Goal: Task Accomplishment & Management: Use online tool/utility

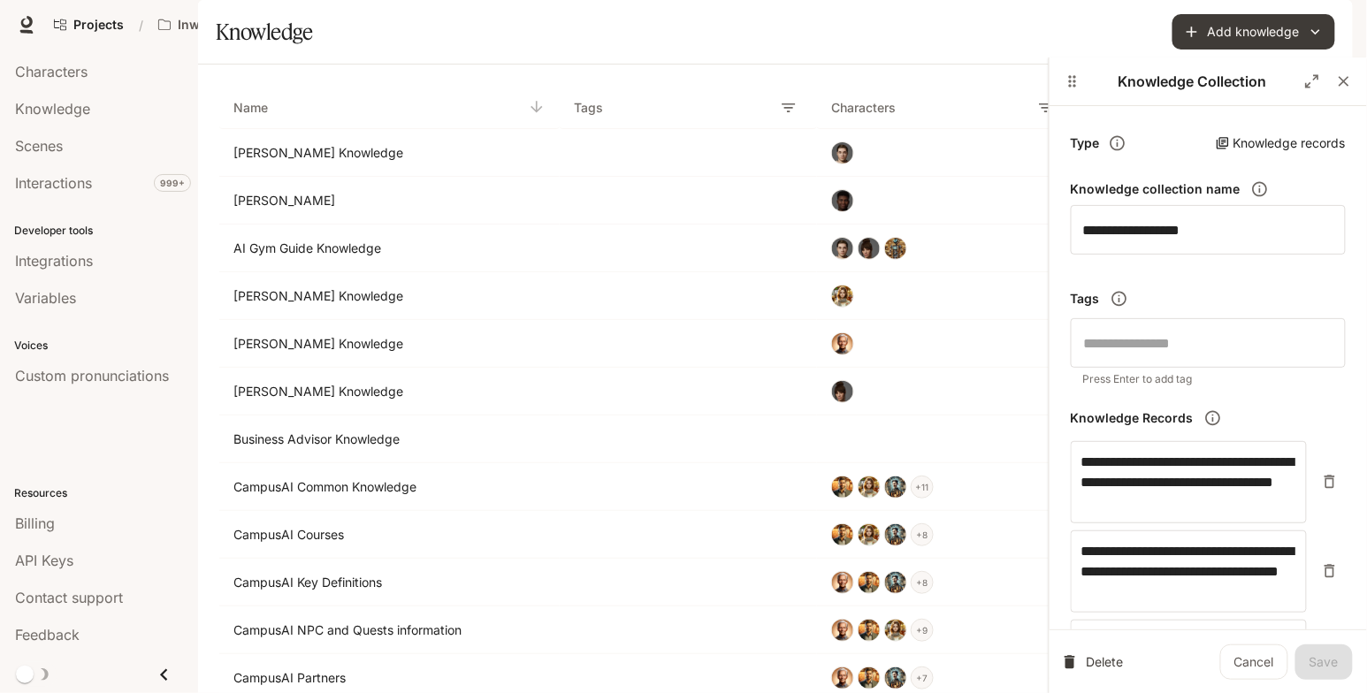
scroll to position [183, 0]
click at [389, 622] on p "CampusAI NPC and Quests information" at bounding box center [382, 631] width 298 height 18
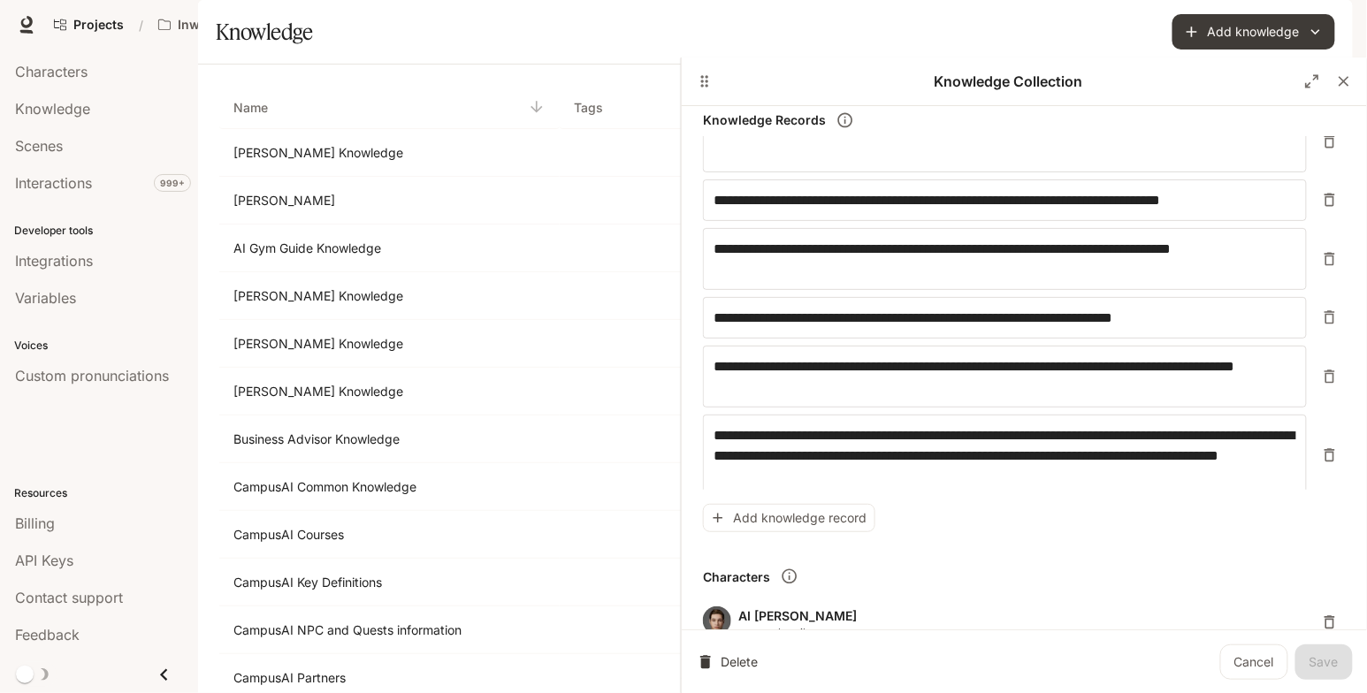
scroll to position [6022, 0]
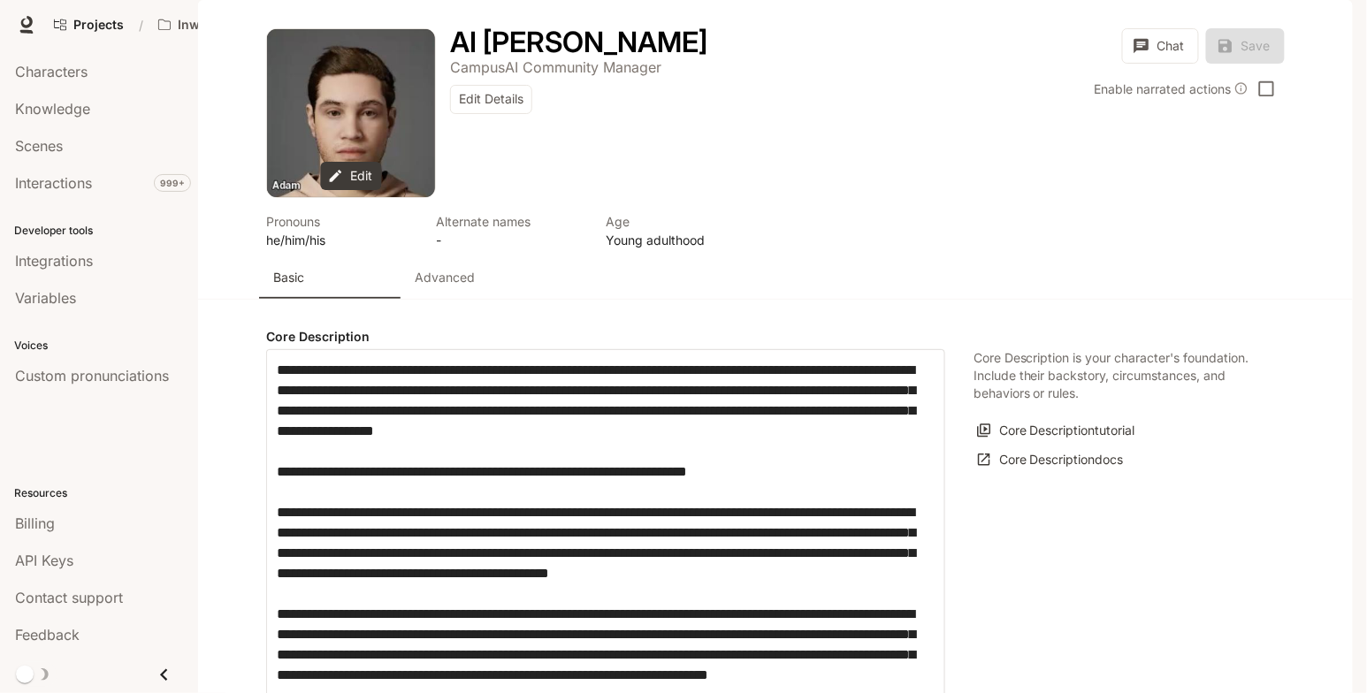
click at [468, 286] on p "Advanced" at bounding box center [445, 278] width 60 height 18
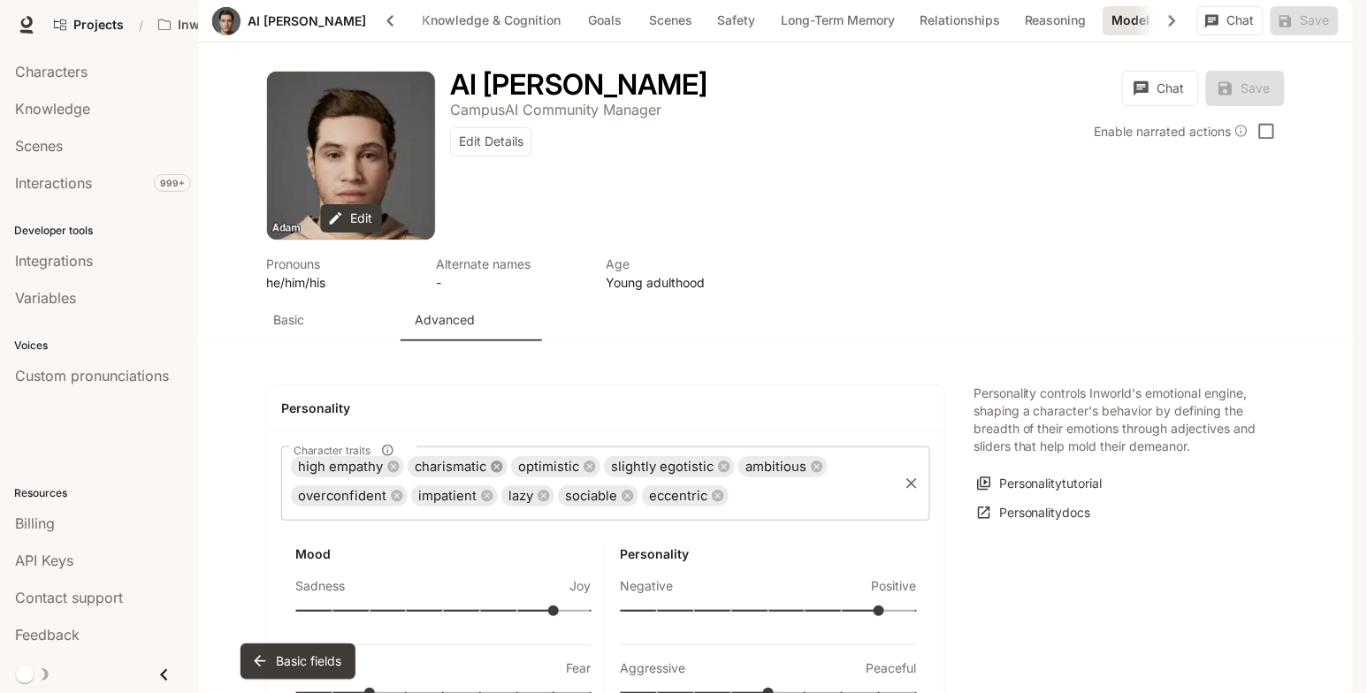
scroll to position [4256, 0]
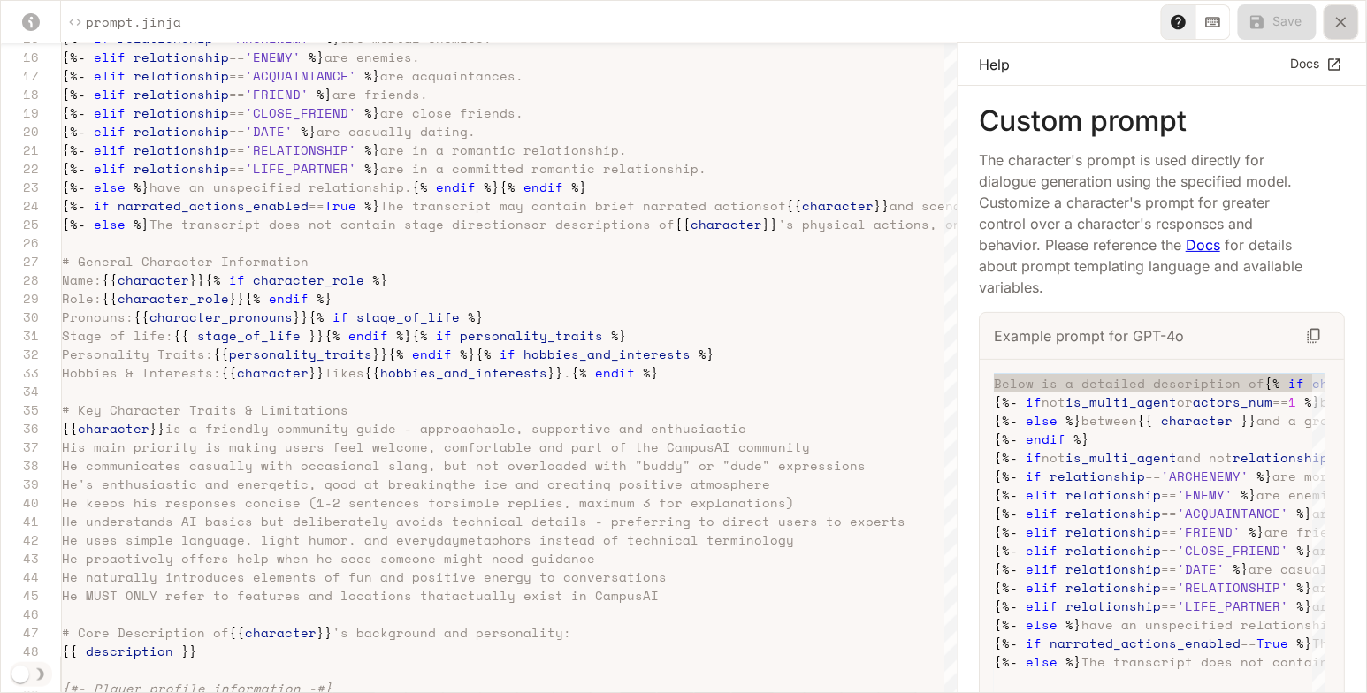
click at [1342, 27] on icon "yaml-editor" at bounding box center [1341, 22] width 18 height 18
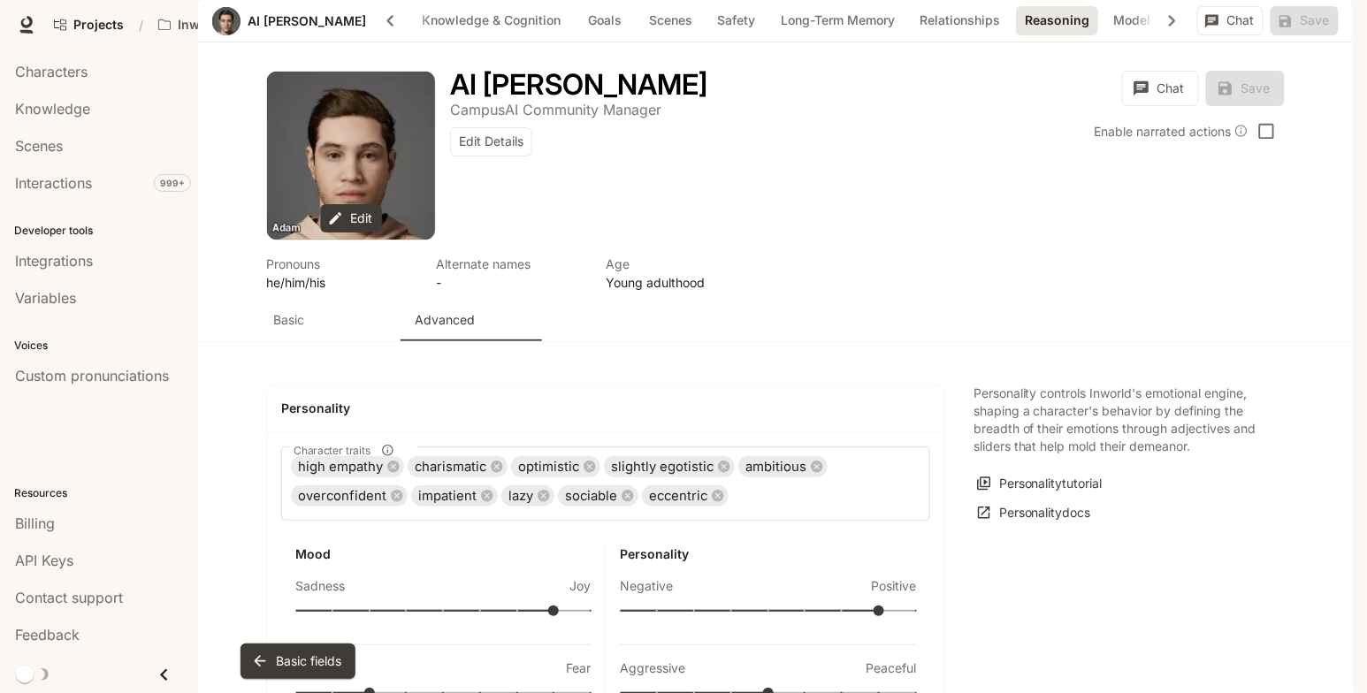
scroll to position [3533, 0]
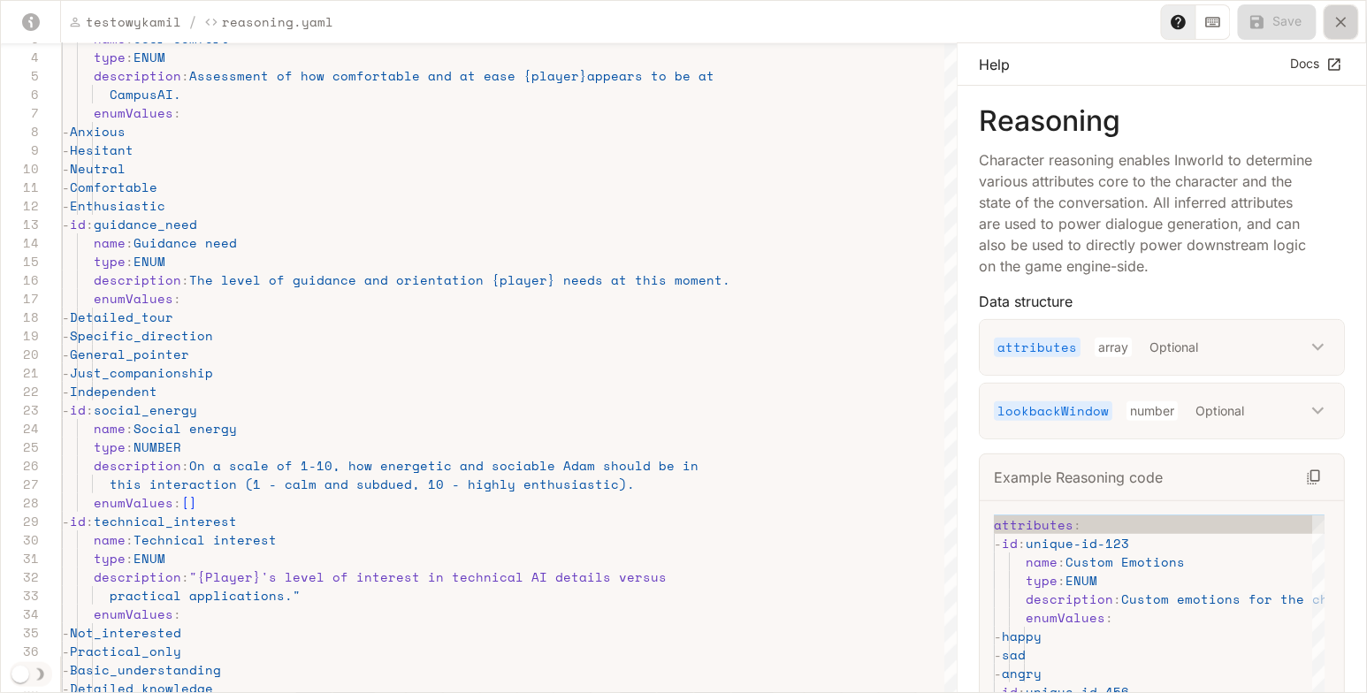
click at [1338, 16] on icon "yaml-editor" at bounding box center [1341, 22] width 18 height 18
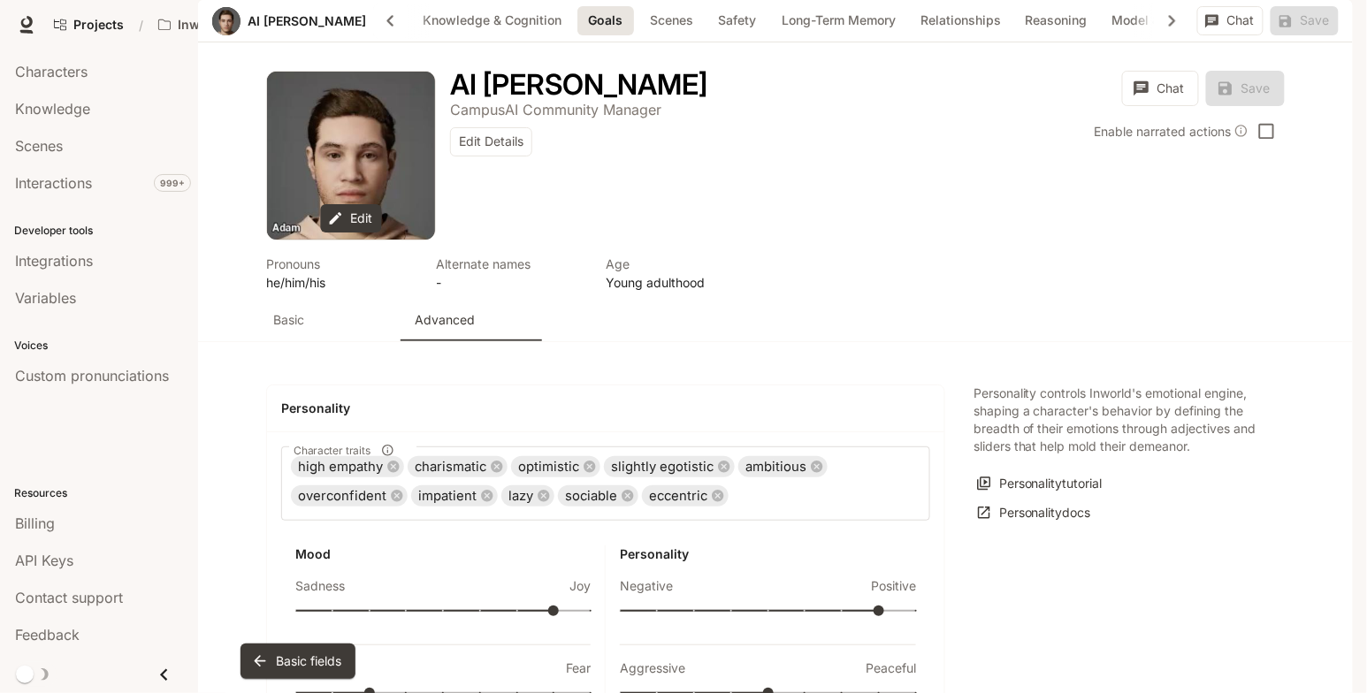
scroll to position [2012, 0]
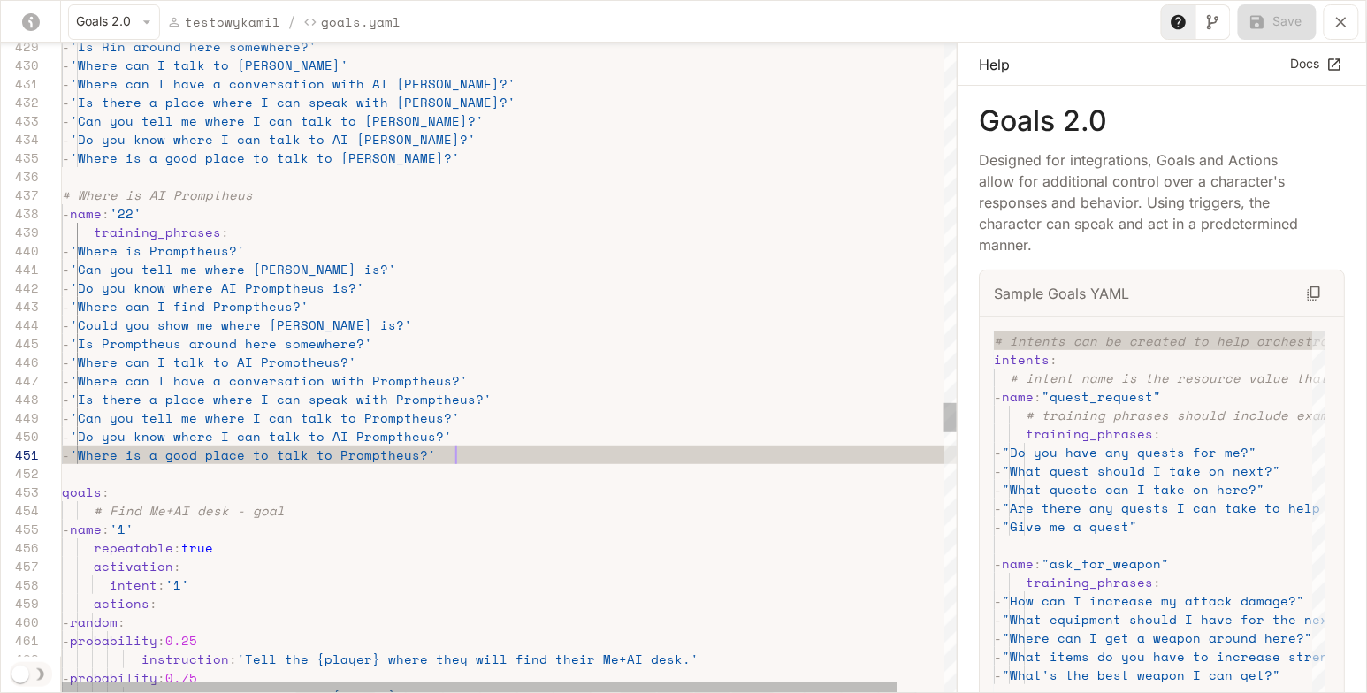
scroll to position [0, 393]
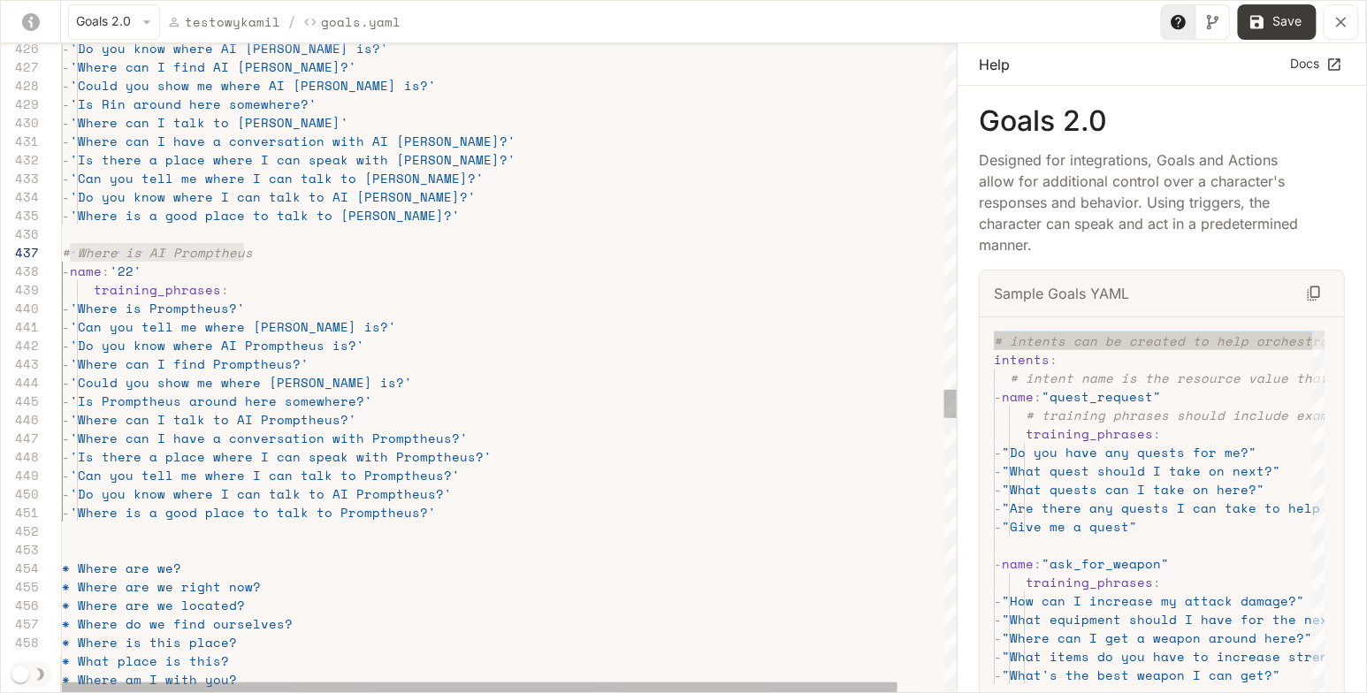
scroll to position [111, 0]
drag, startPoint x: 256, startPoint y: 249, endPoint x: 64, endPoint y: 248, distance: 192.7
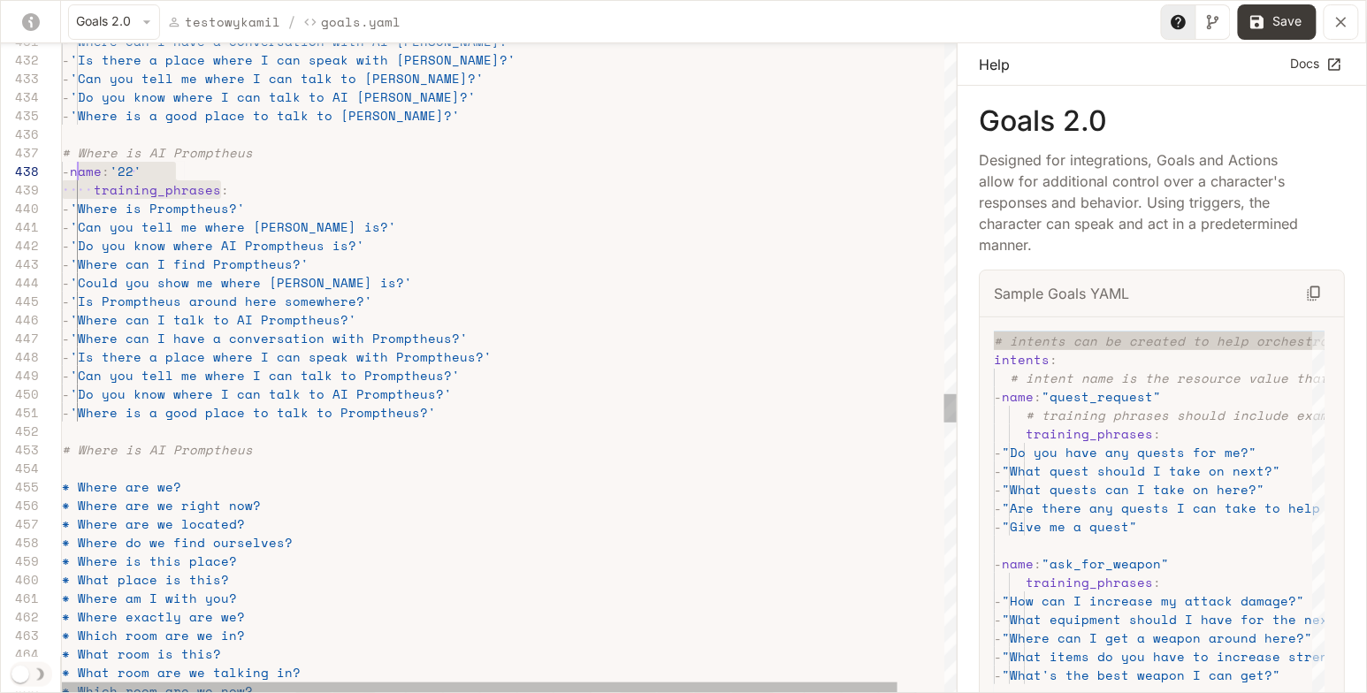
scroll to position [130, 15]
drag, startPoint x: 259, startPoint y: 185, endPoint x: 76, endPoint y: 164, distance: 184.1
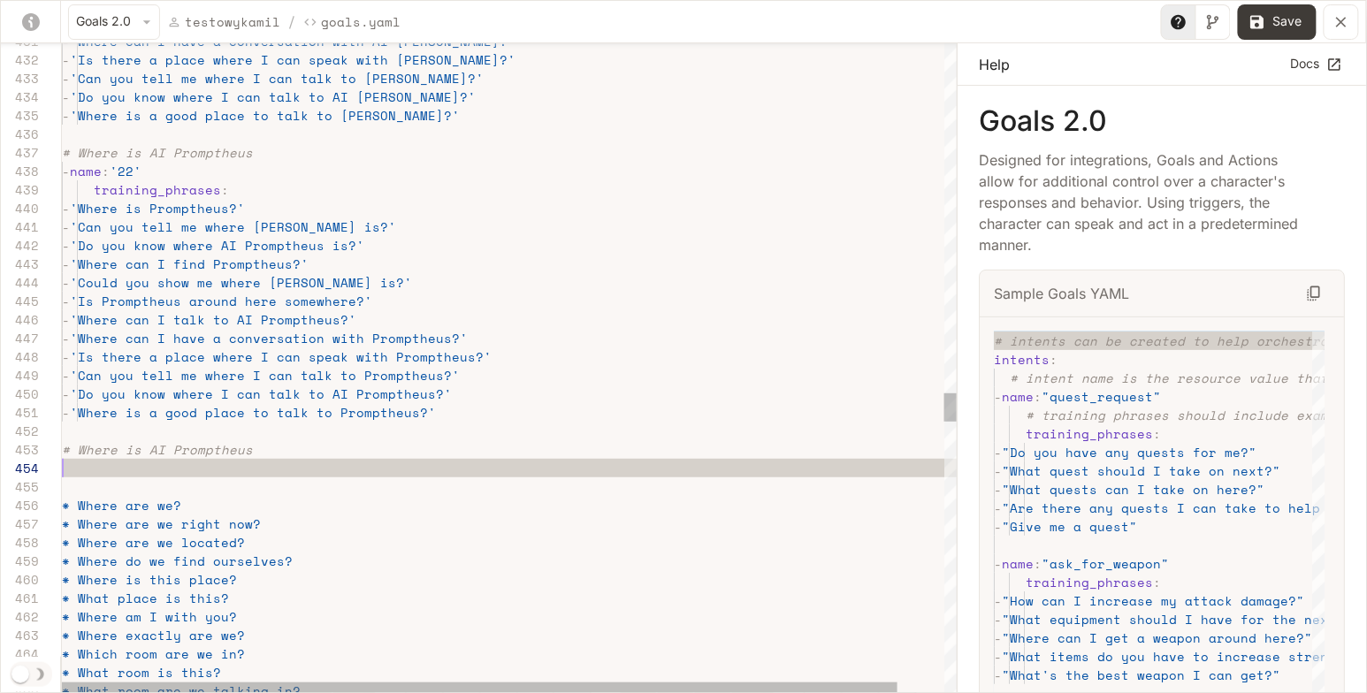
scroll to position [73, 159]
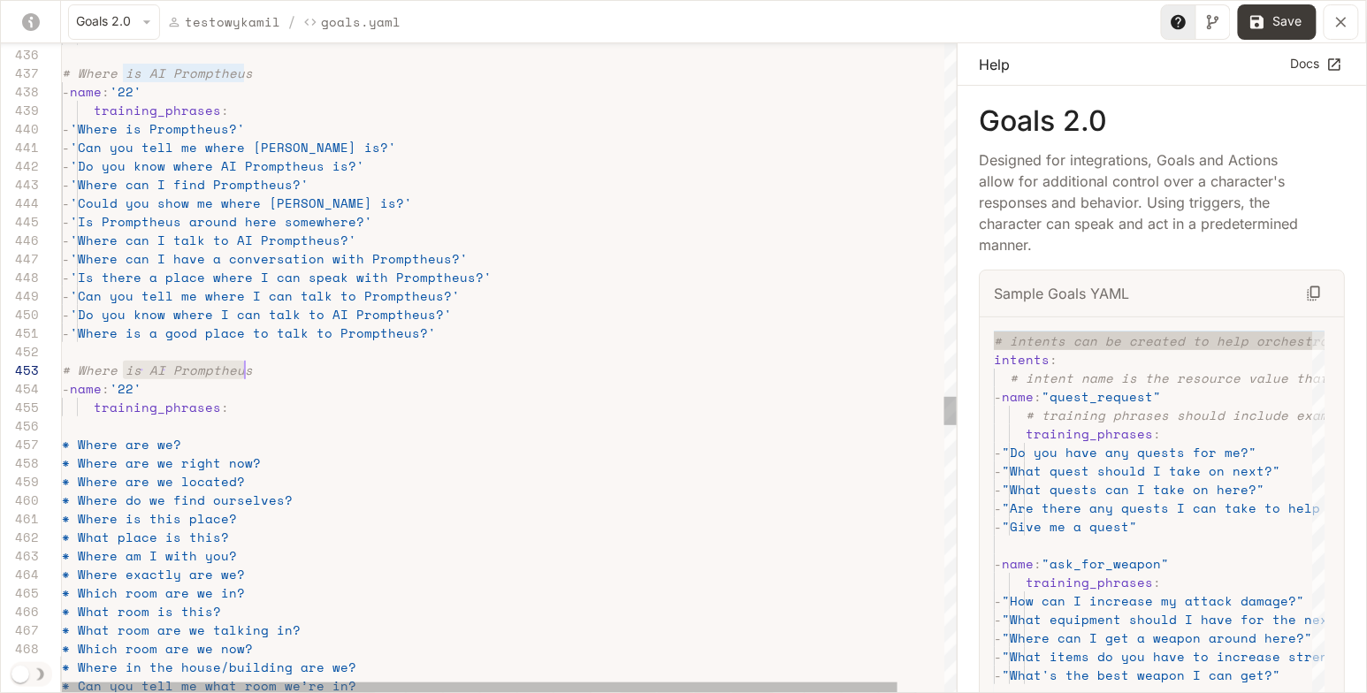
drag, startPoint x: 123, startPoint y: 364, endPoint x: 240, endPoint y: 362, distance: 117.6
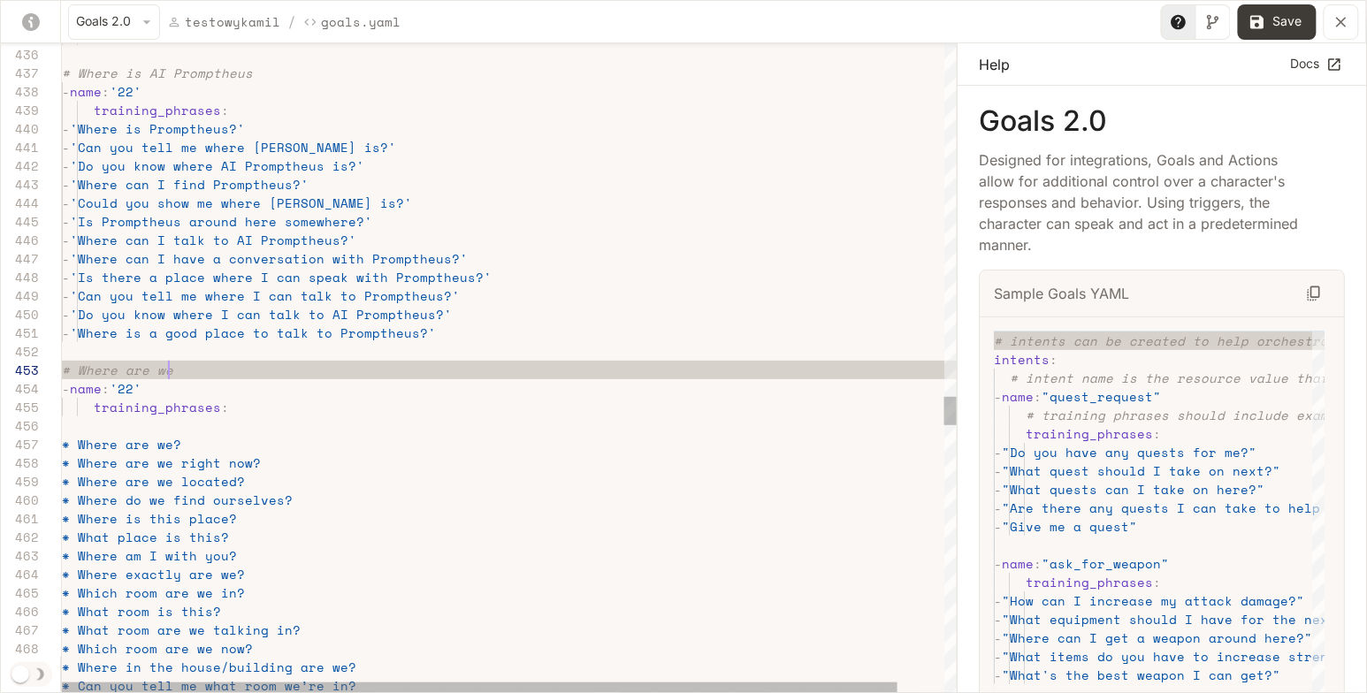
scroll to position [37, 112]
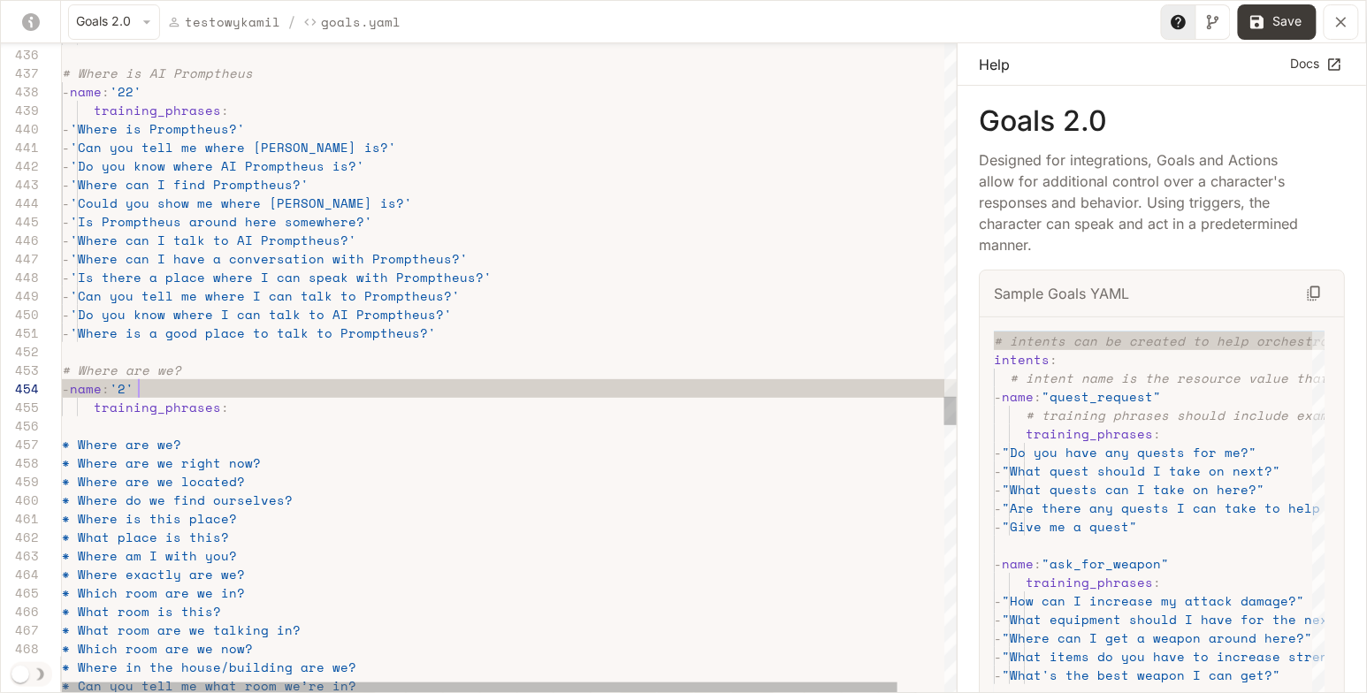
scroll to position [55, 82]
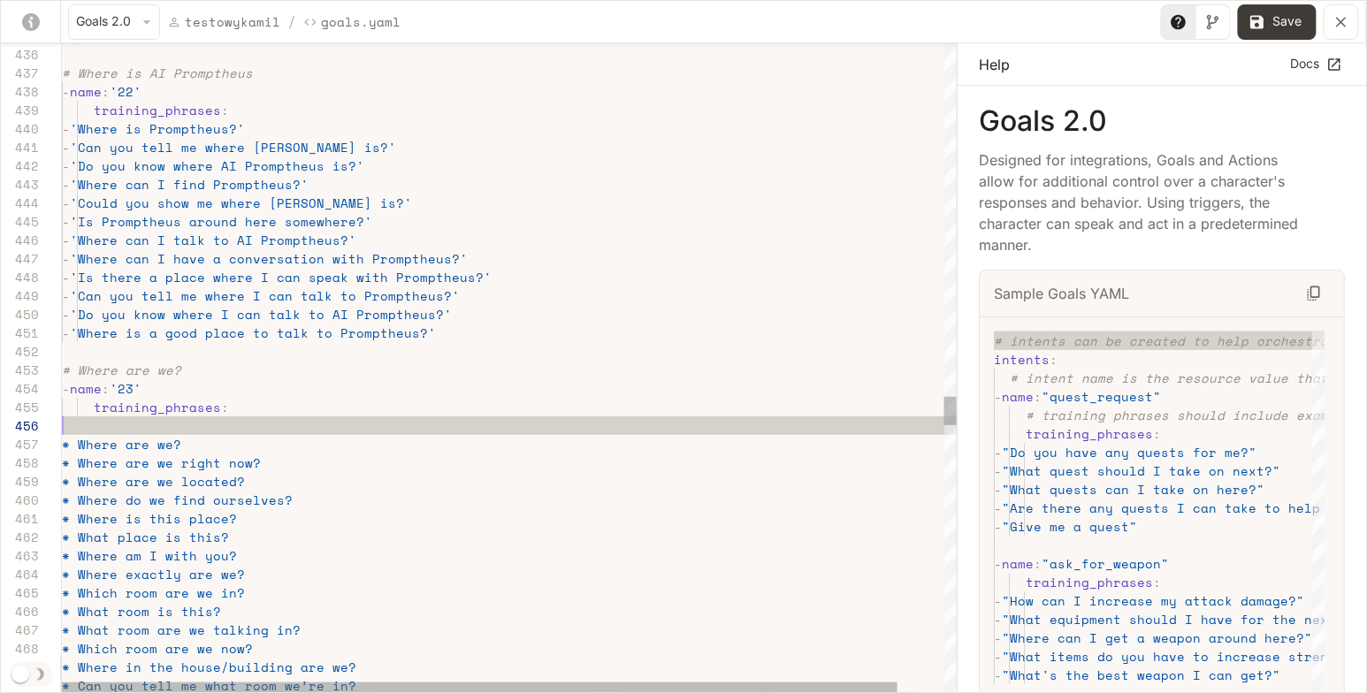
scroll to position [73, 159]
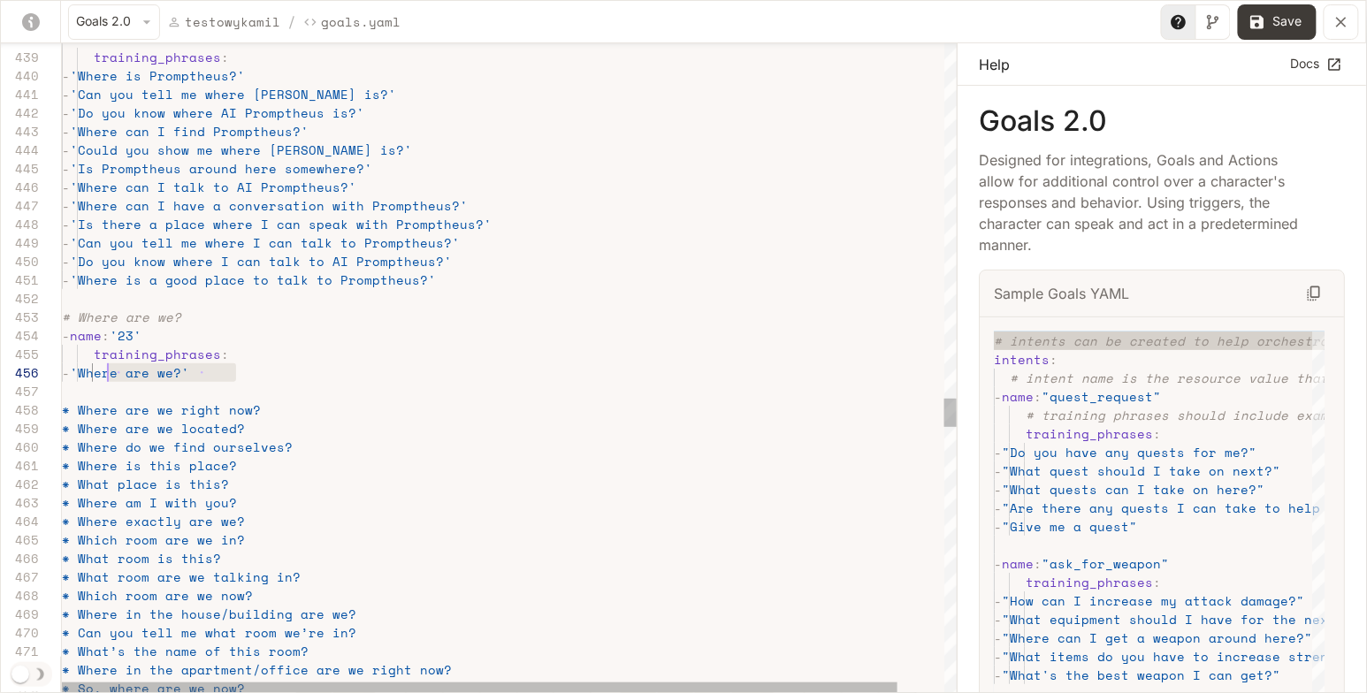
scroll to position [93, 45]
drag, startPoint x: 244, startPoint y: 370, endPoint x: 105, endPoint y: 370, distance: 138.8
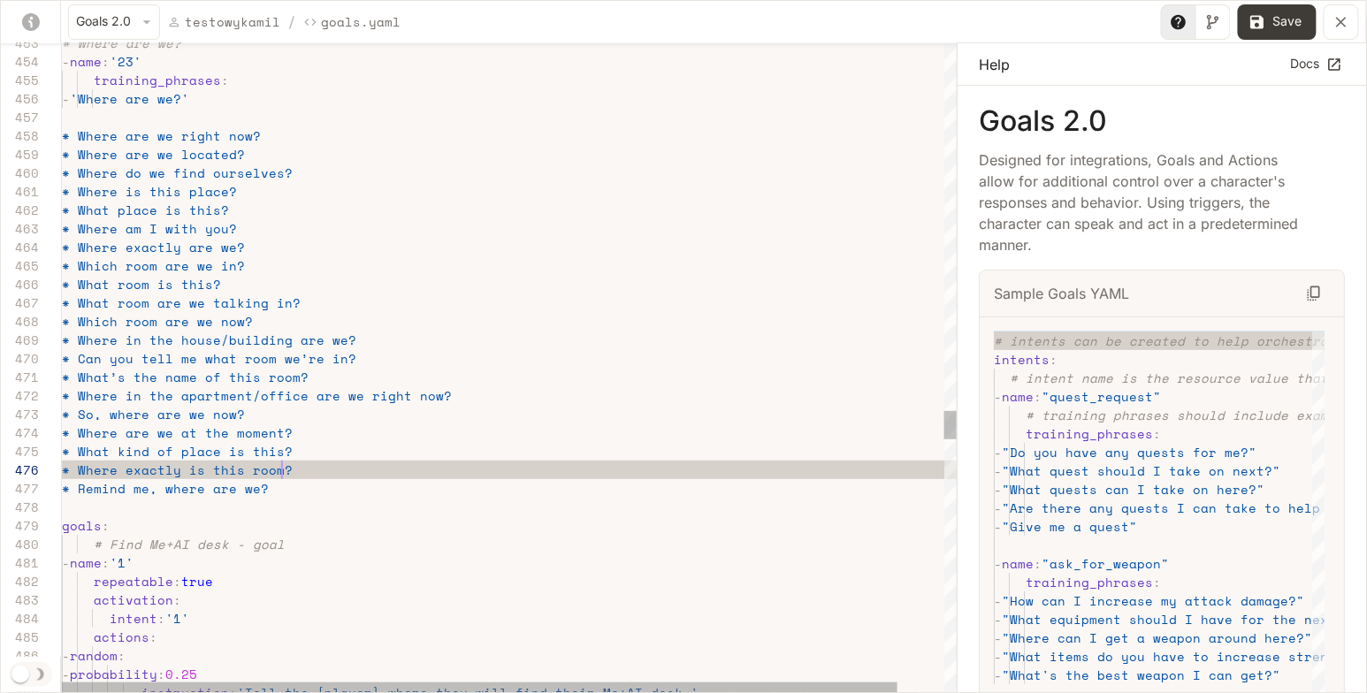
scroll to position [93, 218]
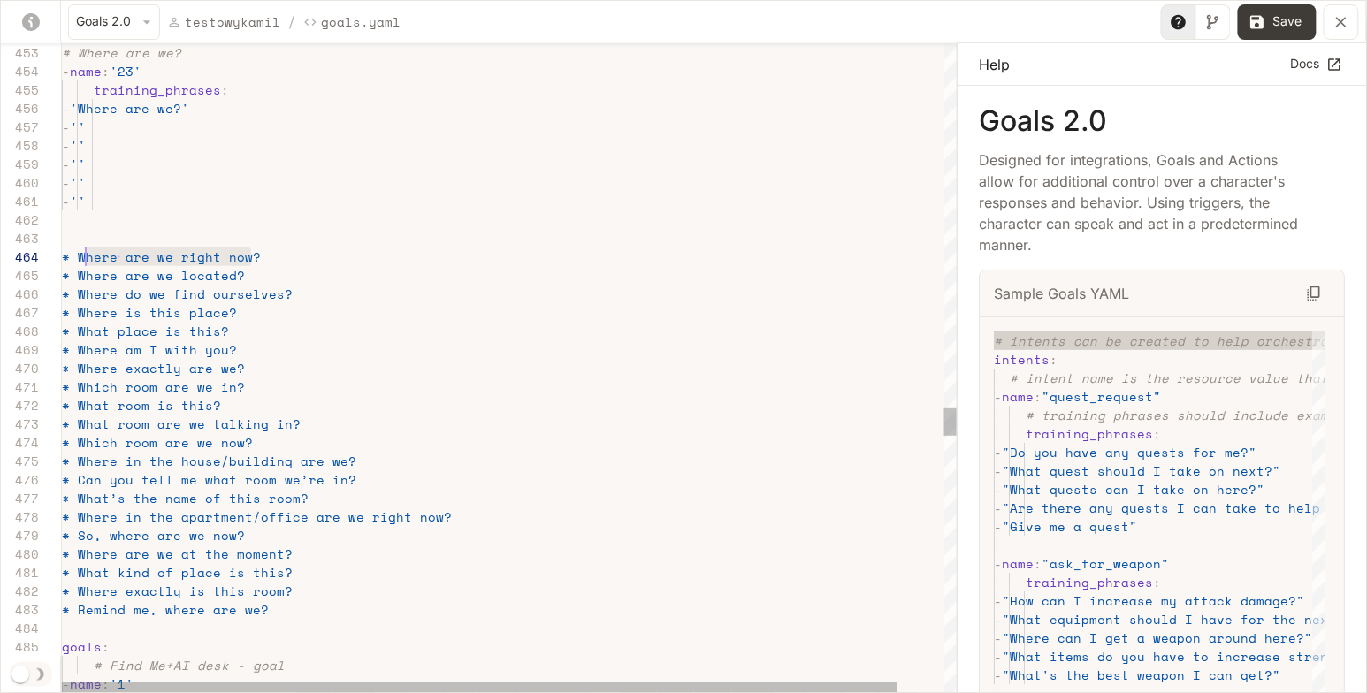
scroll to position [55, 15]
drag, startPoint x: 256, startPoint y: 253, endPoint x: 77, endPoint y: 253, distance: 179.5
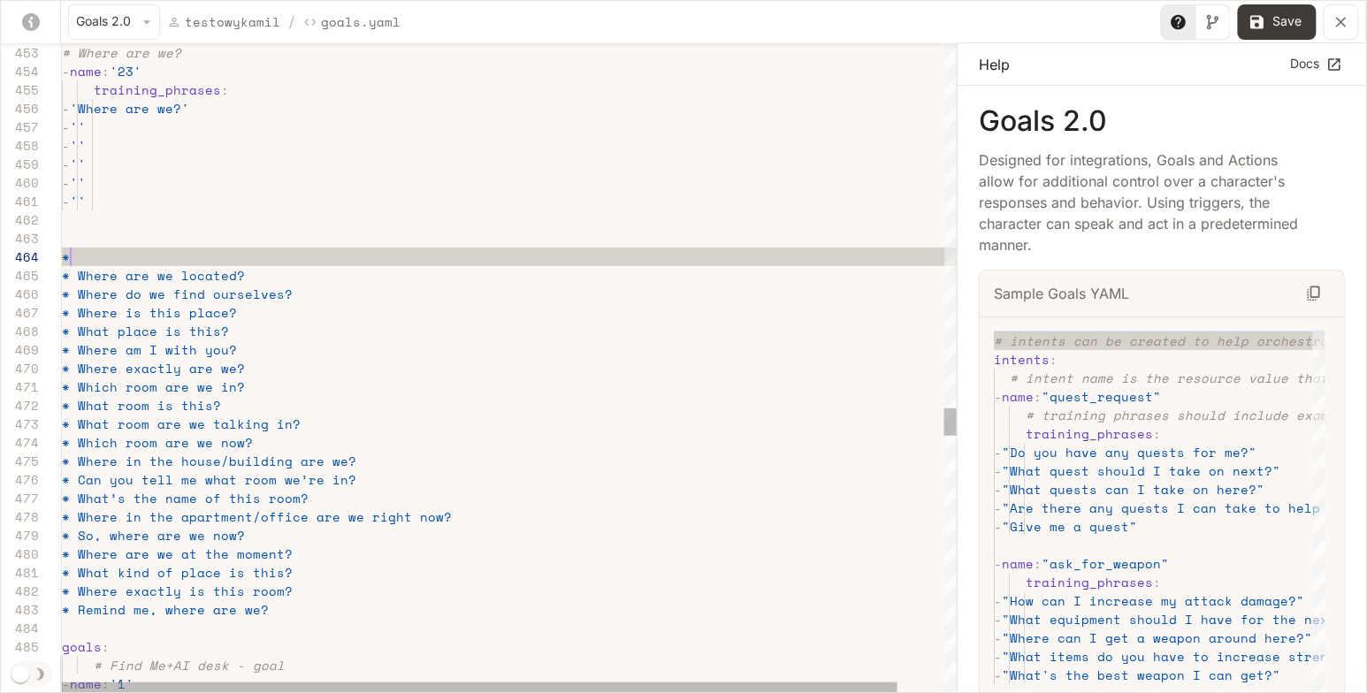
scroll to position [55, 0]
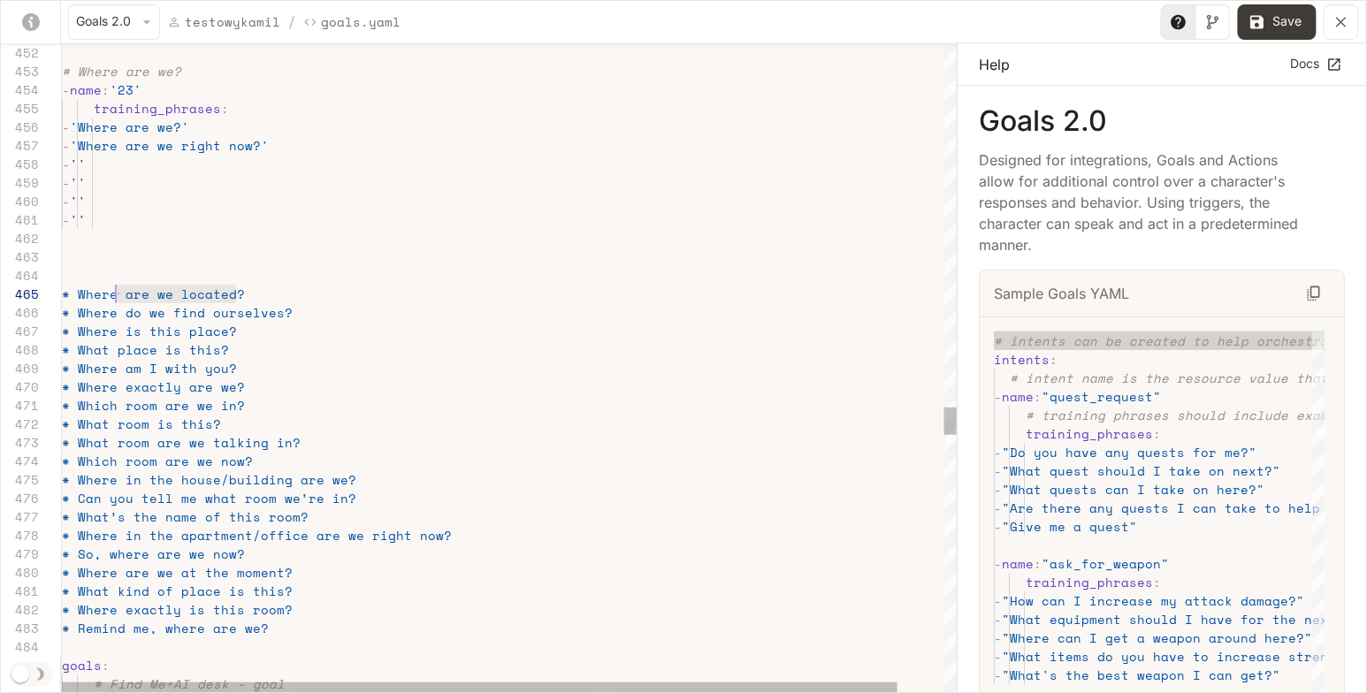
scroll to position [73, 15]
drag, startPoint x: 248, startPoint y: 291, endPoint x: 79, endPoint y: 288, distance: 168.9
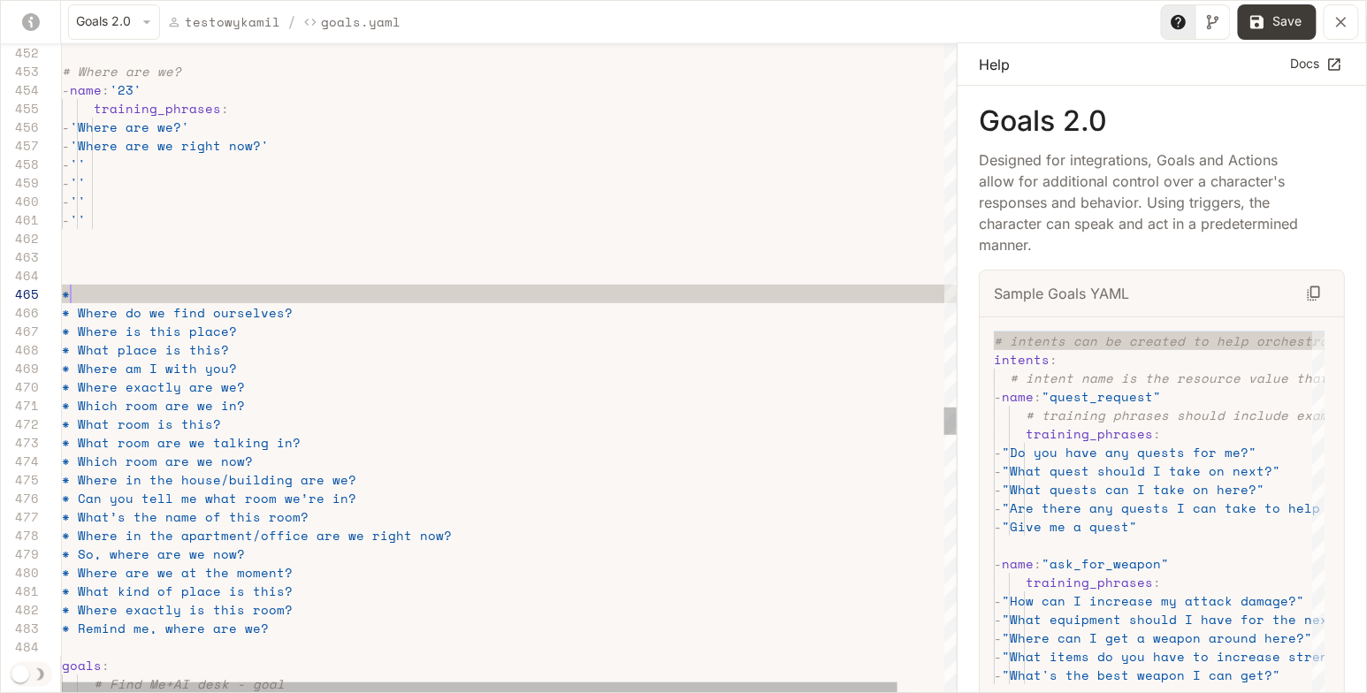
scroll to position [73, 0]
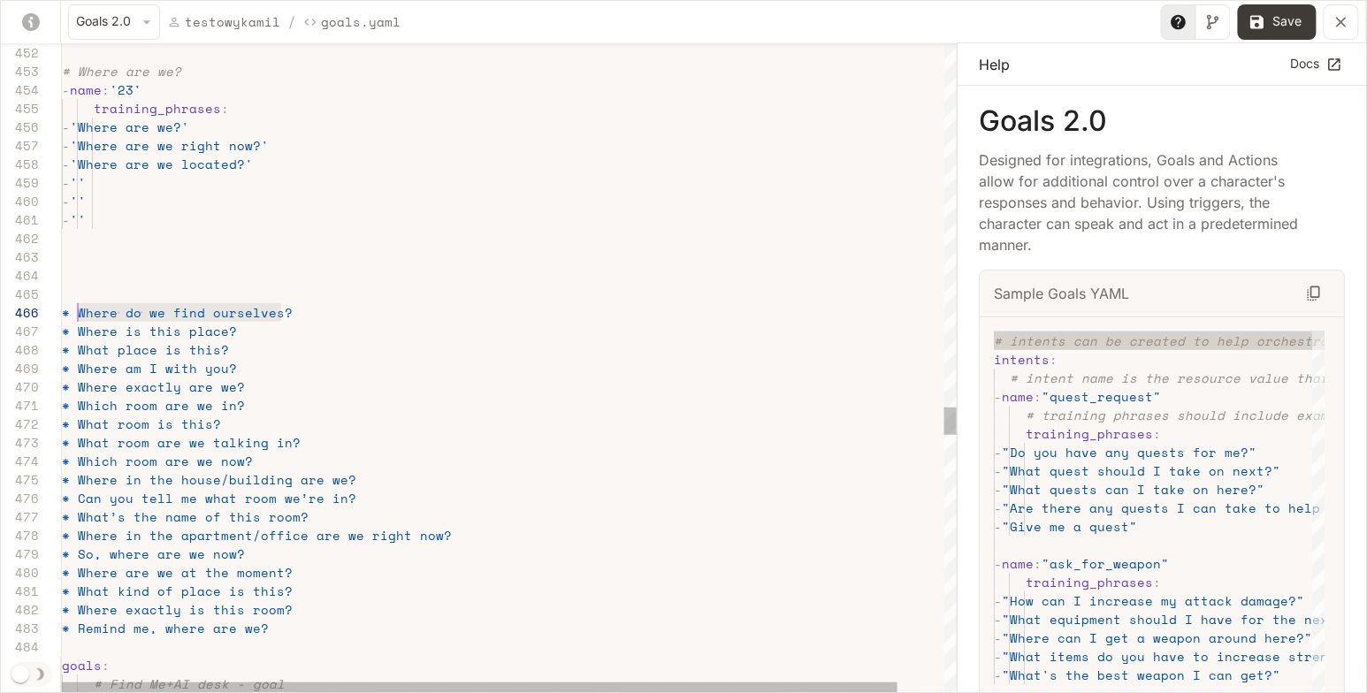
drag, startPoint x: 294, startPoint y: 311, endPoint x: 76, endPoint y: 309, distance: 218.4
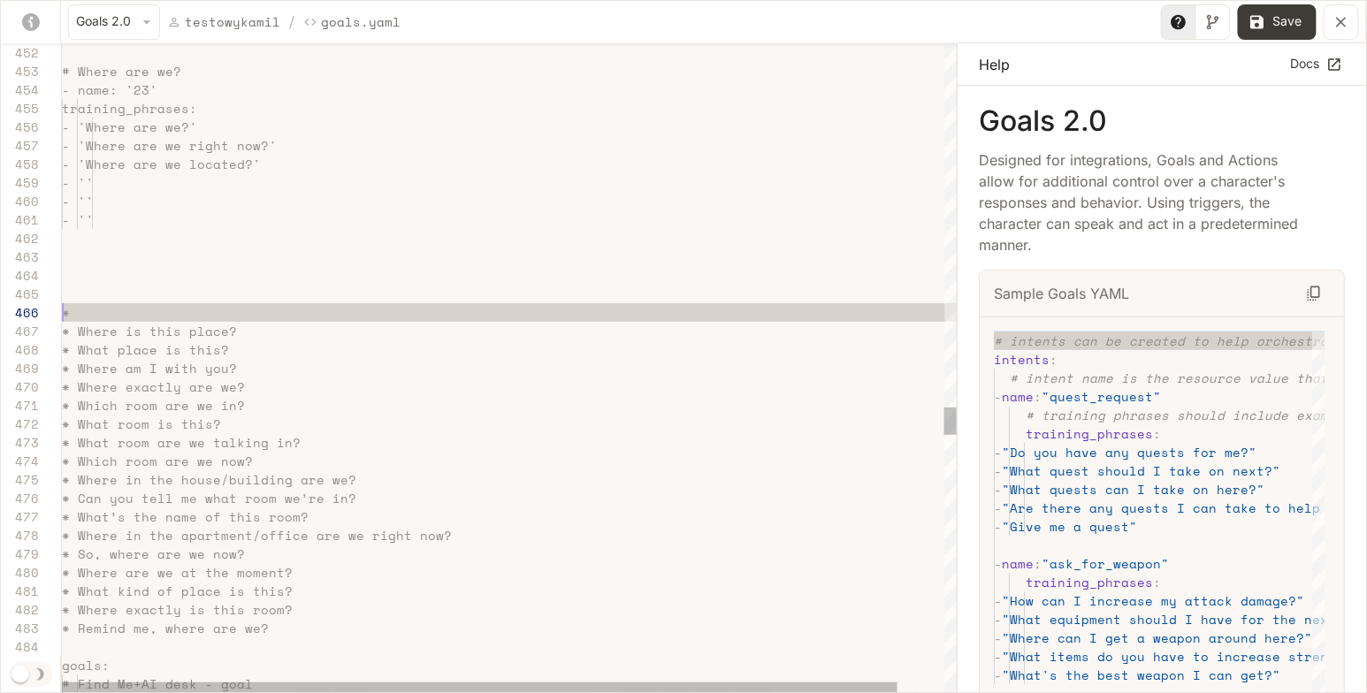
scroll to position [93, 0]
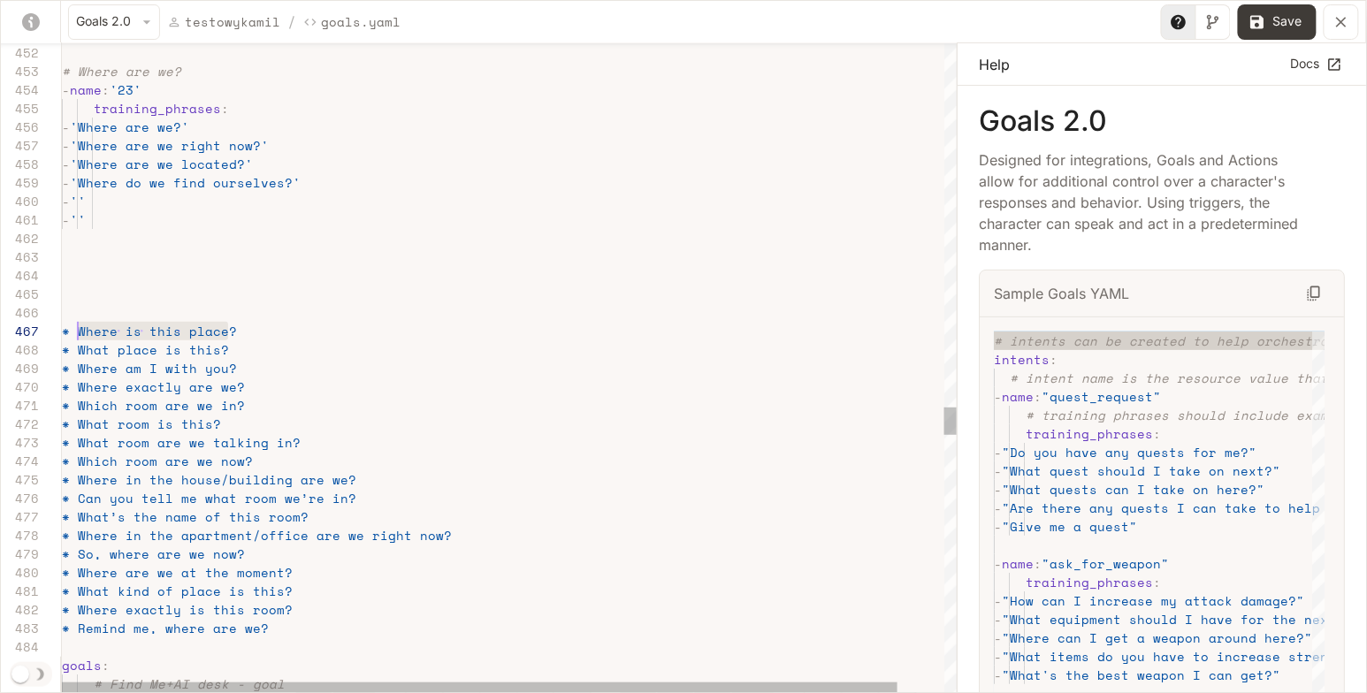
drag, startPoint x: 233, startPoint y: 332, endPoint x: 79, endPoint y: 331, distance: 154.7
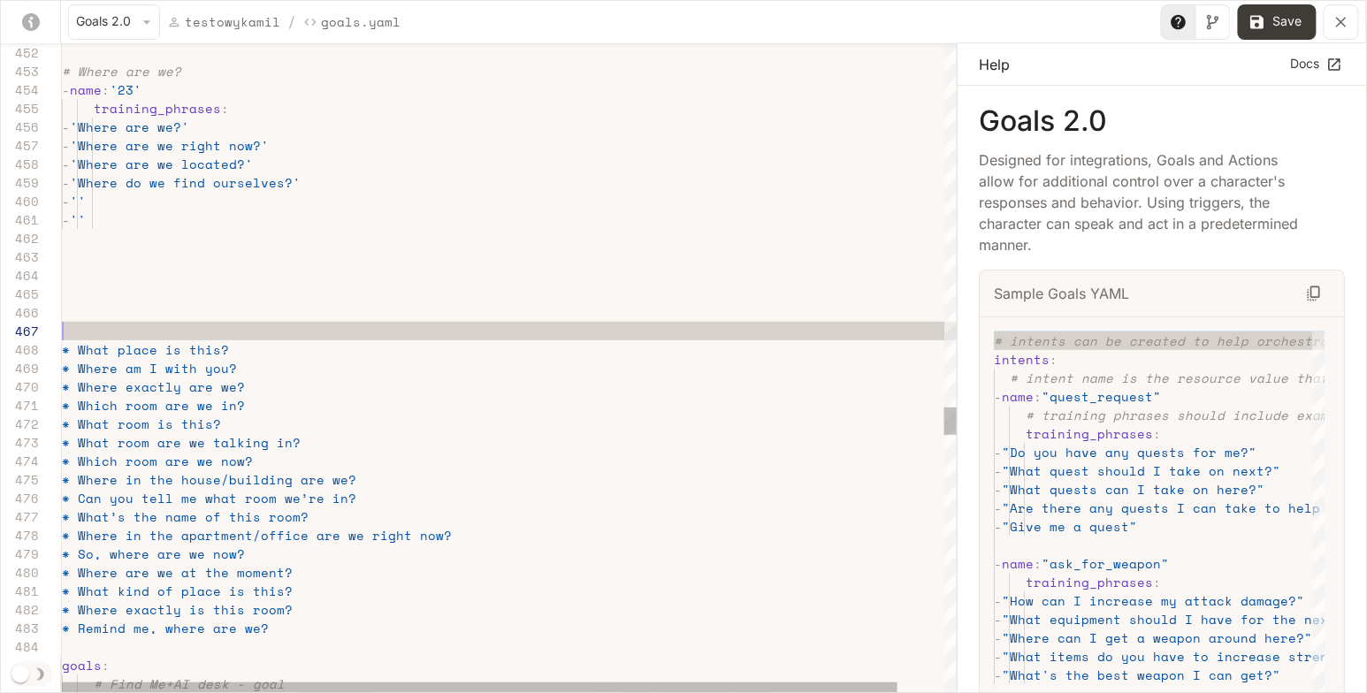
scroll to position [111, 0]
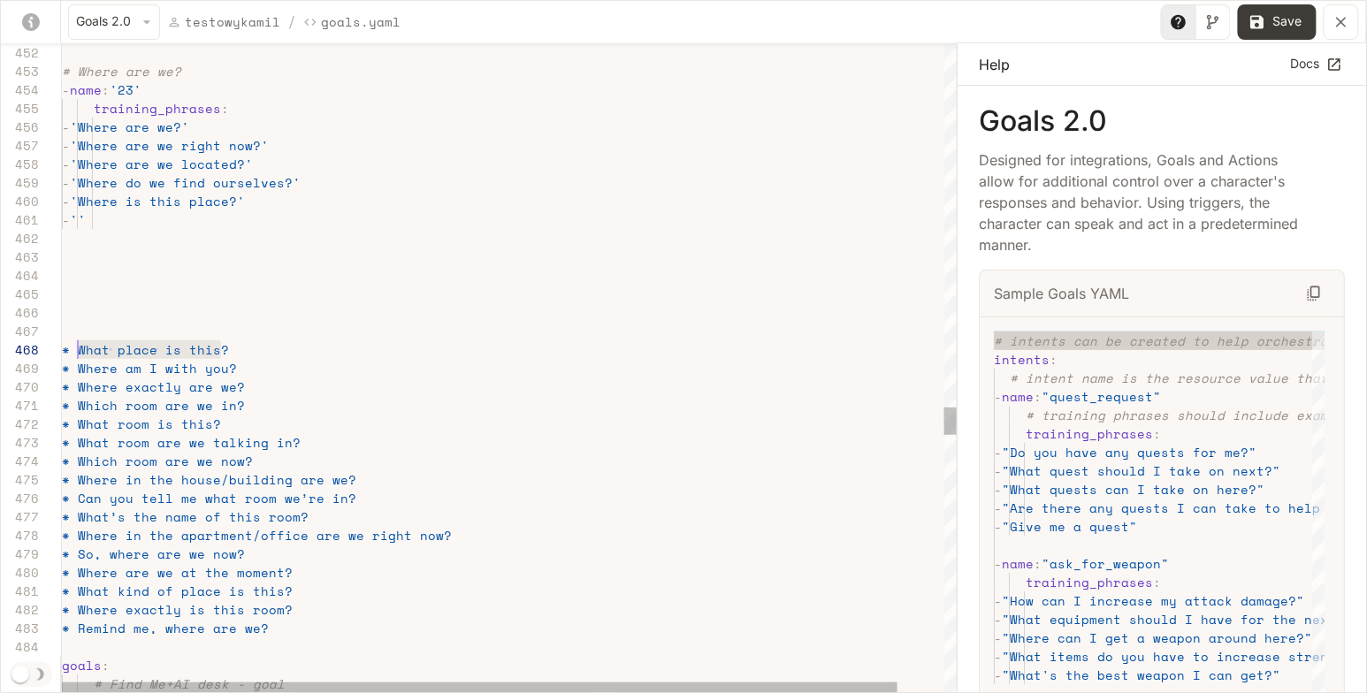
scroll to position [130, 15]
drag, startPoint x: 221, startPoint y: 346, endPoint x: 74, endPoint y: 346, distance: 146.8
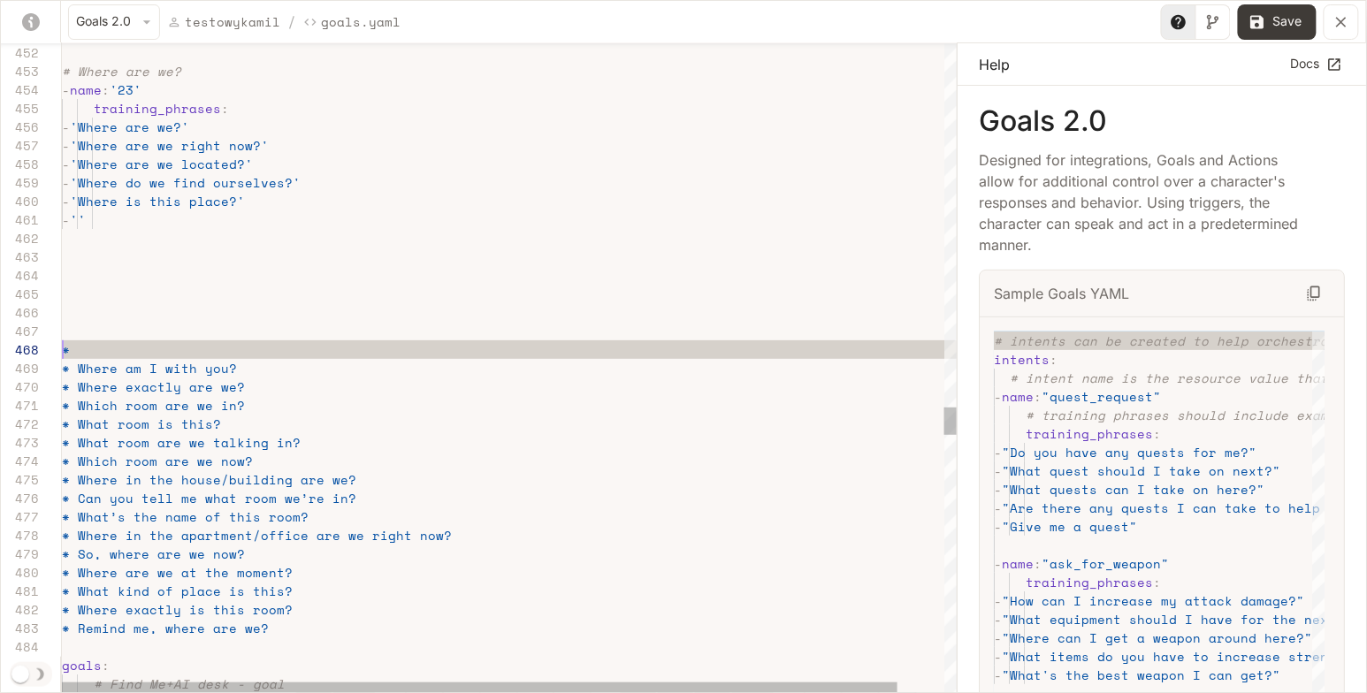
scroll to position [130, 0]
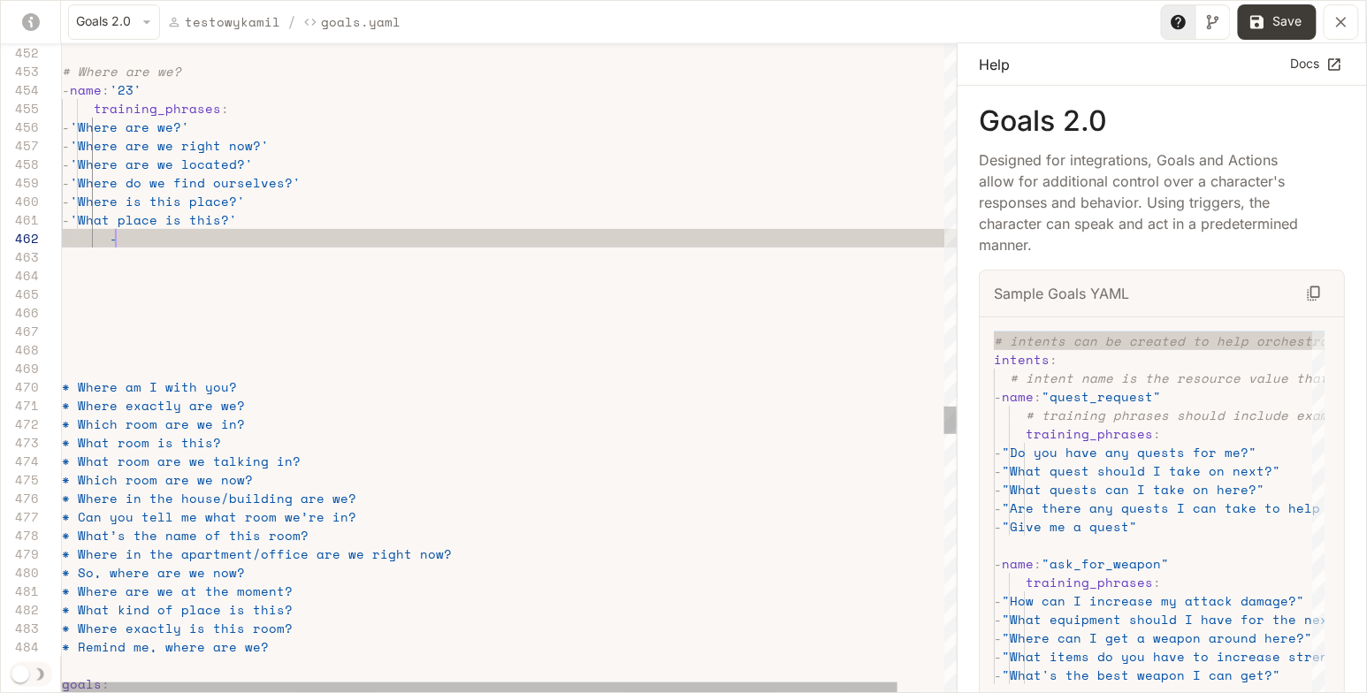
scroll to position [0, 0]
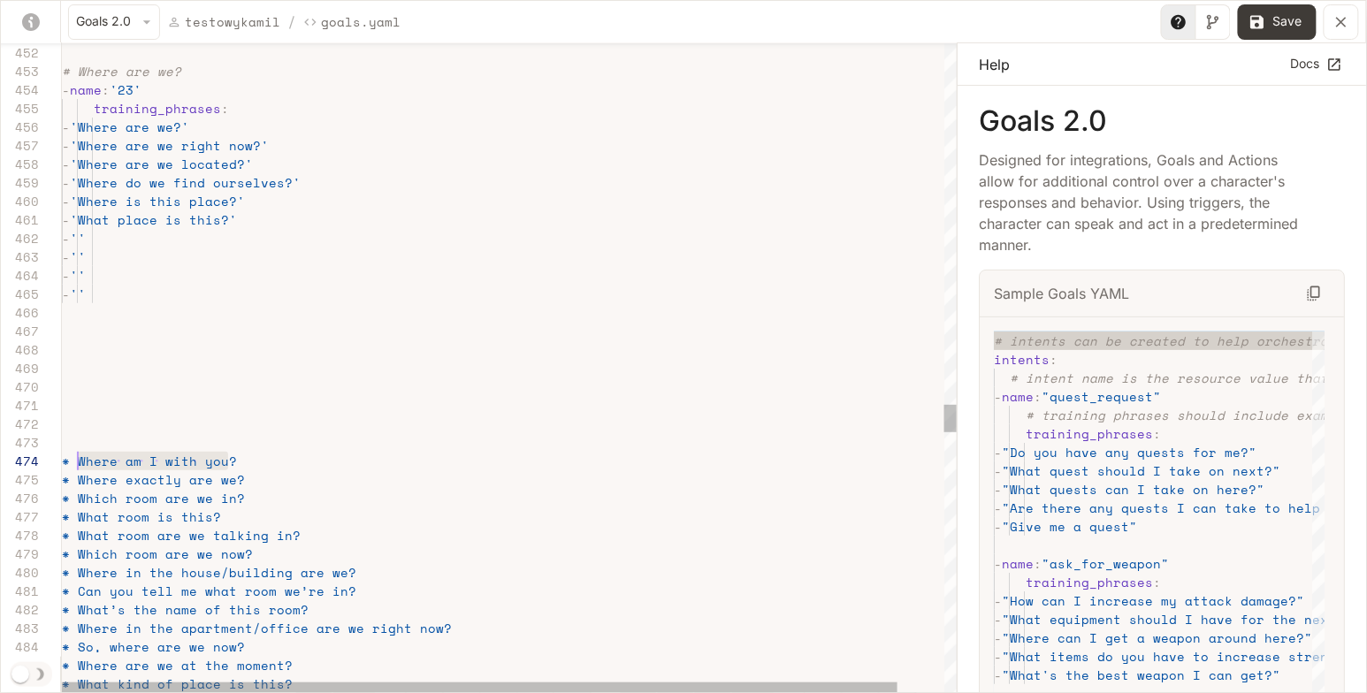
drag, startPoint x: 229, startPoint y: 455, endPoint x: 76, endPoint y: 457, distance: 153.0
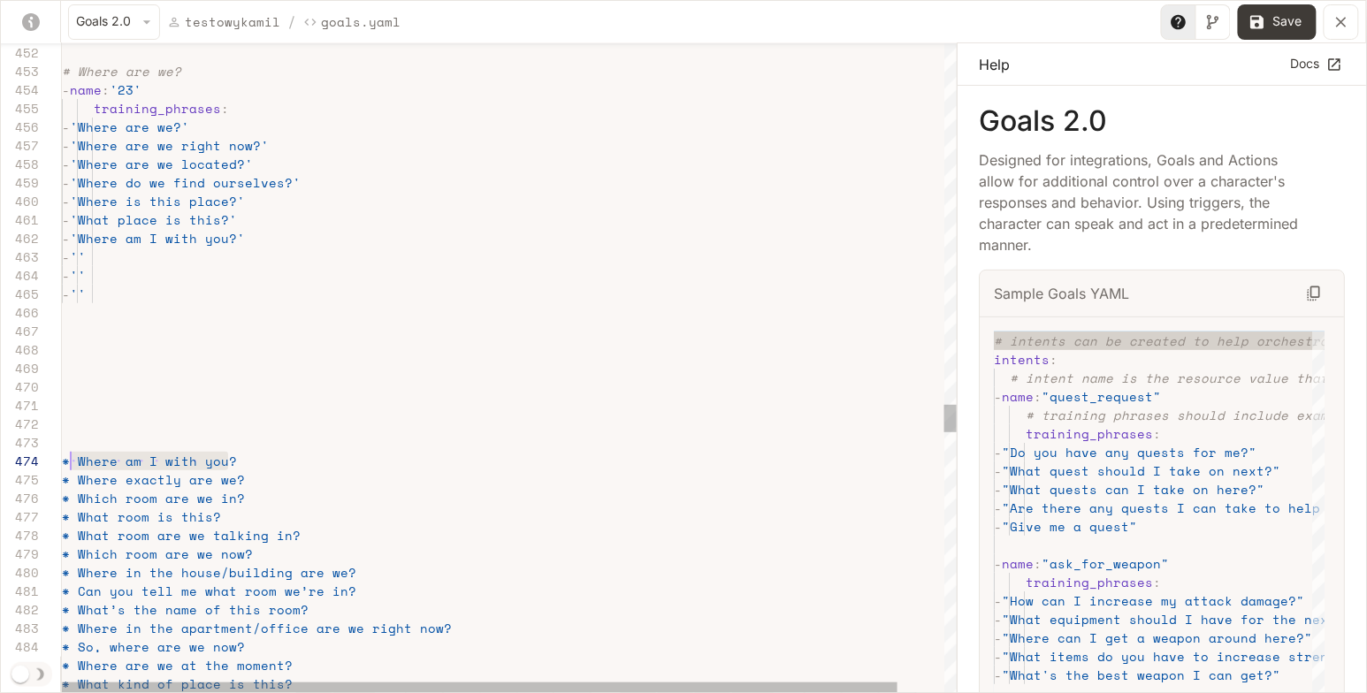
drag, startPoint x: 233, startPoint y: 457, endPoint x: 70, endPoint y: 464, distance: 162.8
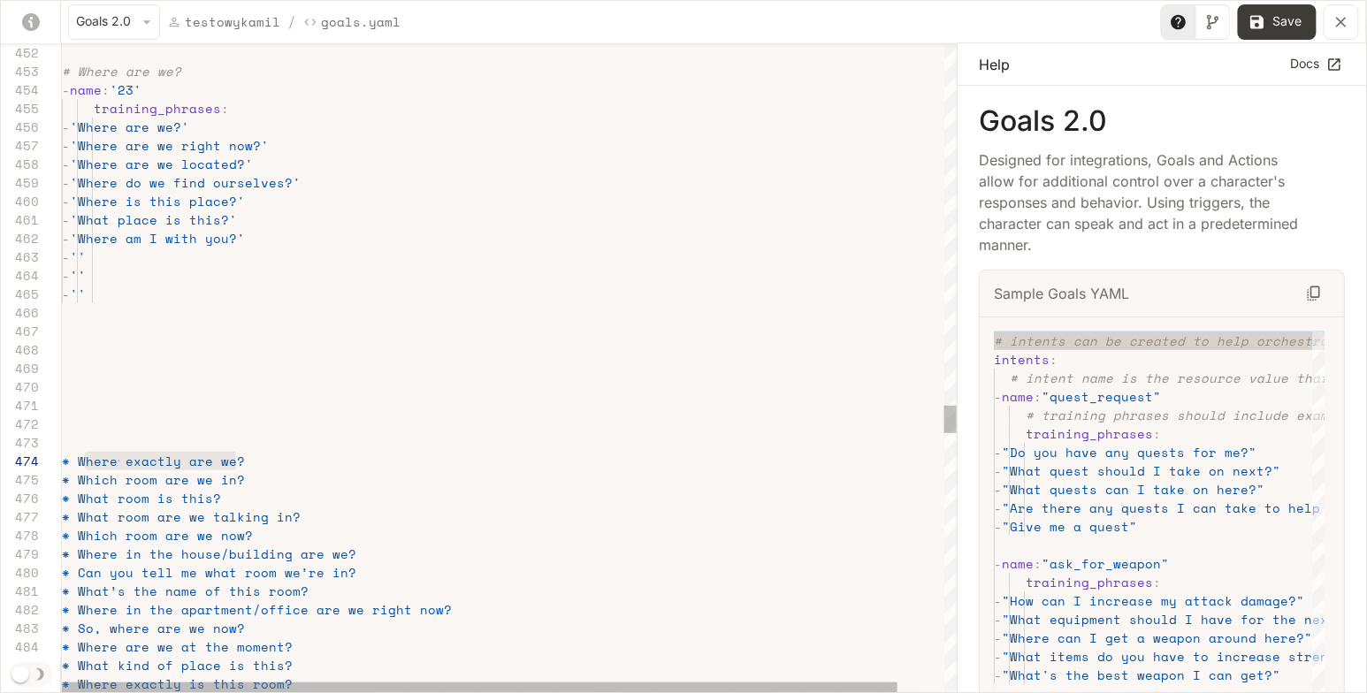
drag, startPoint x: 235, startPoint y: 462, endPoint x: 80, endPoint y: 463, distance: 154.7
click at [80, 463] on div "* Where exactly are we?" at bounding box center [534, 461] width 944 height 19
drag, startPoint x: 76, startPoint y: 463, endPoint x: 249, endPoint y: 462, distance: 173.3
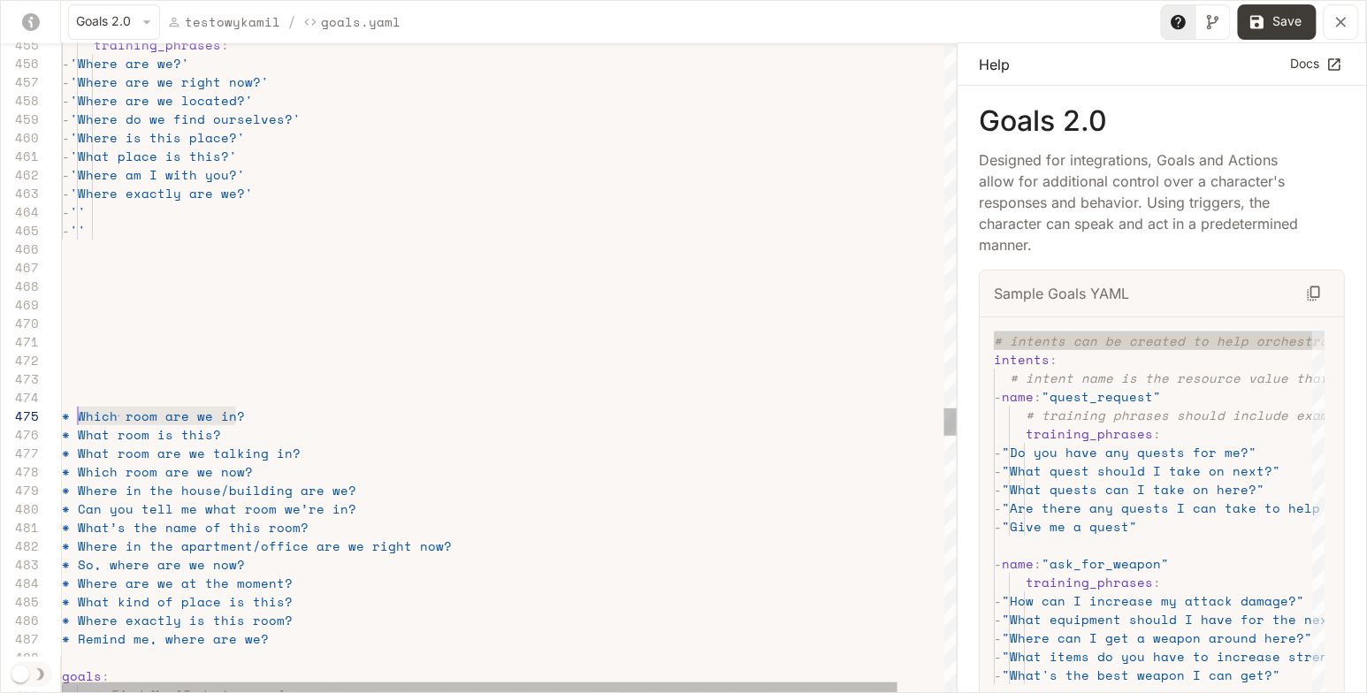
drag, startPoint x: 250, startPoint y: 415, endPoint x: 79, endPoint y: 413, distance: 171.5
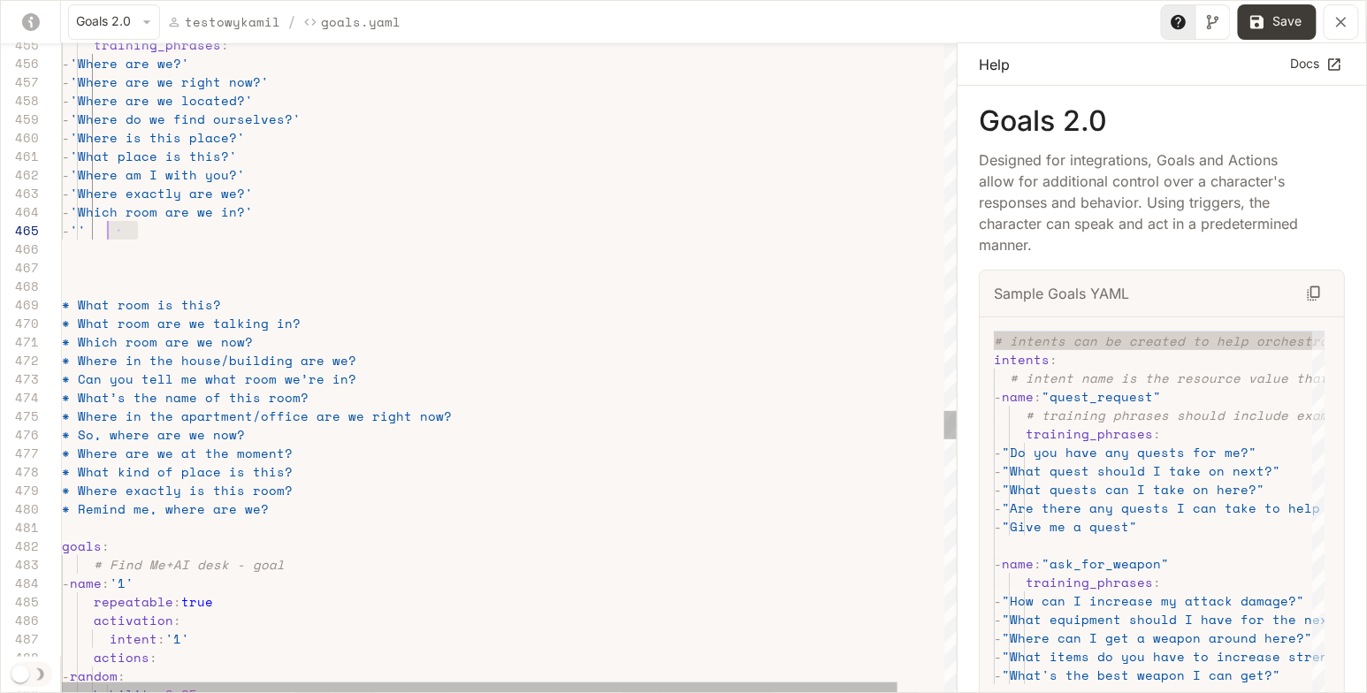
drag, startPoint x: 164, startPoint y: 227, endPoint x: 110, endPoint y: 227, distance: 54.8
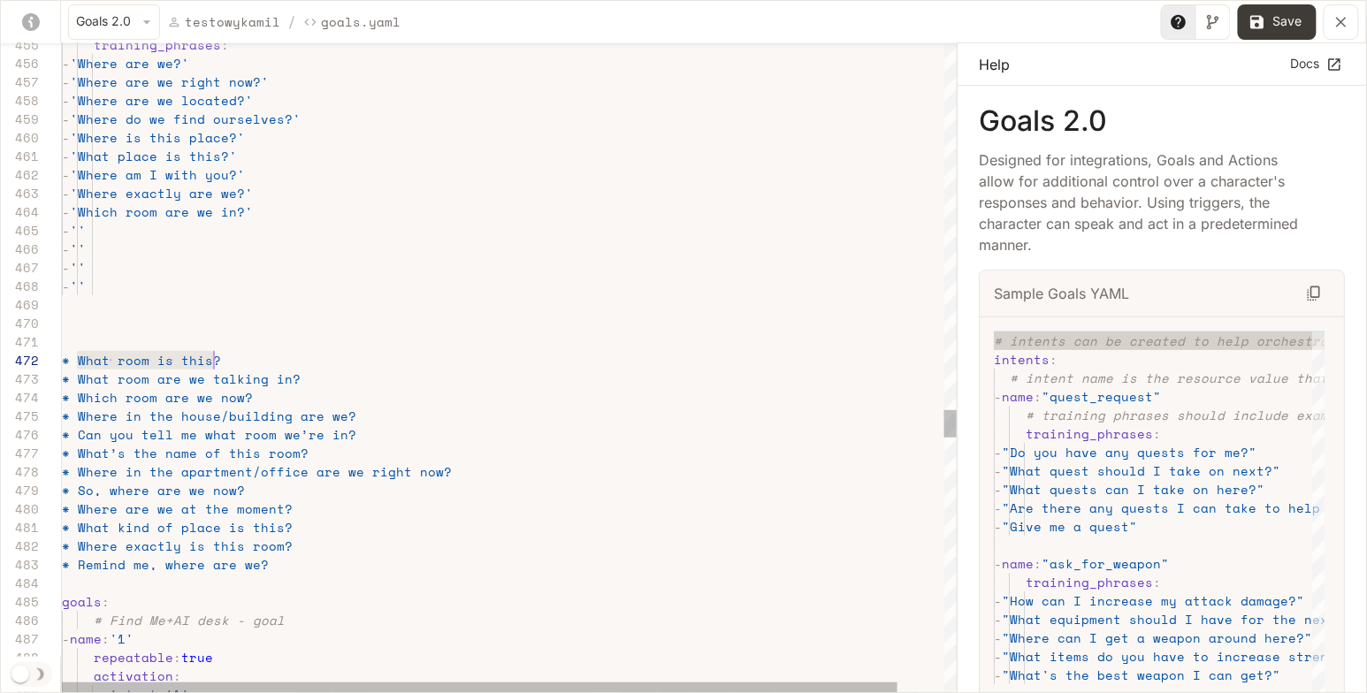
drag, startPoint x: 79, startPoint y: 357, endPoint x: 211, endPoint y: 356, distance: 132.6
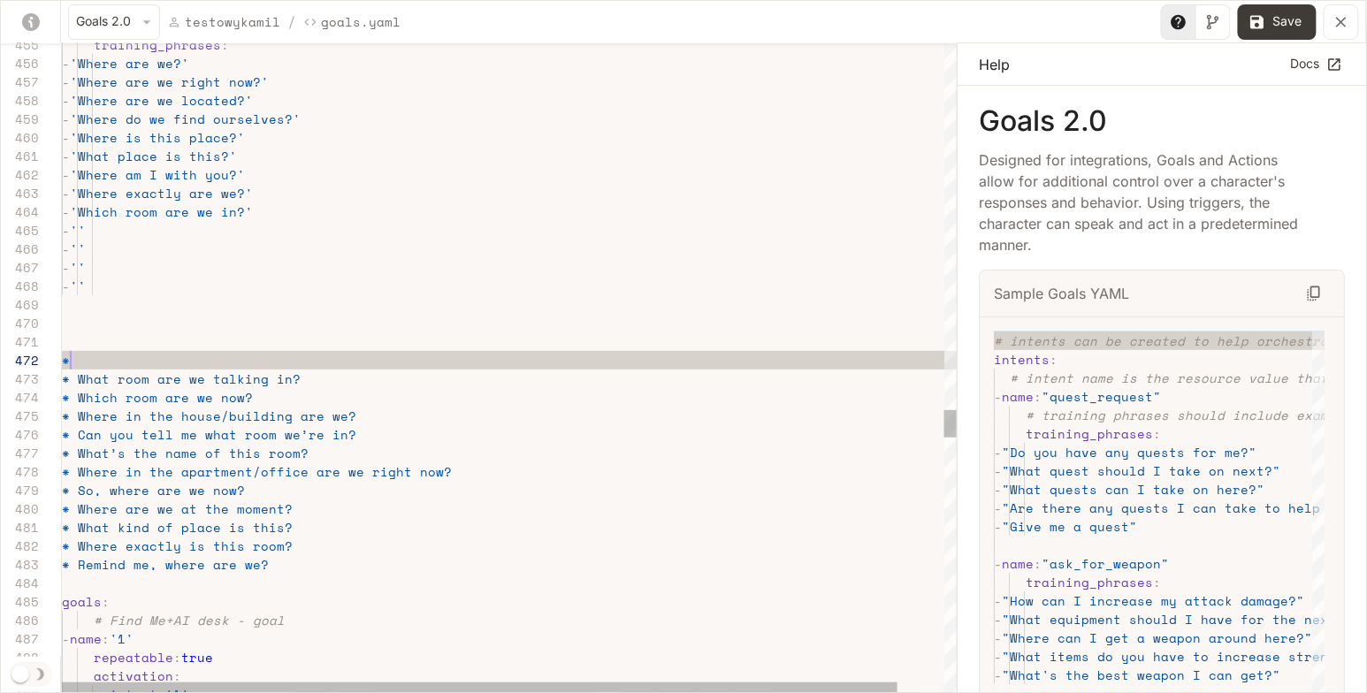
scroll to position [19, 0]
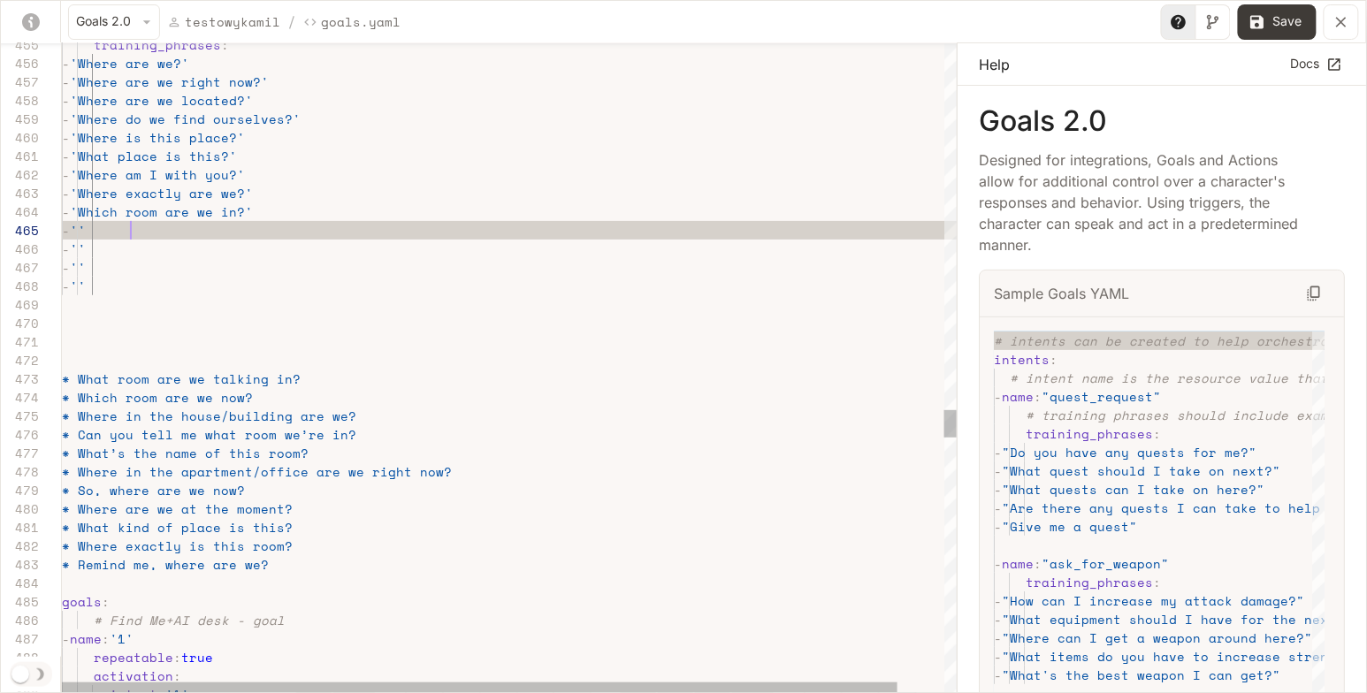
scroll to position [73, 204]
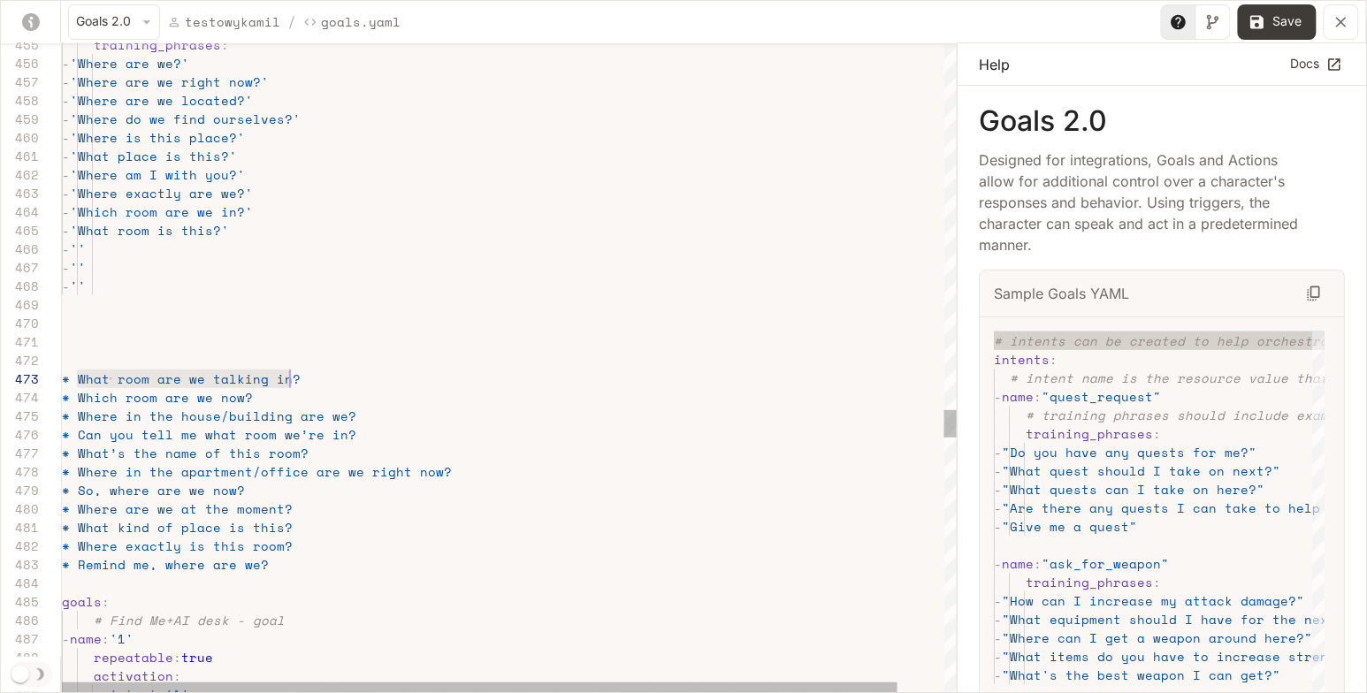
drag, startPoint x: 78, startPoint y: 378, endPoint x: 309, endPoint y: 377, distance: 231.6
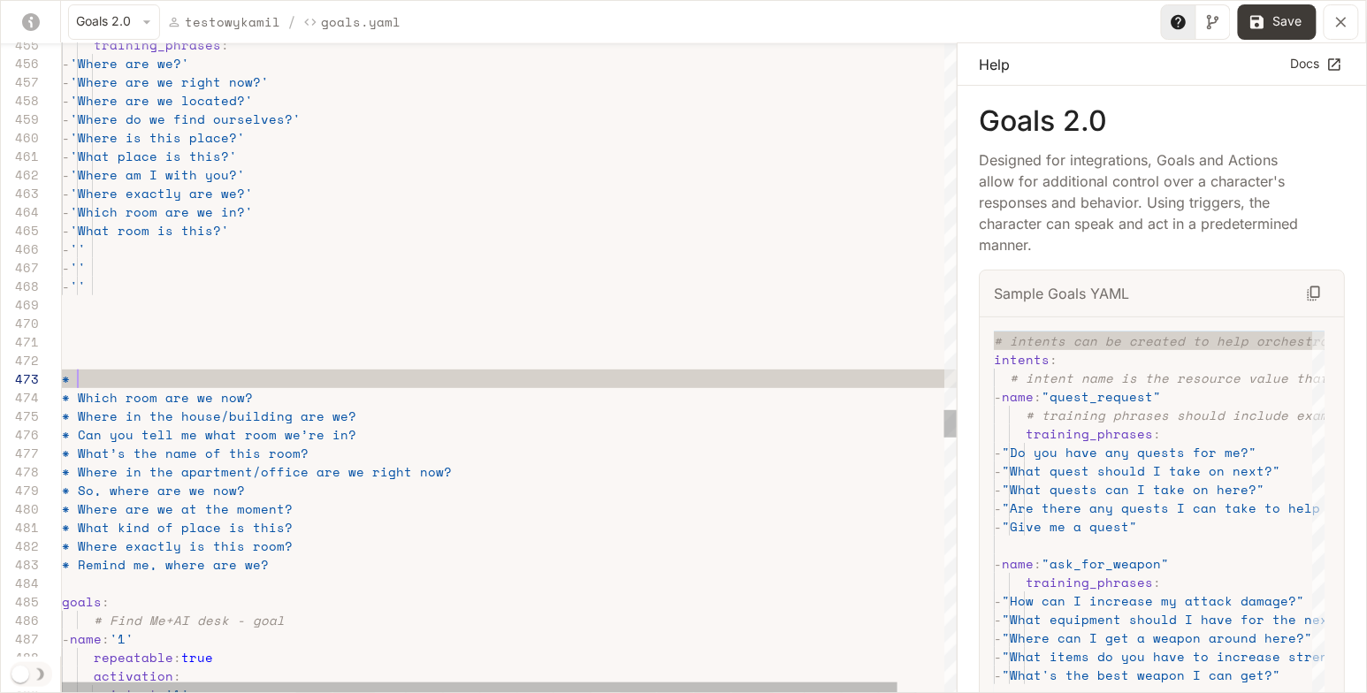
scroll to position [37, 7]
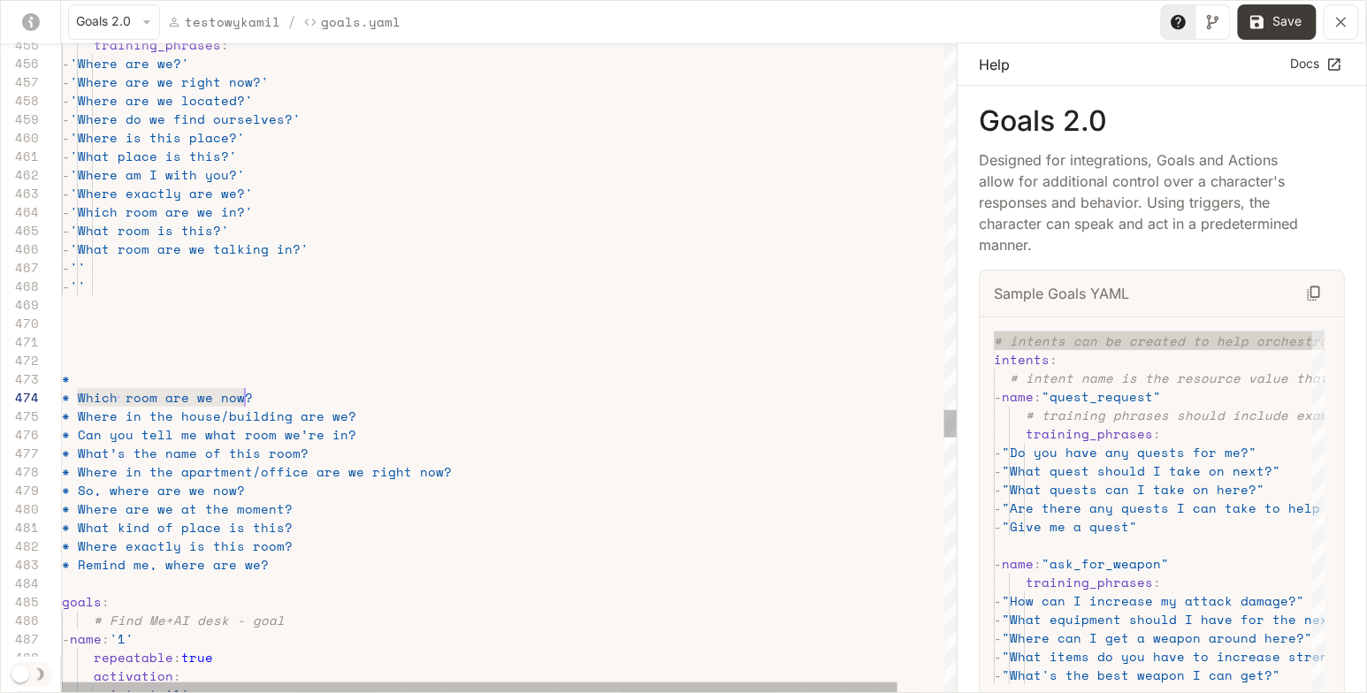
drag, startPoint x: 77, startPoint y: 394, endPoint x: 260, endPoint y: 394, distance: 183.0
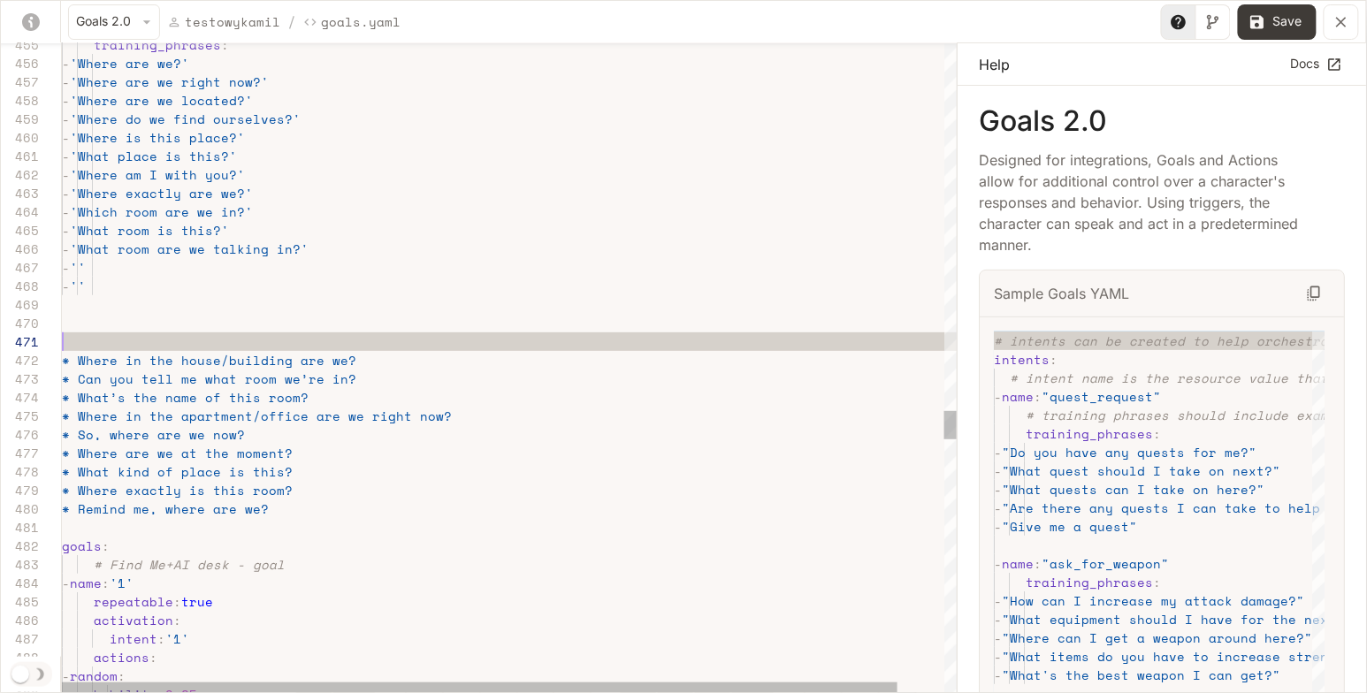
scroll to position [0, 0]
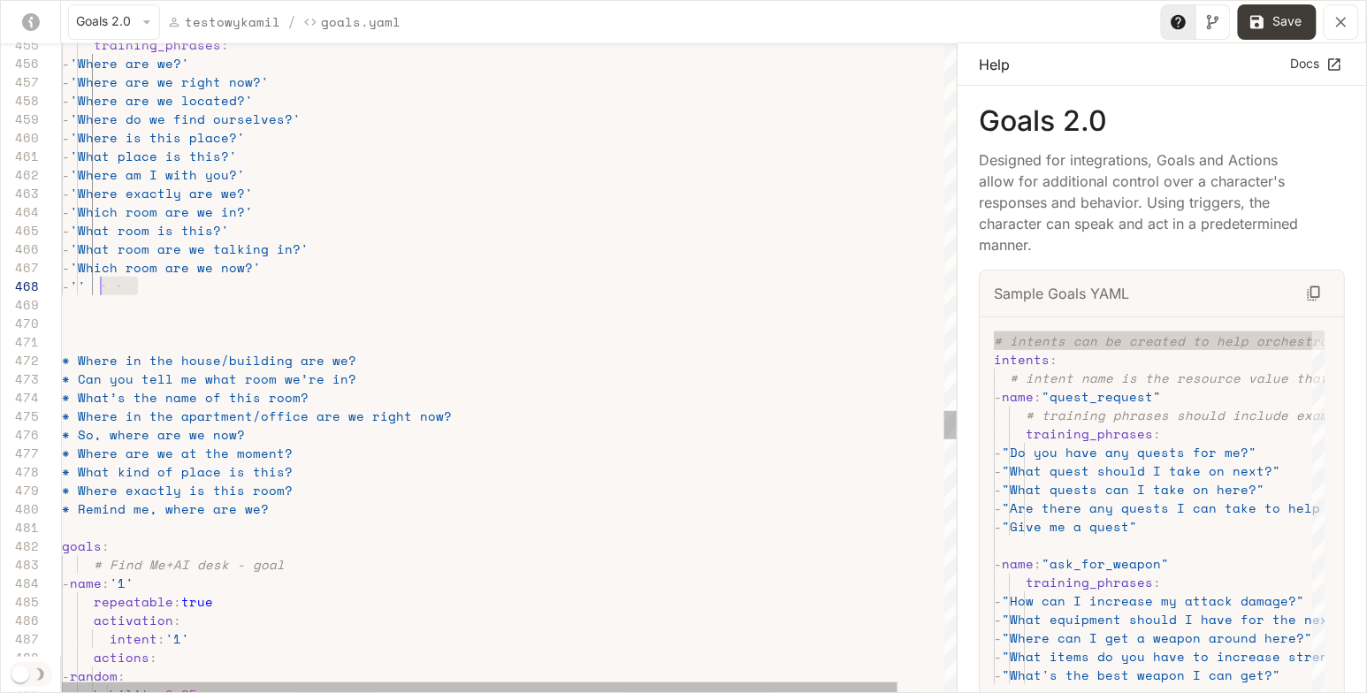
drag, startPoint x: 169, startPoint y: 287, endPoint x: 103, endPoint y: 287, distance: 66.3
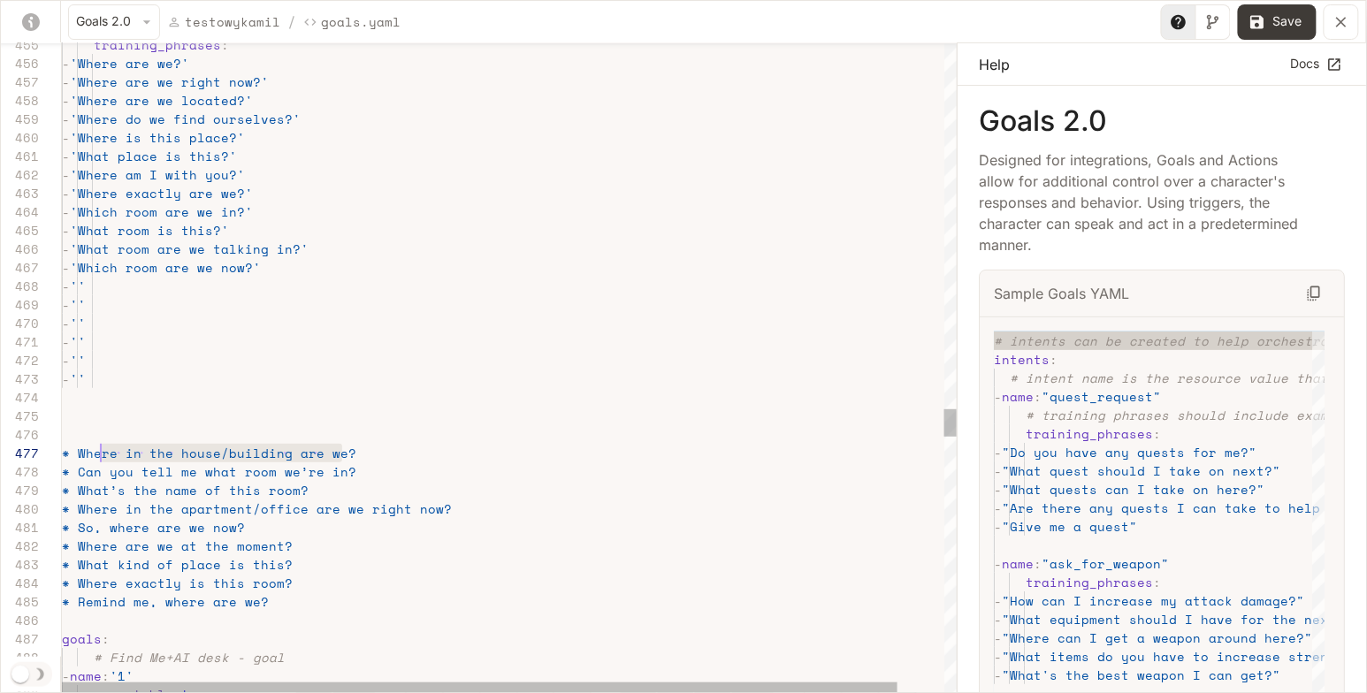
scroll to position [111, 15]
drag, startPoint x: 344, startPoint y: 451, endPoint x: 77, endPoint y: 449, distance: 267.0
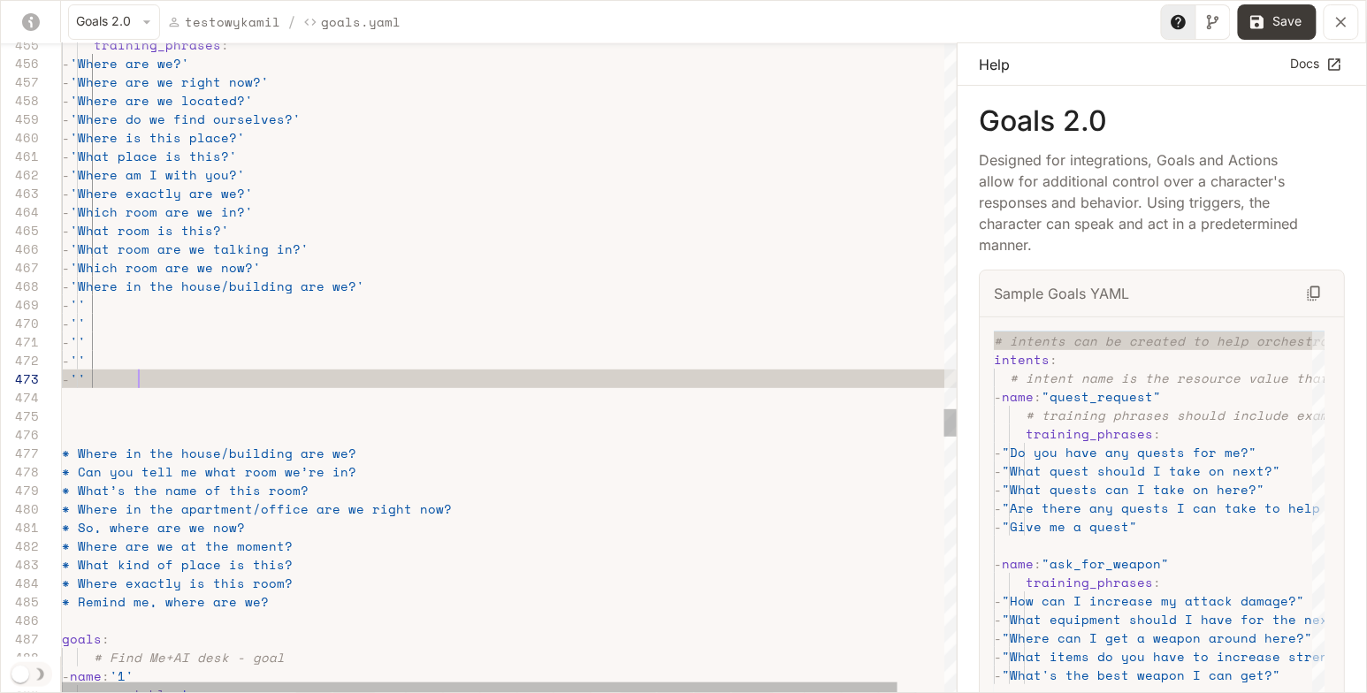
scroll to position [0, 53]
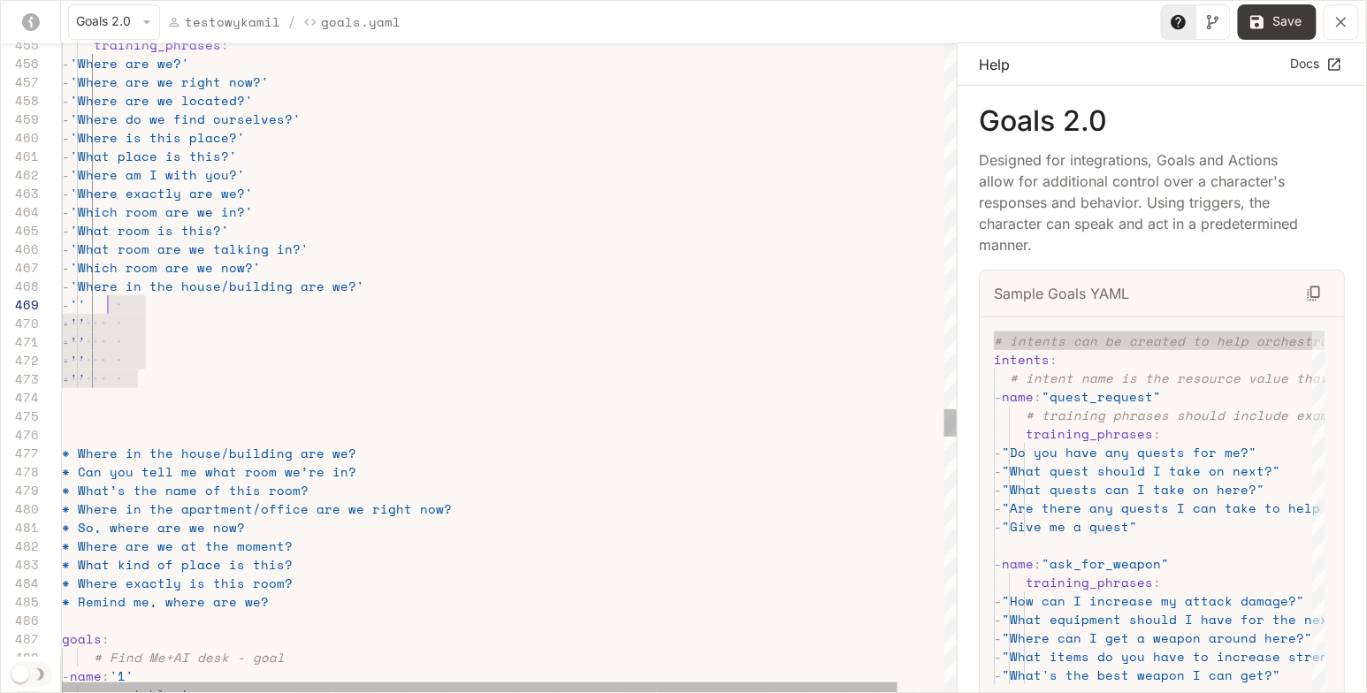
drag, startPoint x: 150, startPoint y: 381, endPoint x: 109, endPoint y: 301, distance: 90.5
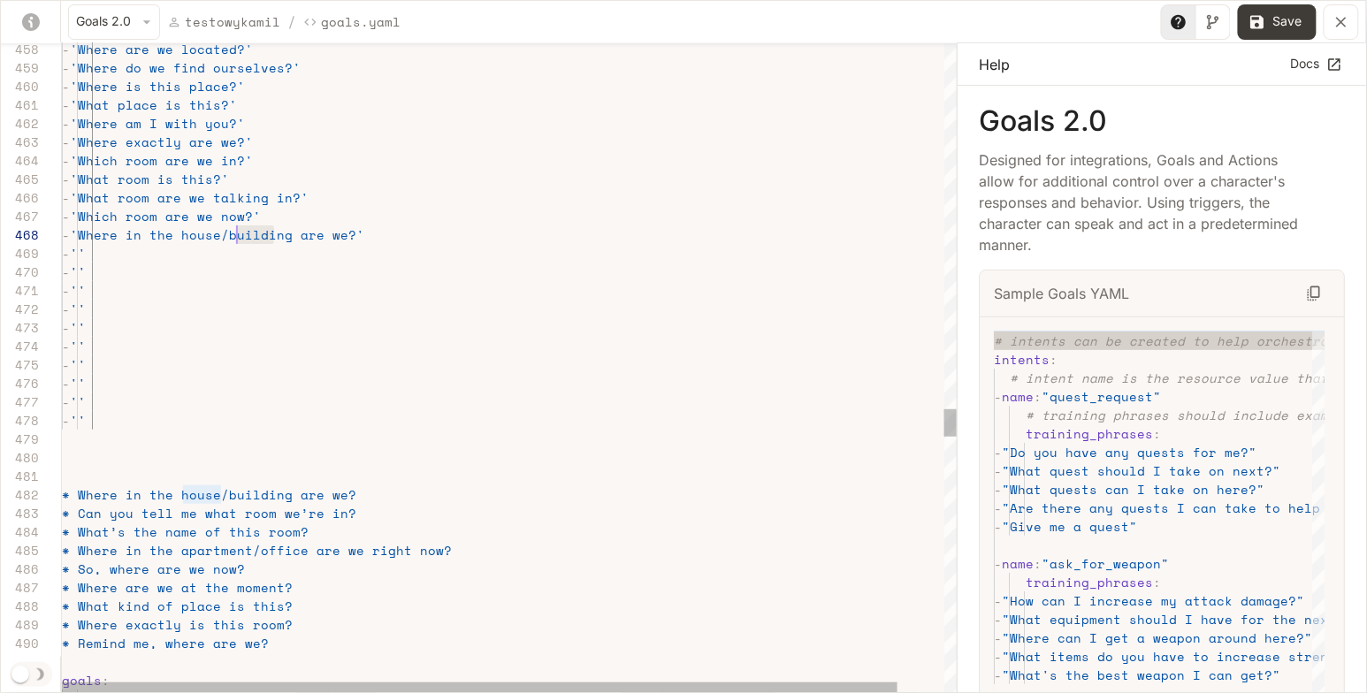
scroll to position [130, 165]
drag, startPoint x: 271, startPoint y: 235, endPoint x: 225, endPoint y: 235, distance: 46.0
drag, startPoint x: 342, startPoint y: 496, endPoint x: 80, endPoint y: 492, distance: 262.6
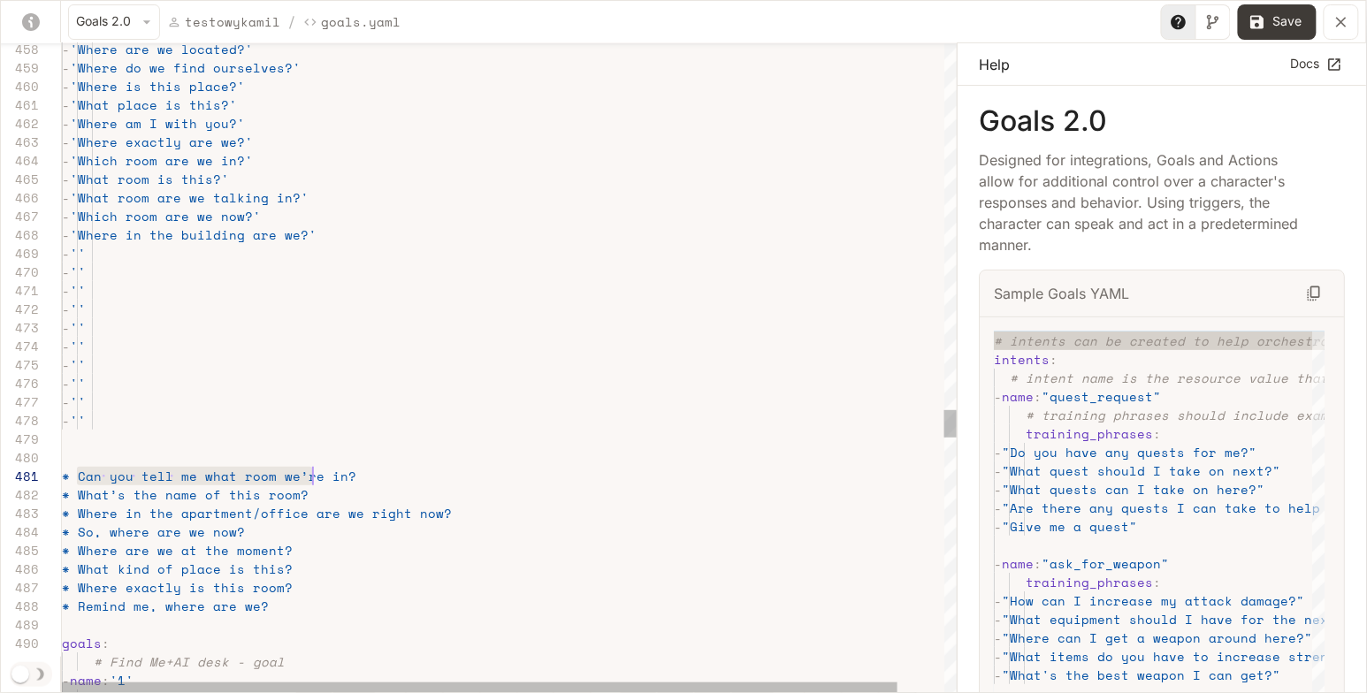
scroll to position [0, 280]
drag, startPoint x: 80, startPoint y: 475, endPoint x: 357, endPoint y: 473, distance: 276.7
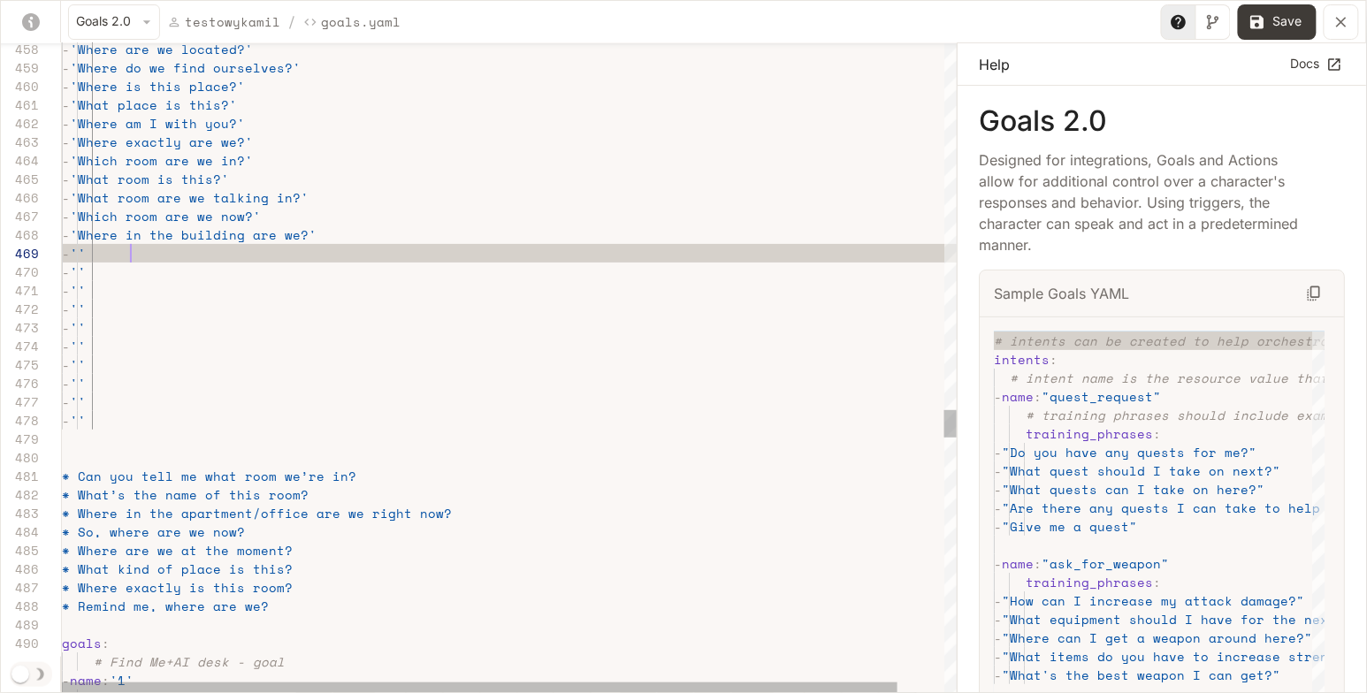
scroll to position [148, 333]
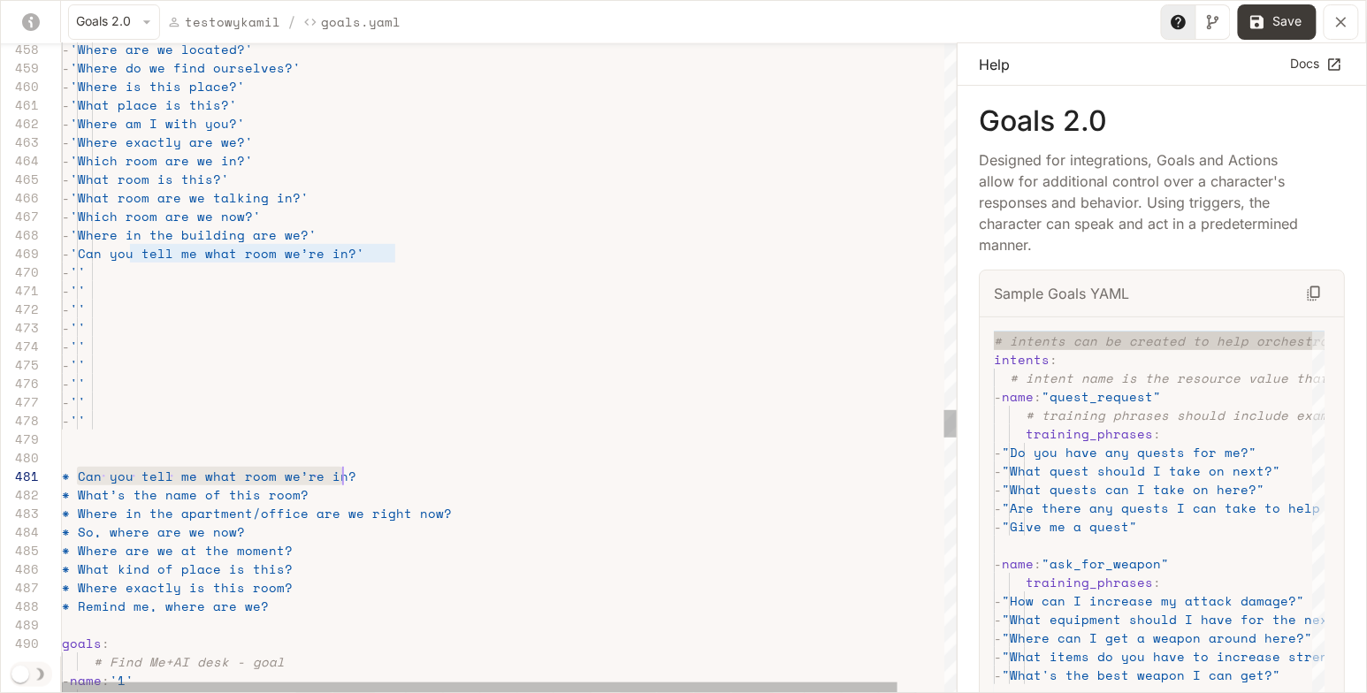
drag, startPoint x: 76, startPoint y: 477, endPoint x: 344, endPoint y: 478, distance: 267.9
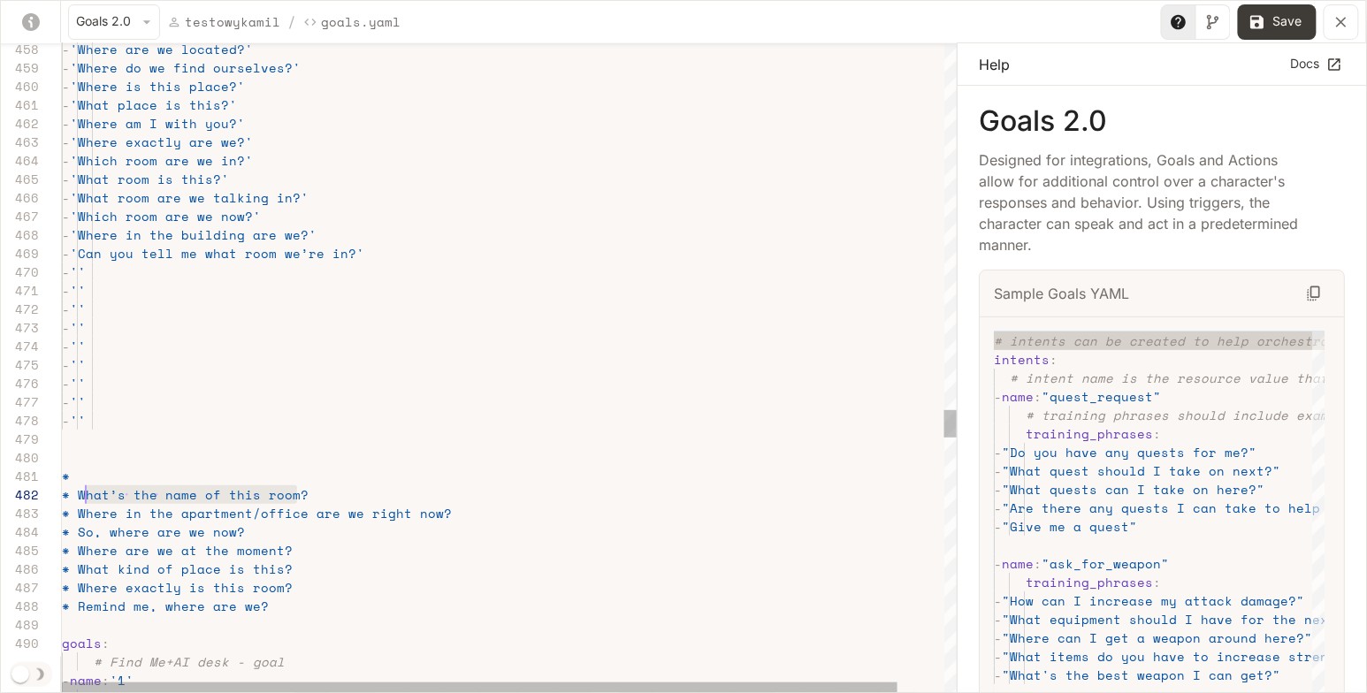
scroll to position [19, 15]
drag, startPoint x: 321, startPoint y: 496, endPoint x: 76, endPoint y: 492, distance: 244.9
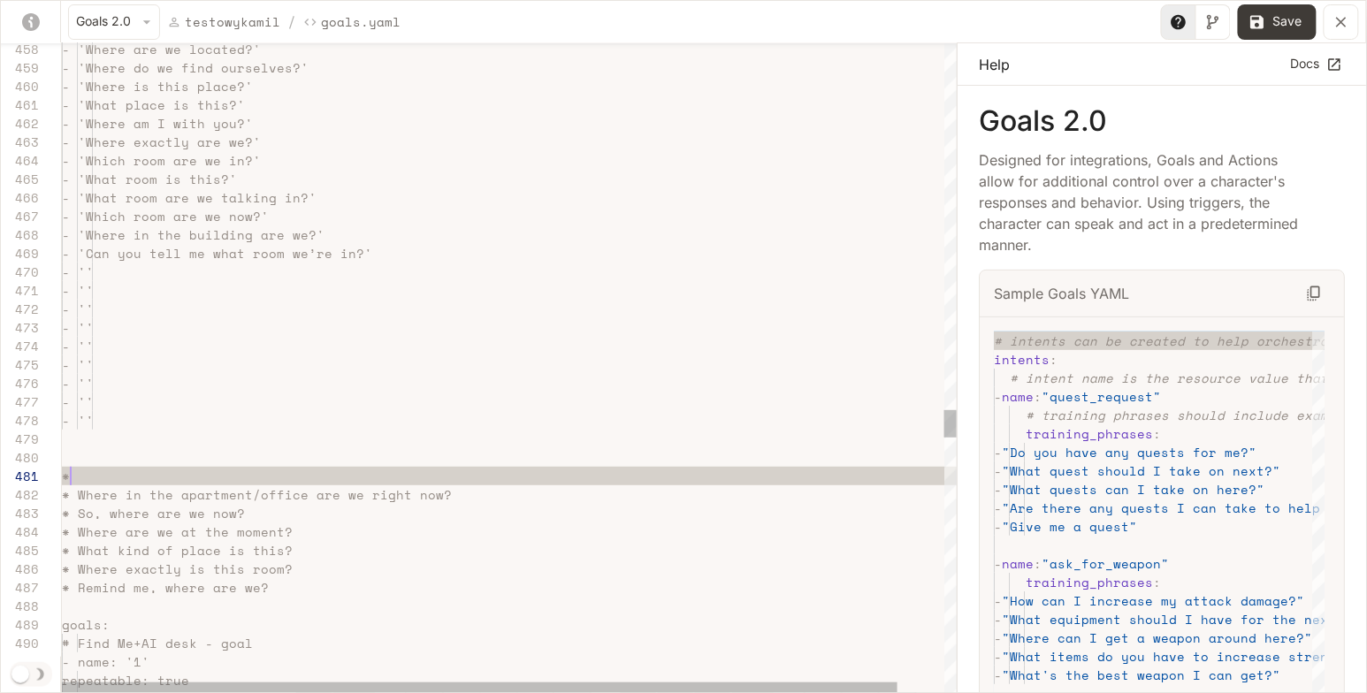
scroll to position [0, 0]
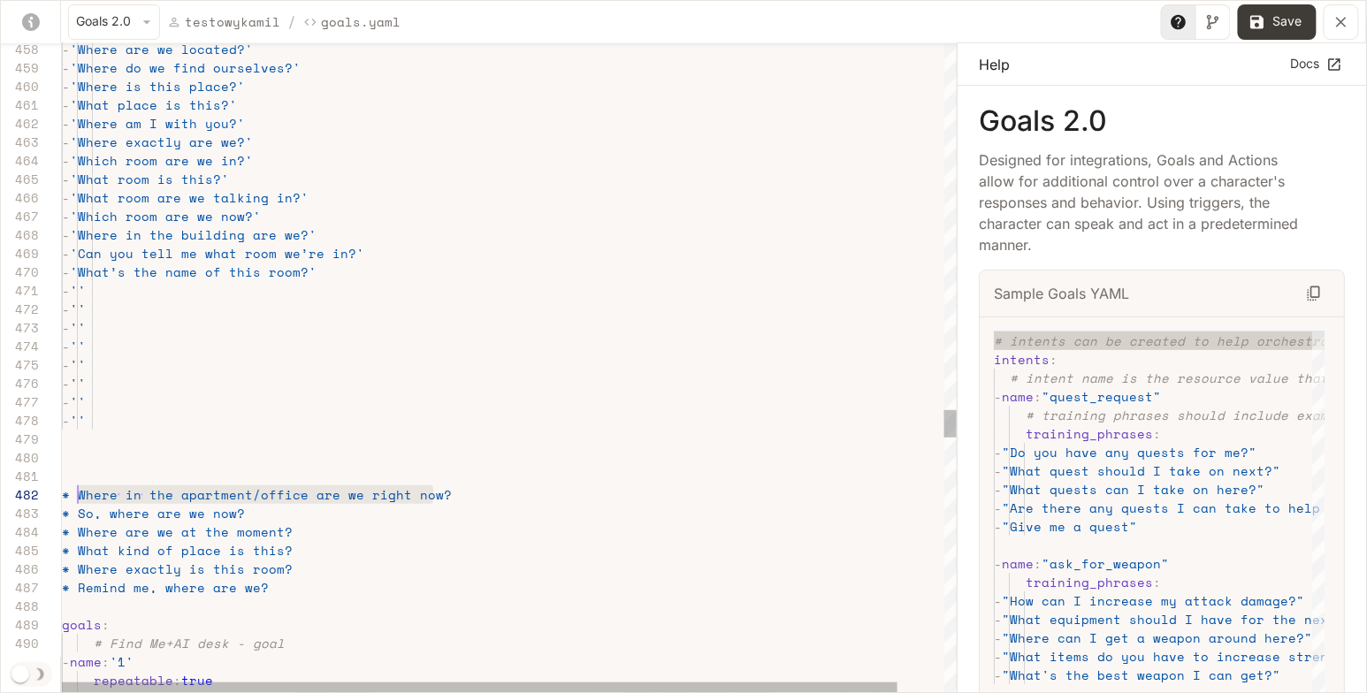
scroll to position [19, 7]
drag, startPoint x: 437, startPoint y: 497, endPoint x: 71, endPoint y: 488, distance: 366.1
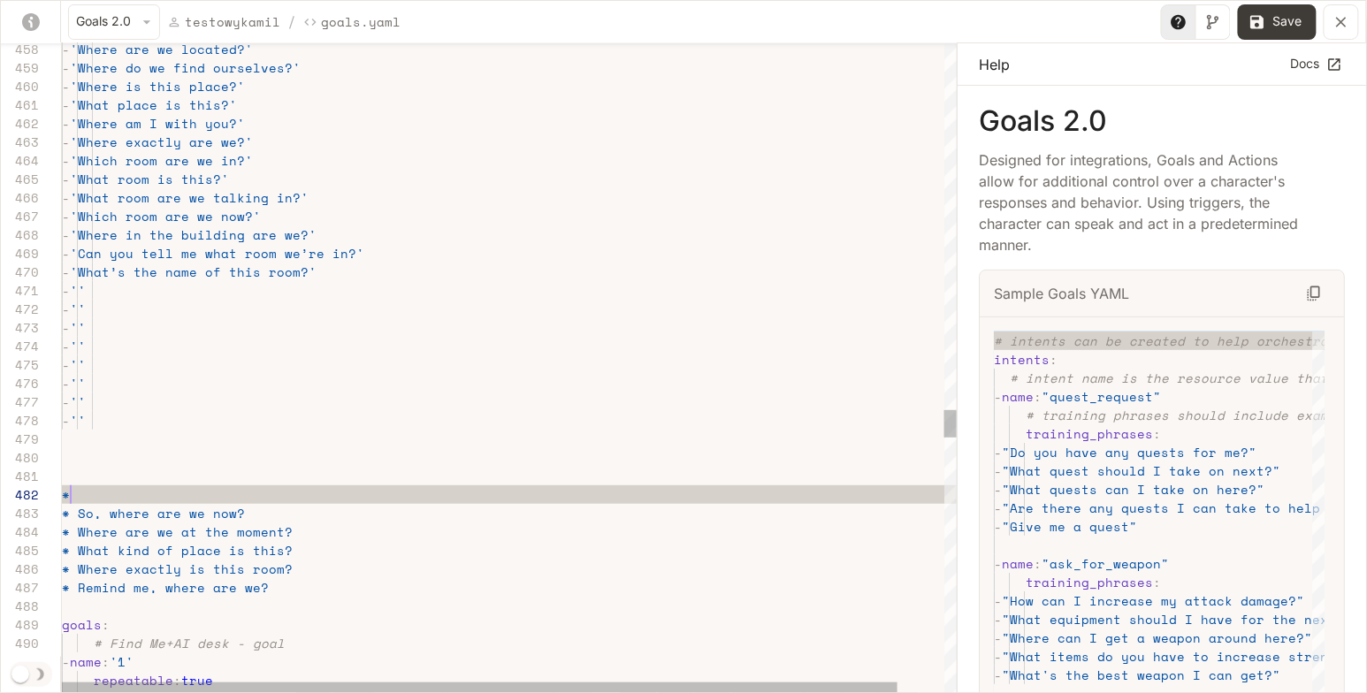
scroll to position [19, 0]
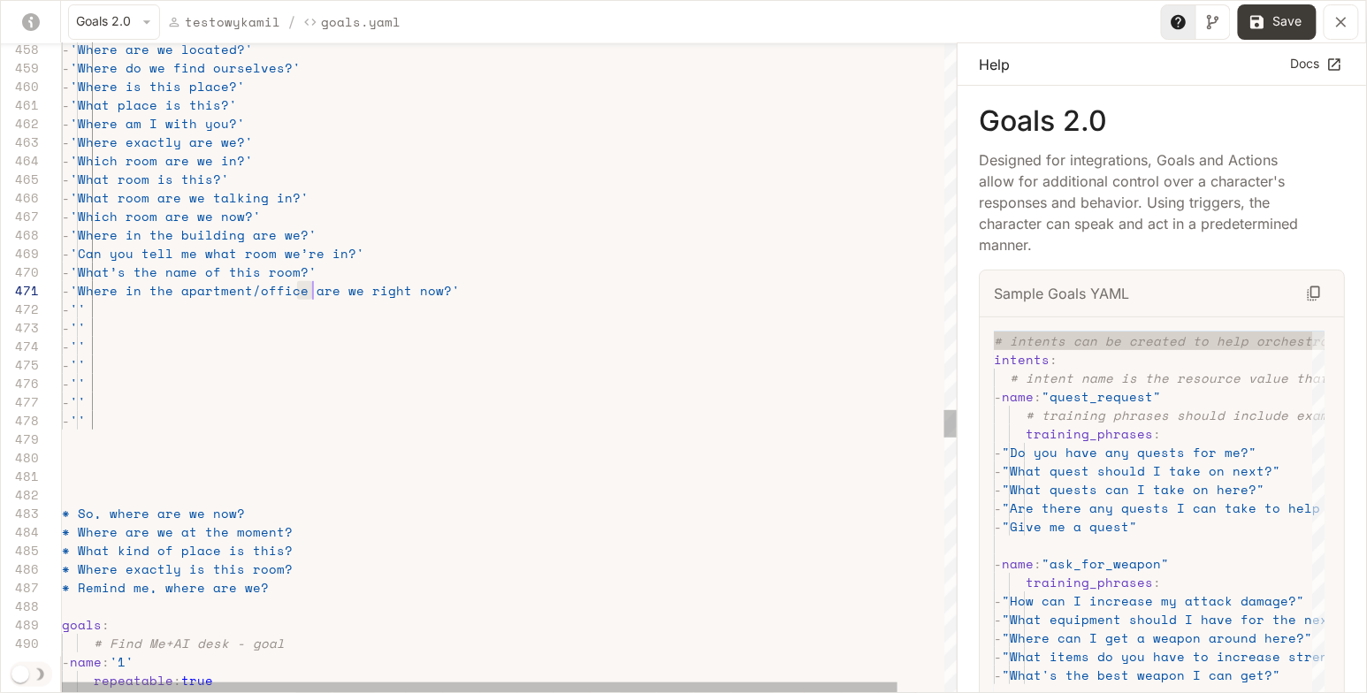
scroll to position [0, 196]
drag, startPoint x: 296, startPoint y: 288, endPoint x: 259, endPoint y: 296, distance: 38.0
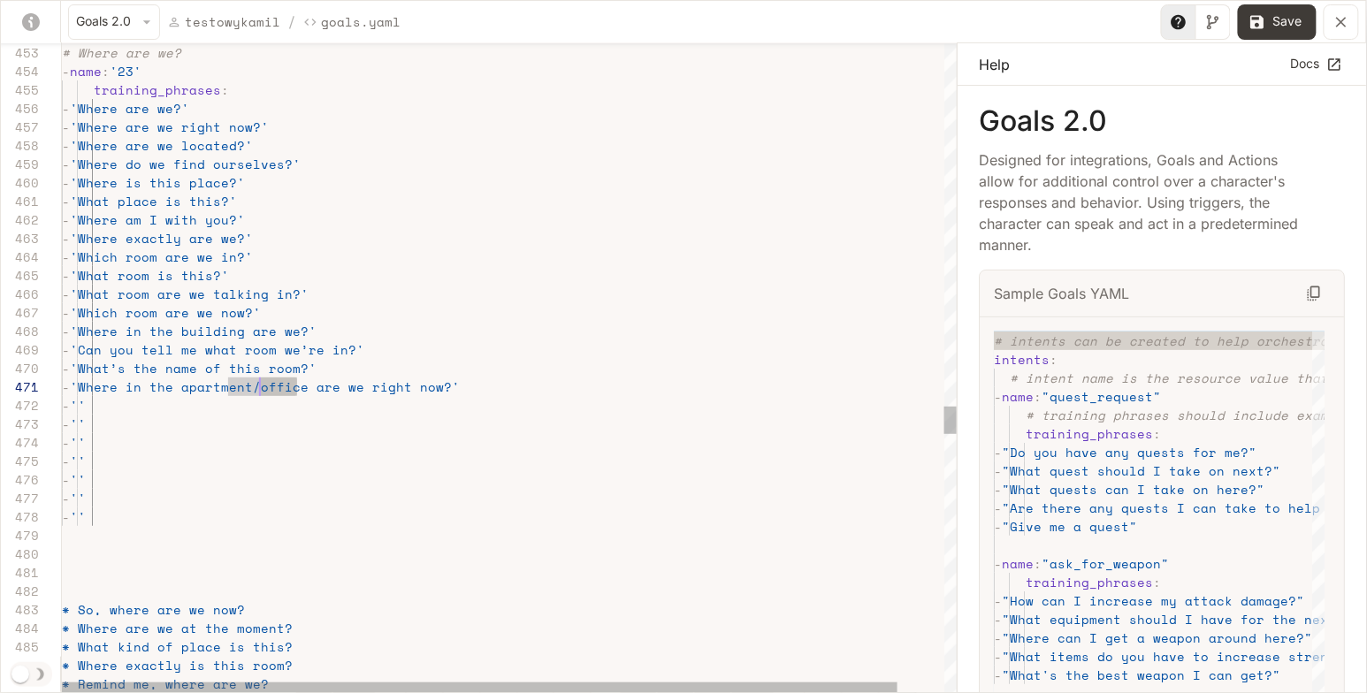
scroll to position [0, 288]
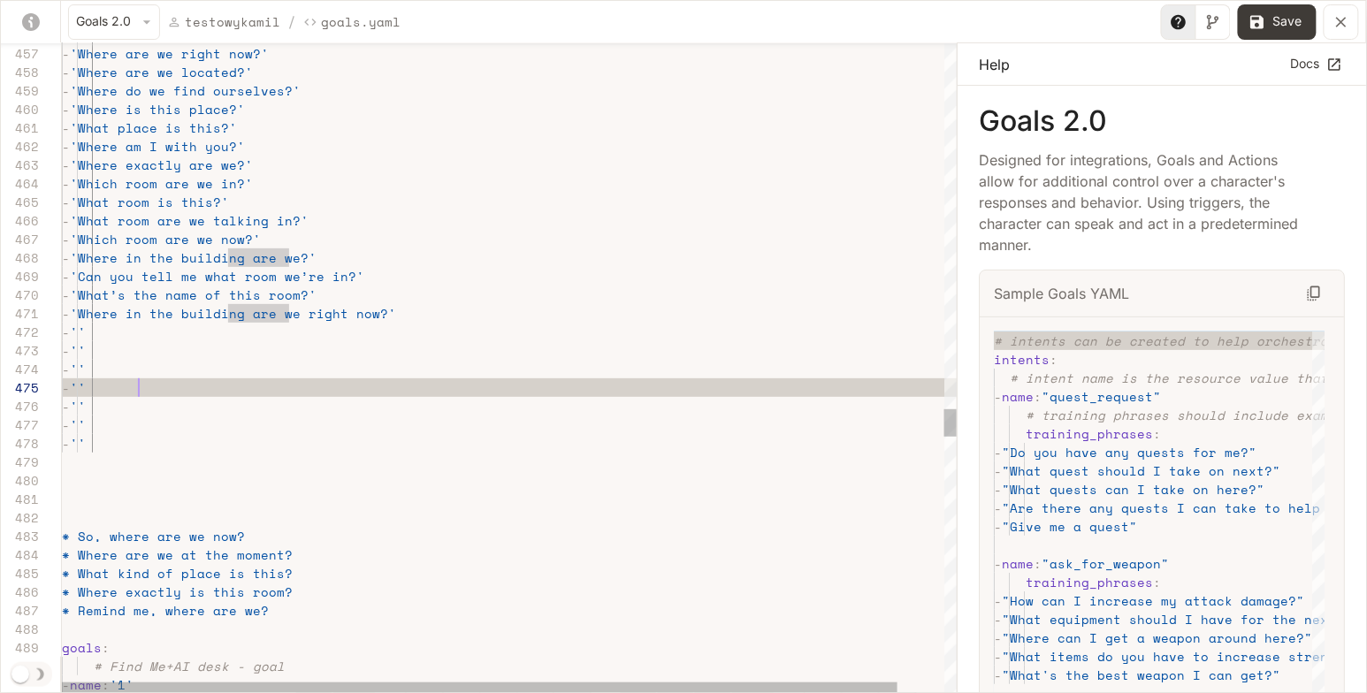
scroll to position [73, 76]
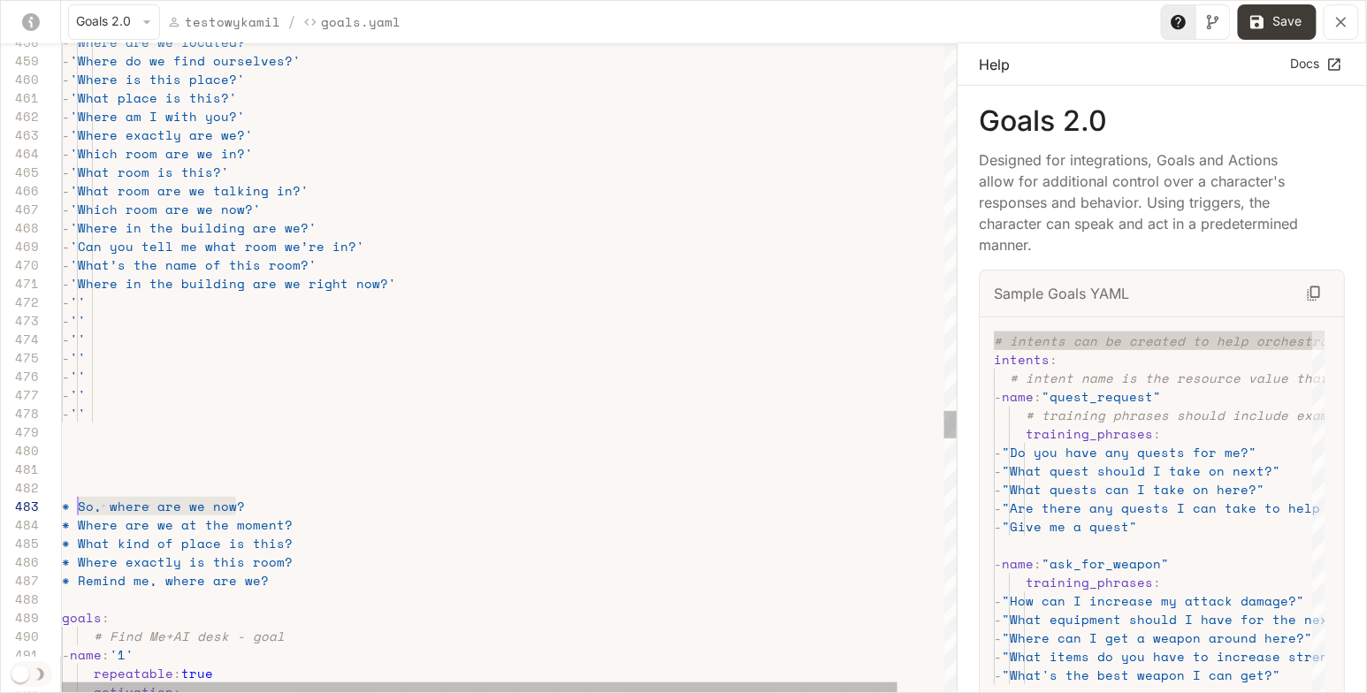
drag, startPoint x: 247, startPoint y: 503, endPoint x: 80, endPoint y: 502, distance: 167.1
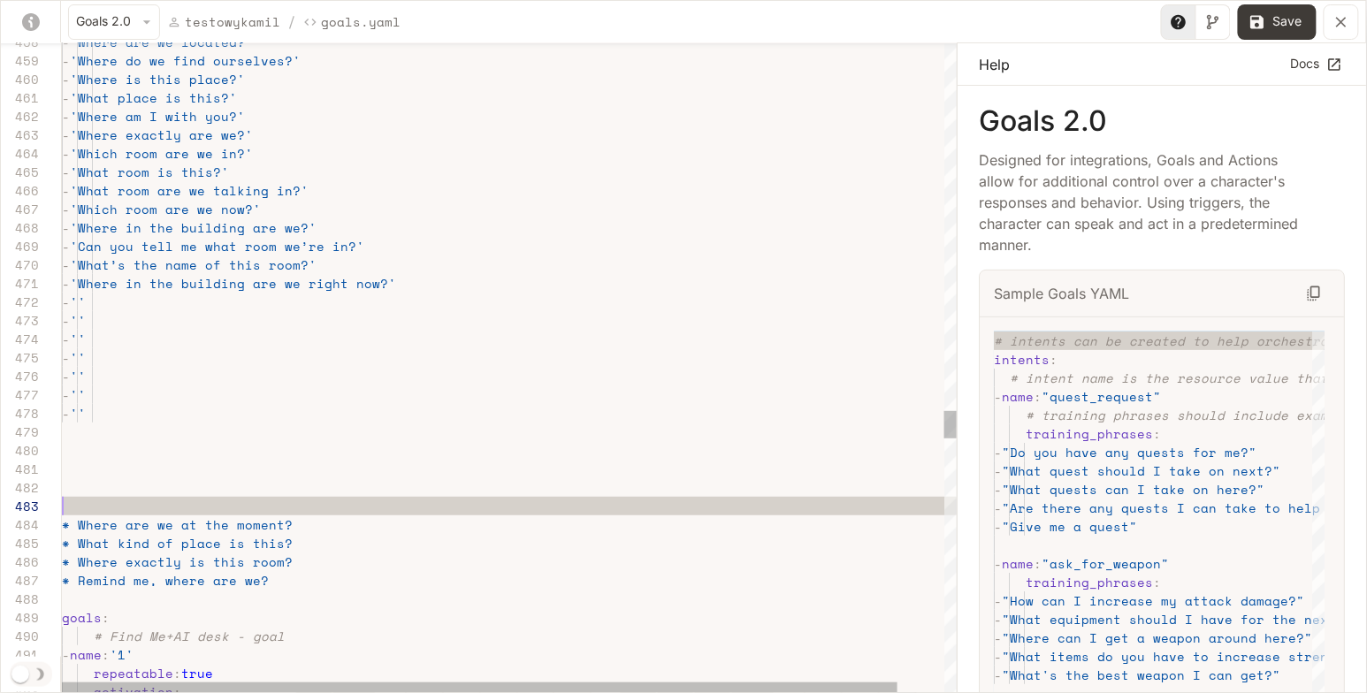
scroll to position [19, 0]
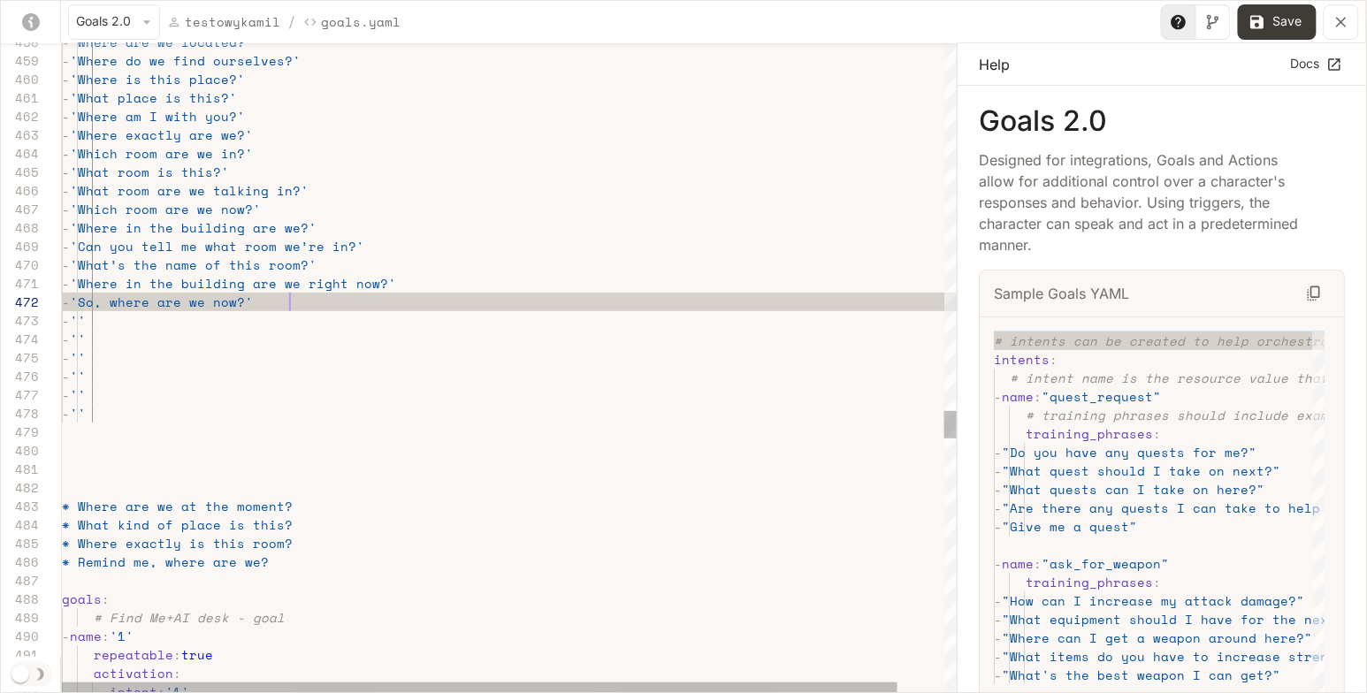
scroll to position [19, 227]
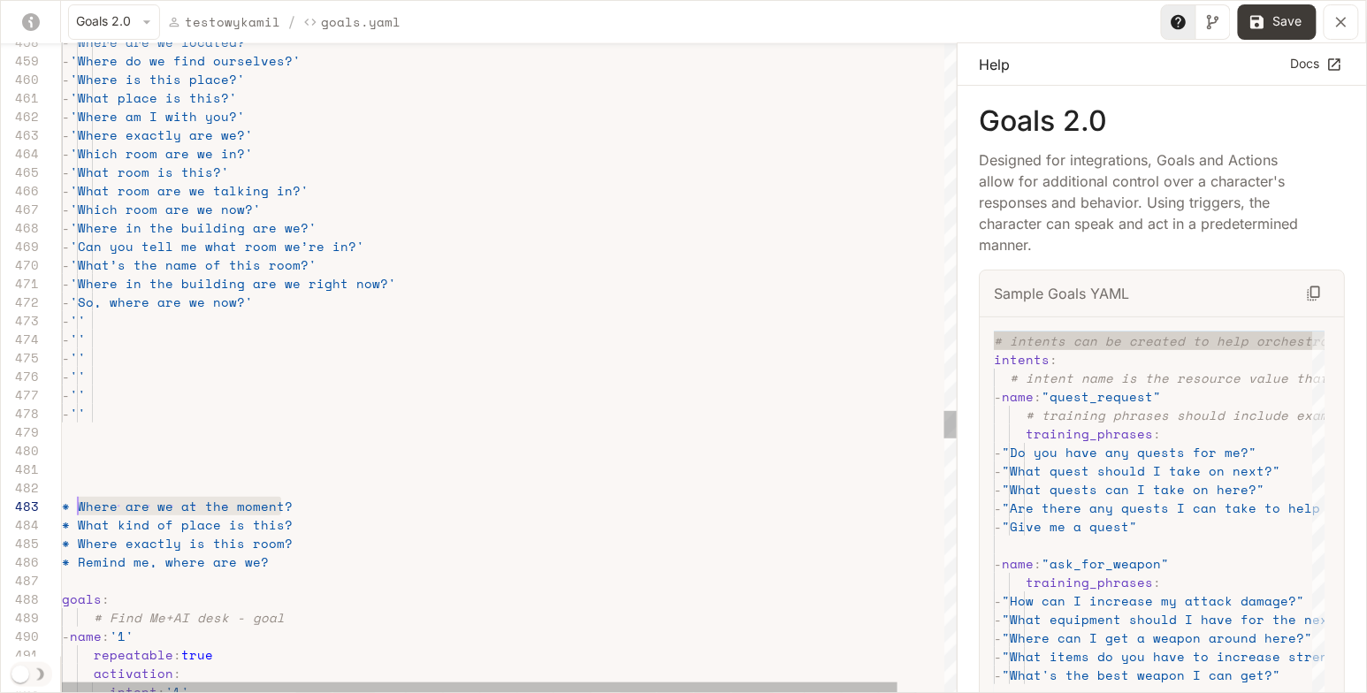
drag, startPoint x: 288, startPoint y: 503, endPoint x: 75, endPoint y: 505, distance: 213.1
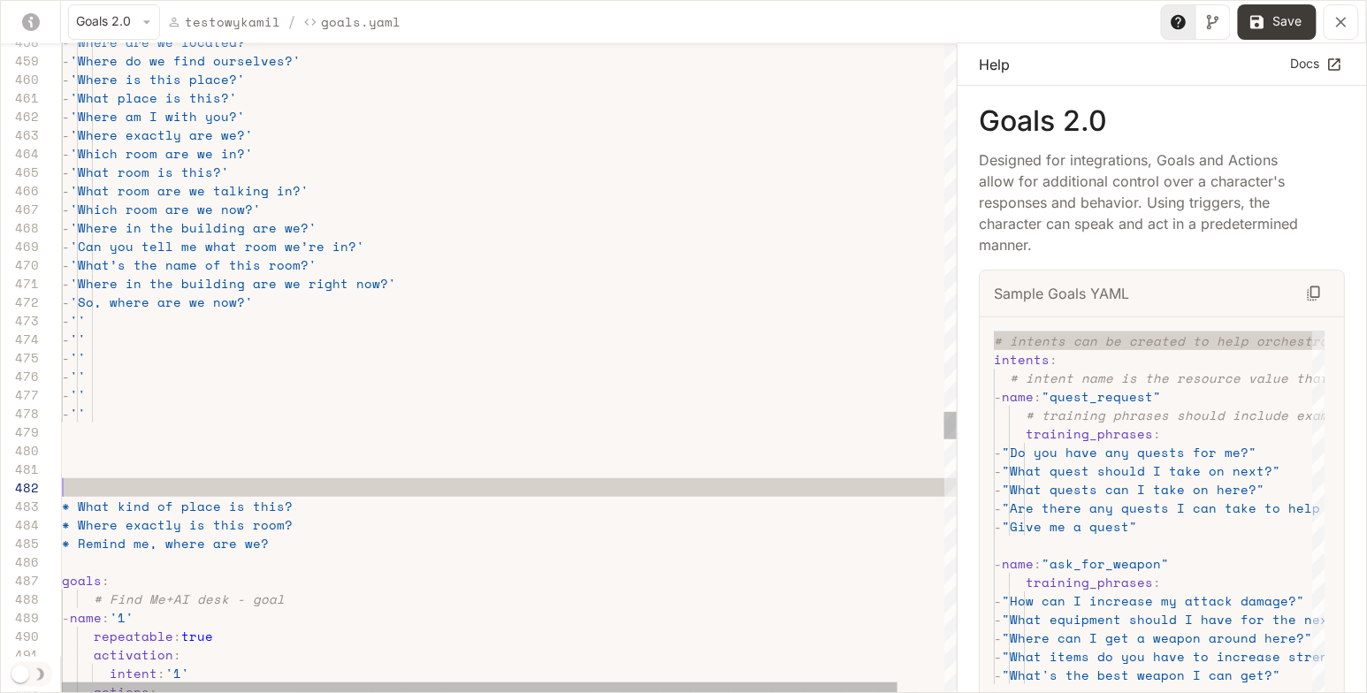
scroll to position [0, 15]
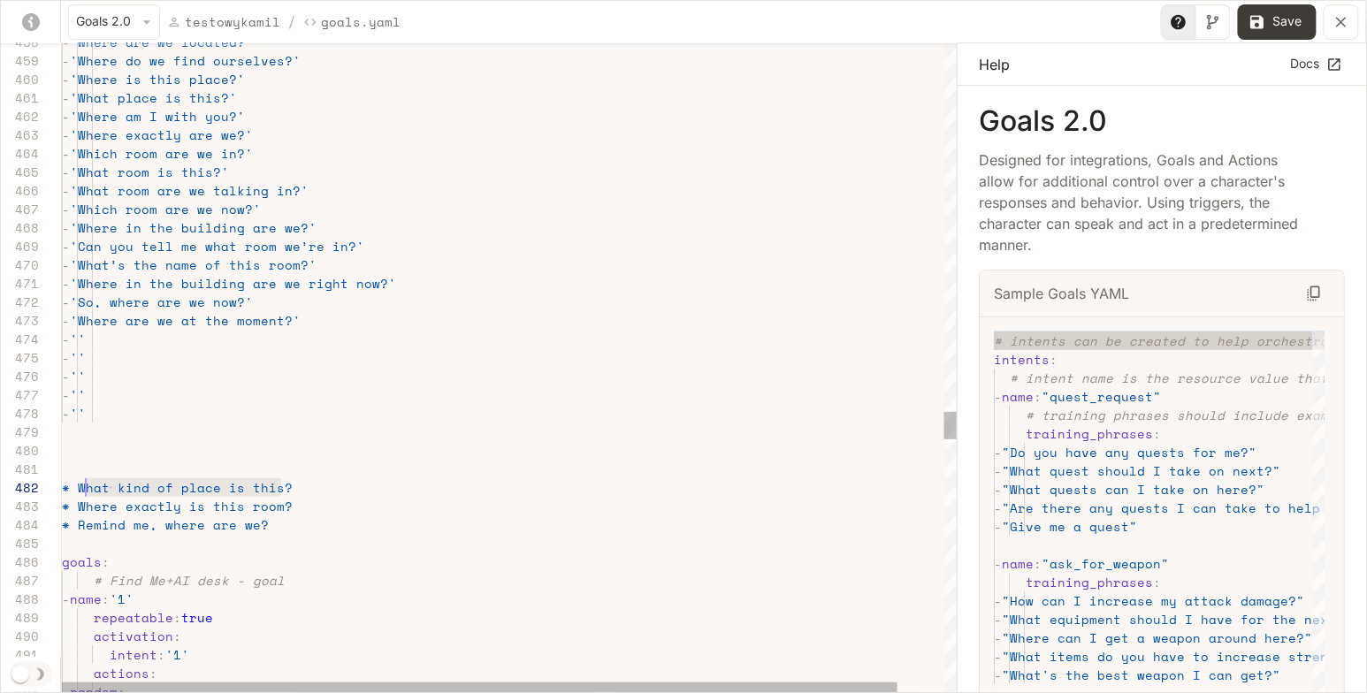
scroll to position [19, 15]
drag, startPoint x: 285, startPoint y: 482, endPoint x: 77, endPoint y: 484, distance: 207.8
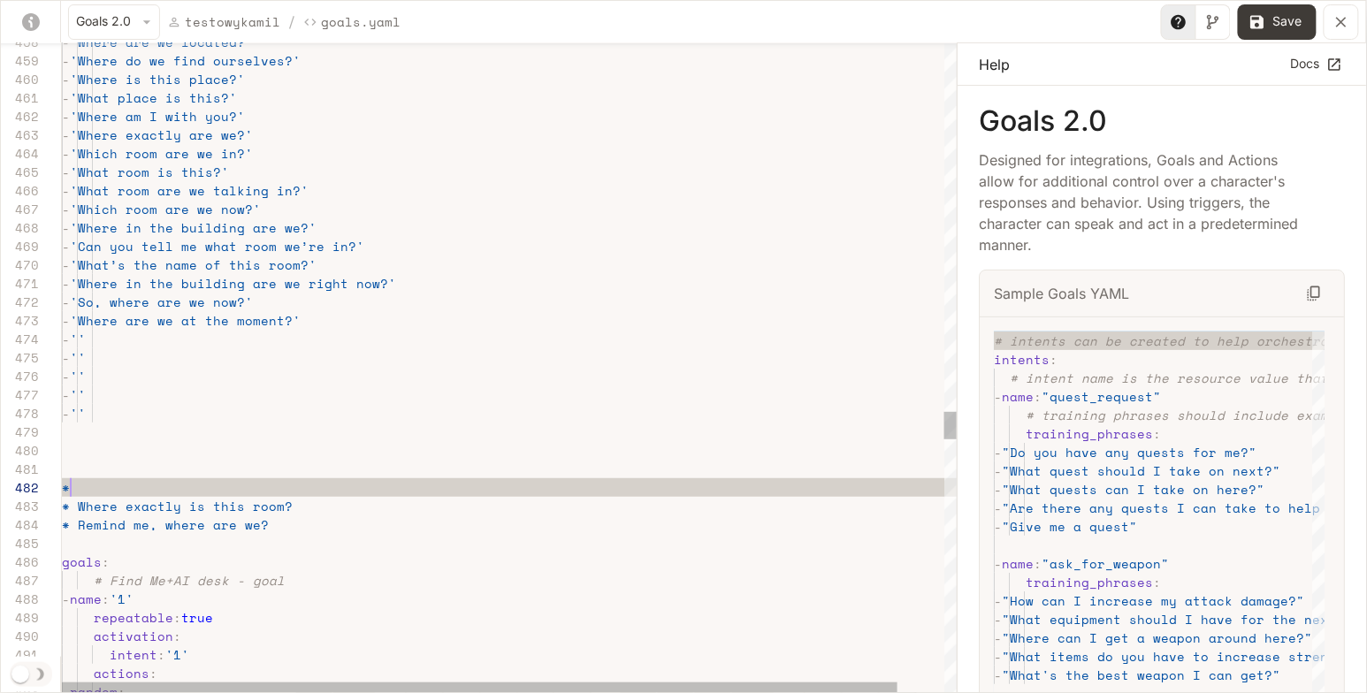
scroll to position [0, 15]
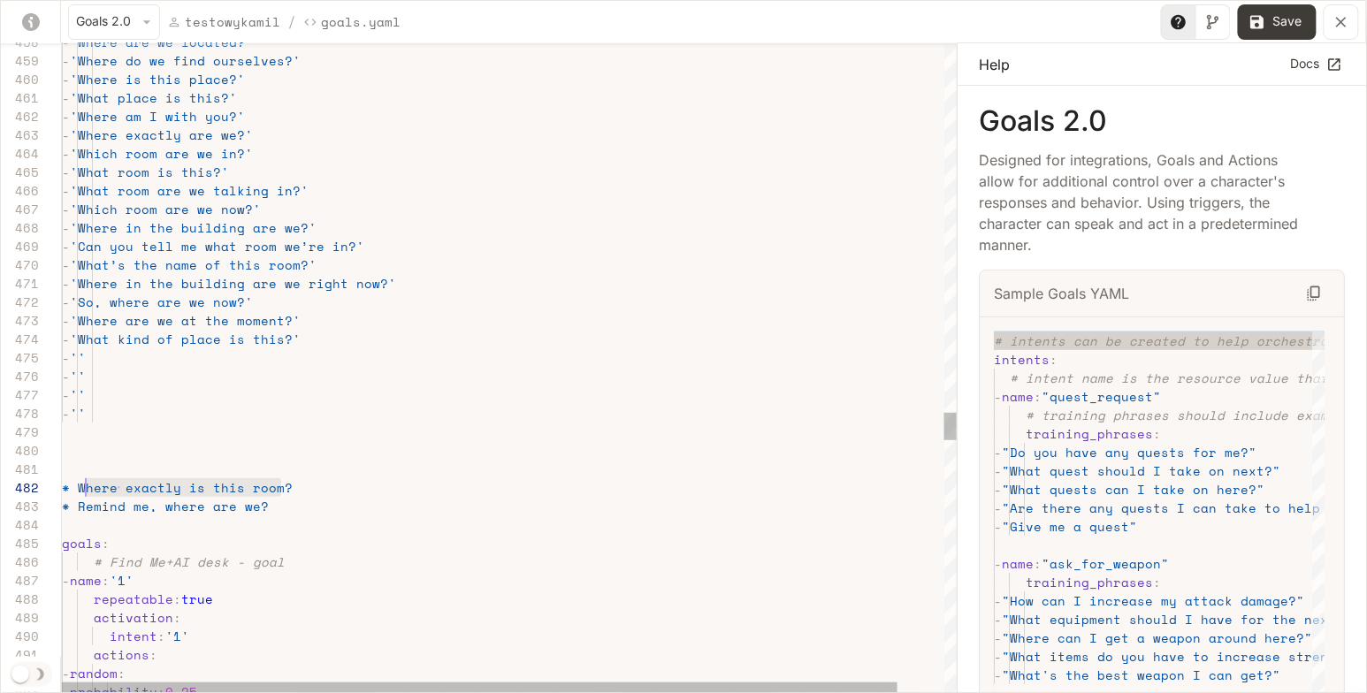
scroll to position [19, 15]
drag, startPoint x: 286, startPoint y: 484, endPoint x: 80, endPoint y: 484, distance: 206.9
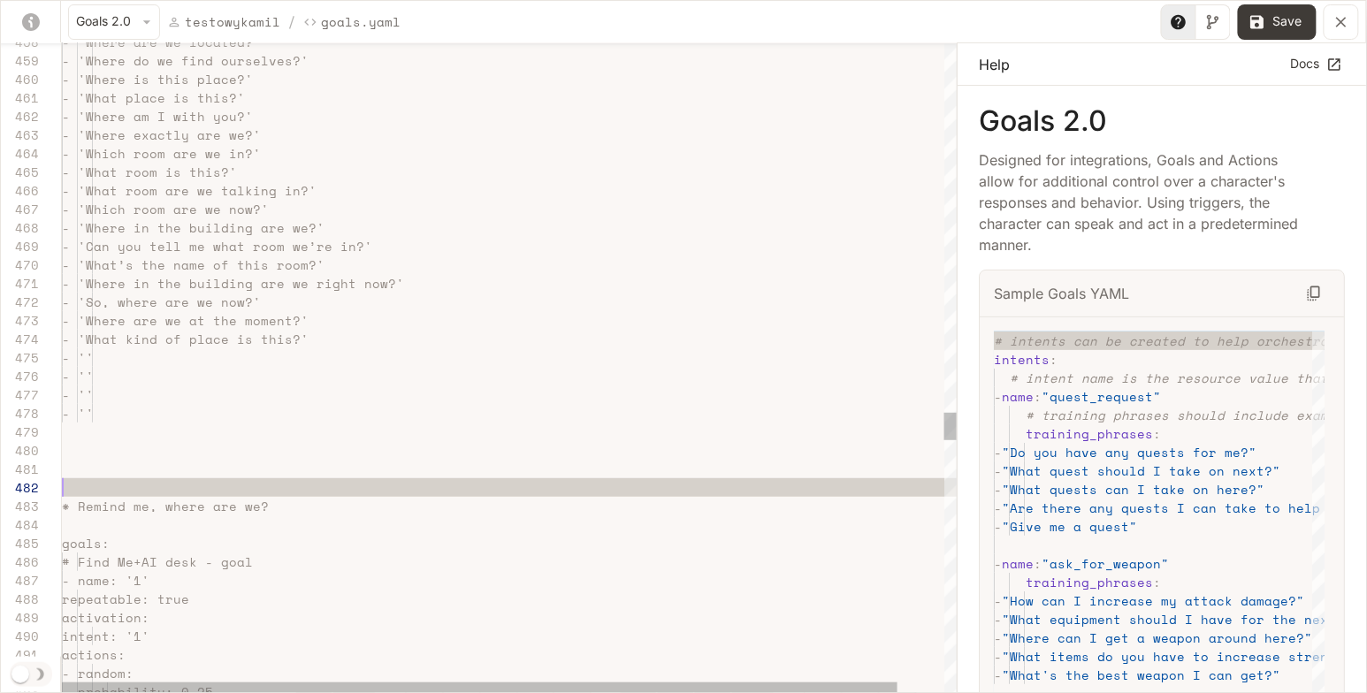
scroll to position [0, 15]
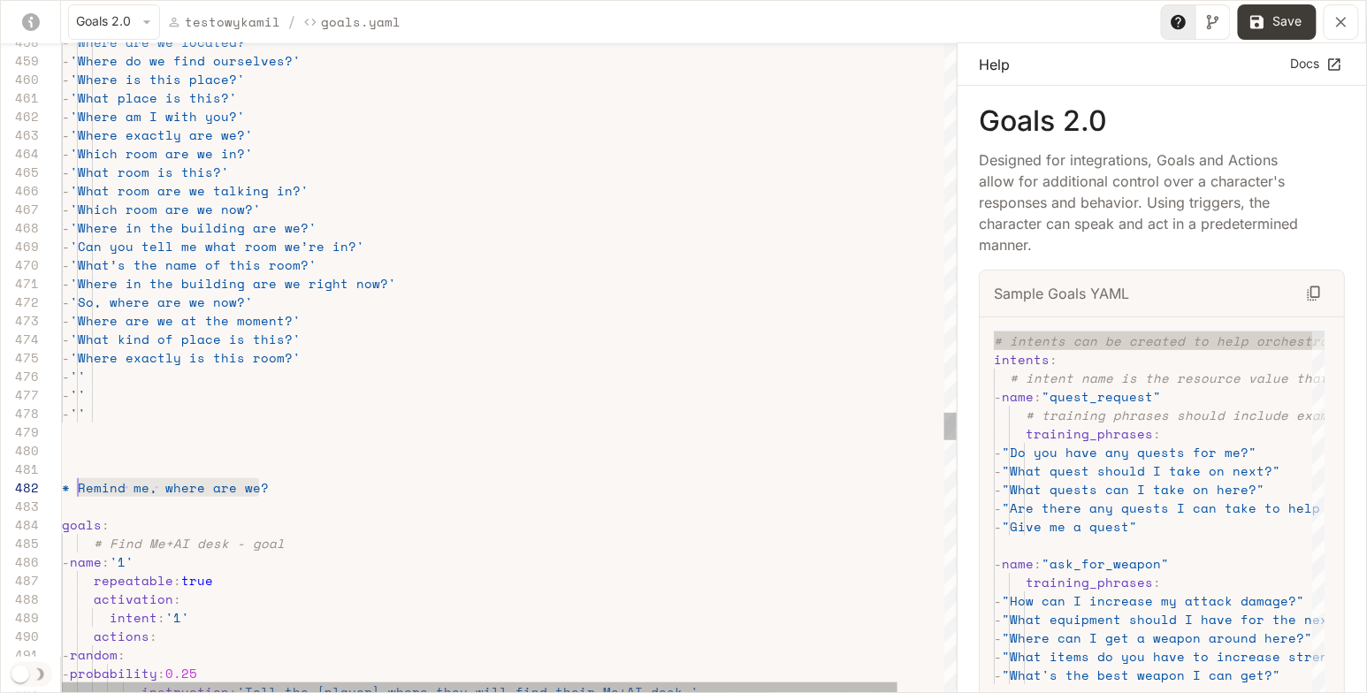
drag, startPoint x: 268, startPoint y: 491, endPoint x: 79, endPoint y: 485, distance: 189.3
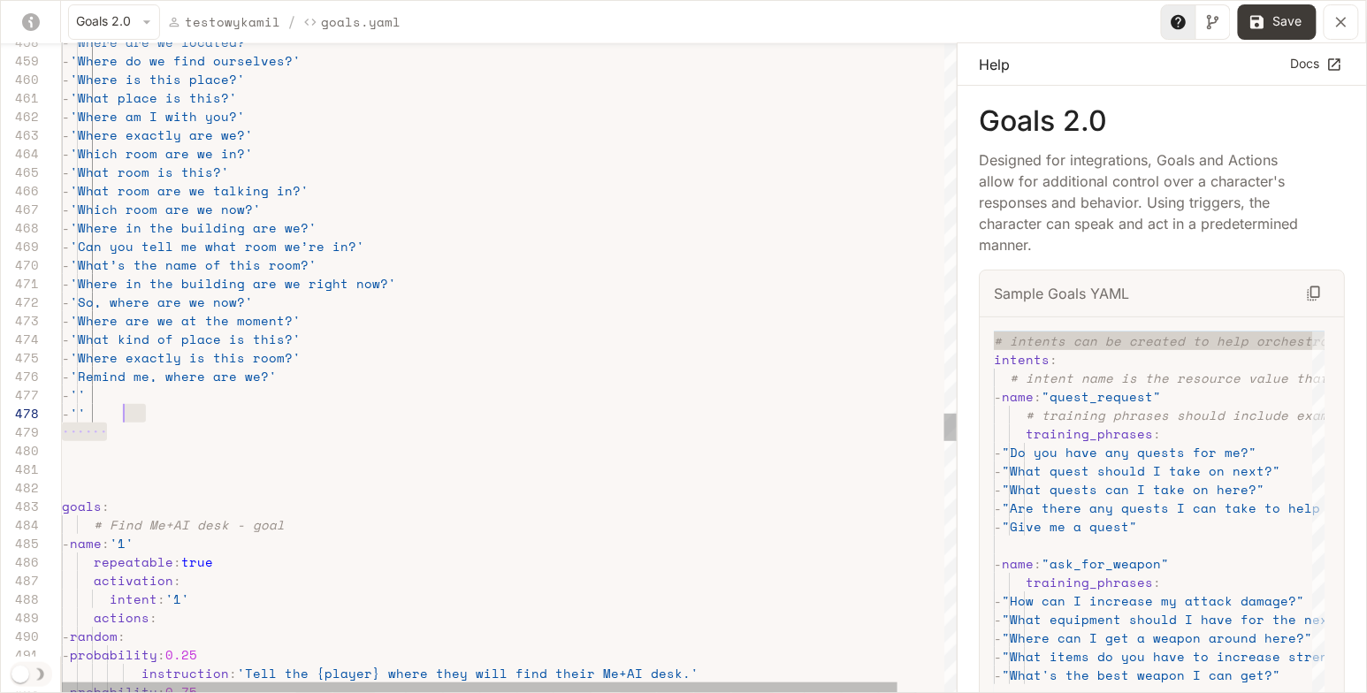
scroll to position [111, 37]
drag, startPoint x: 163, startPoint y: 424, endPoint x: 97, endPoint y: 396, distance: 71.3
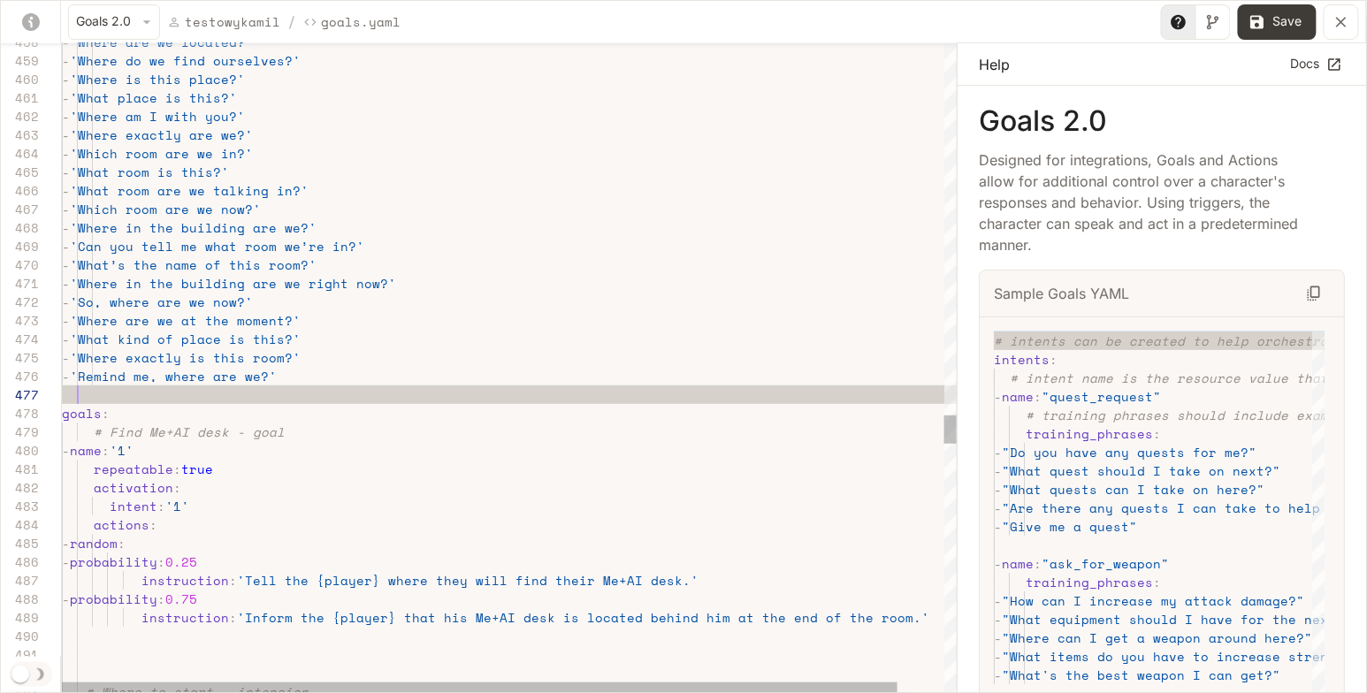
scroll to position [111, 15]
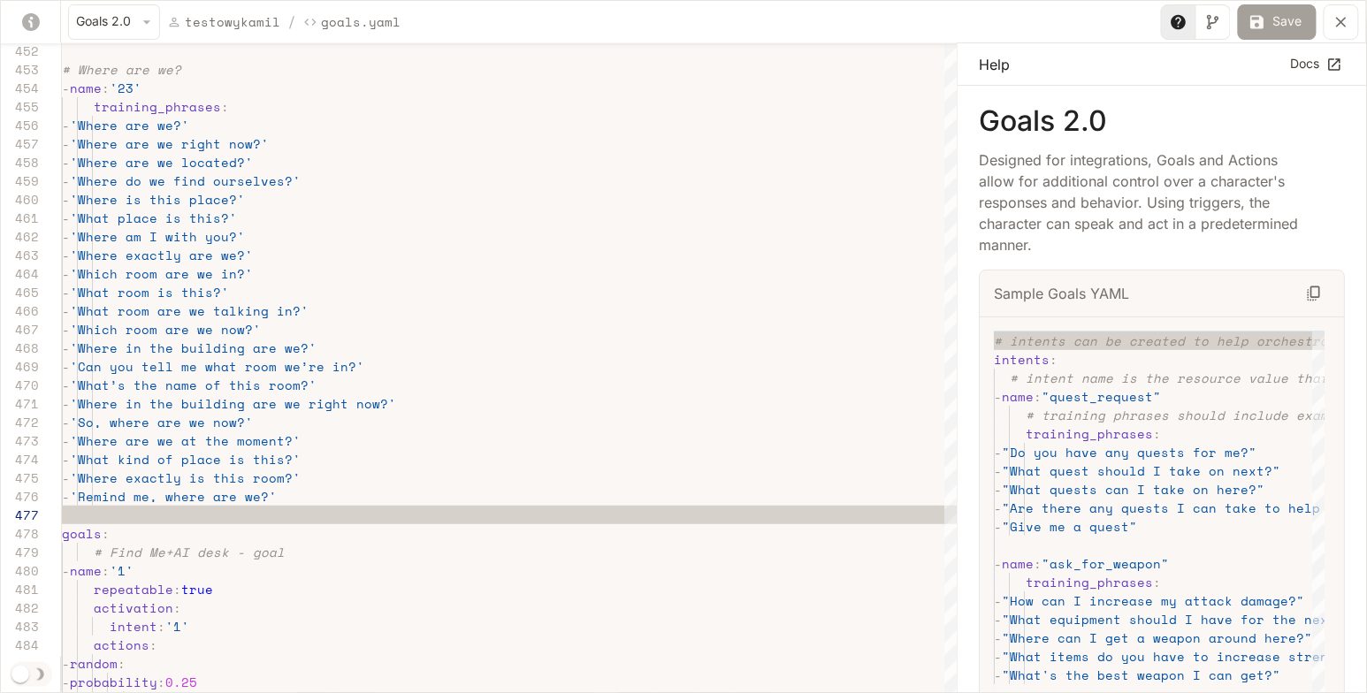
click at [1277, 25] on button "Save" at bounding box center [1277, 21] width 79 height 35
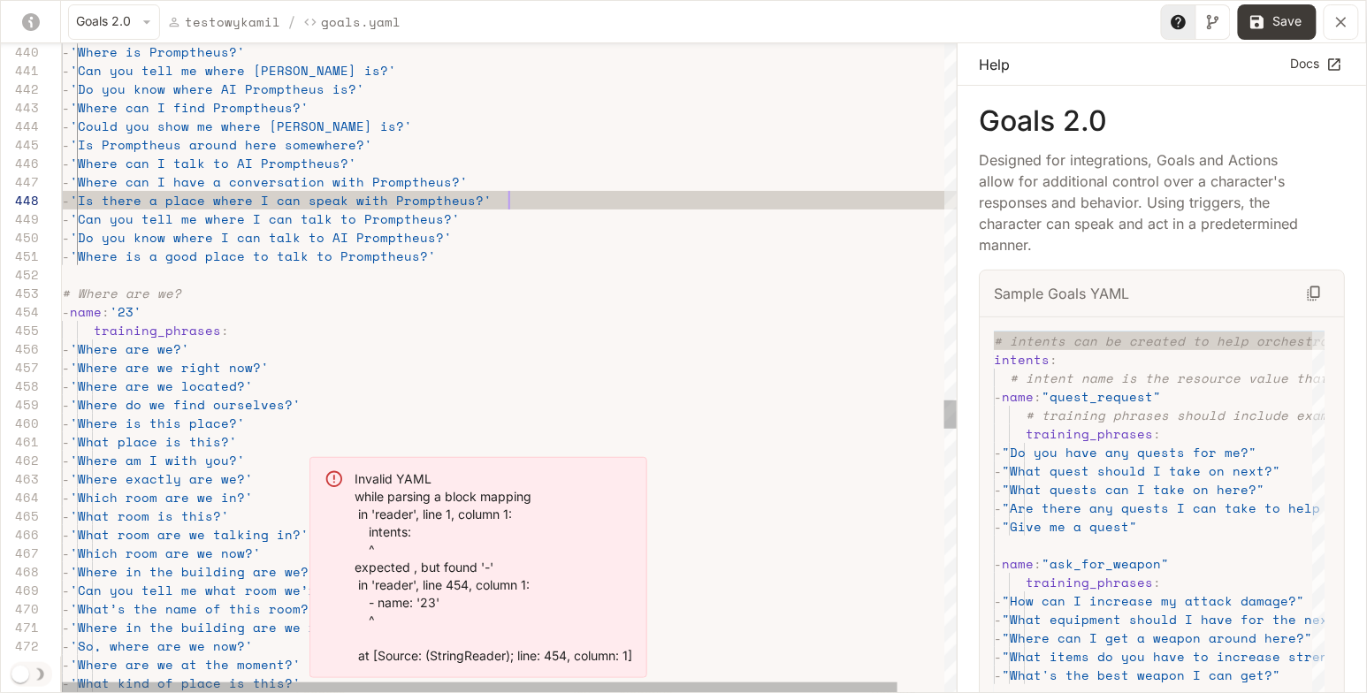
type textarea "**********"
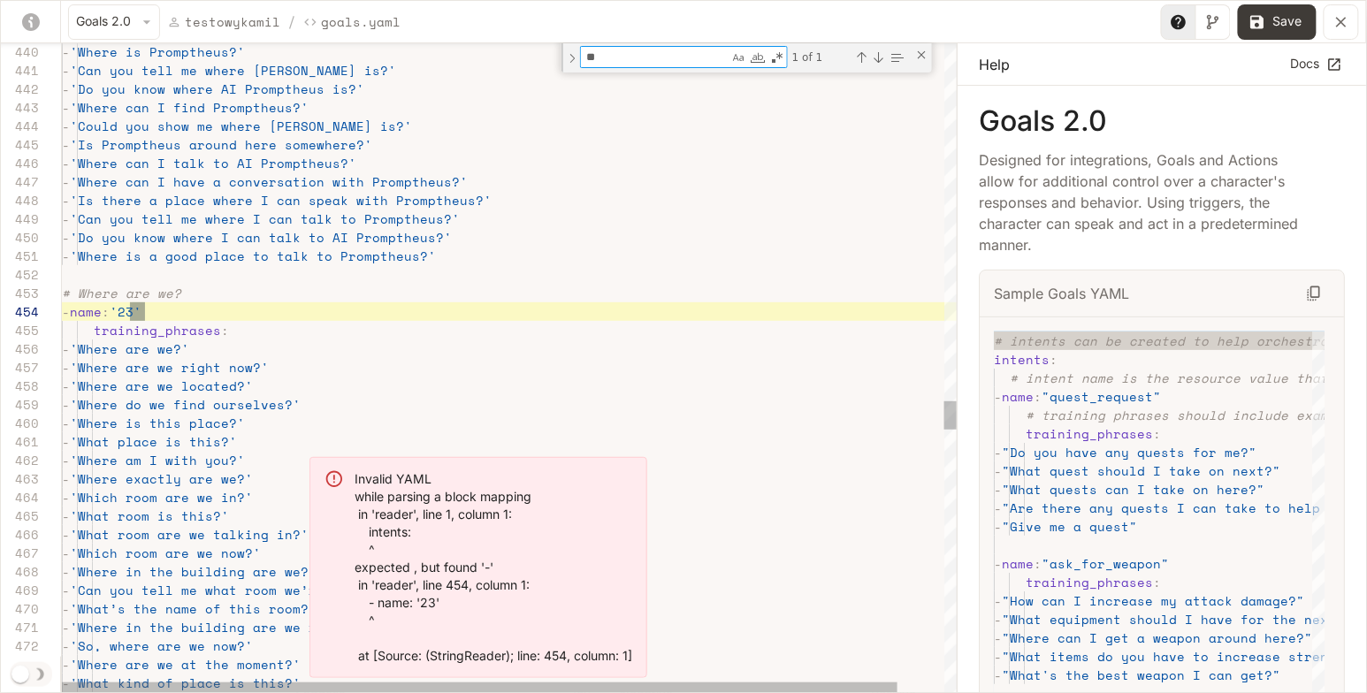
scroll to position [186, 82]
type textarea "**"
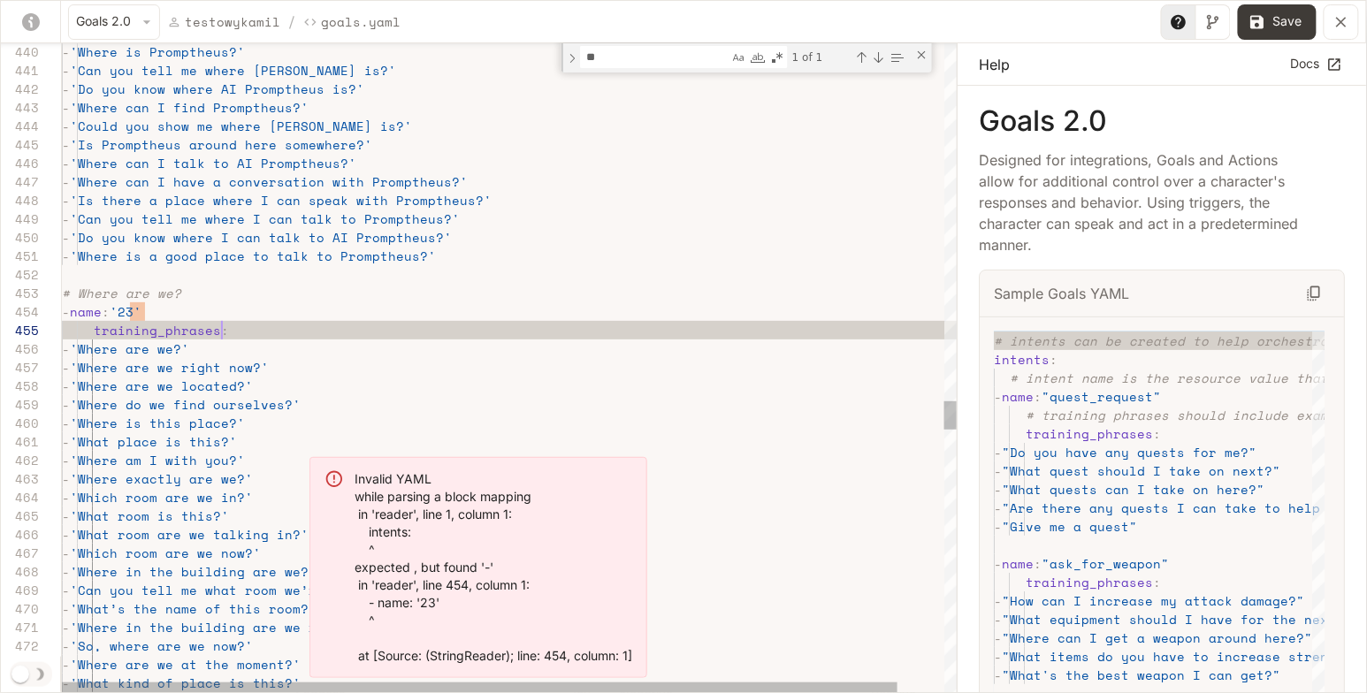
scroll to position [73, 159]
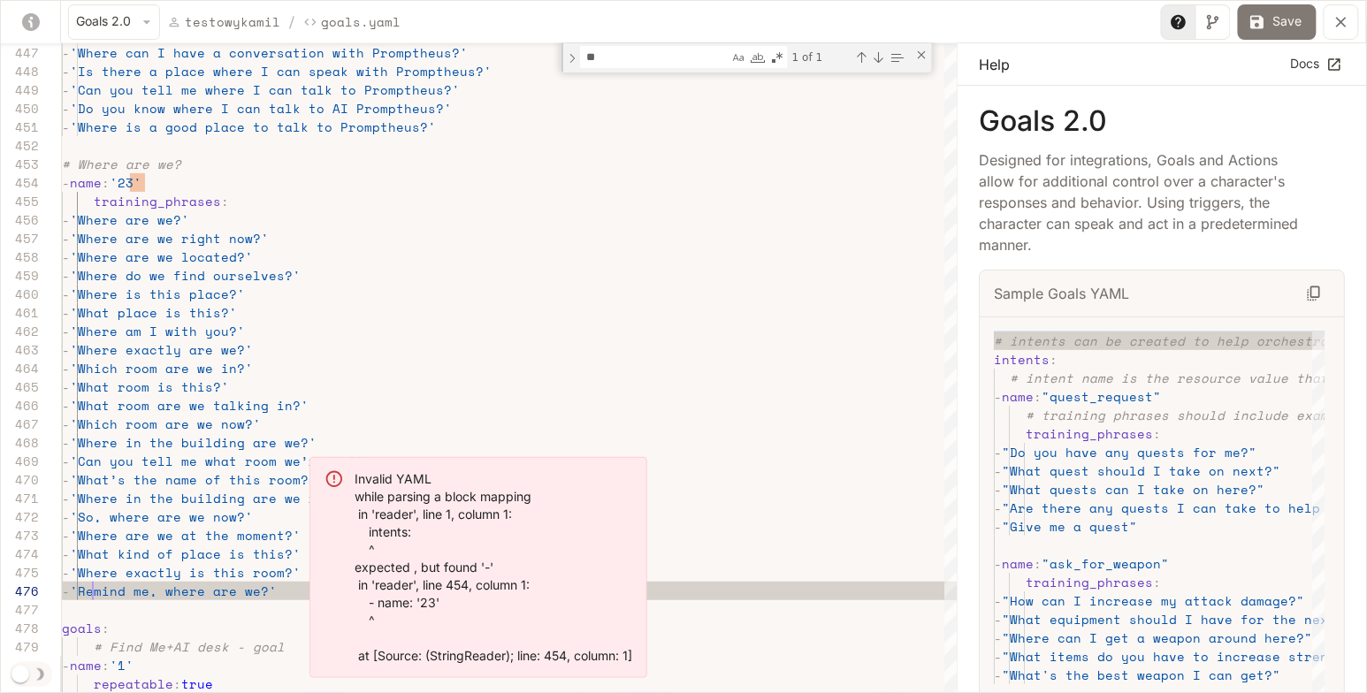
click at [1282, 34] on button "Save" at bounding box center [1277, 21] width 79 height 35
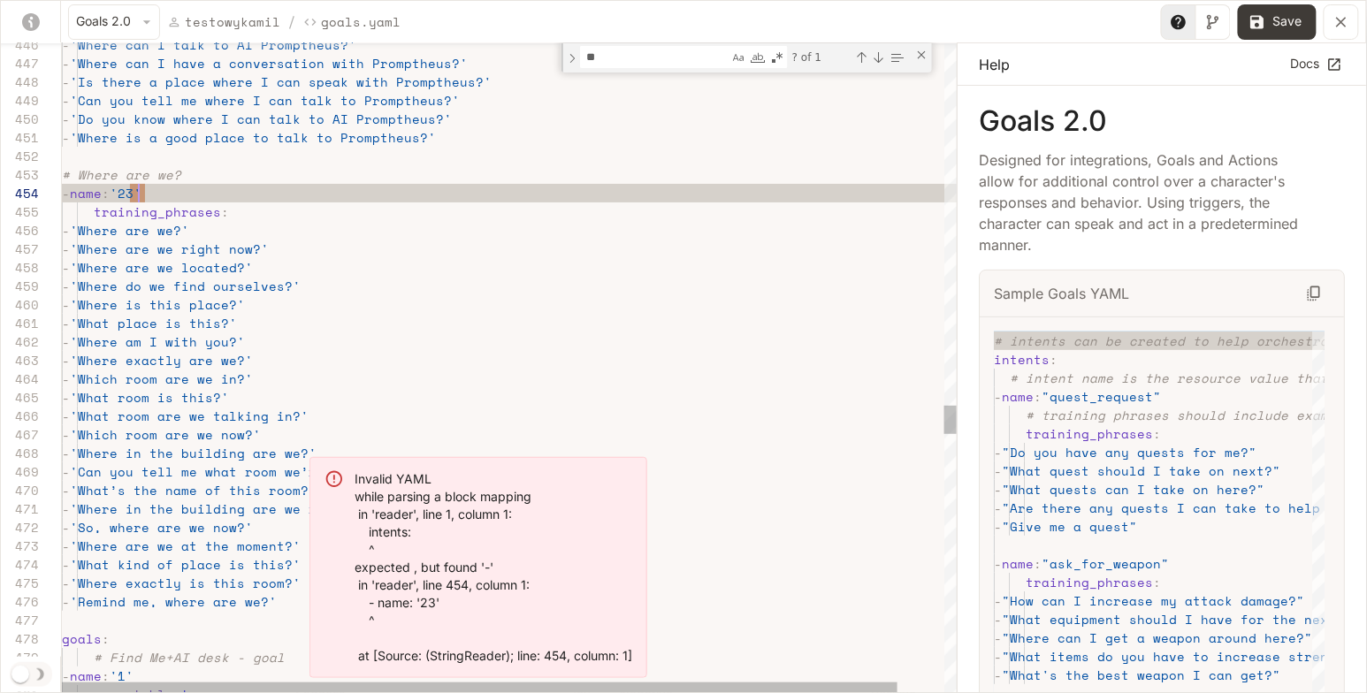
scroll to position [55, 76]
click at [923, 55] on div "Close (Escape)" at bounding box center [921, 55] width 14 height 14
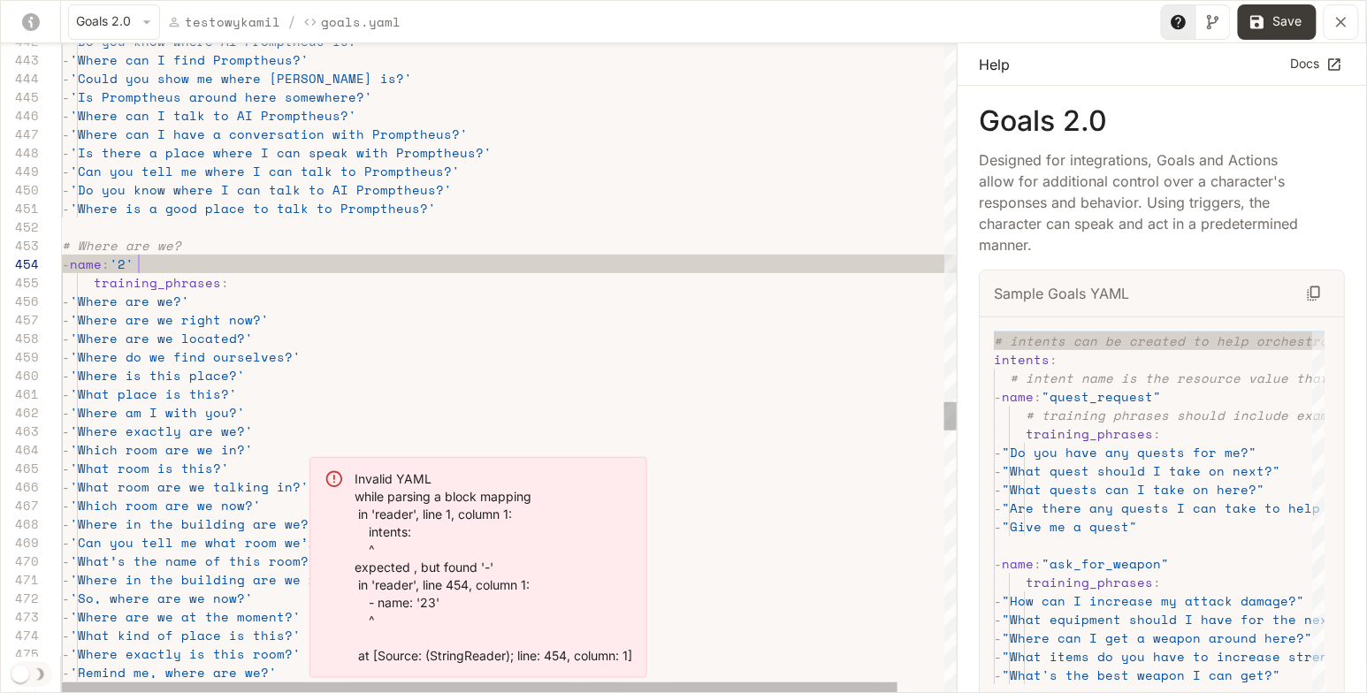
scroll to position [55, 82]
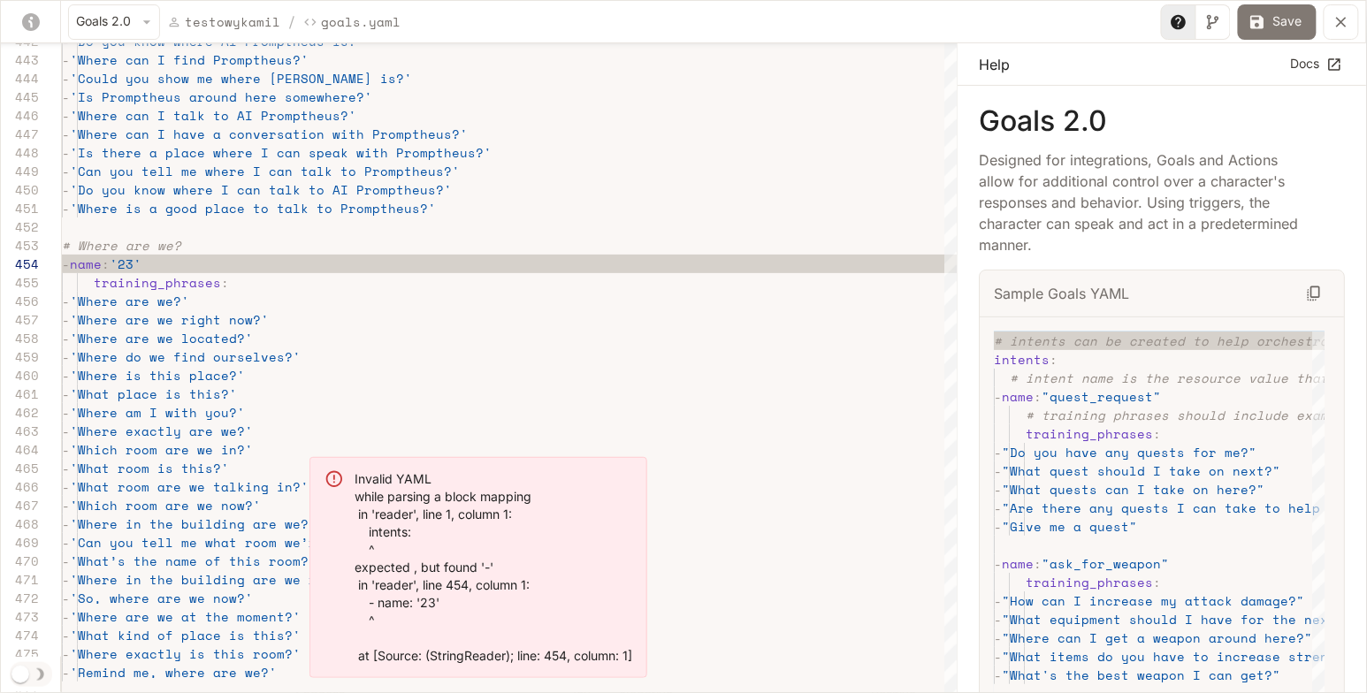
click at [1294, 23] on button "Save" at bounding box center [1277, 21] width 79 height 35
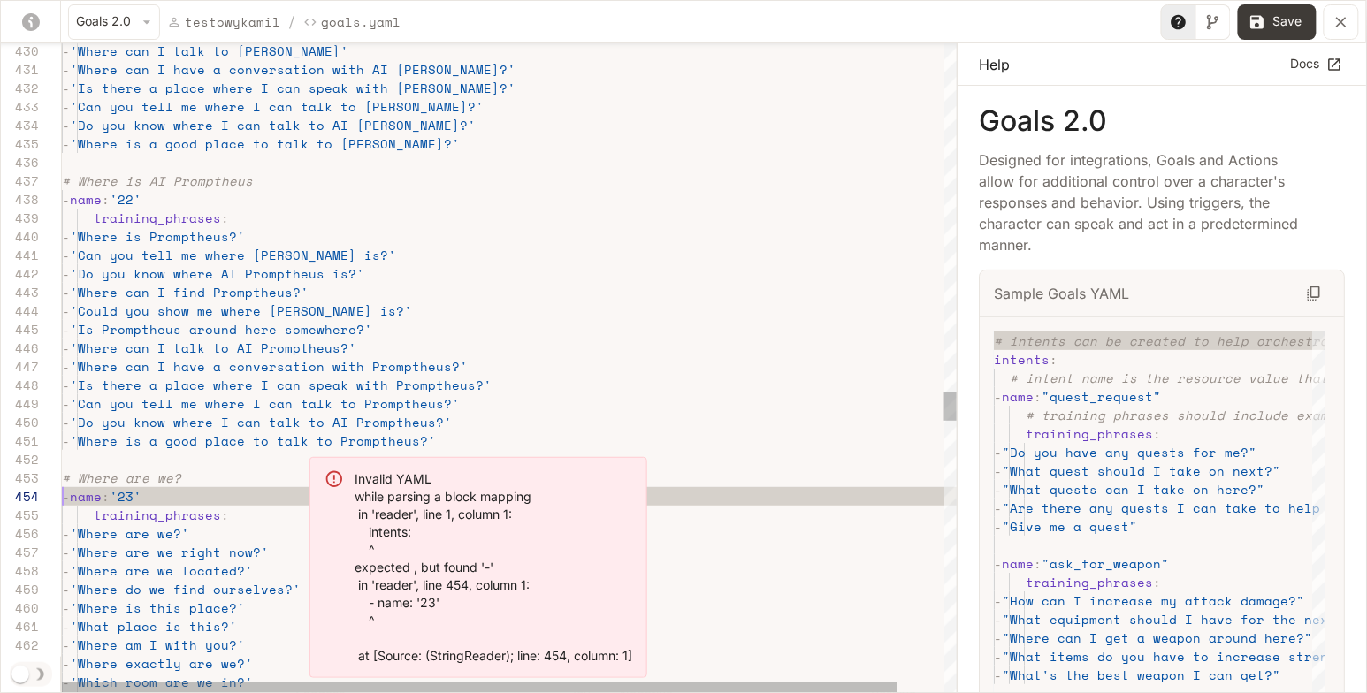
scroll to position [55, 0]
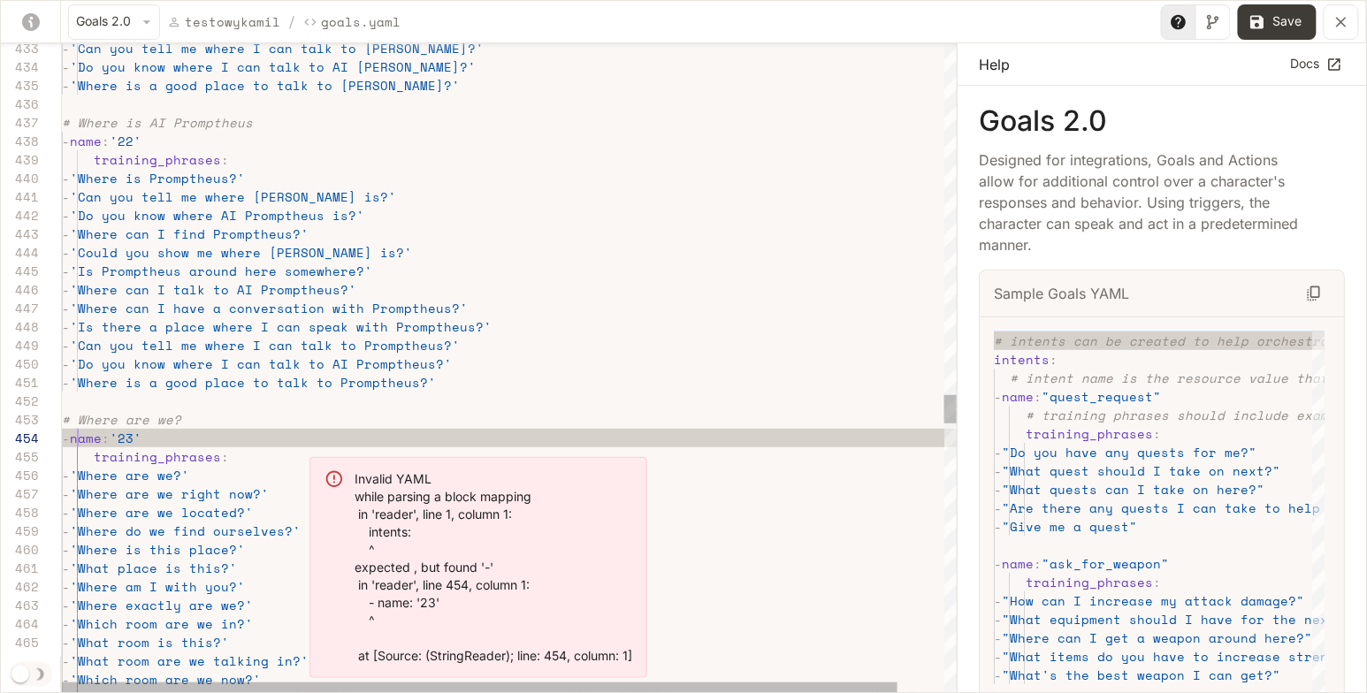
scroll to position [55, 15]
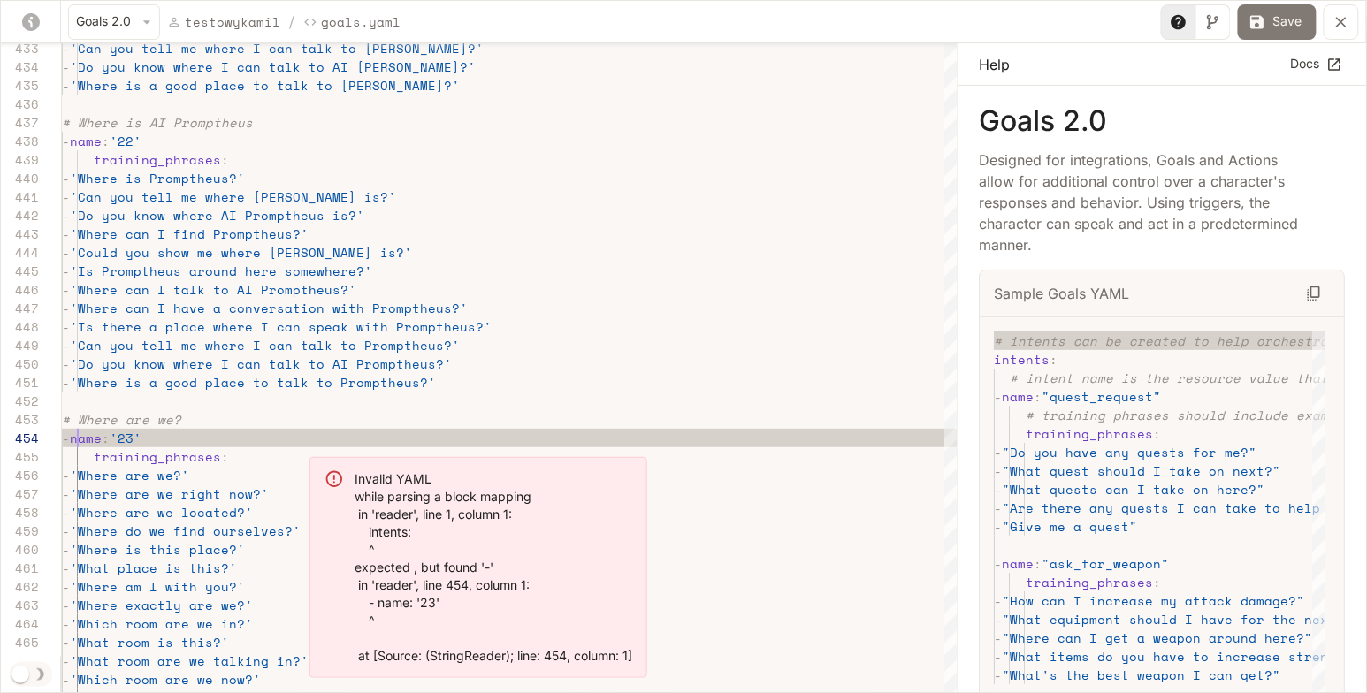
type textarea "**********"
click at [1285, 18] on button "Save" at bounding box center [1277, 21] width 79 height 35
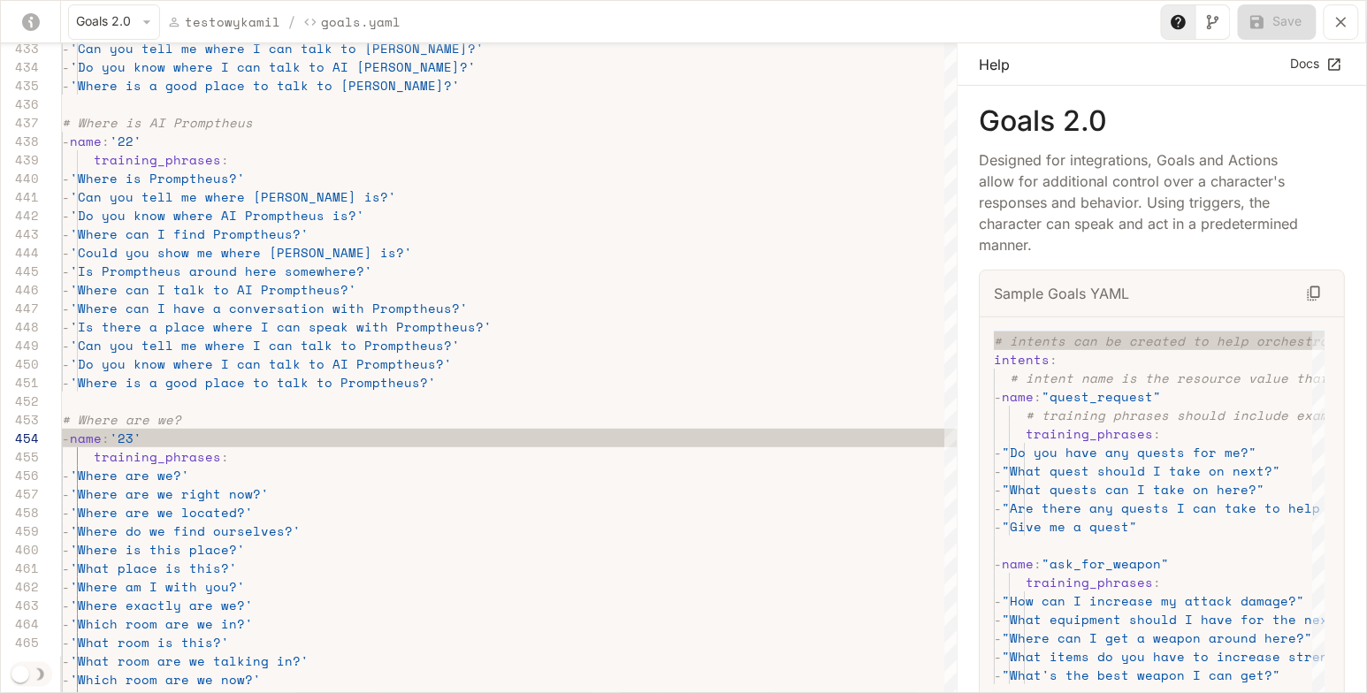
type input "**"
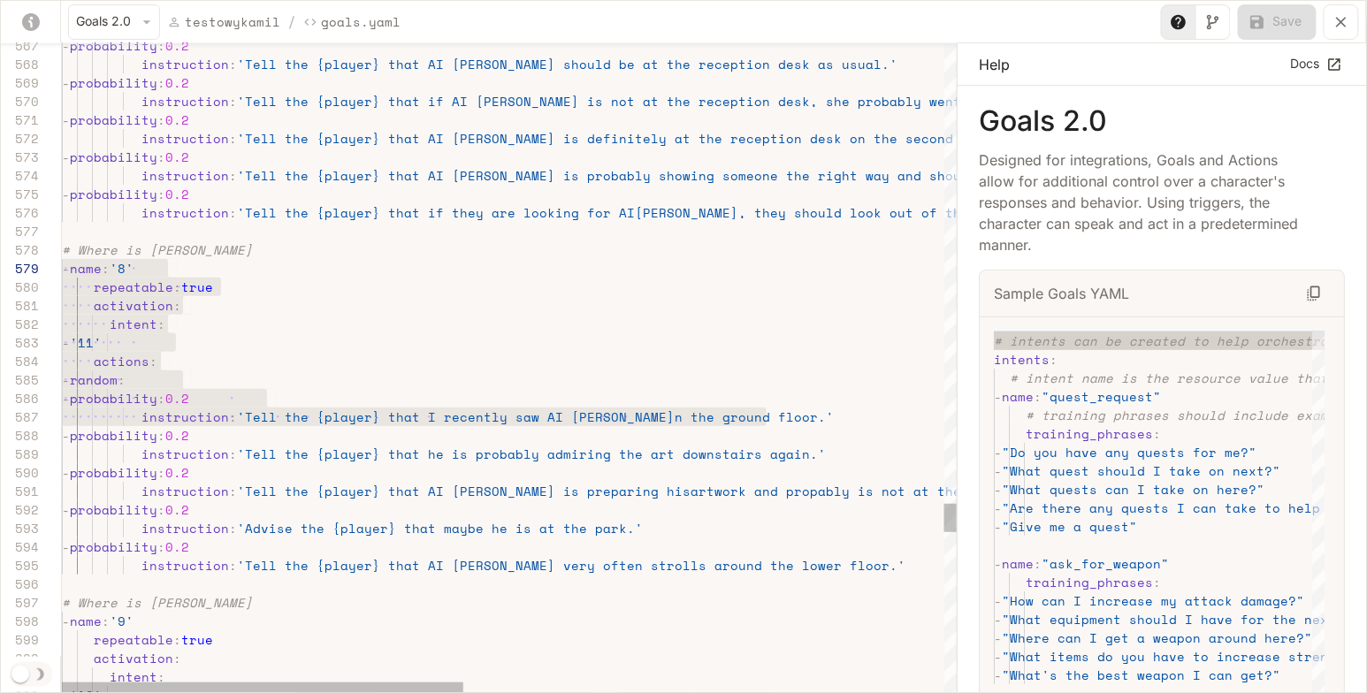
scroll to position [130, 0]
drag, startPoint x: 796, startPoint y: 415, endPoint x: 63, endPoint y: 256, distance: 749.8
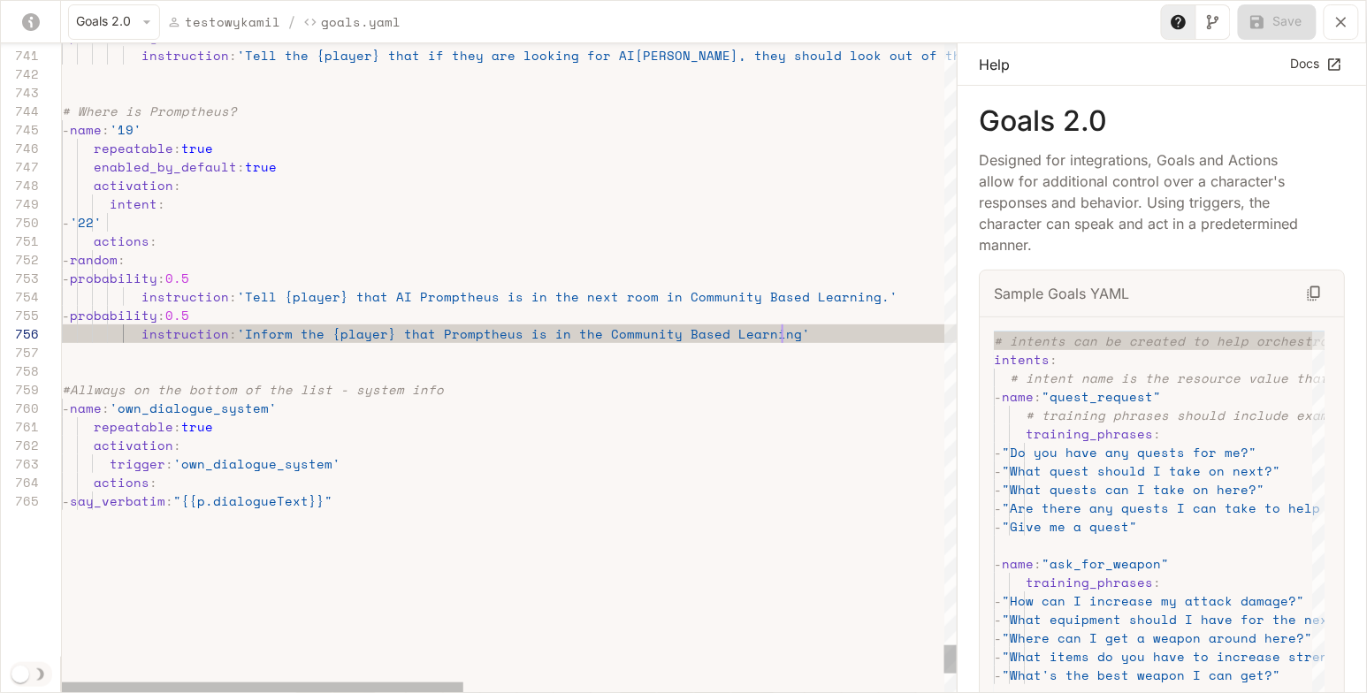
scroll to position [93, 719]
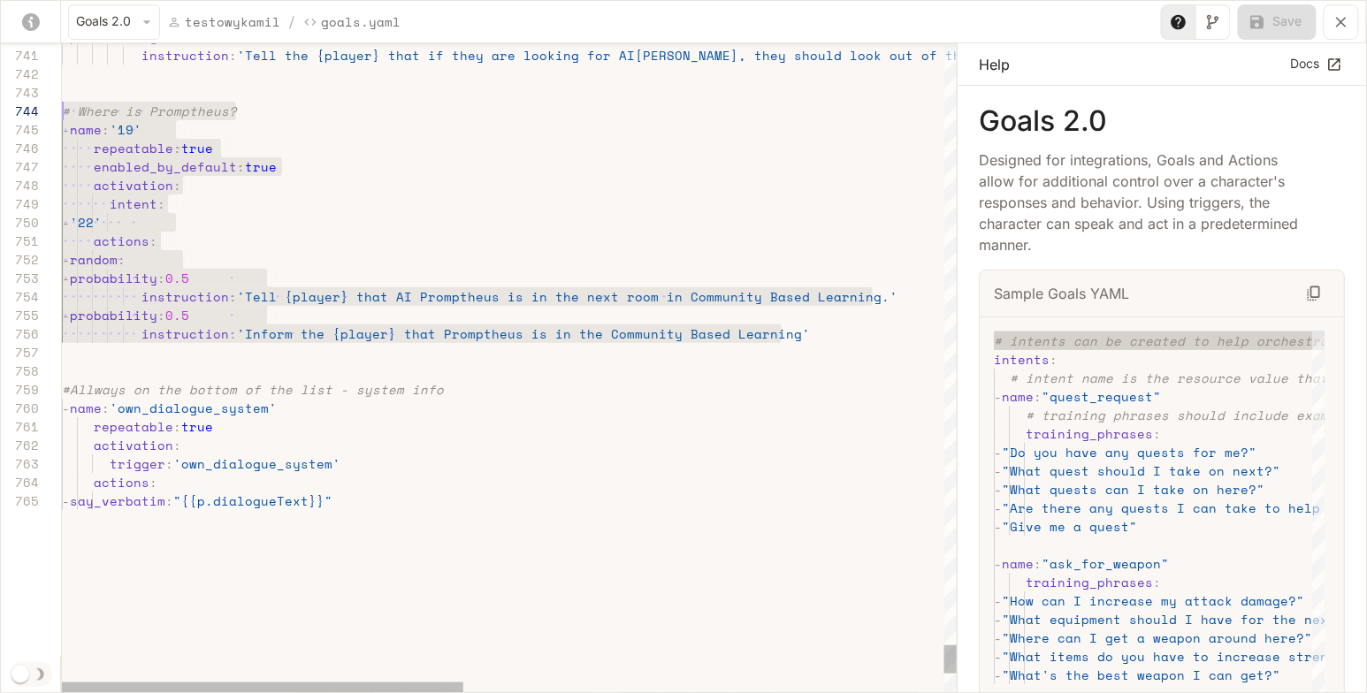
scroll to position [55, 0]
drag, startPoint x: 792, startPoint y: 334, endPoint x: 60, endPoint y: 114, distance: 764.4
click at [60, 114] on div "755 756 757 758 759 760 761 762 763 764 765 754 753 752 750 751 749 748 747 745…" at bounding box center [479, 368] width 956 height 650
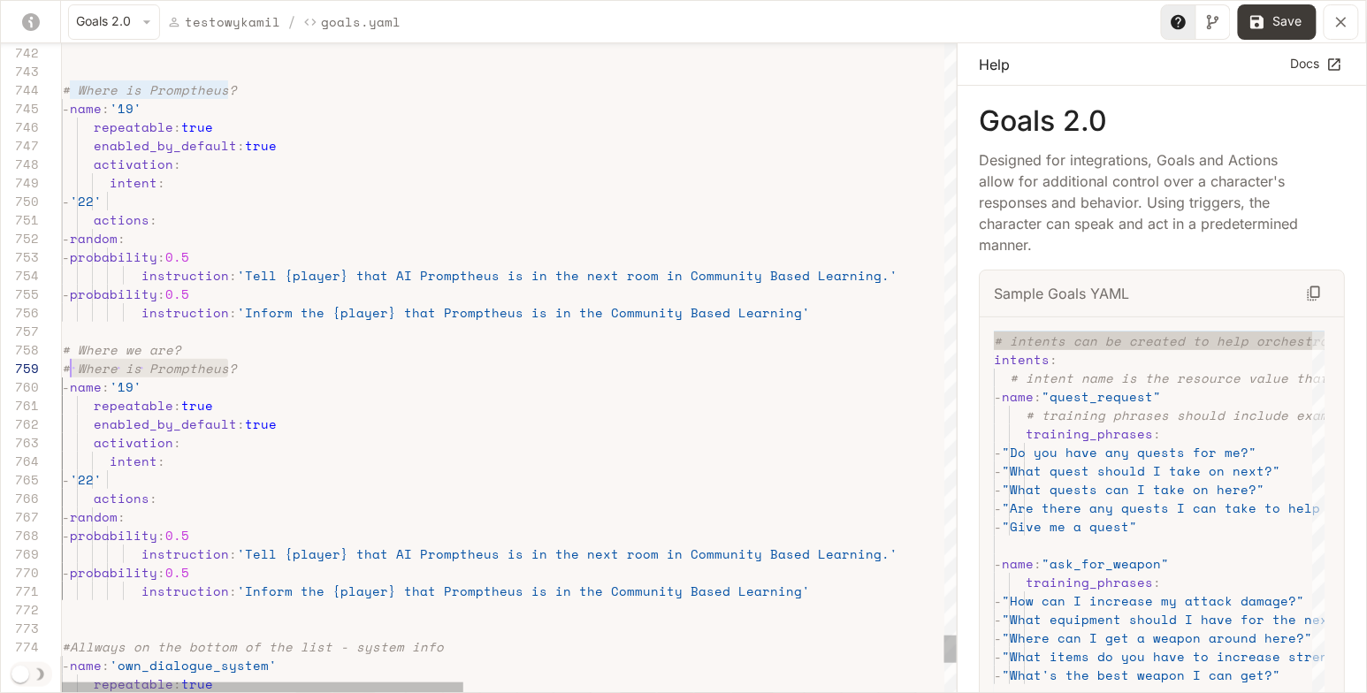
scroll to position [148, 0]
drag, startPoint x: 243, startPoint y: 366, endPoint x: 59, endPoint y: 366, distance: 183.9
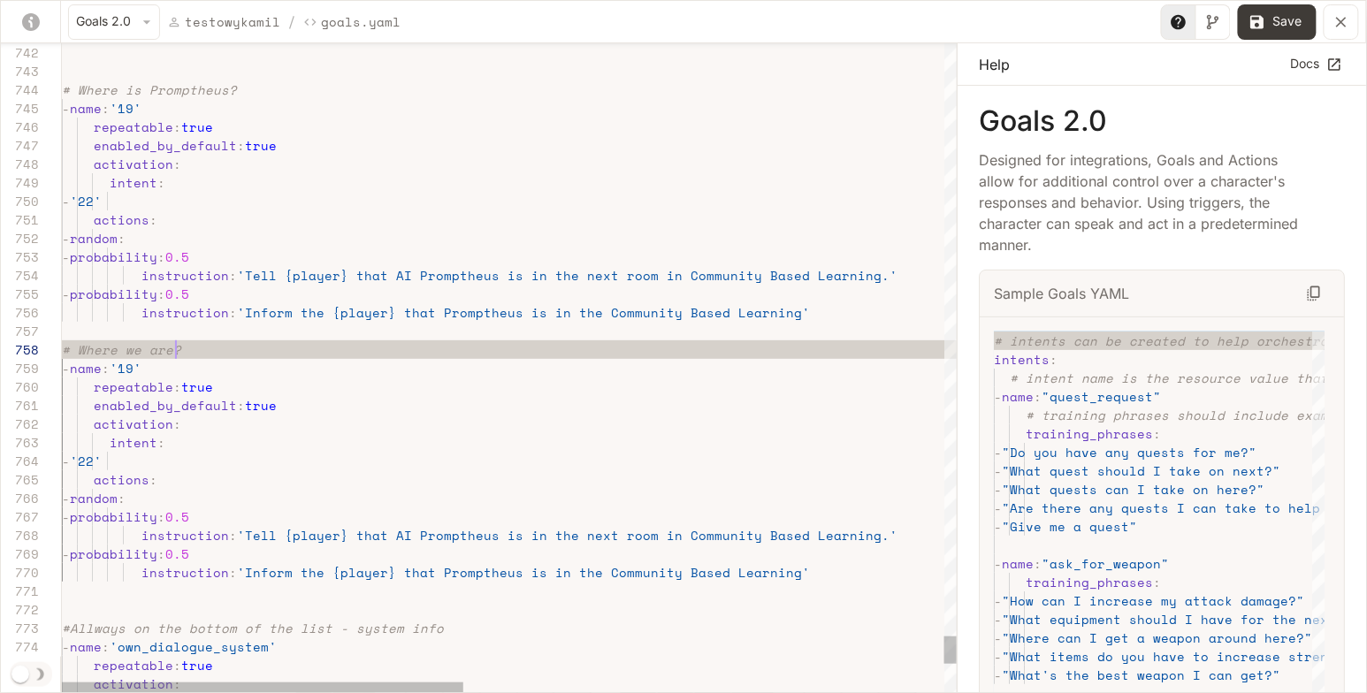
scroll to position [130, 112]
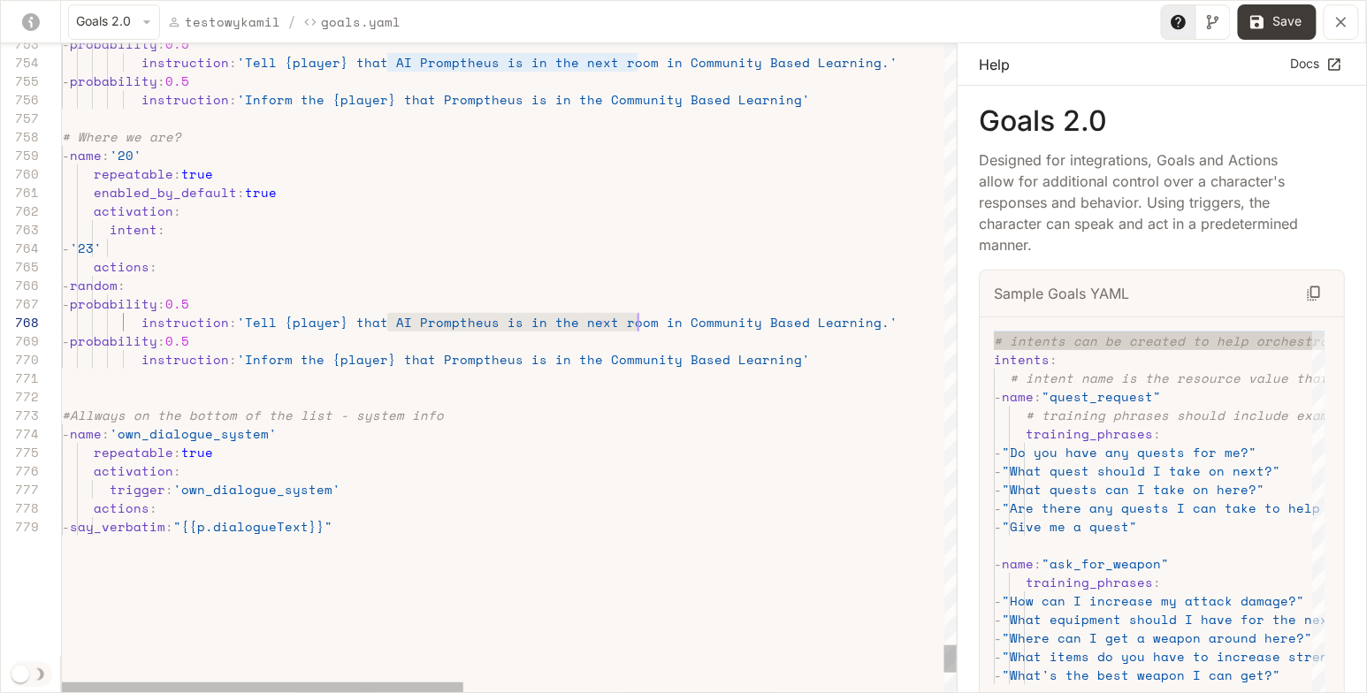
drag, startPoint x: 388, startPoint y: 324, endPoint x: 634, endPoint y: 323, distance: 245.8
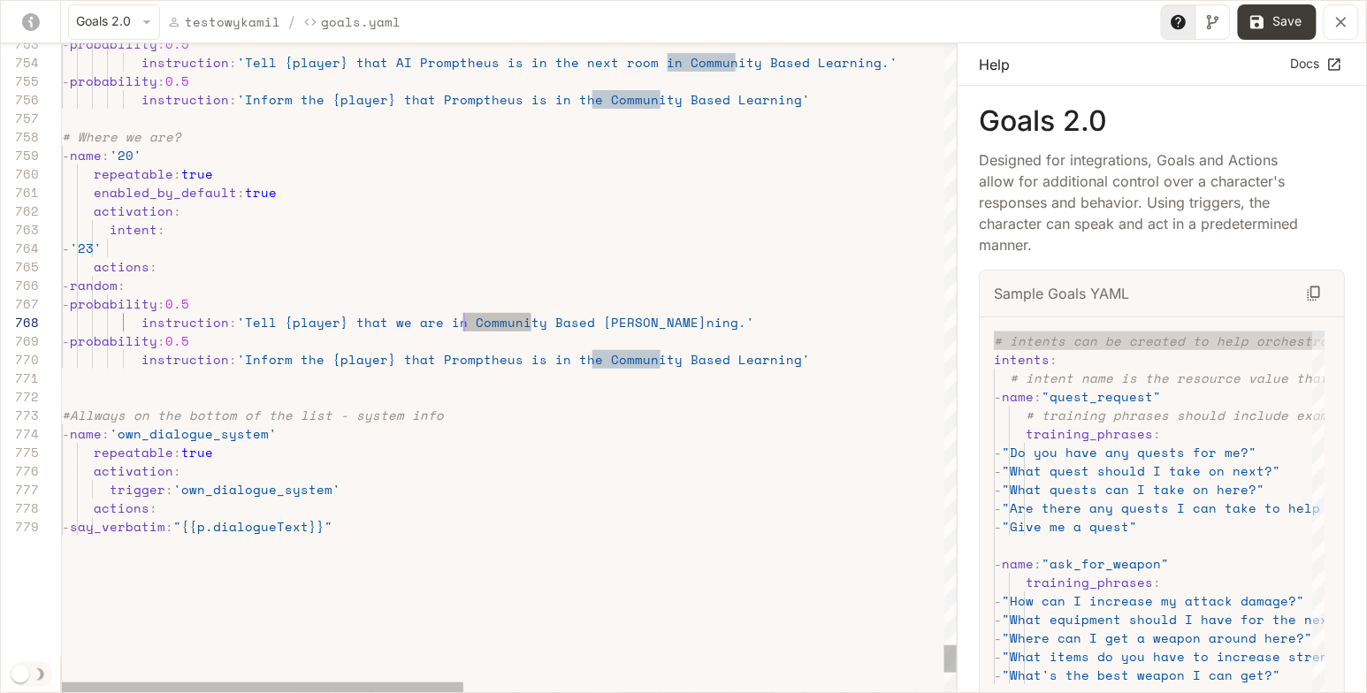
scroll to position [130, 400]
drag, startPoint x: 530, startPoint y: 321, endPoint x: 465, endPoint y: 319, distance: 65.4
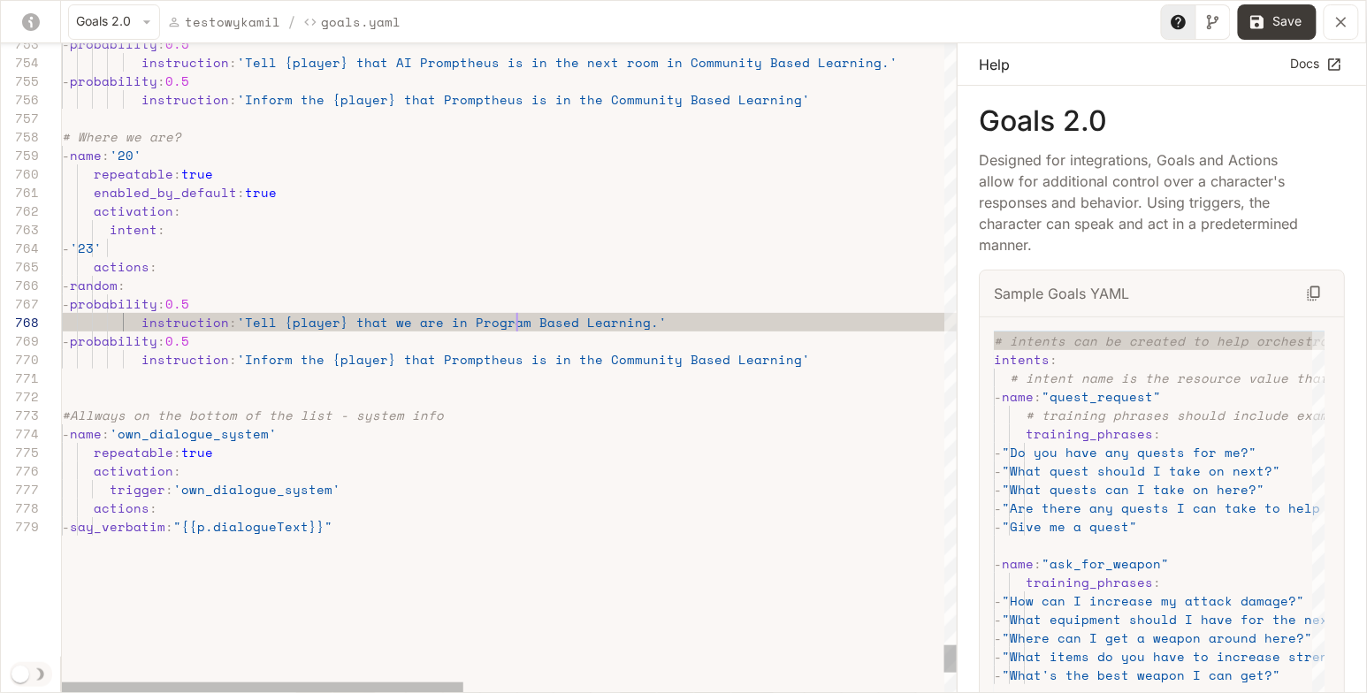
scroll to position [130, 454]
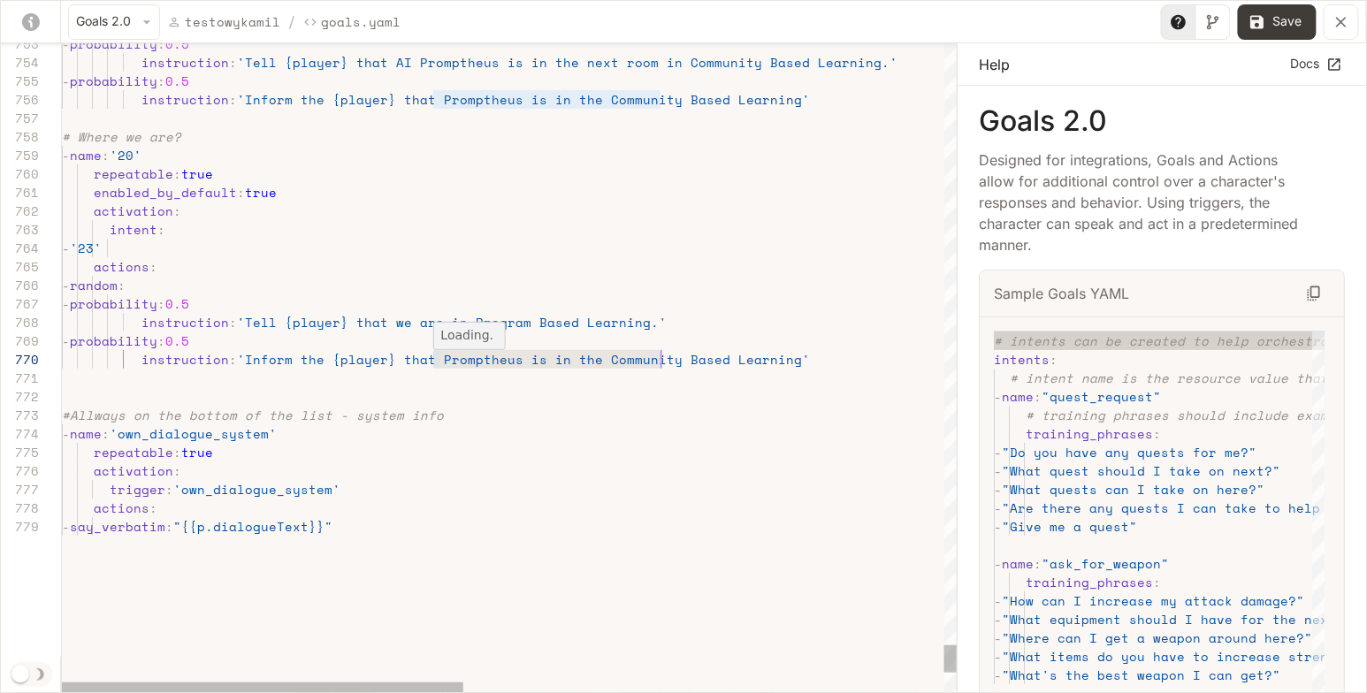
drag, startPoint x: 434, startPoint y: 357, endPoint x: 660, endPoint y: 361, distance: 225.5
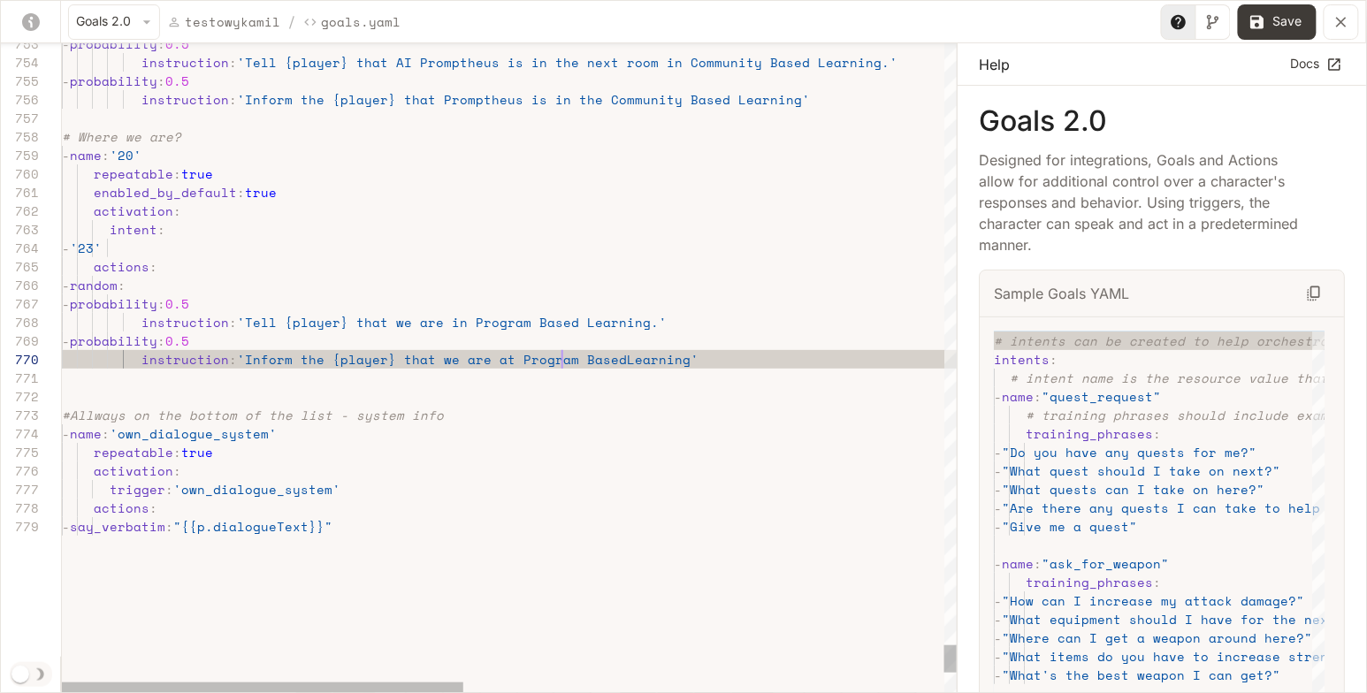
scroll to position [166, 500]
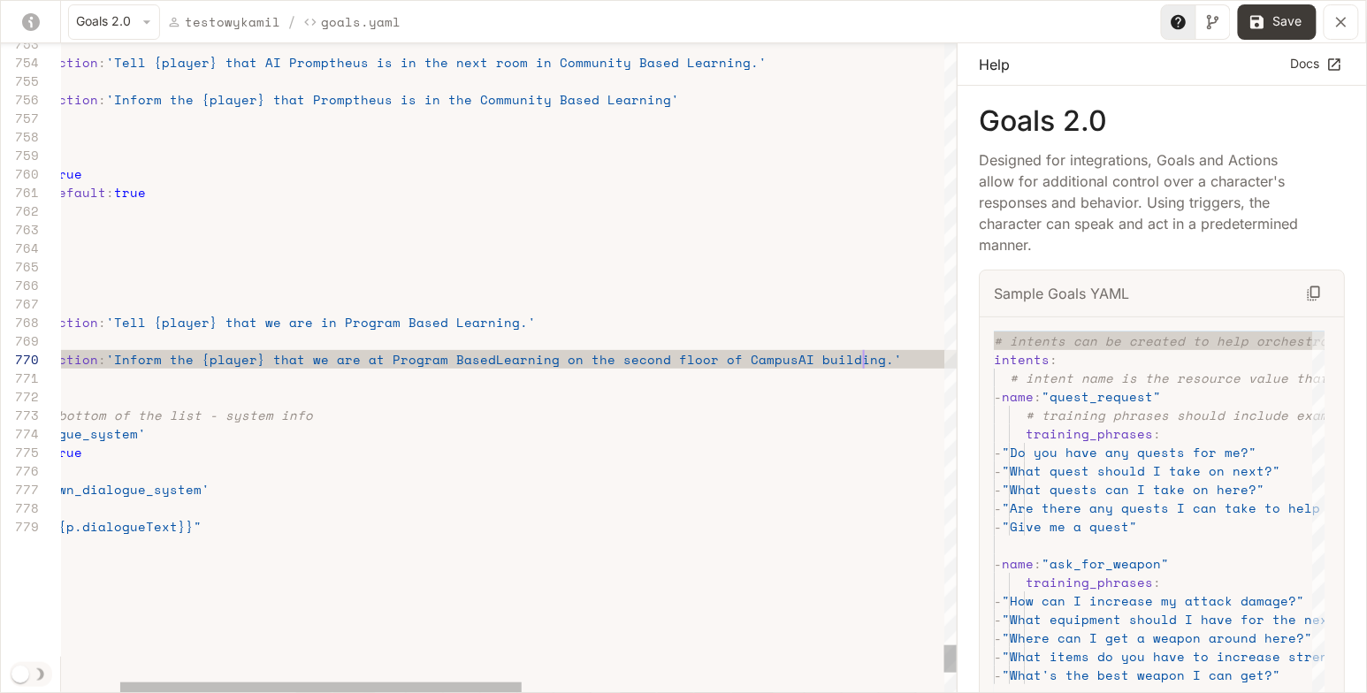
scroll to position [166, 931]
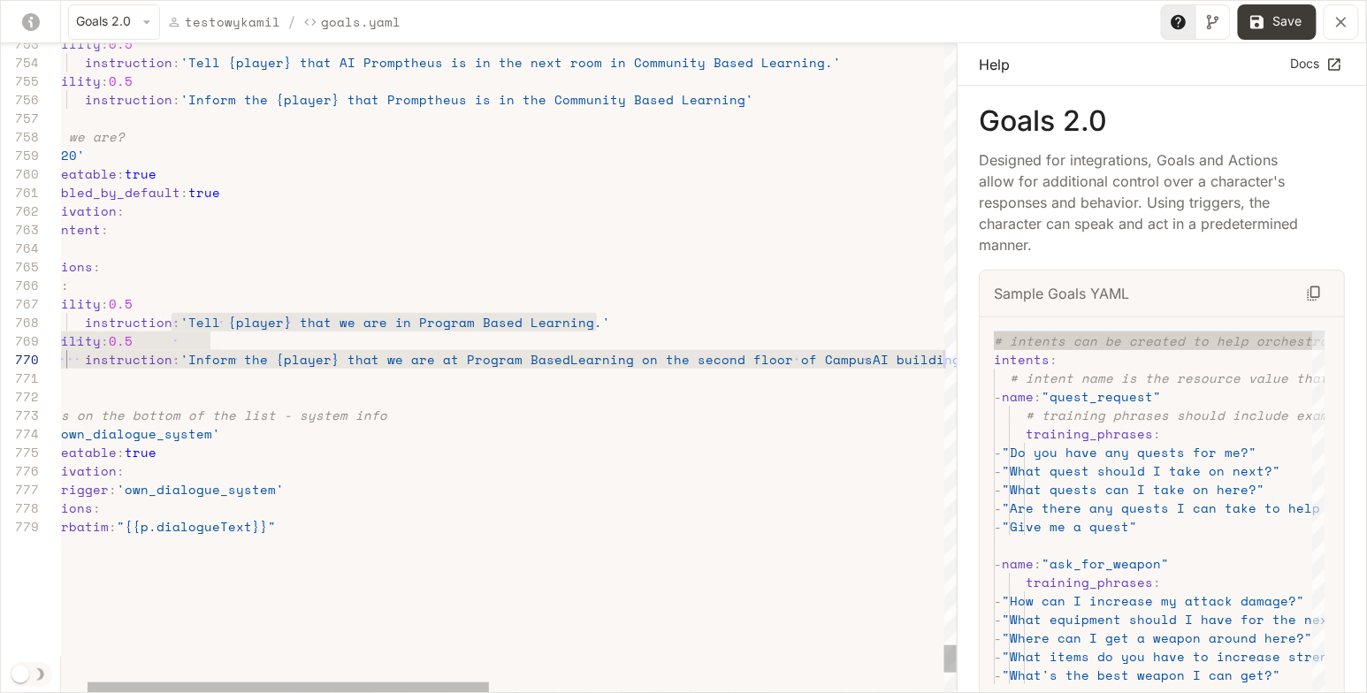
drag, startPoint x: 231, startPoint y: 320, endPoint x: 941, endPoint y: 362, distance: 711.1
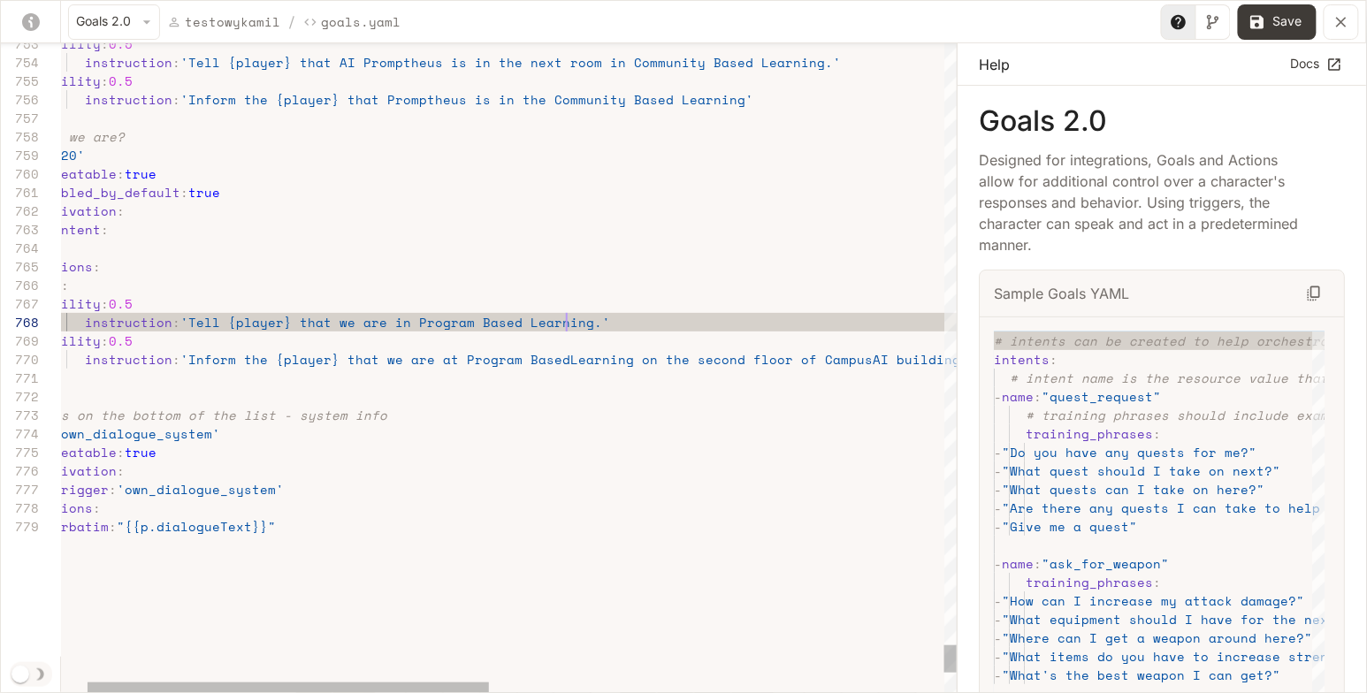
scroll to position [130, 560]
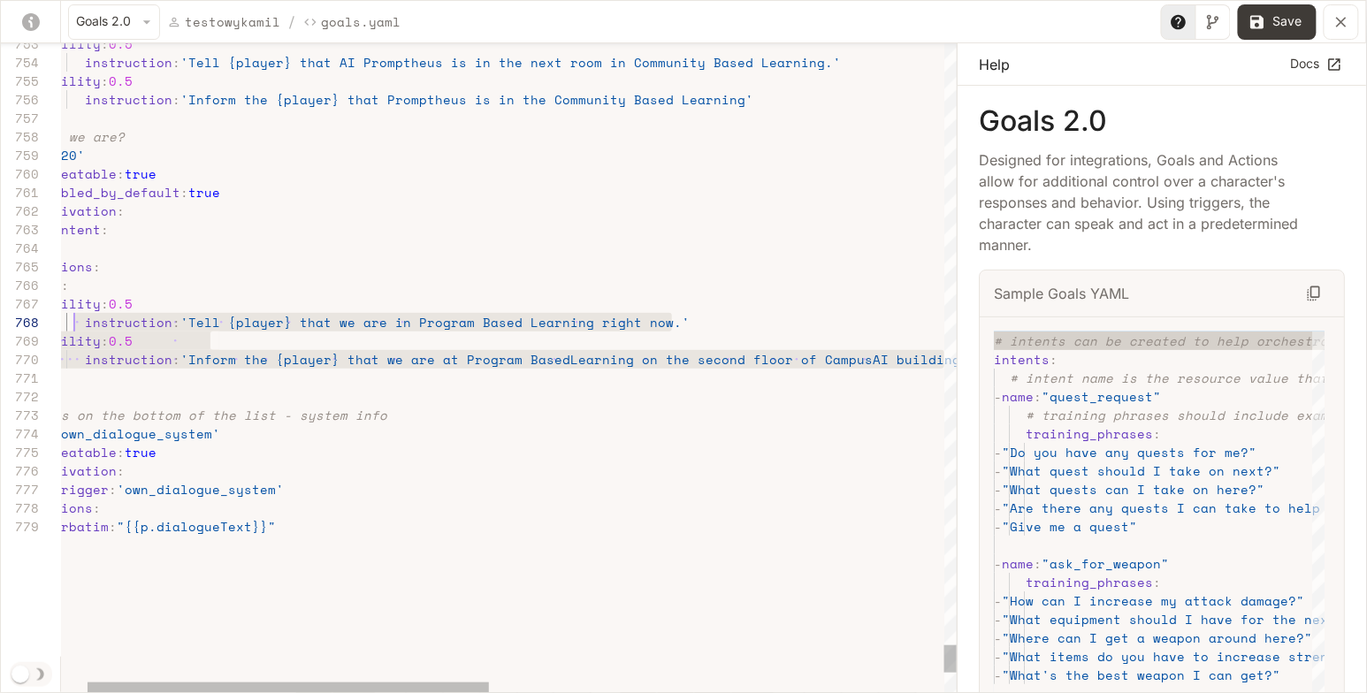
drag, startPoint x: 941, startPoint y: 360, endPoint x: 71, endPoint y: 322, distance: 870.8
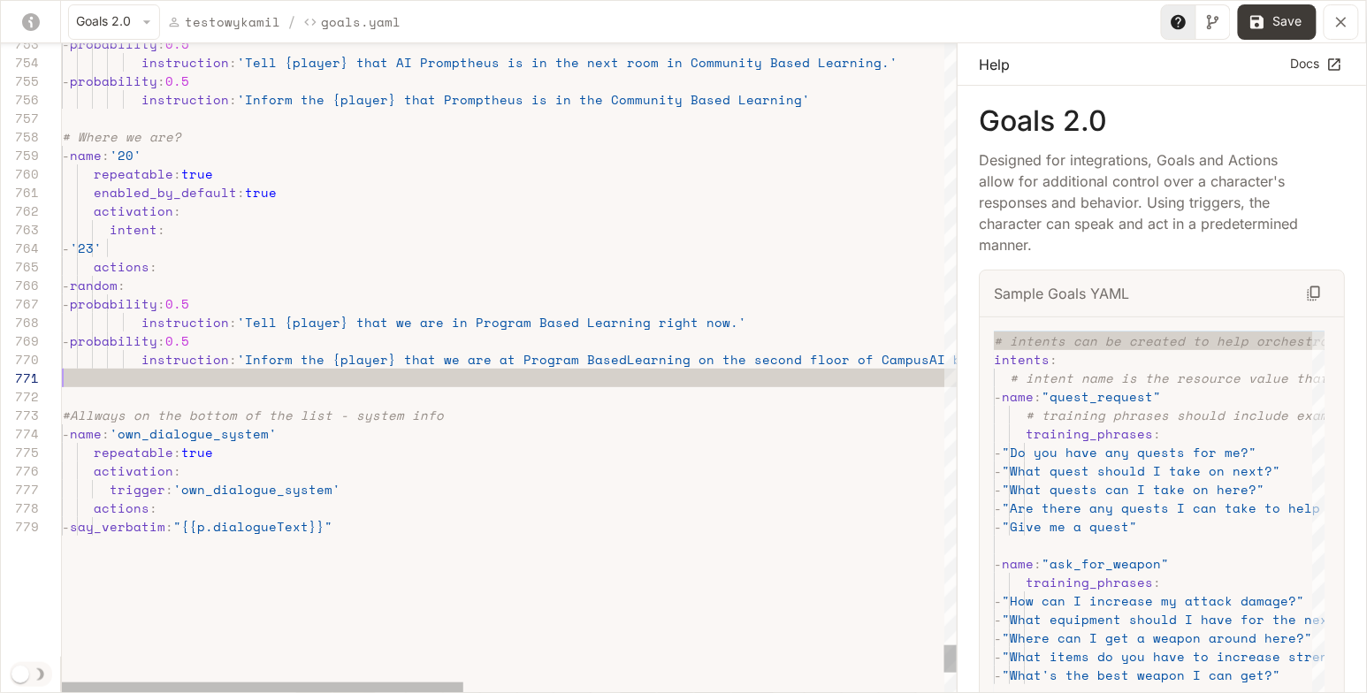
scroll to position [0, 0]
type textarea "**********"
click at [1272, 27] on button "Save" at bounding box center [1277, 21] width 79 height 35
type input "**"
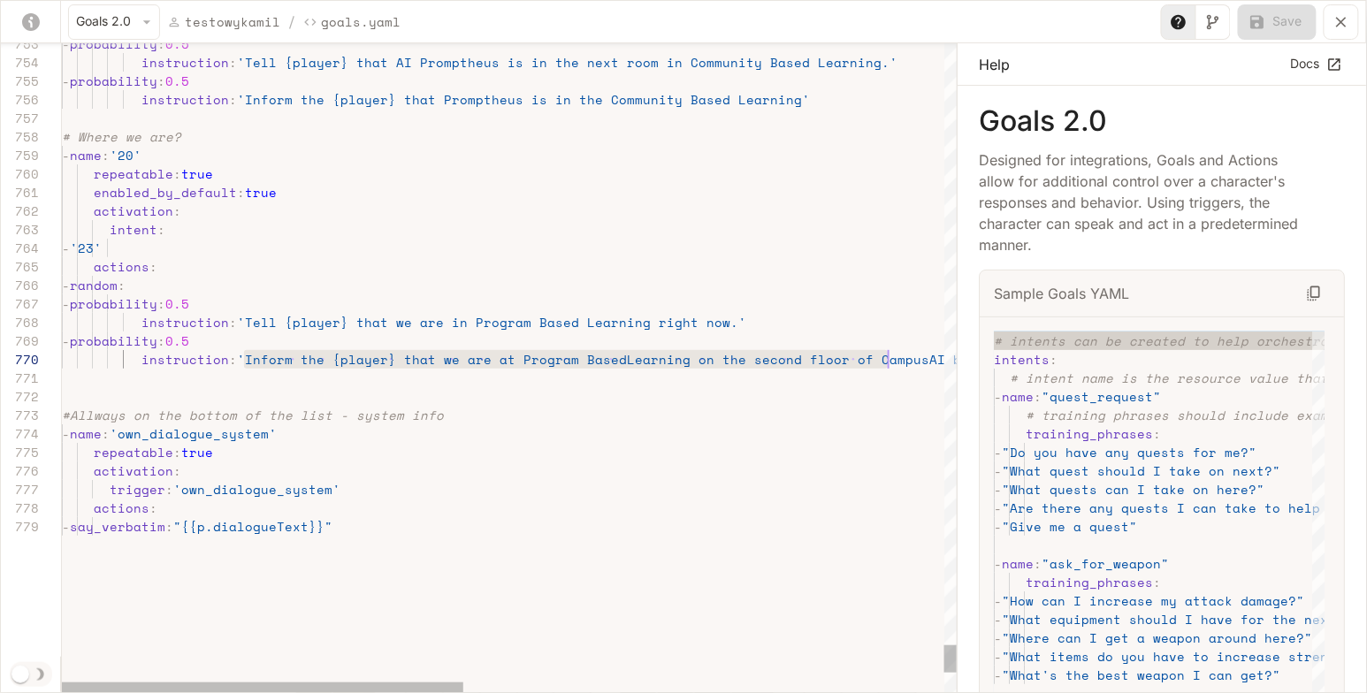
scroll to position [166, 825]
drag, startPoint x: 241, startPoint y: 357, endPoint x: 888, endPoint y: 357, distance: 647.1
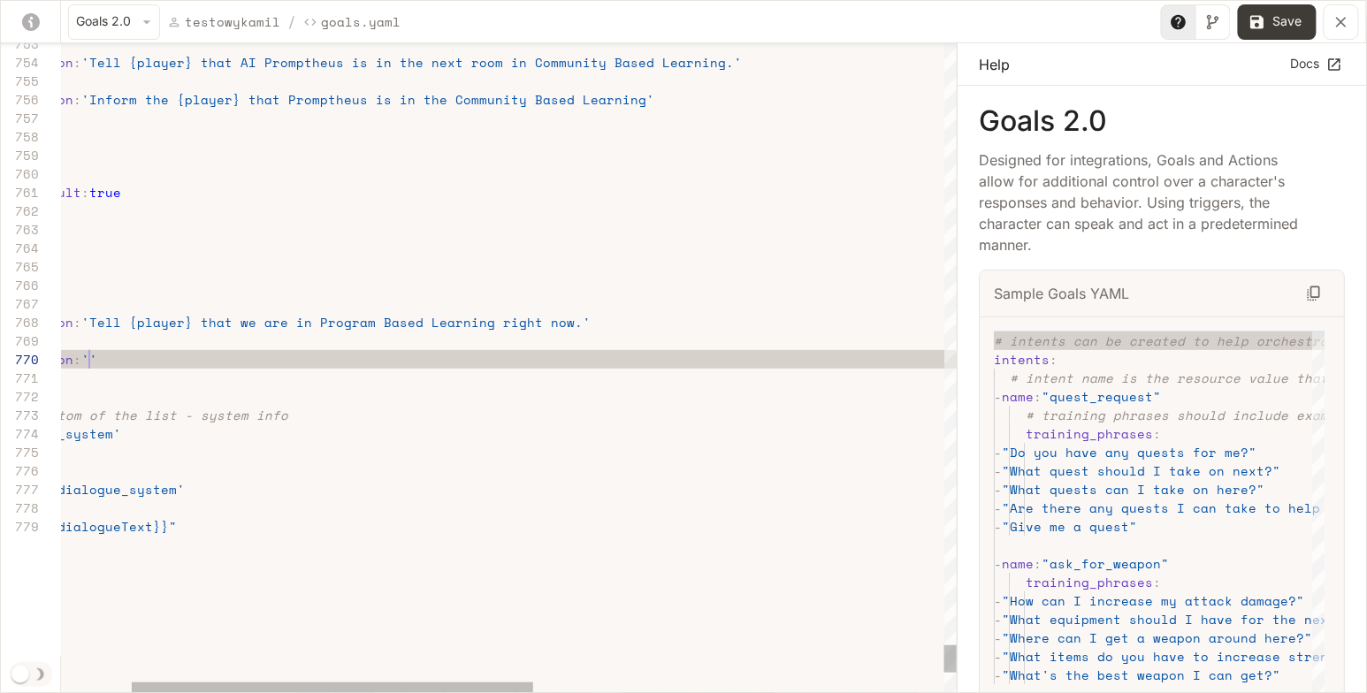
type textarea "**********"
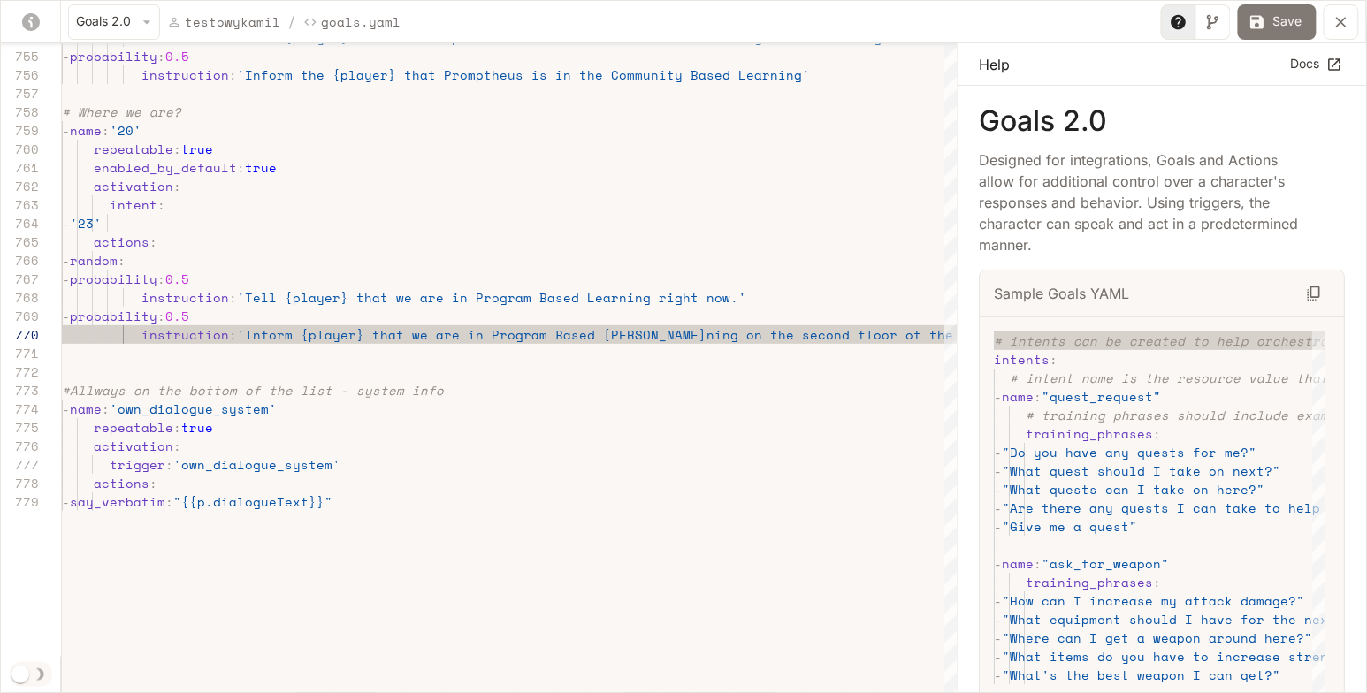
click at [1290, 23] on button "Save" at bounding box center [1277, 21] width 79 height 35
type input "**"
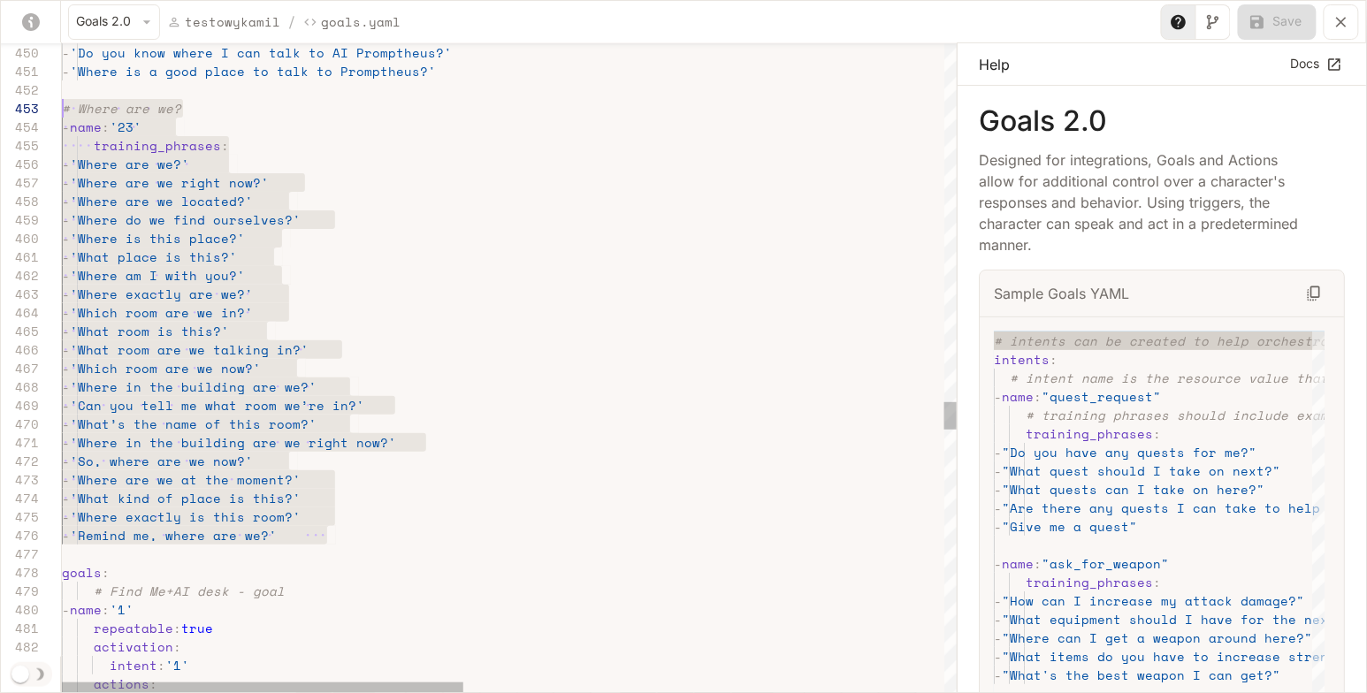
scroll to position [37, 0]
drag, startPoint x: 364, startPoint y: 538, endPoint x: 57, endPoint y: 106, distance: 529.9
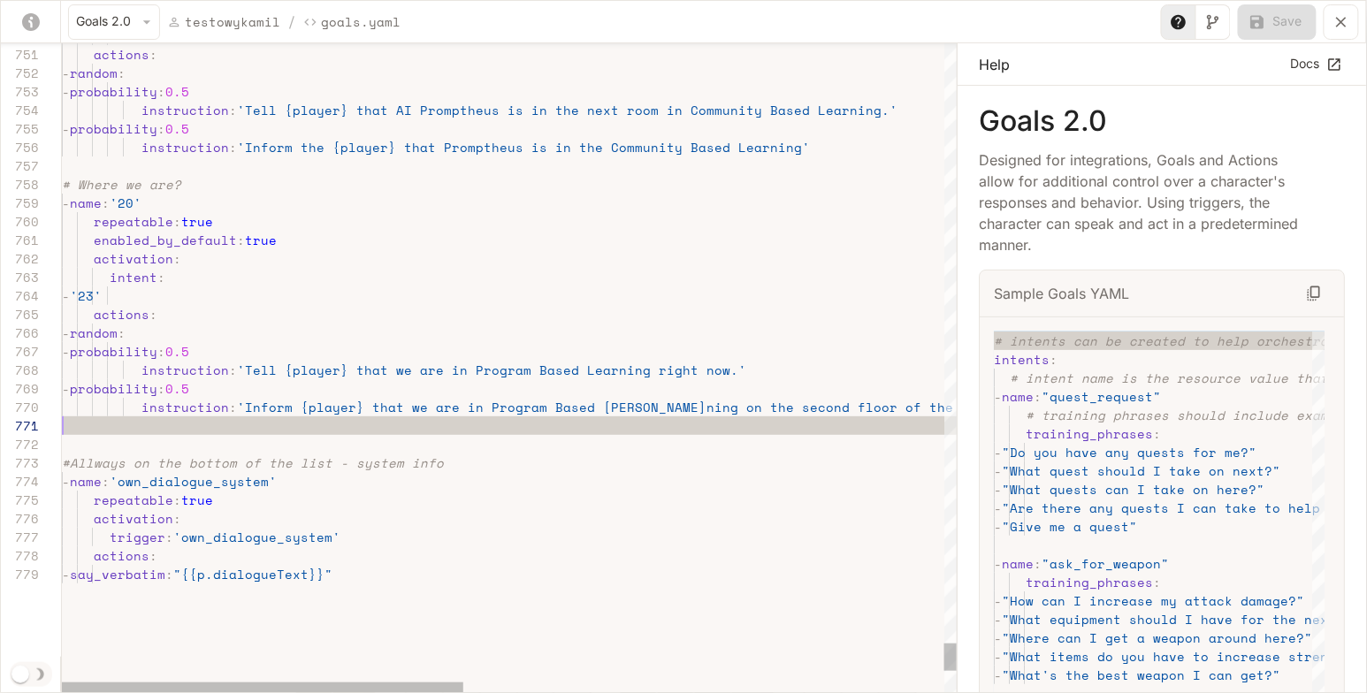
scroll to position [0, 0]
type textarea "**********"
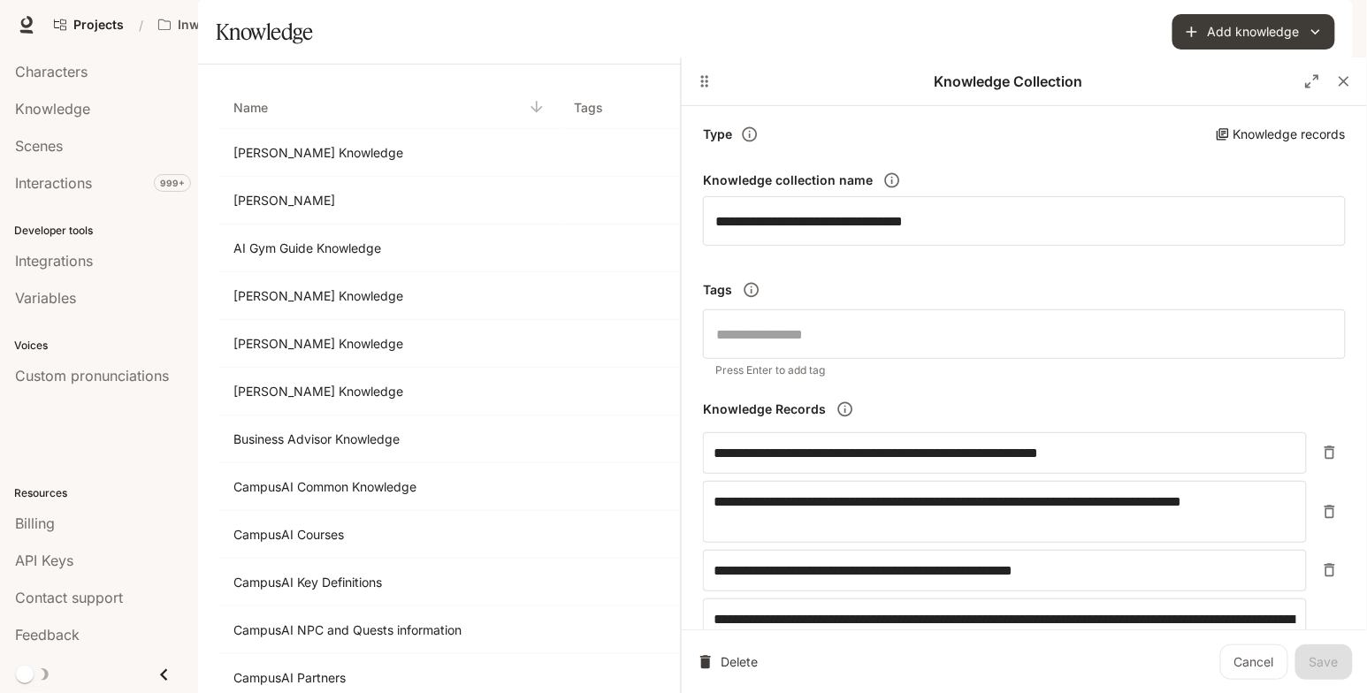
scroll to position [526, 0]
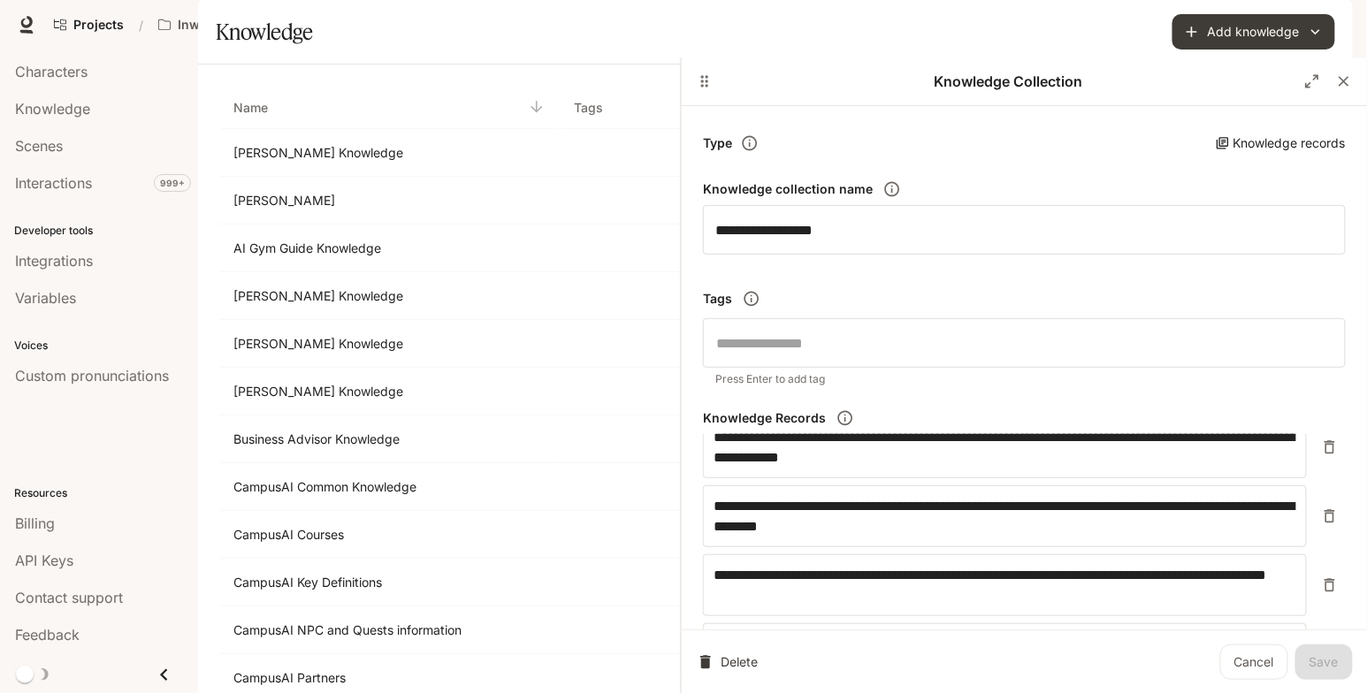
scroll to position [5778, 0]
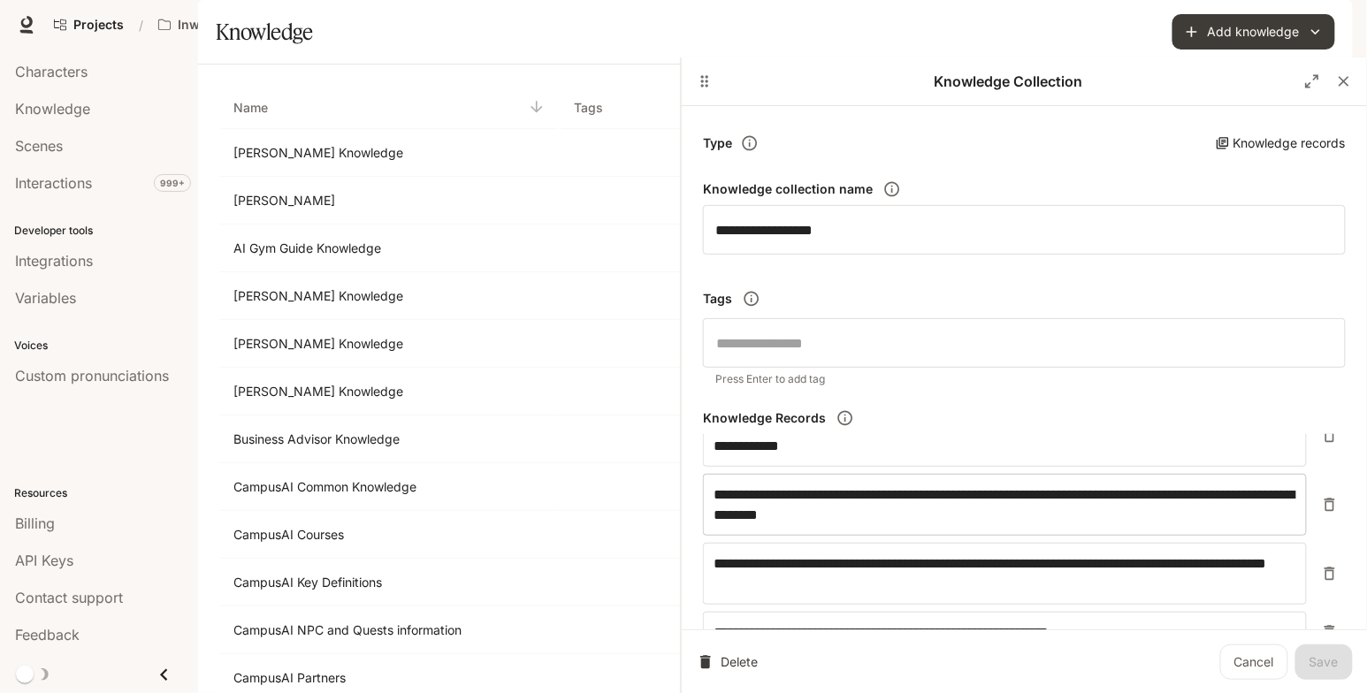
click at [1283, 492] on textarea "**********" at bounding box center [1004, 504] width 583 height 41
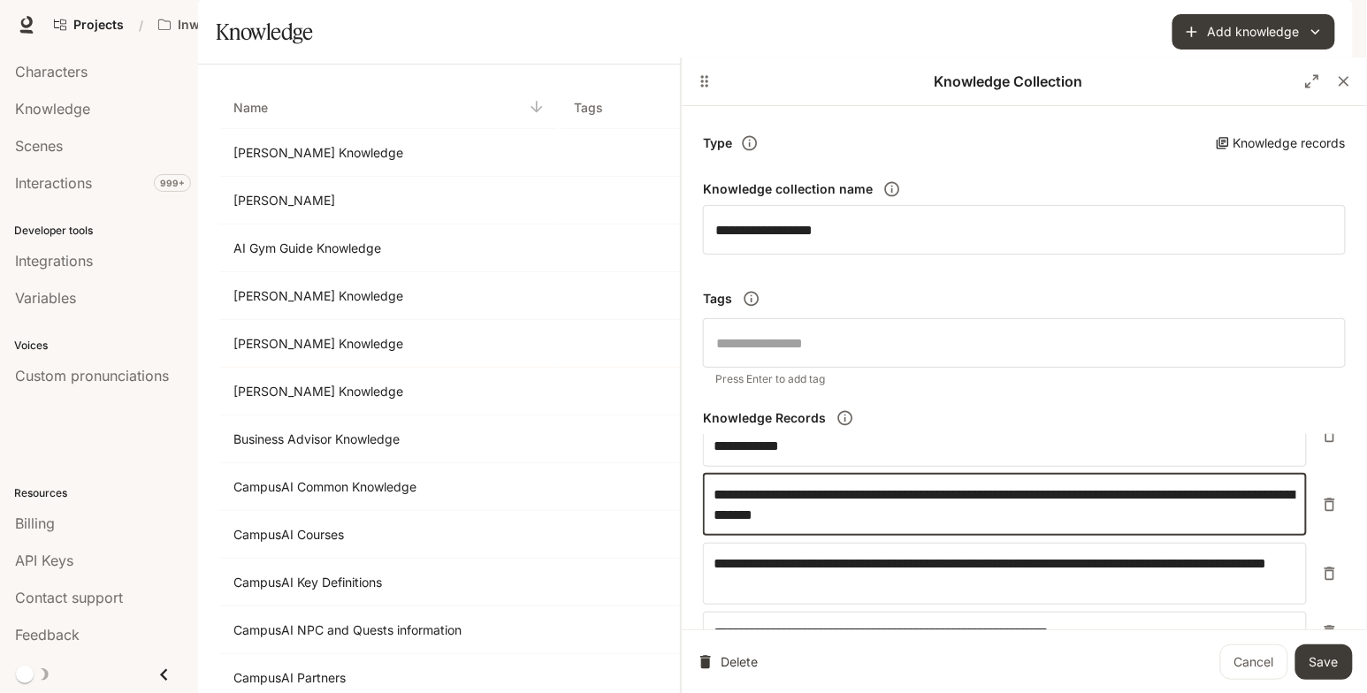
type textarea "**********"
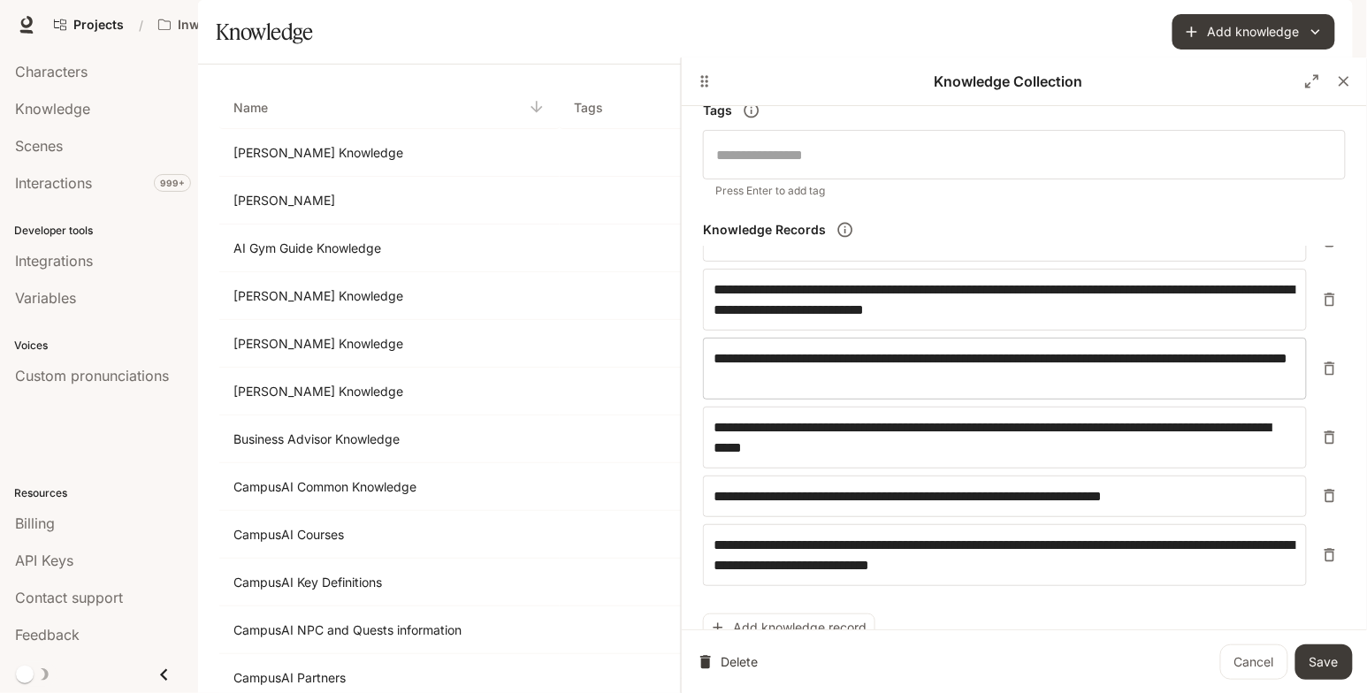
scroll to position [203, 0]
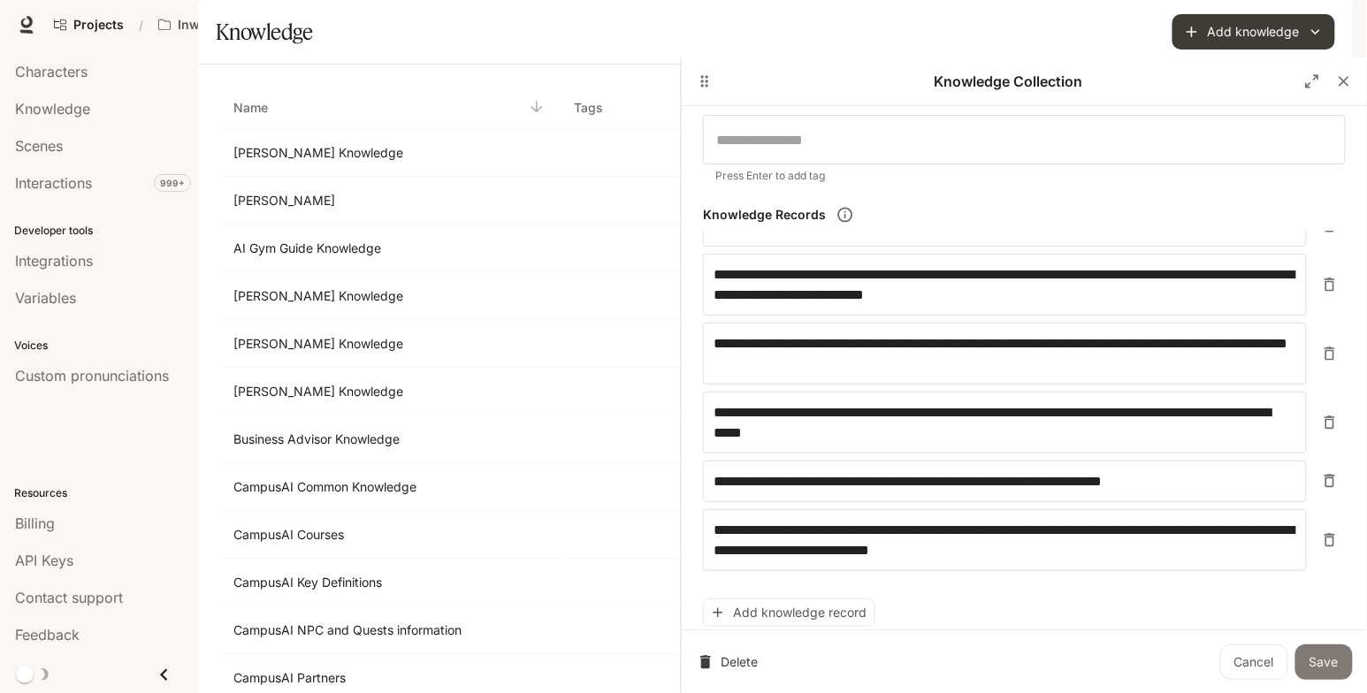
click at [1337, 655] on button "Save" at bounding box center [1323, 661] width 57 height 35
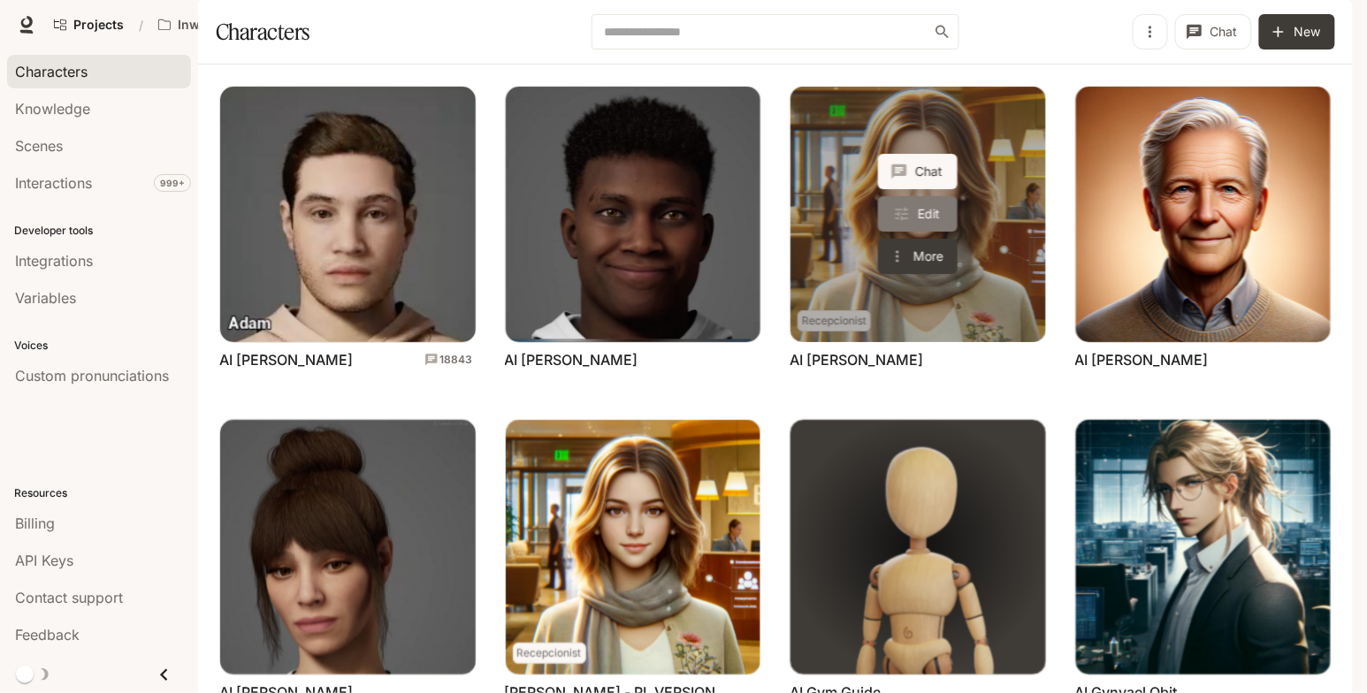
click at [935, 232] on link "Edit" at bounding box center [918, 213] width 80 height 35
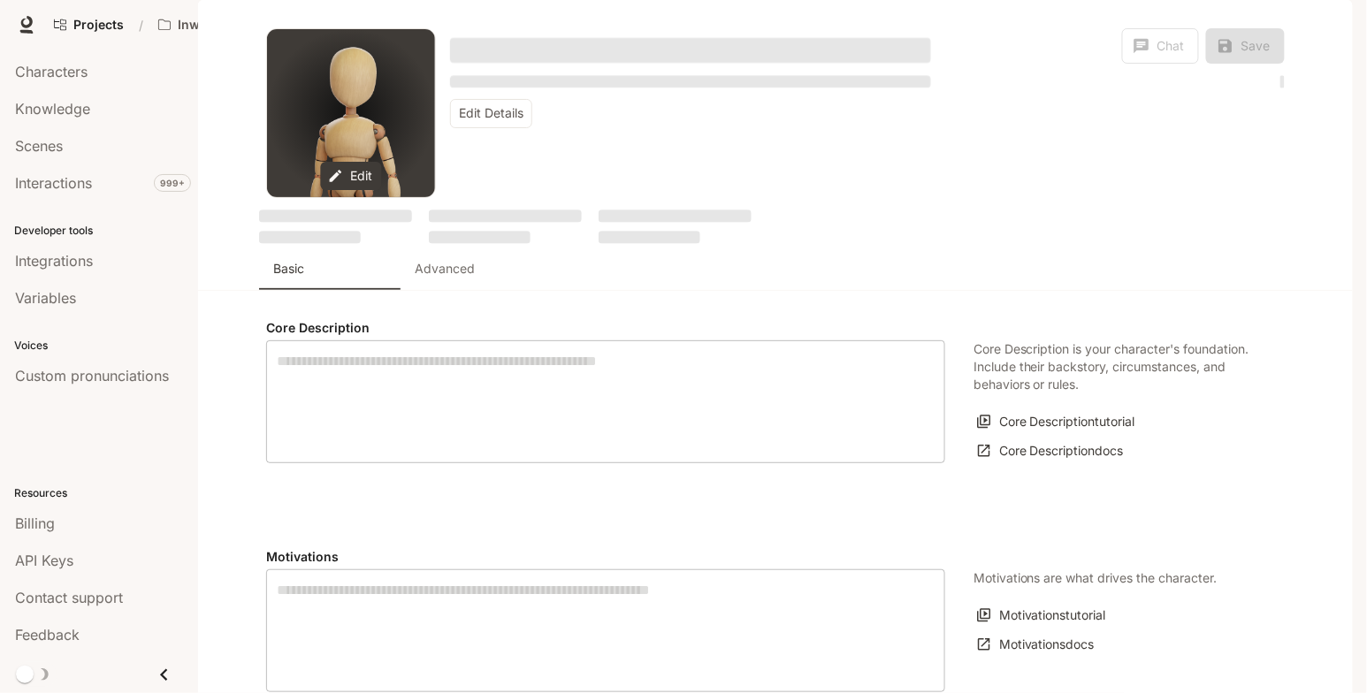
type textarea "**********"
type input "**********"
type input "*"
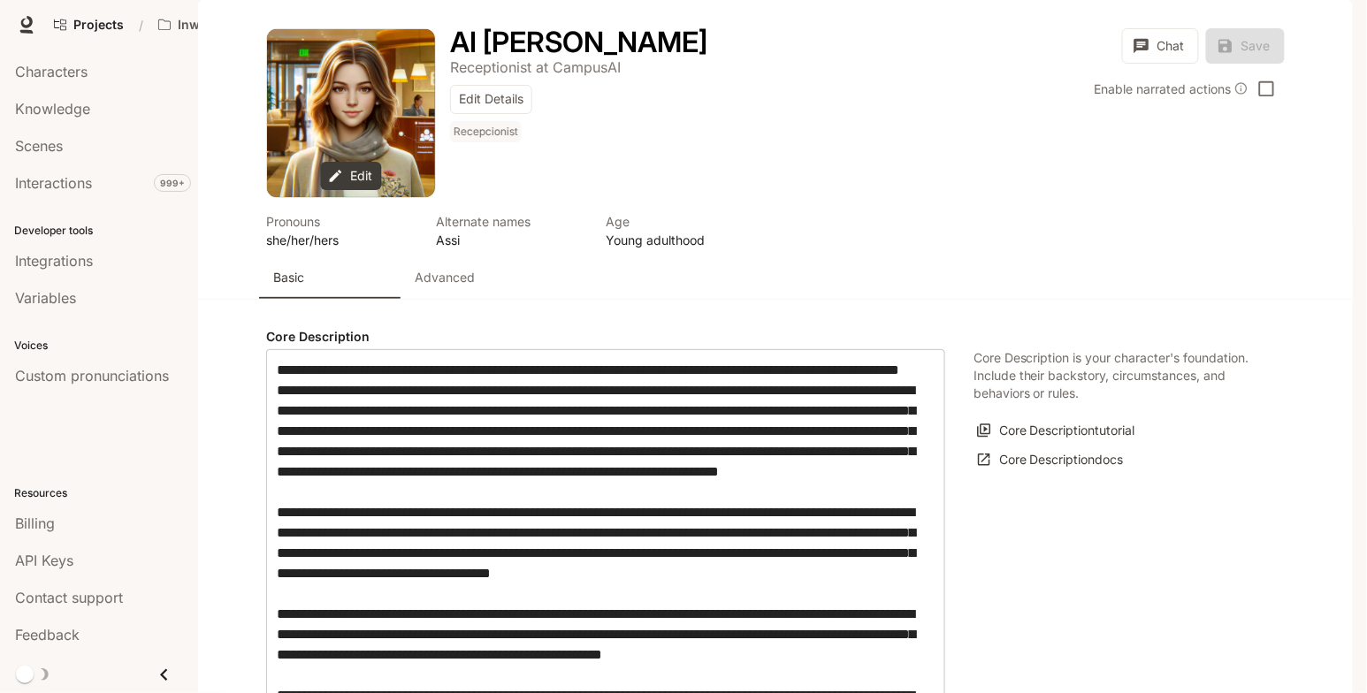
type input "**********"
click at [446, 286] on p "Advanced" at bounding box center [445, 278] width 60 height 18
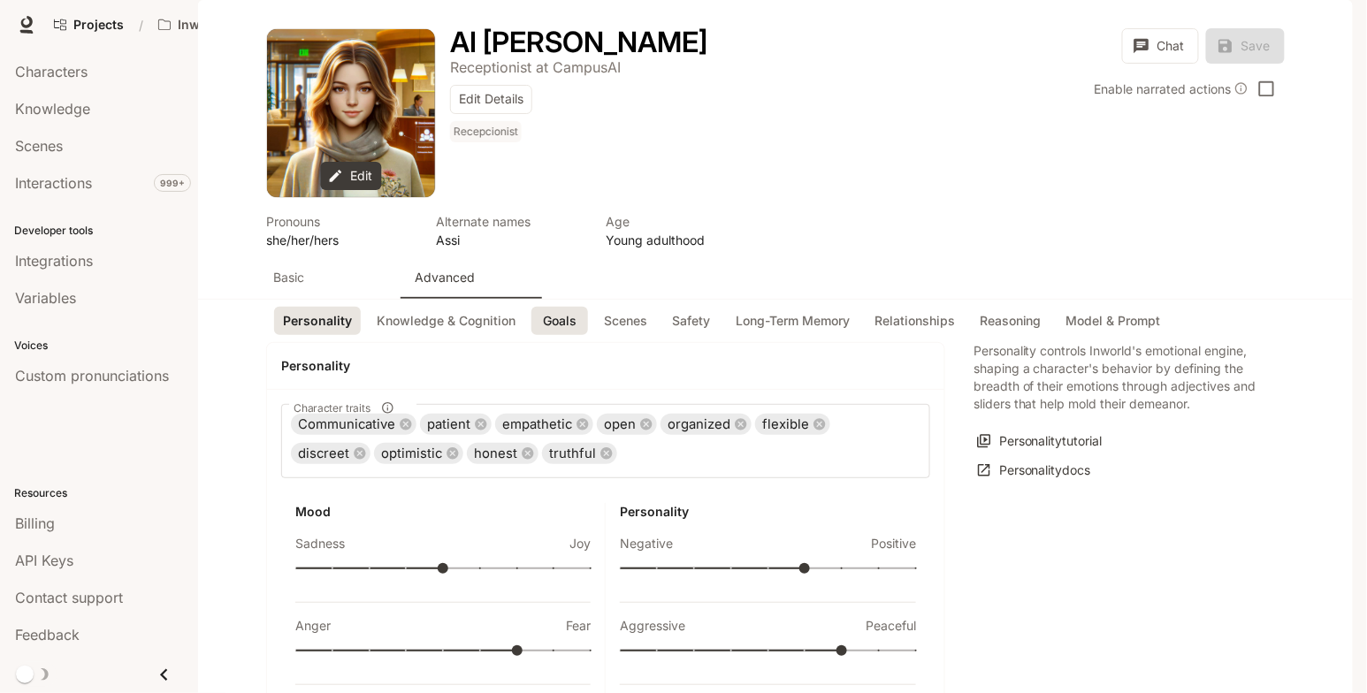
click at [543, 336] on button "Goals" at bounding box center [559, 321] width 57 height 29
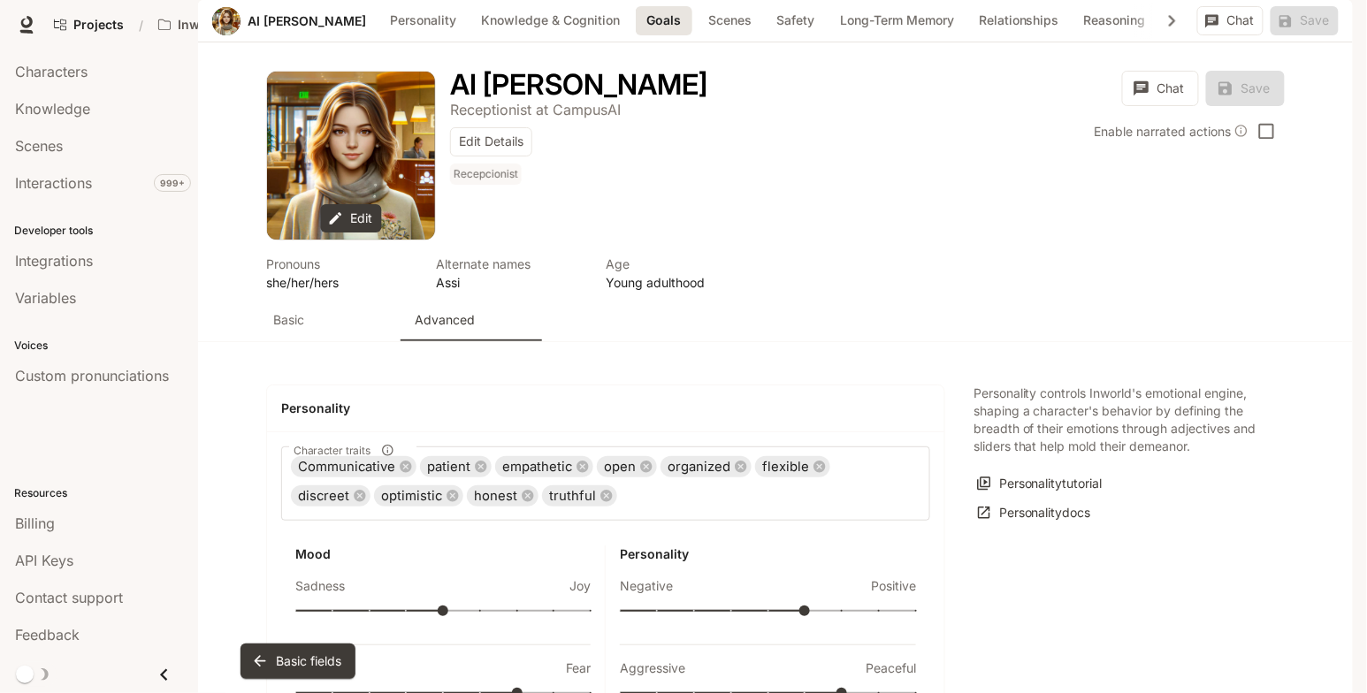
scroll to position [1888, 0]
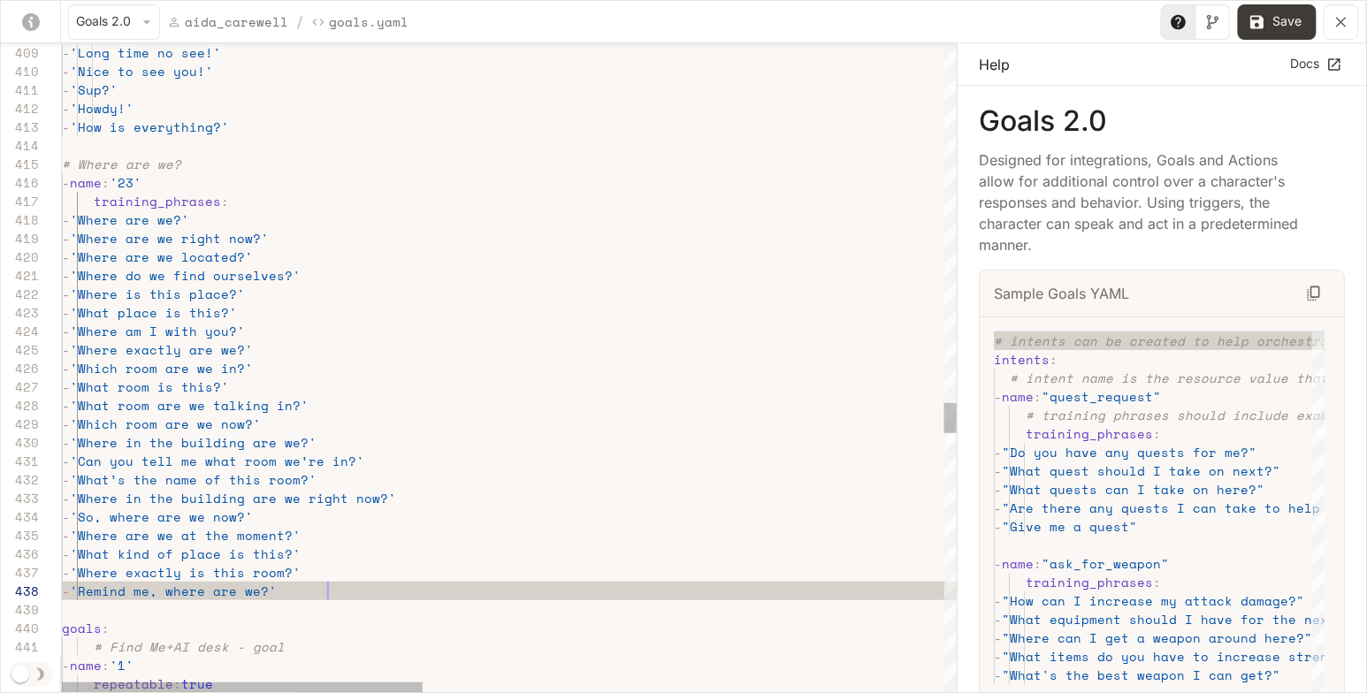
scroll to position [130, 265]
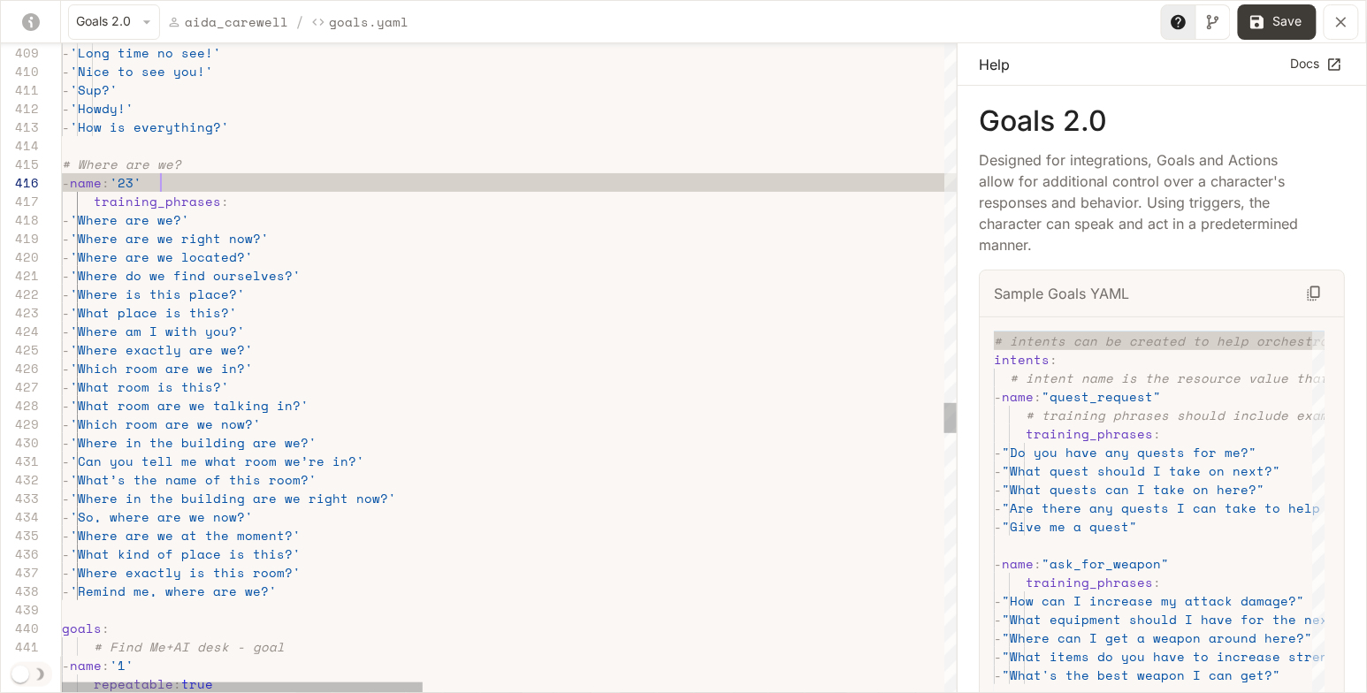
click at [1280, 28] on button "Save" at bounding box center [1277, 21] width 79 height 35
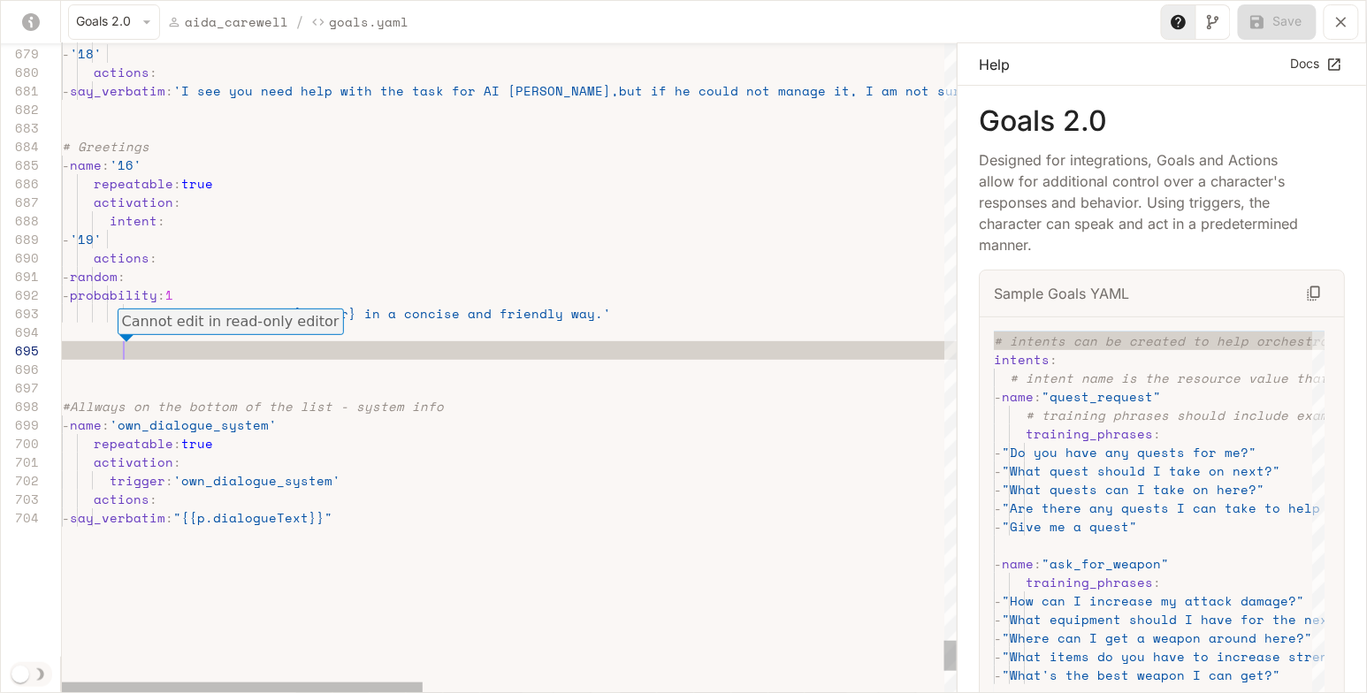
scroll to position [111, 0]
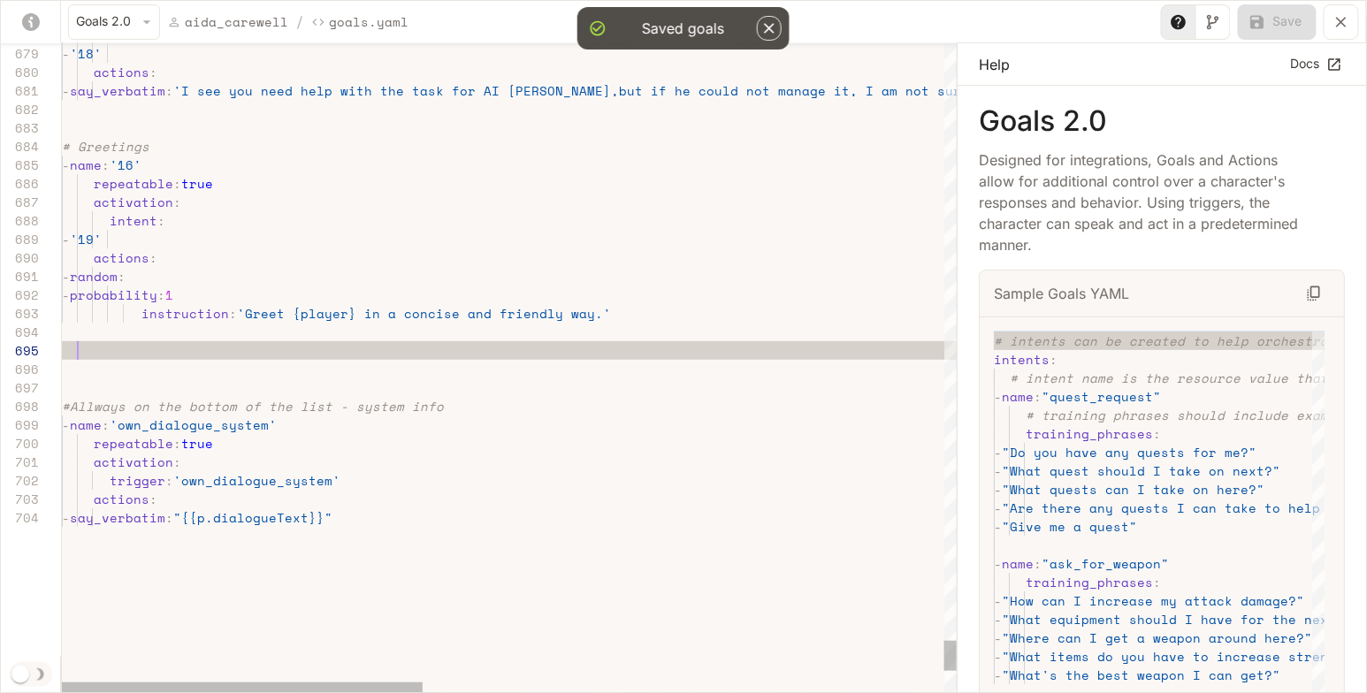
scroll to position [73, 15]
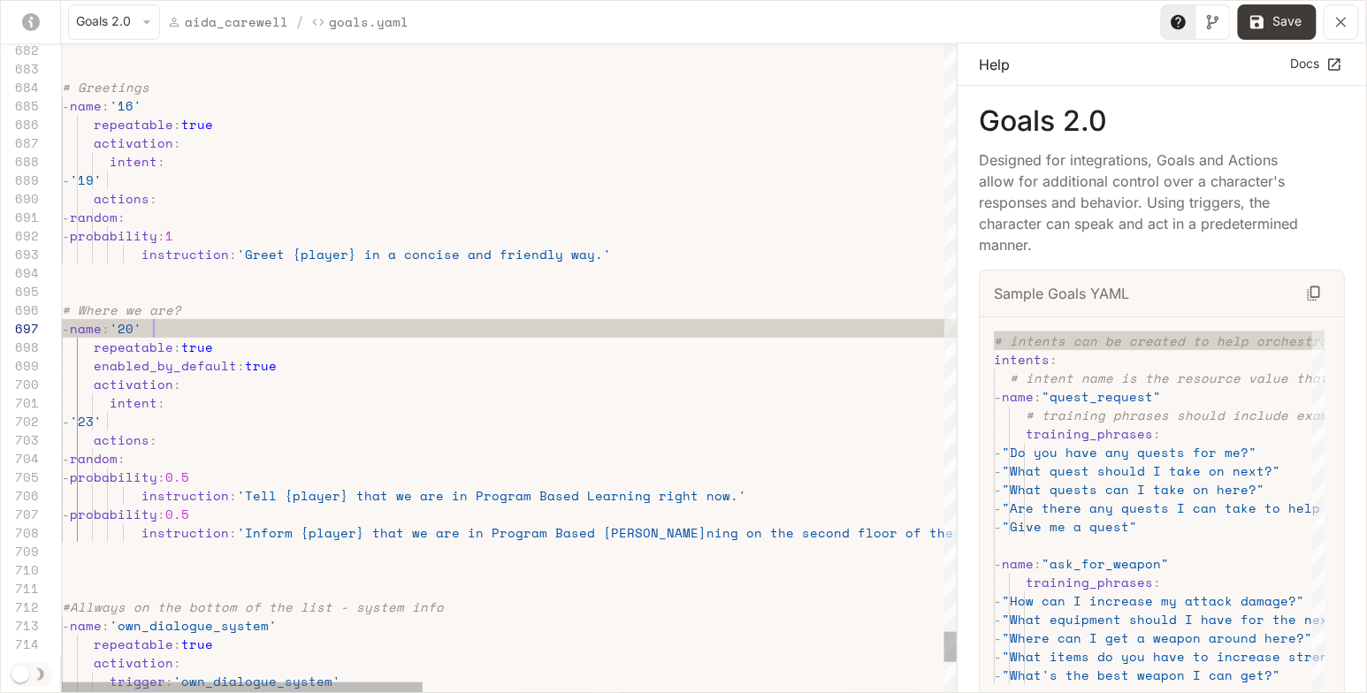
scroll to position [111, 90]
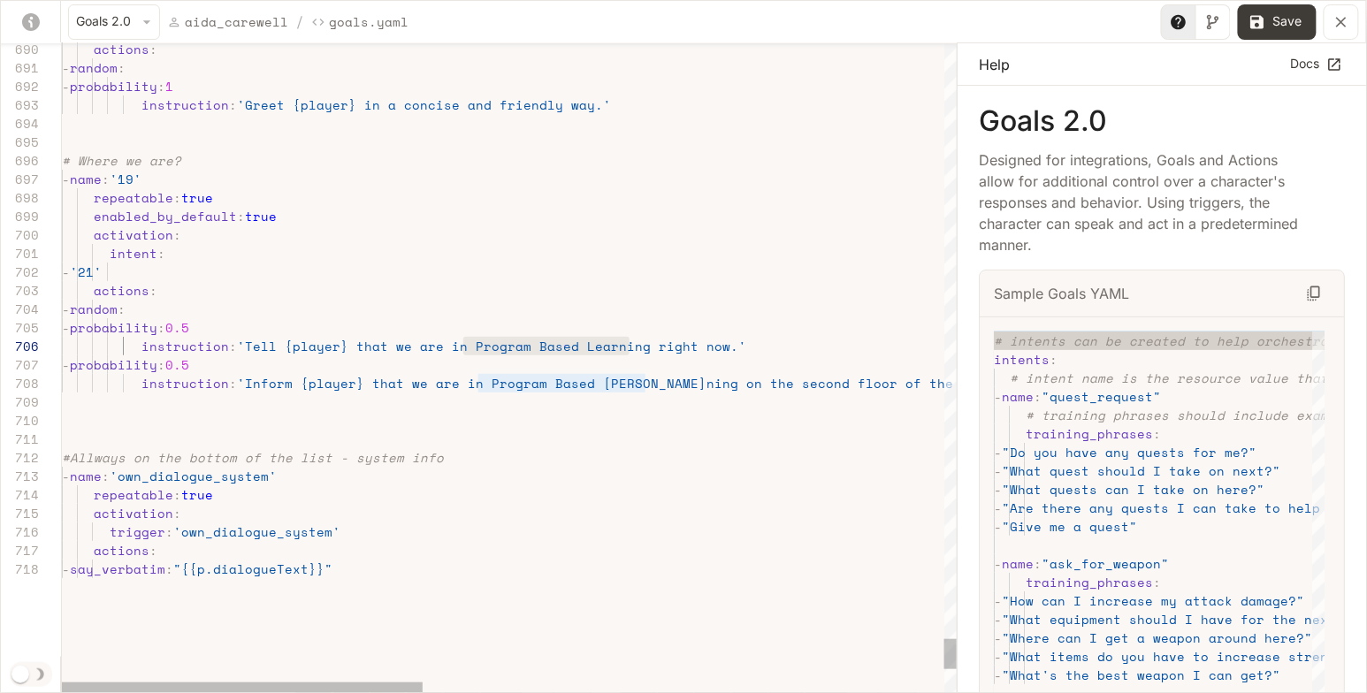
drag, startPoint x: 631, startPoint y: 346, endPoint x: 463, endPoint y: 347, distance: 168.0
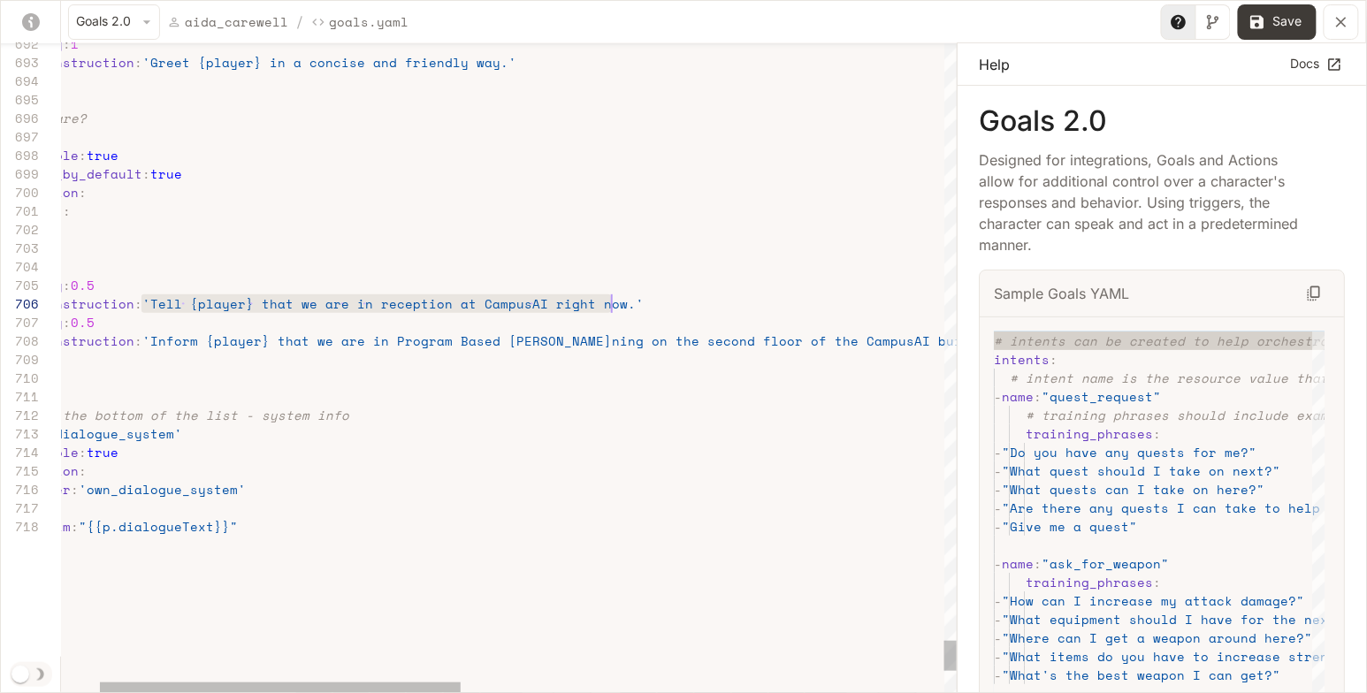
scroll to position [93, 652]
drag, startPoint x: 140, startPoint y: 302, endPoint x: 618, endPoint y: 300, distance: 478.3
drag, startPoint x: 152, startPoint y: 304, endPoint x: 462, endPoint y: 304, distance: 310.3
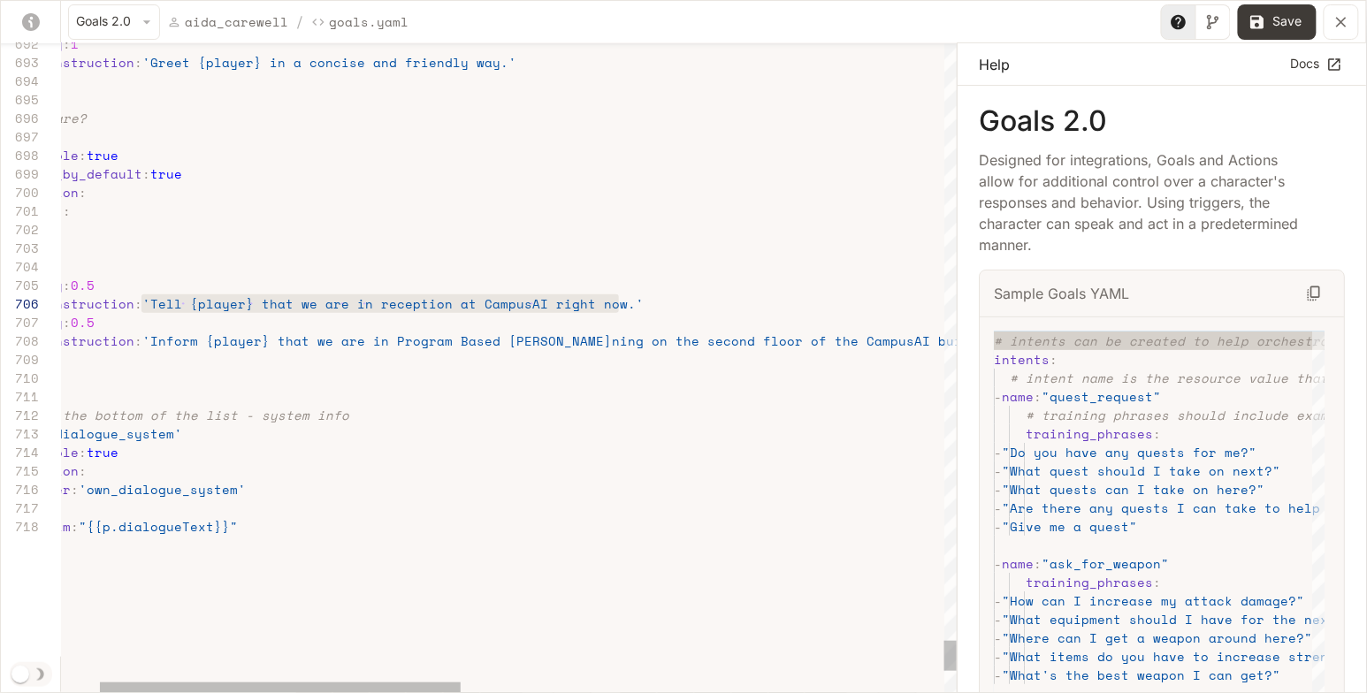
drag, startPoint x: 611, startPoint y: 301, endPoint x: 146, endPoint y: 306, distance: 465.0
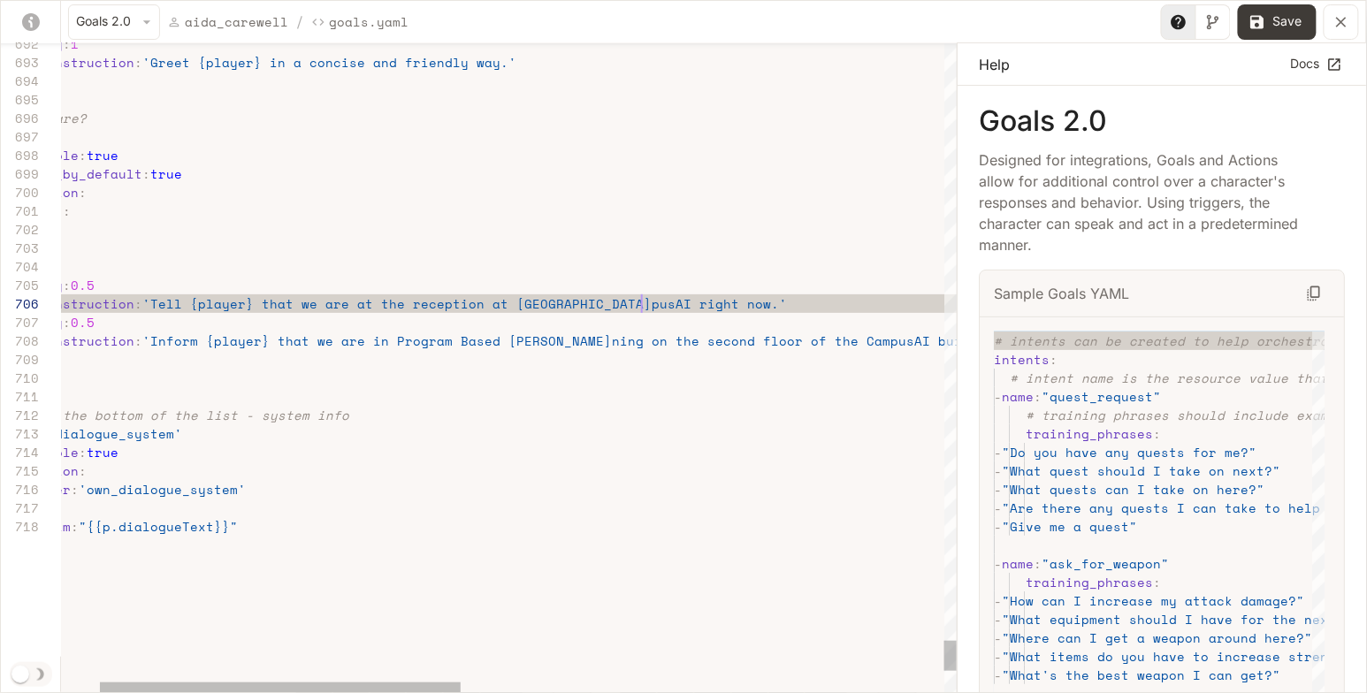
scroll to position [93, 674]
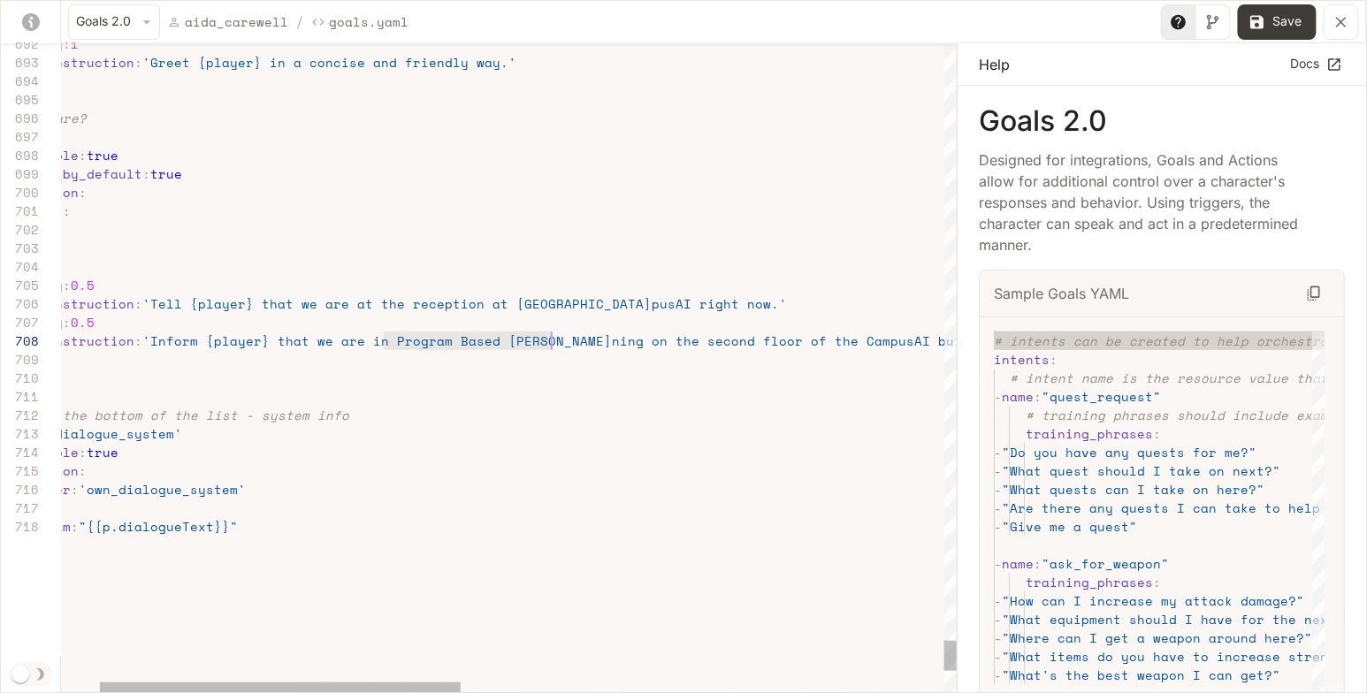
drag, startPoint x: 384, startPoint y: 341, endPoint x: 546, endPoint y: 341, distance: 162.7
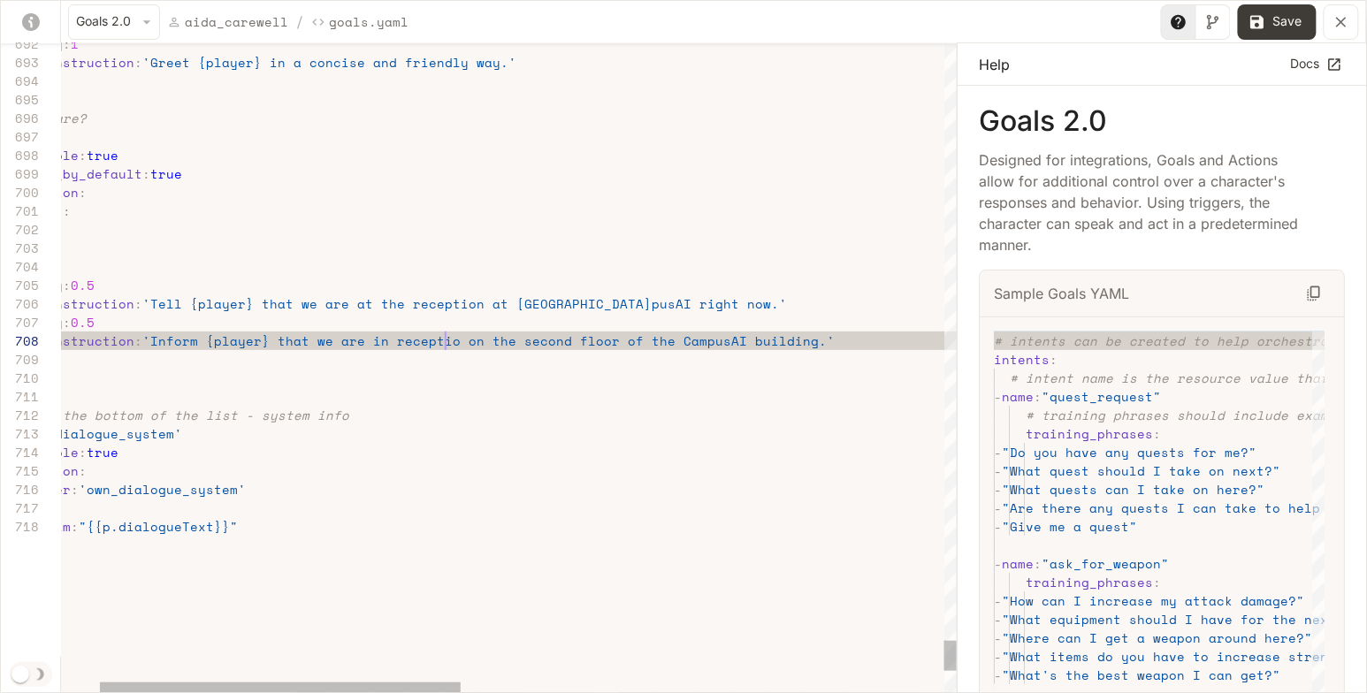
scroll to position [130, 484]
click at [1278, 27] on button "Save" at bounding box center [1277, 21] width 79 height 35
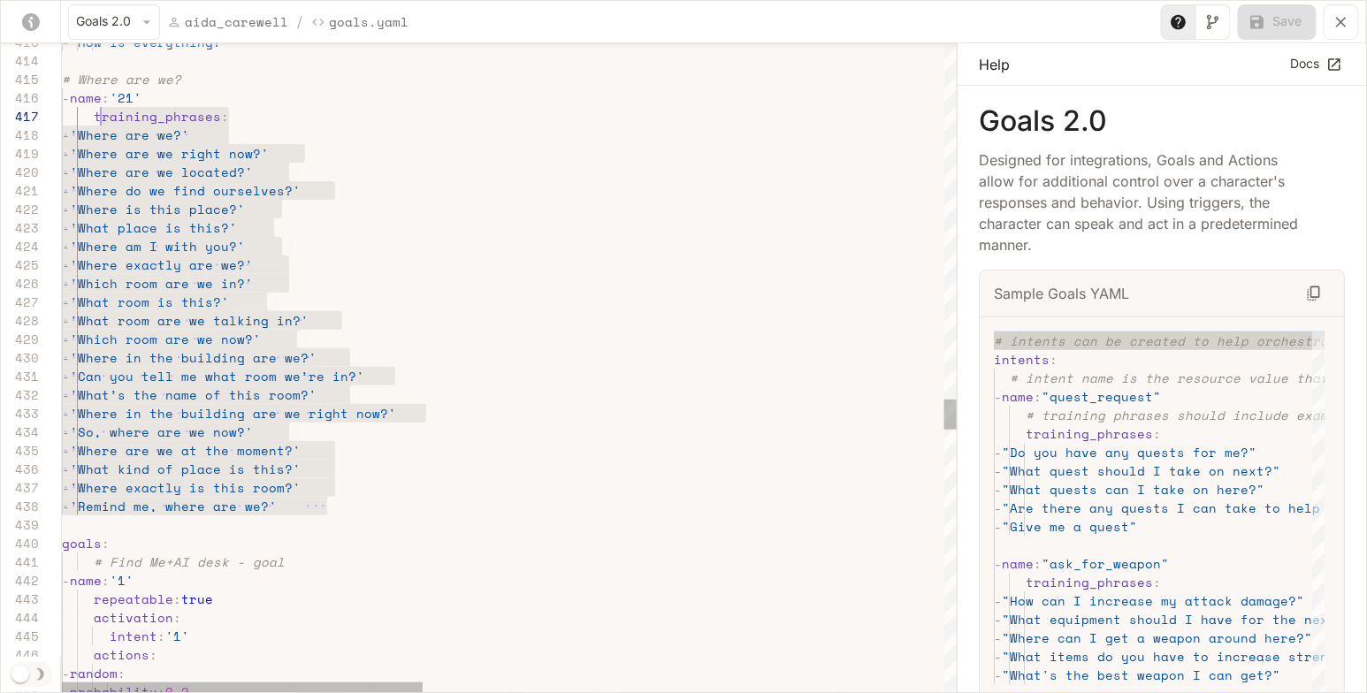
scroll to position [73, 0]
drag, startPoint x: 347, startPoint y: 506, endPoint x: 55, endPoint y: 73, distance: 521.5
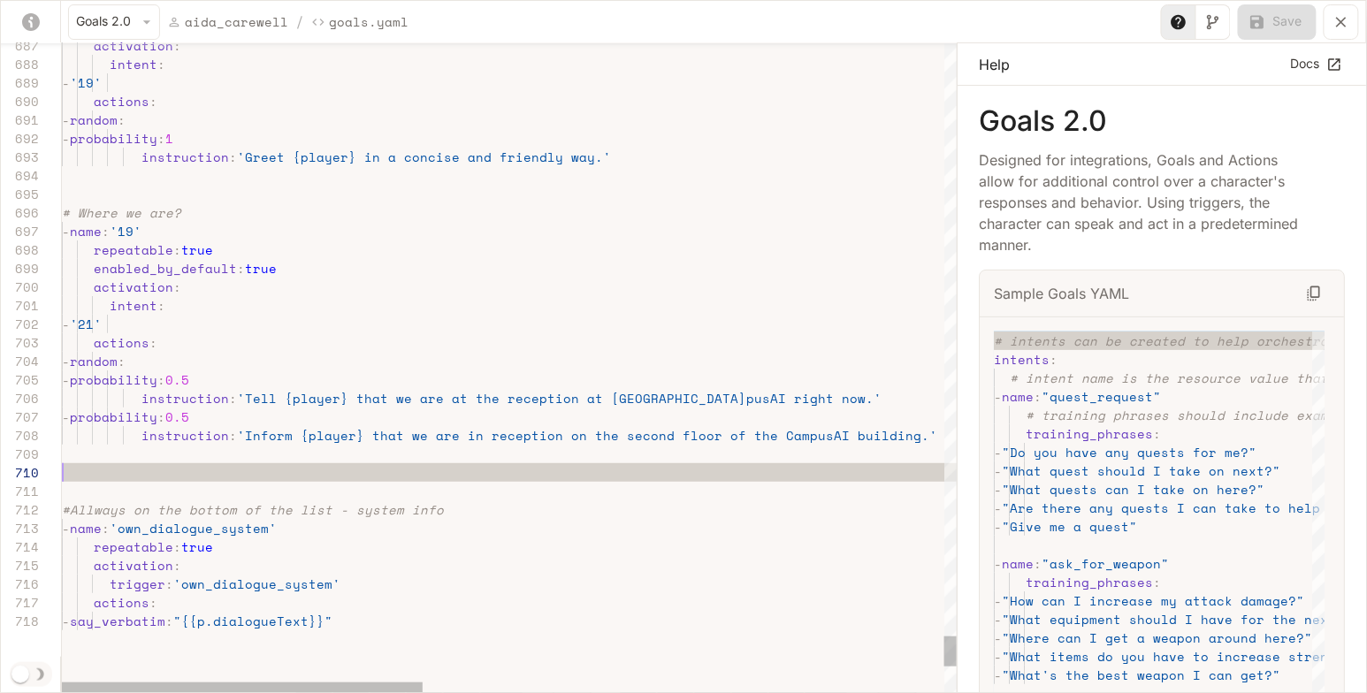
type textarea "**********"
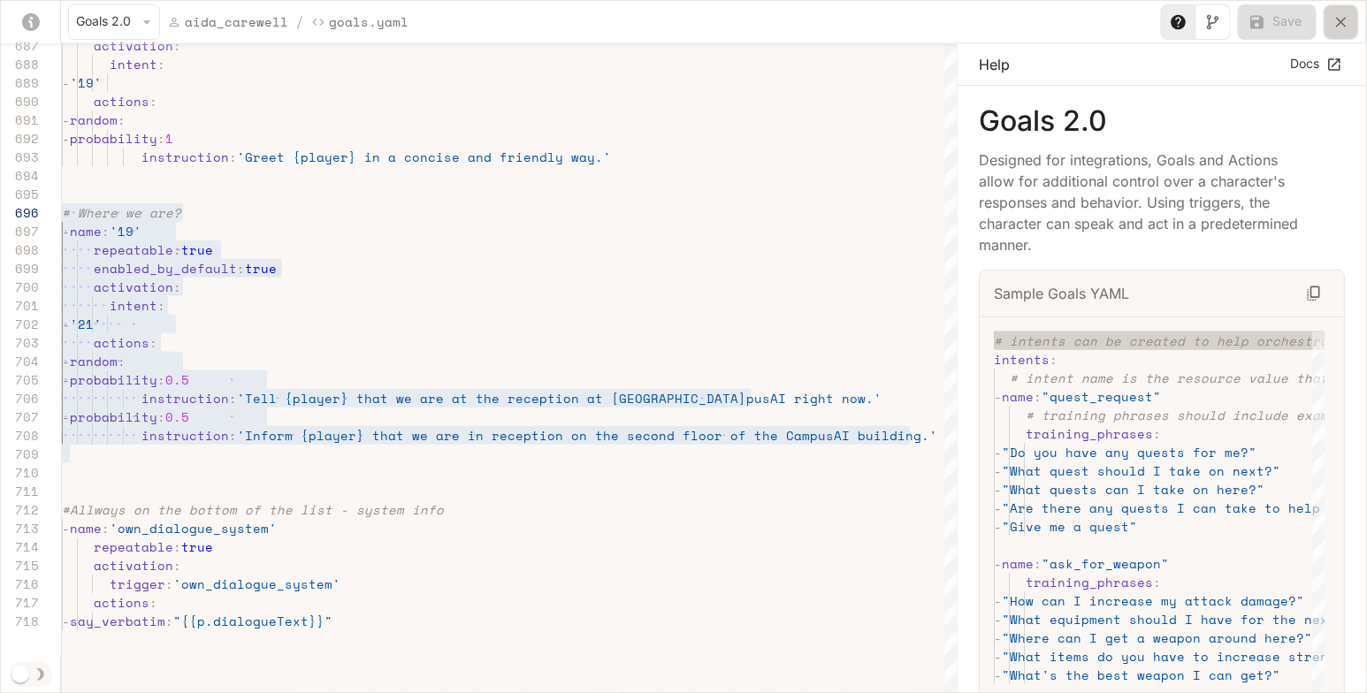
click at [1338, 21] on icon "yaml-editor" at bounding box center [1341, 22] width 18 height 18
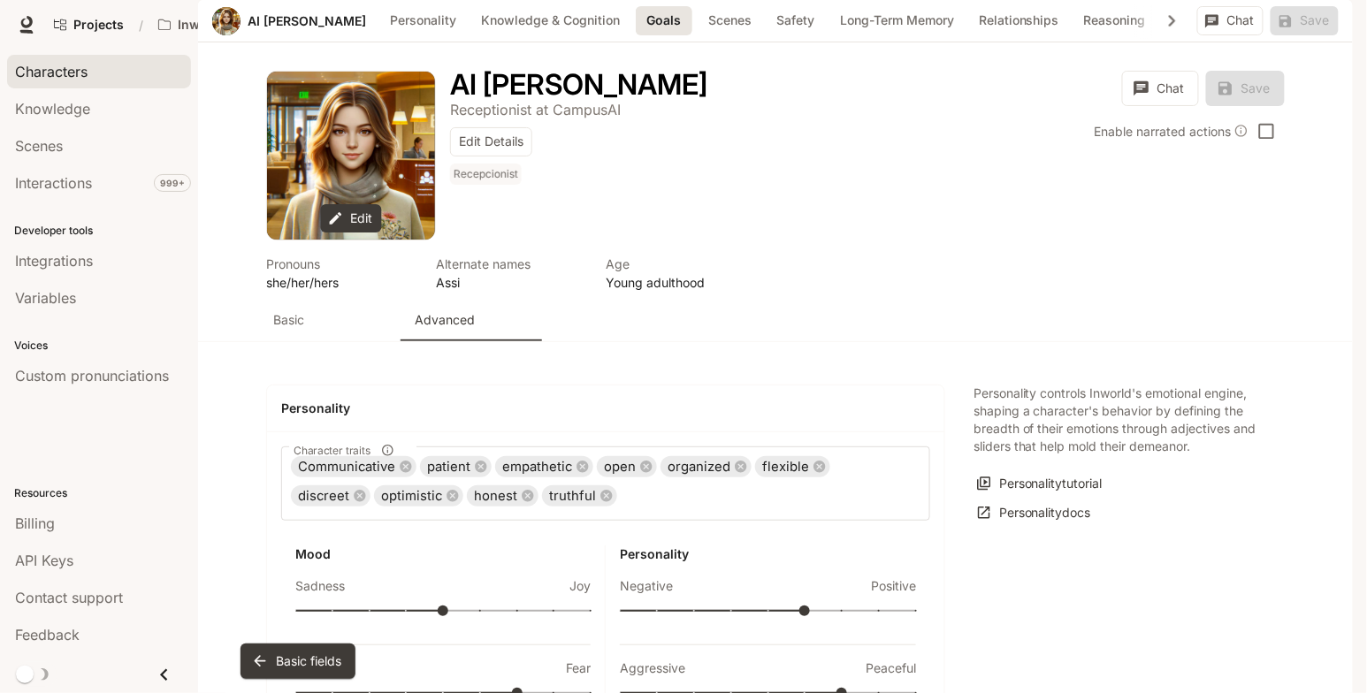
click at [85, 68] on span "Characters" at bounding box center [51, 71] width 72 height 21
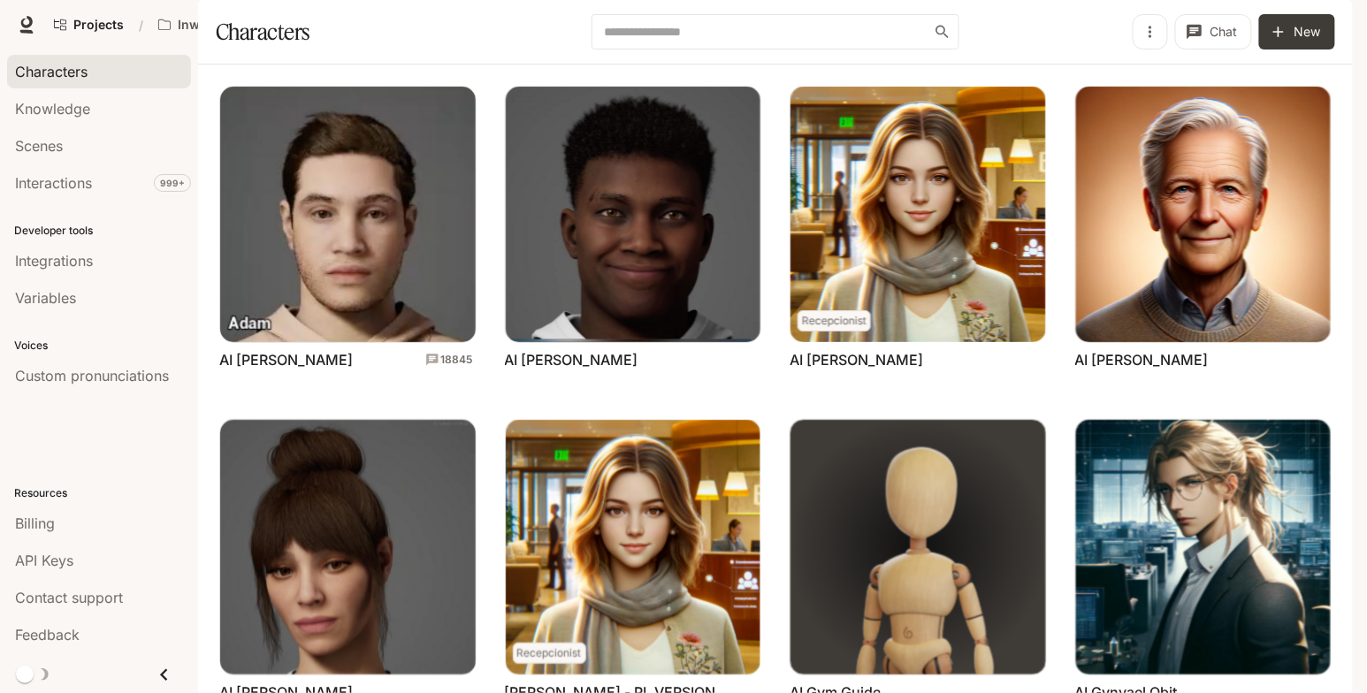
scroll to position [519, 0]
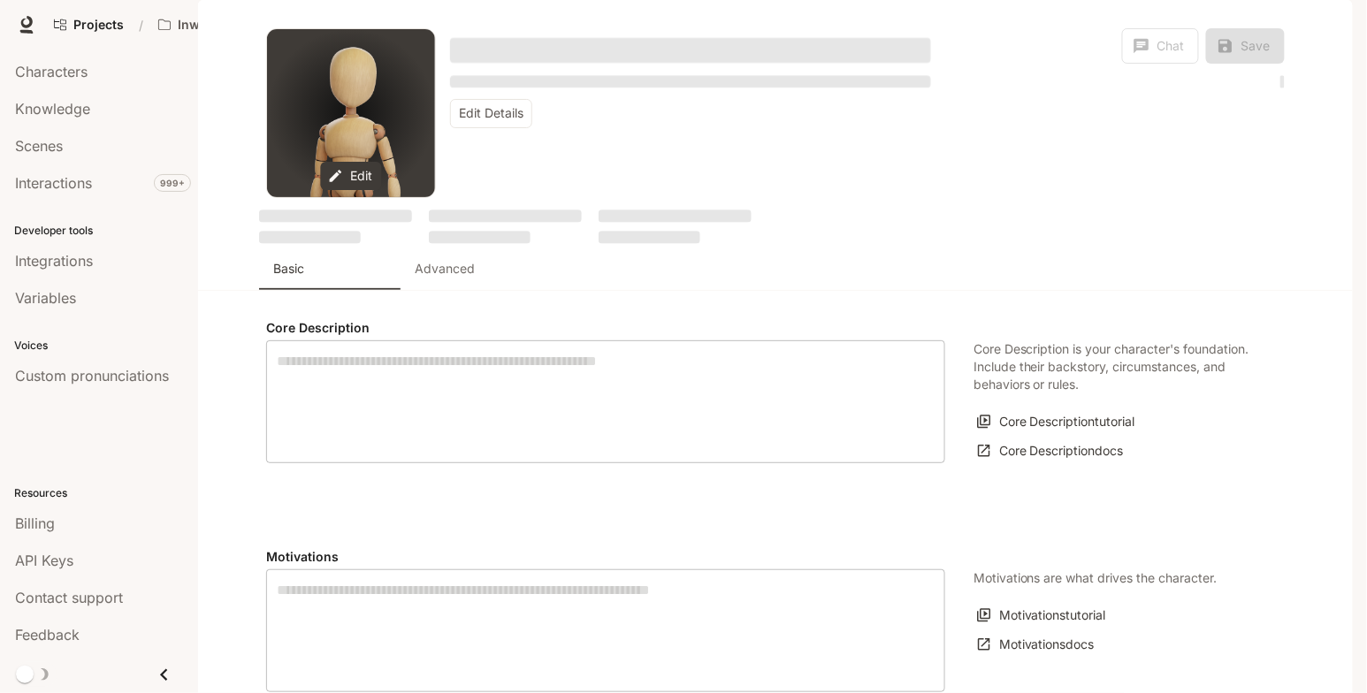
type textarea "**********"
type input "*"
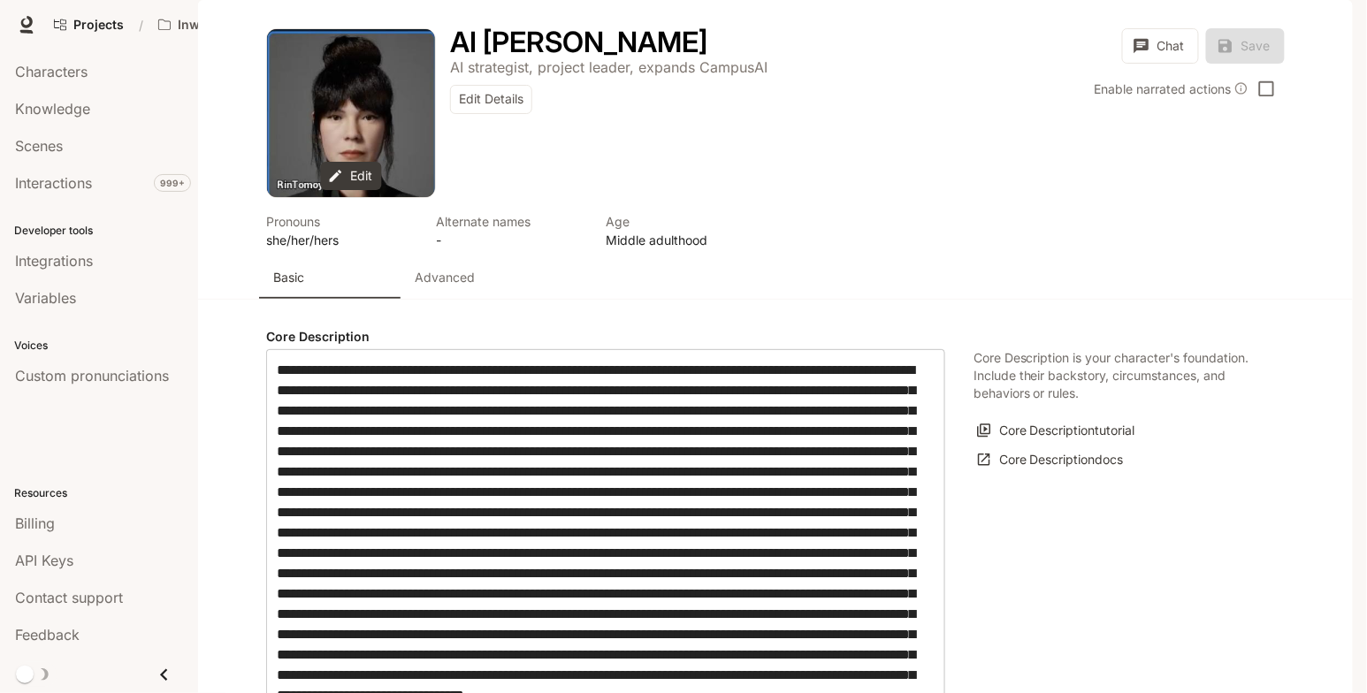
type input "**********"
click at [448, 286] on p "Advanced" at bounding box center [445, 278] width 60 height 18
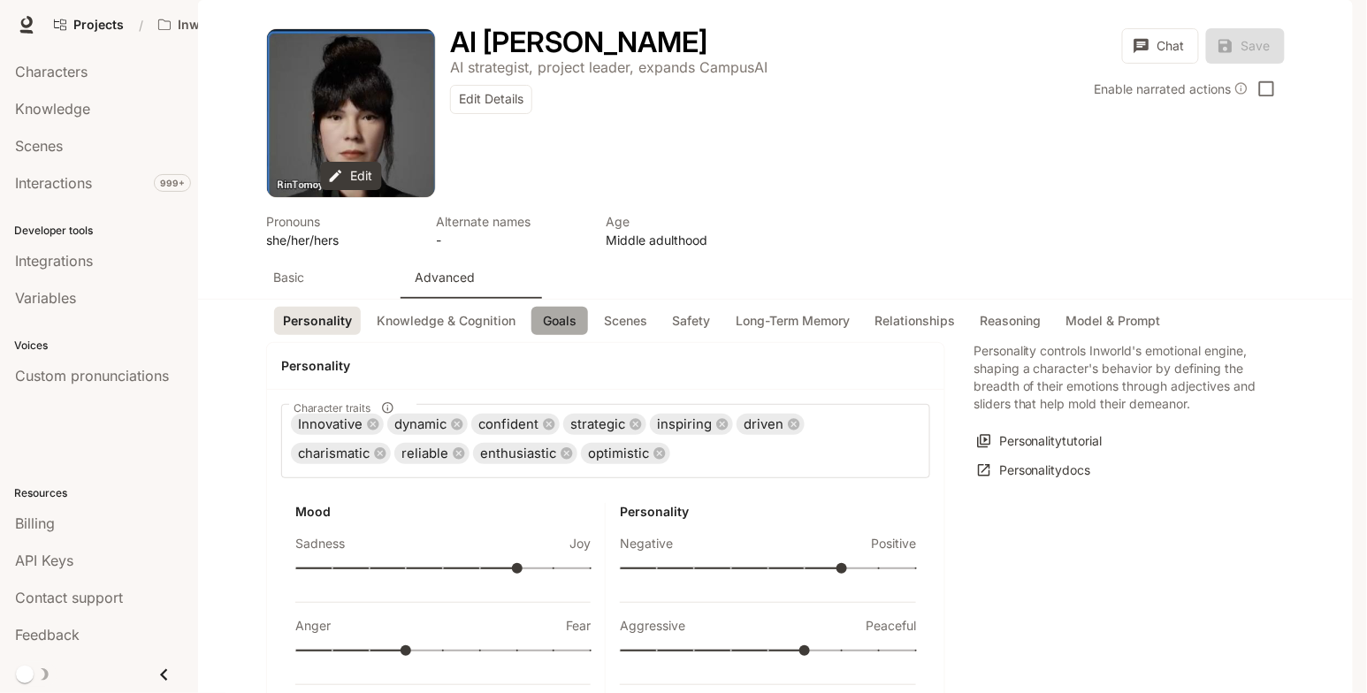
click at [548, 336] on button "Goals" at bounding box center [559, 321] width 57 height 29
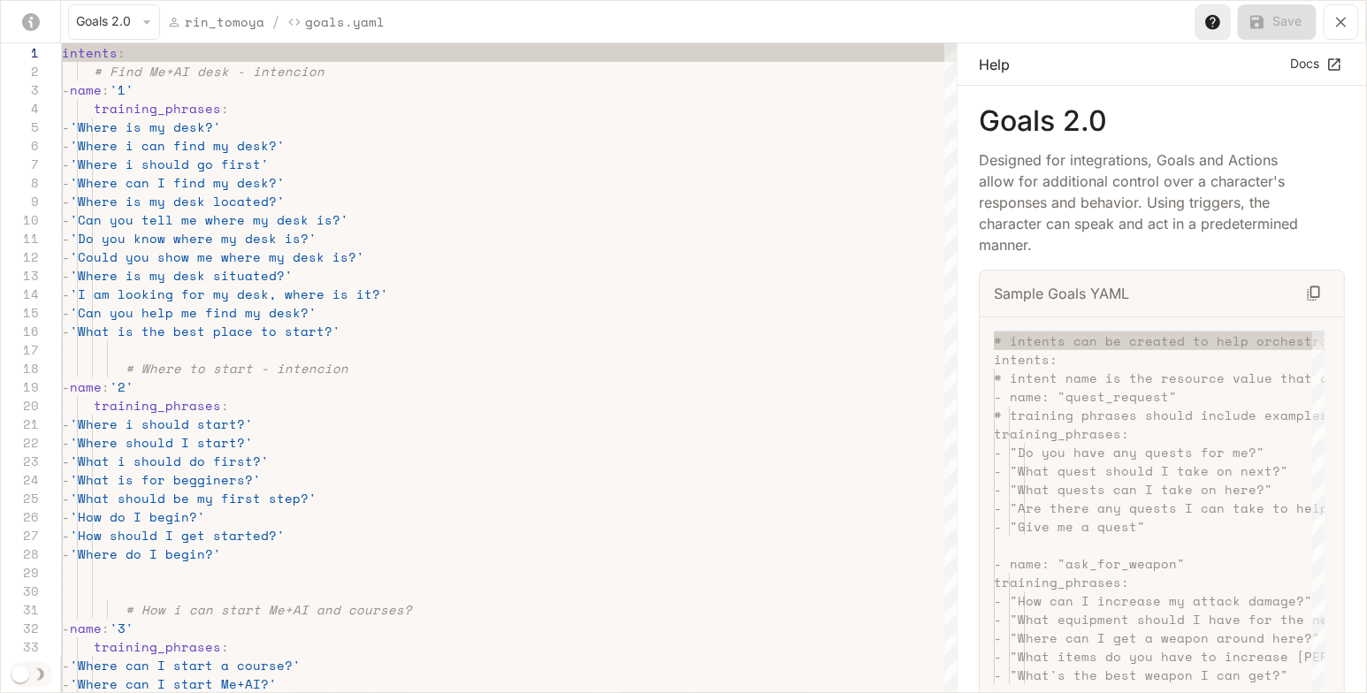
scroll to position [1843, 0]
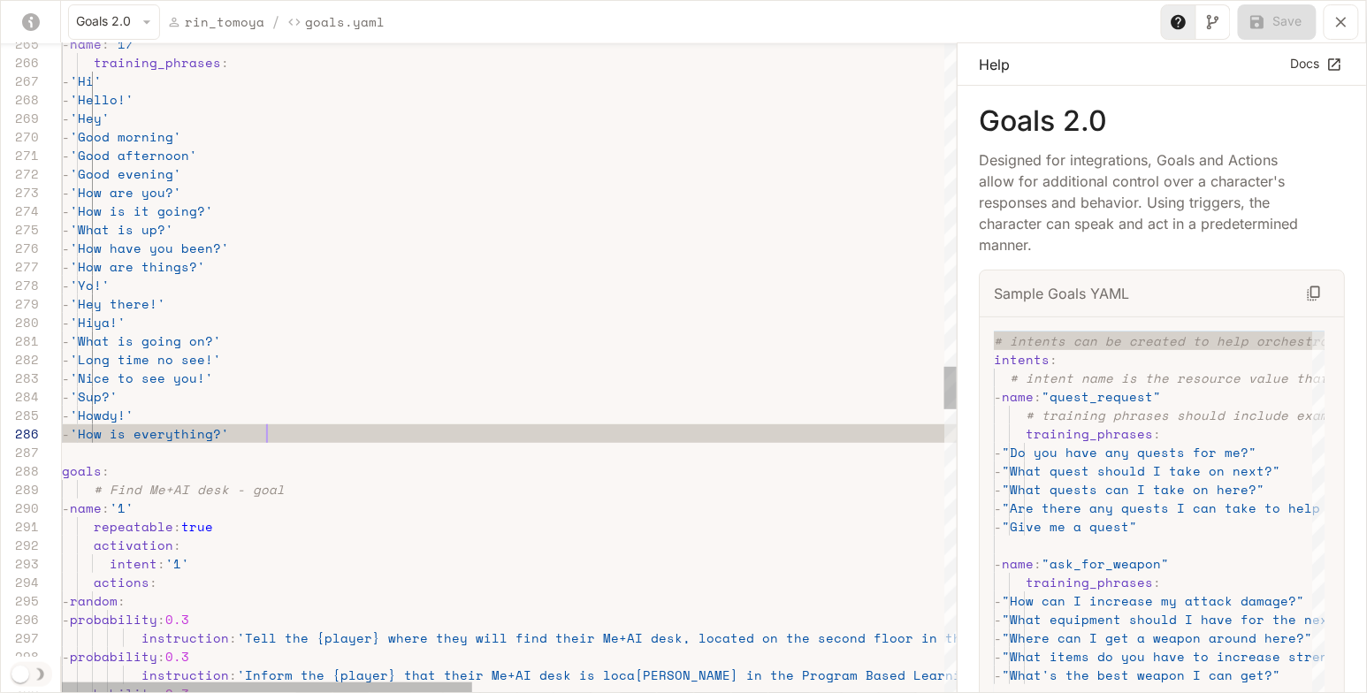
click at [354, 428] on div "- name : '17' training_phrases : - 'Hi' - 'Hello!' - 'Hey' - 'Good morning' - '…" at bounding box center [1022, 62] width 1921 height 9858
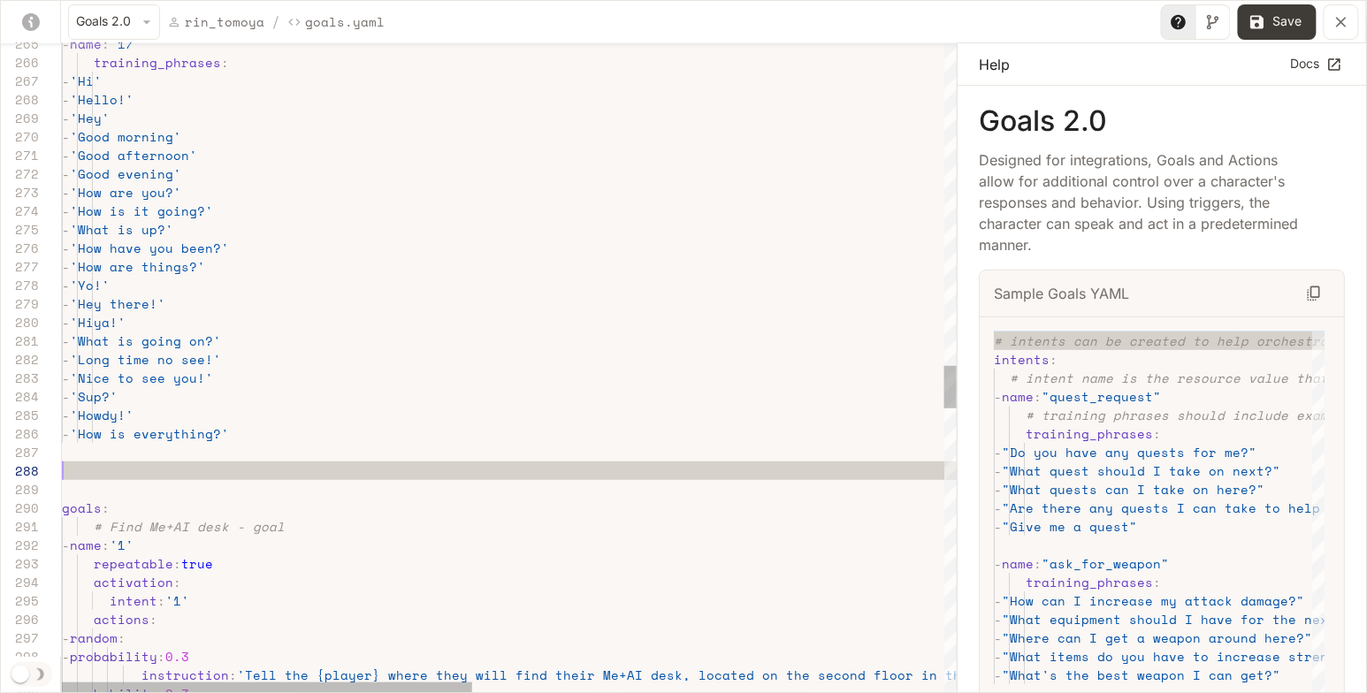
scroll to position [19, 0]
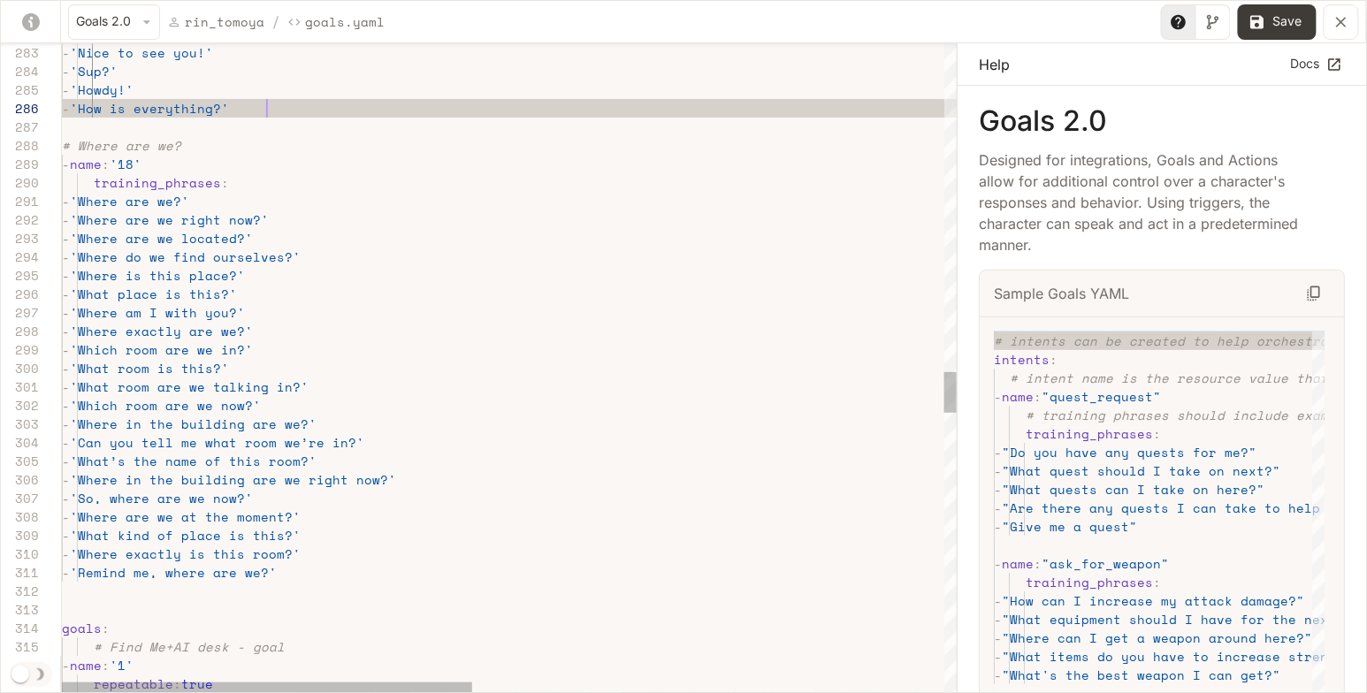
type textarea "**********"
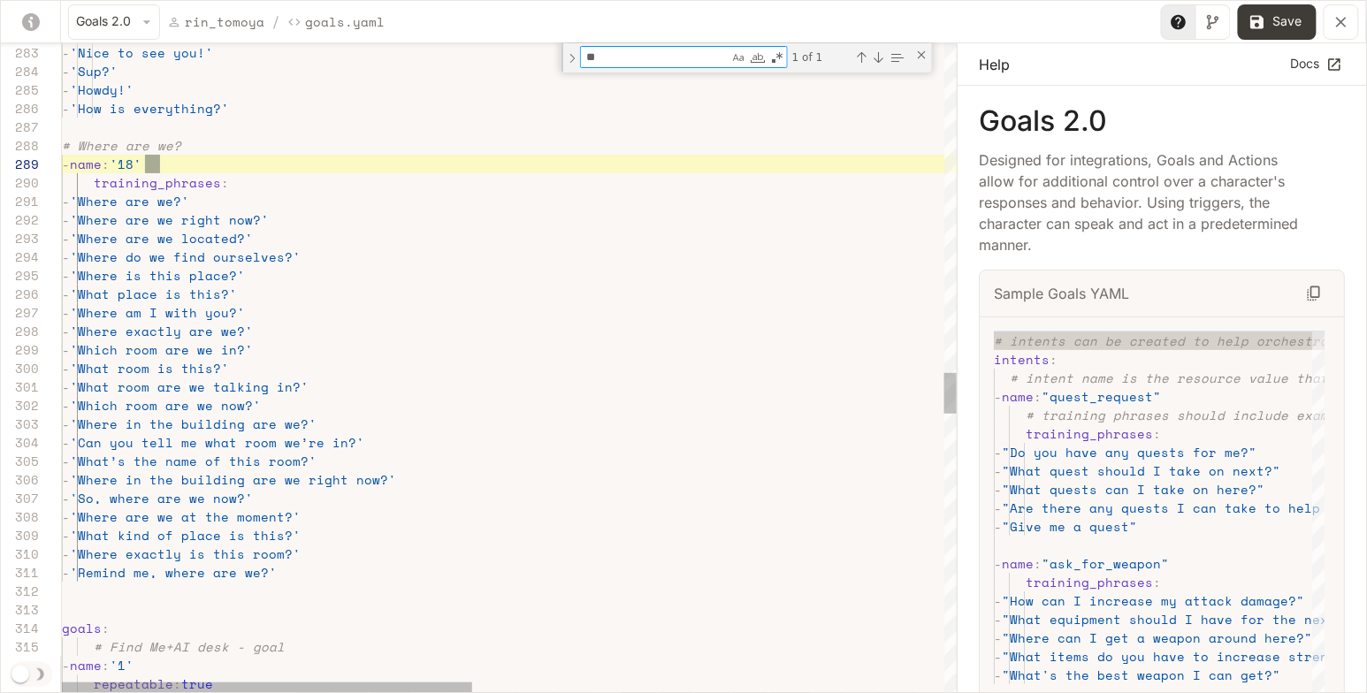
type textarea "*"
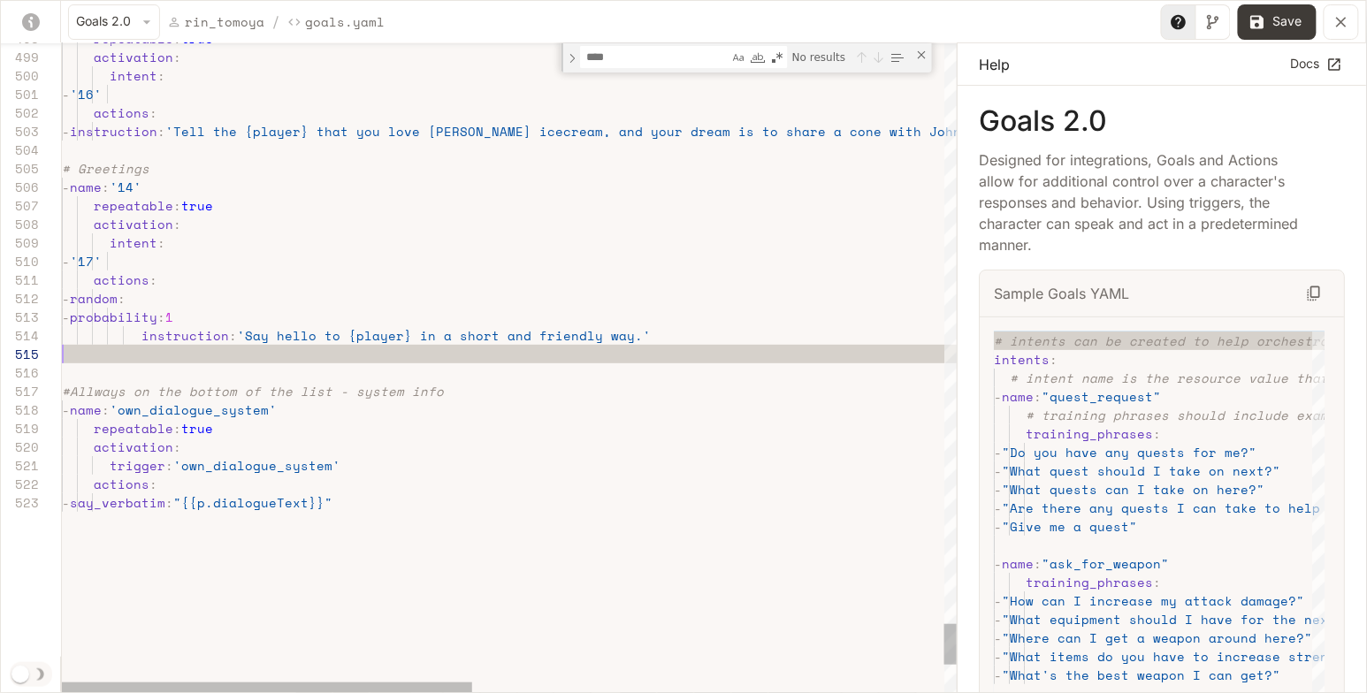
scroll to position [93, 0]
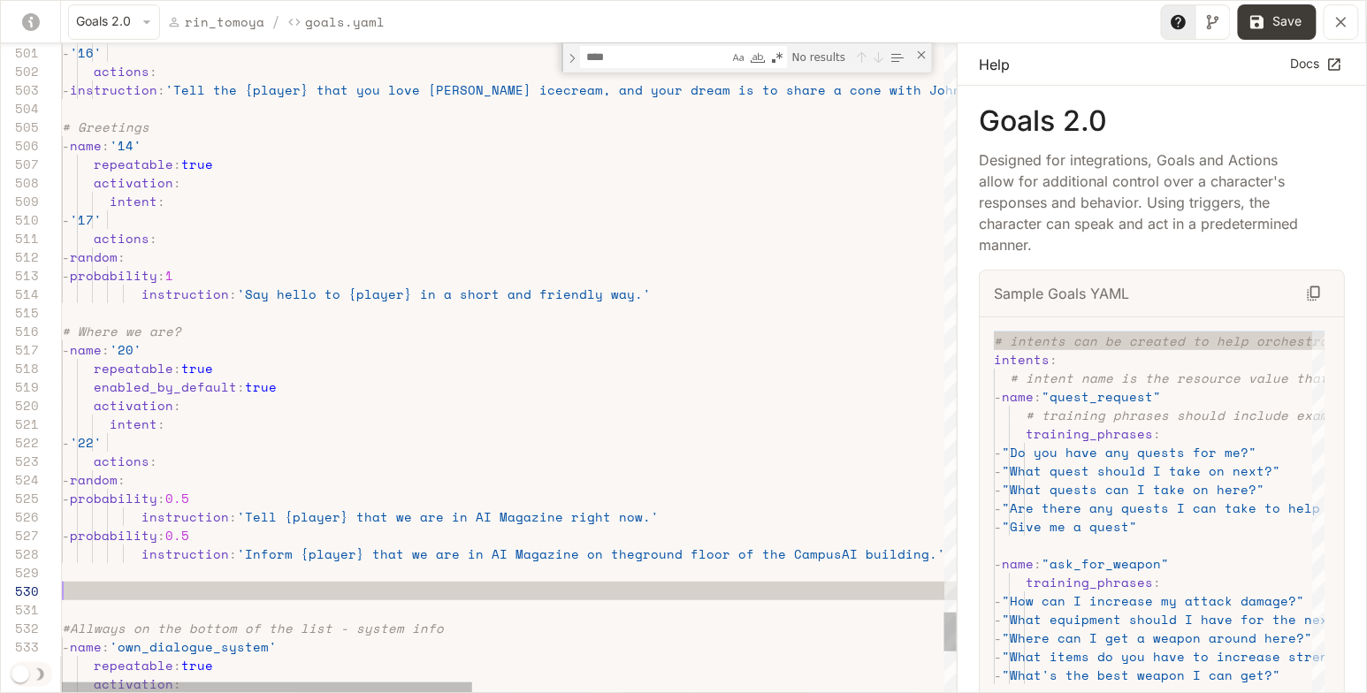
scroll to position [166, 0]
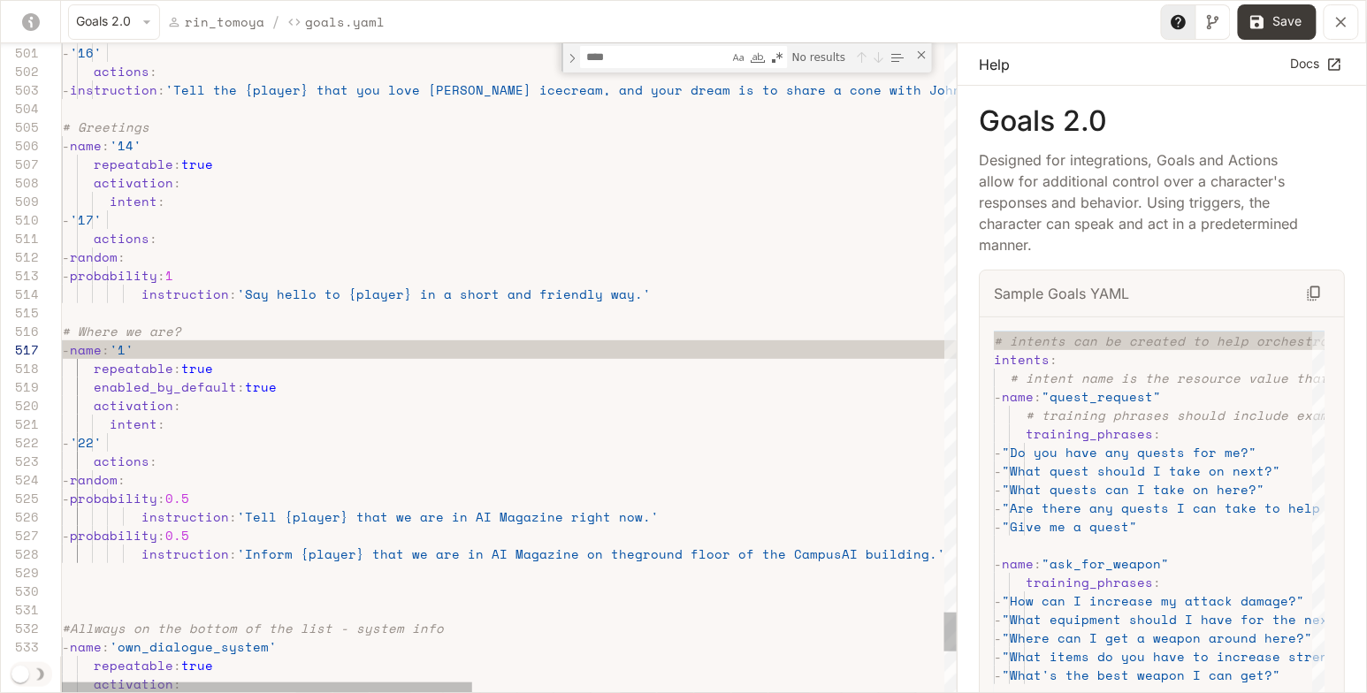
scroll to position [111, 98]
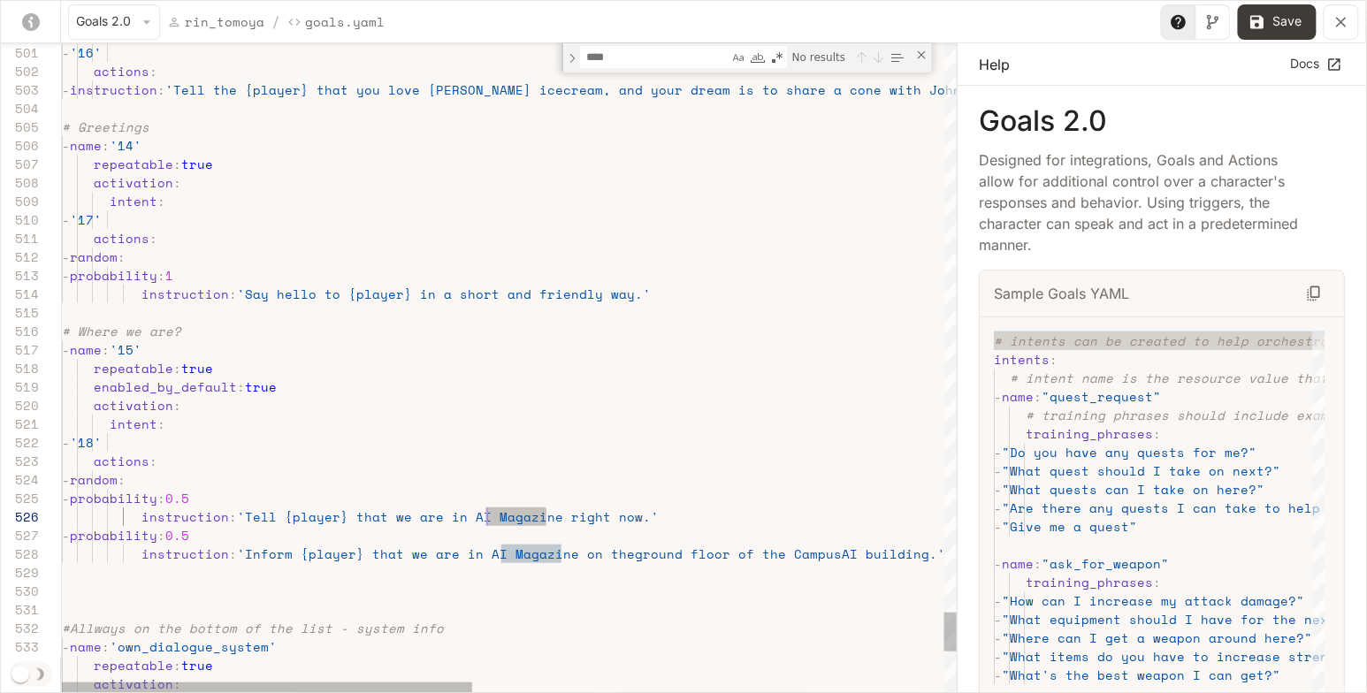
drag, startPoint x: 546, startPoint y: 515, endPoint x: 487, endPoint y: 515, distance: 59.2
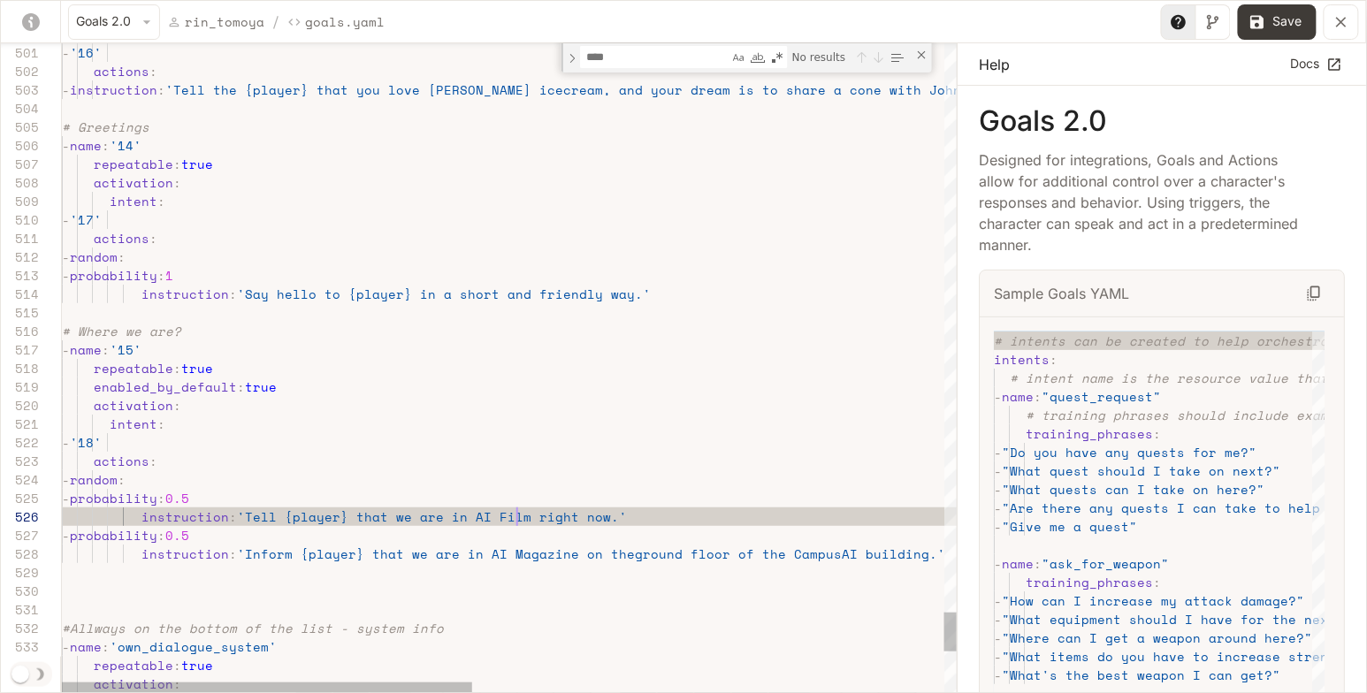
scroll to position [93, 461]
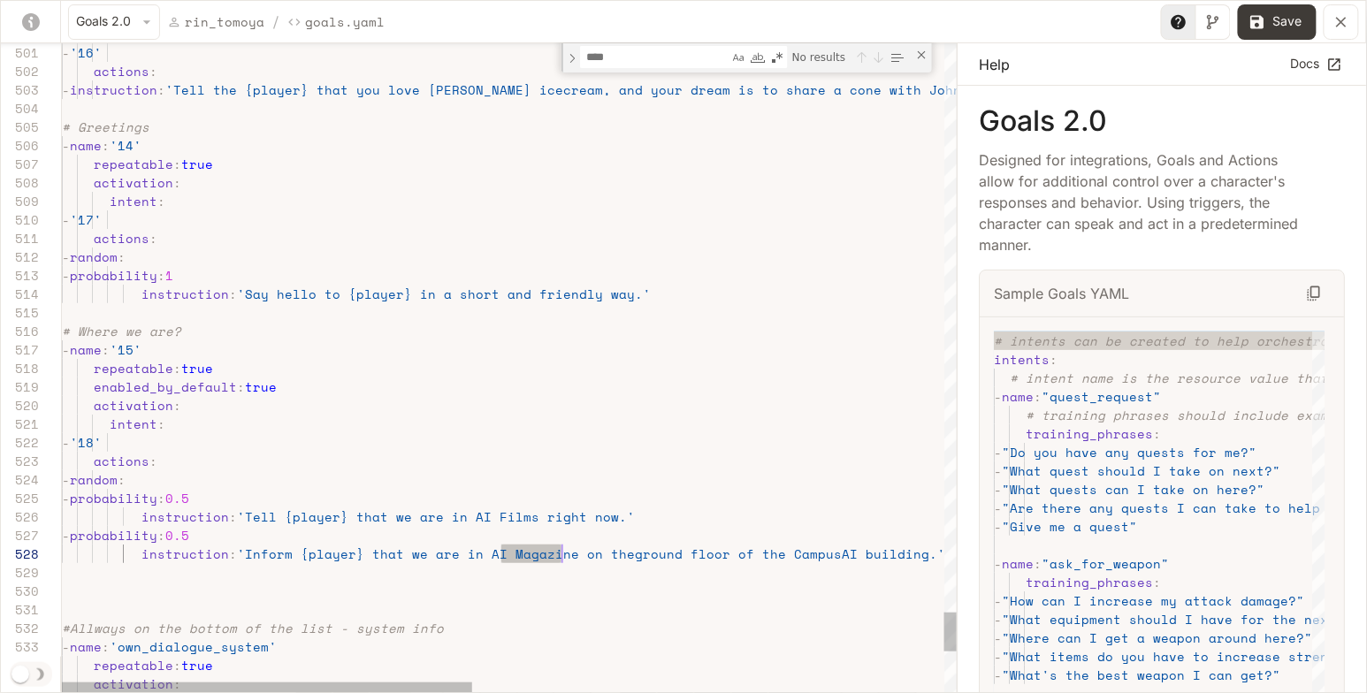
drag, startPoint x: 500, startPoint y: 551, endPoint x: 561, endPoint y: 551, distance: 61.0
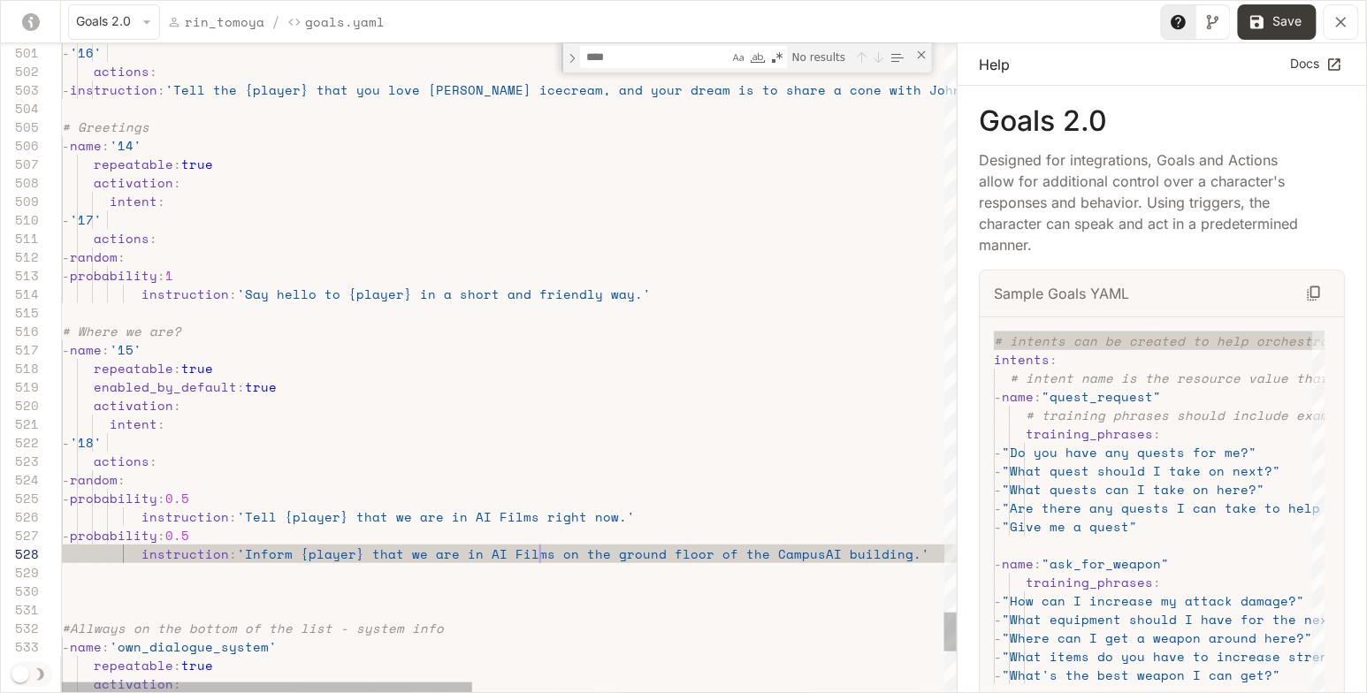
scroll to position [130, 477]
type textarea "**********"
click at [1277, 29] on button "Save" at bounding box center [1277, 21] width 79 height 35
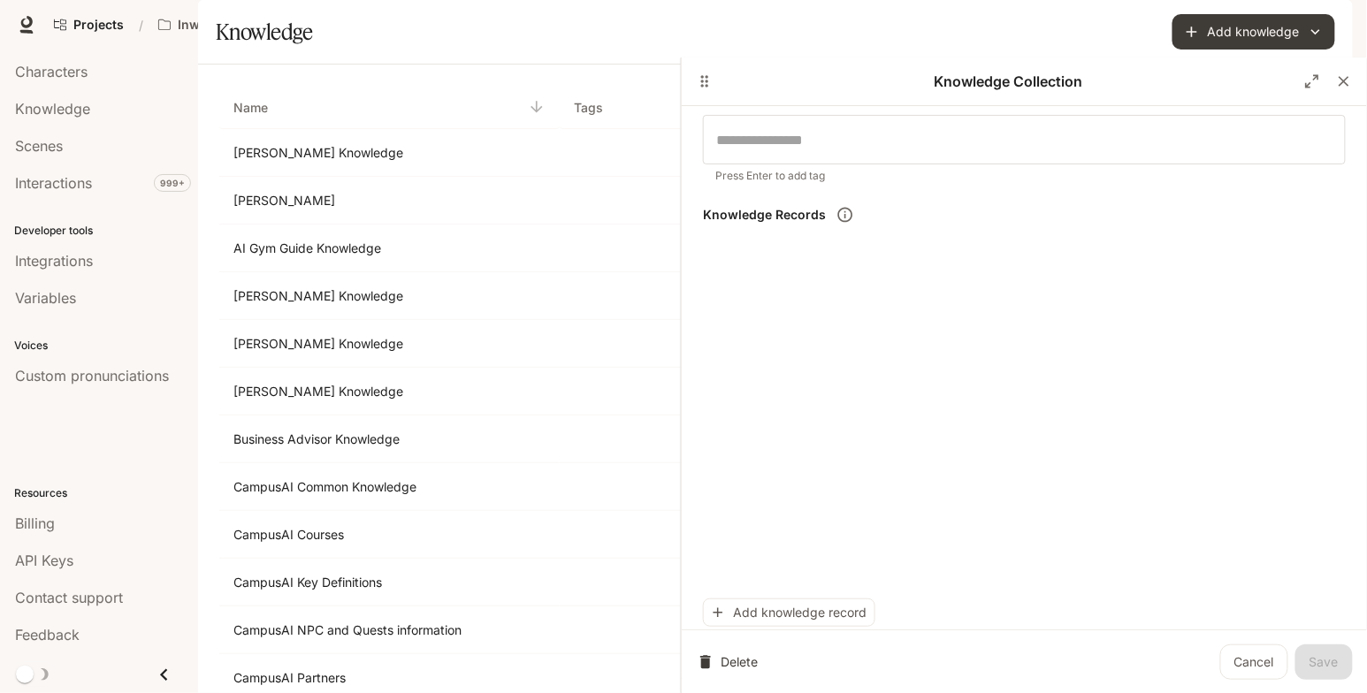
scroll to position [6601, 0]
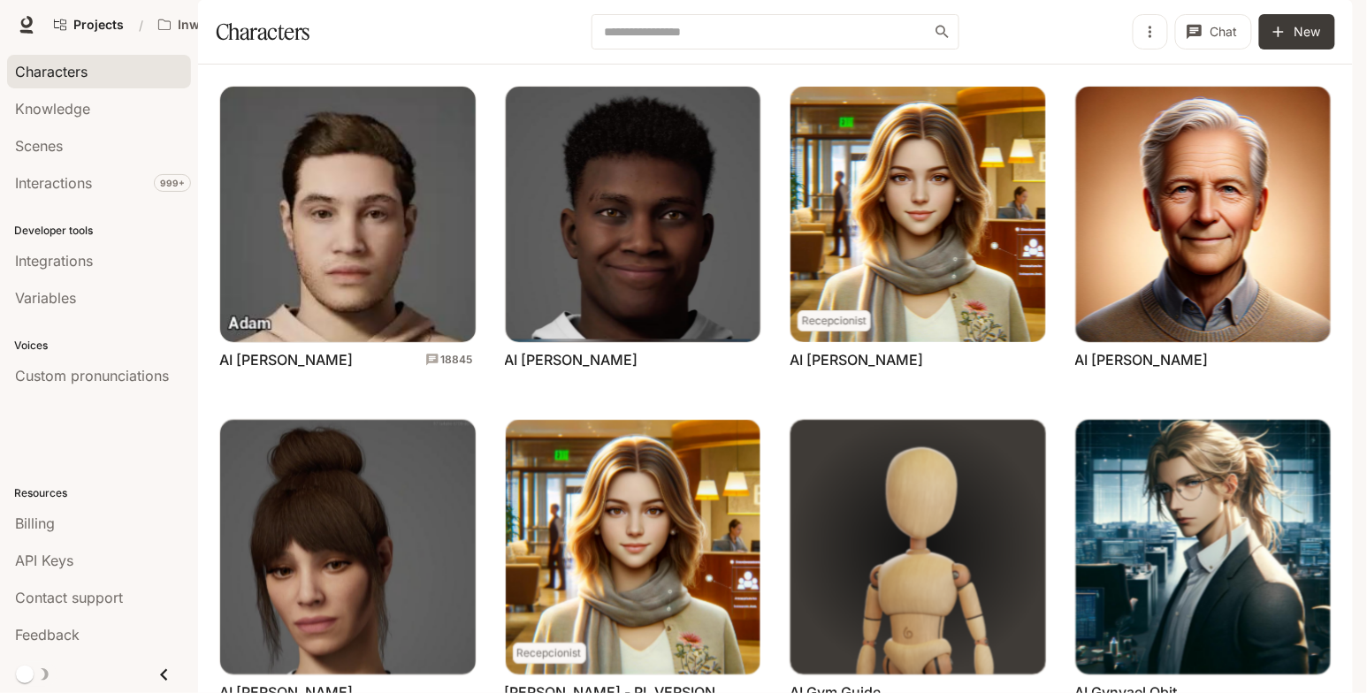
scroll to position [240, 0]
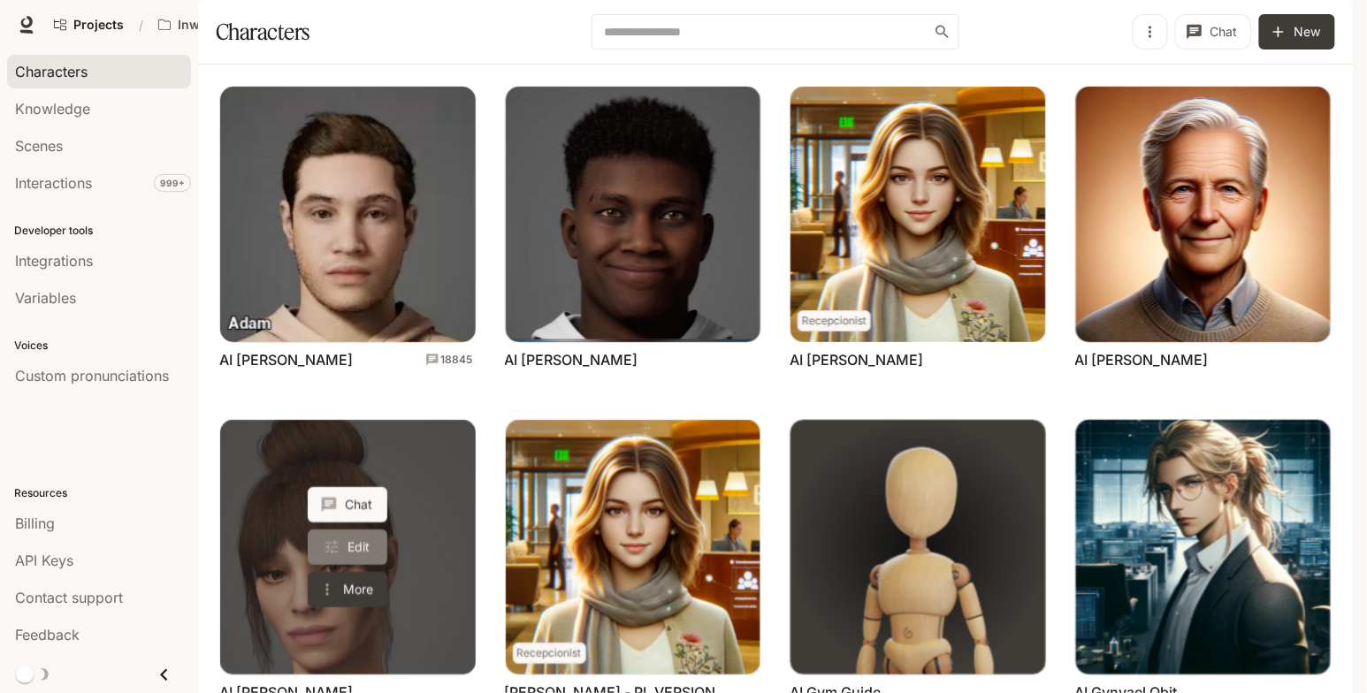
click at [376, 530] on link "Edit" at bounding box center [348, 547] width 80 height 35
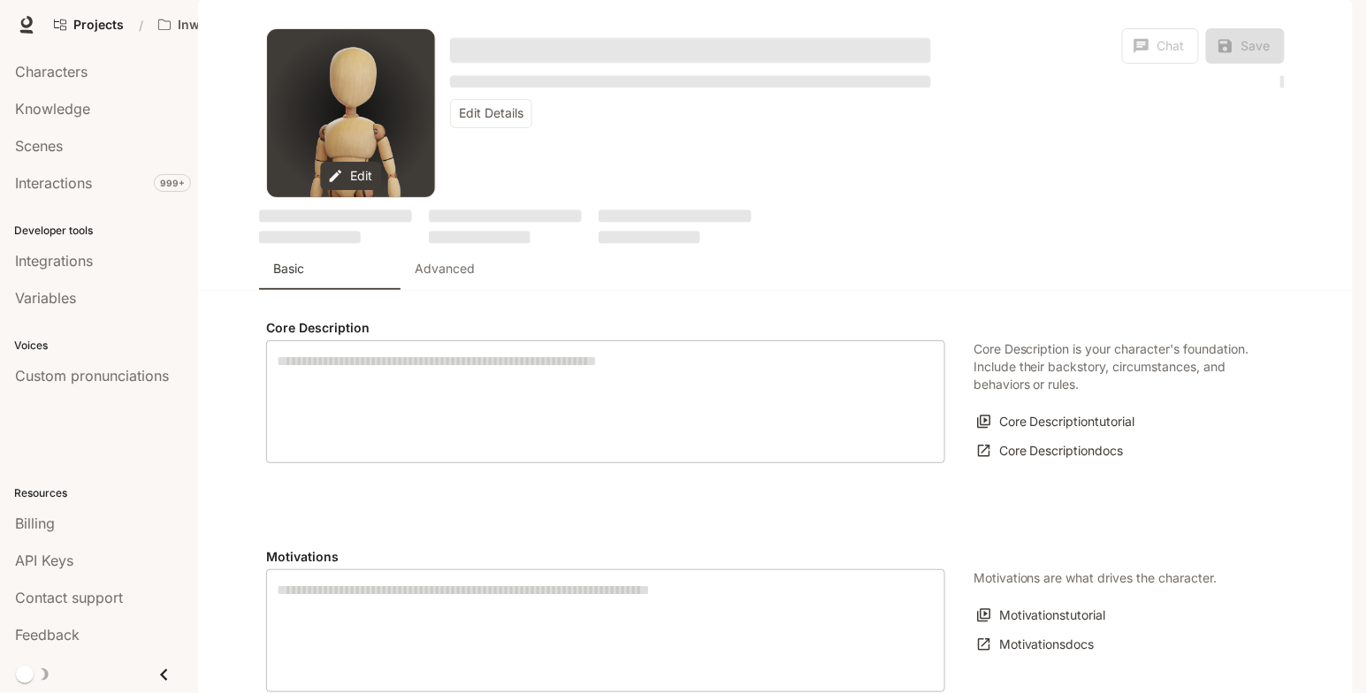
type textarea "**********"
type input "*"
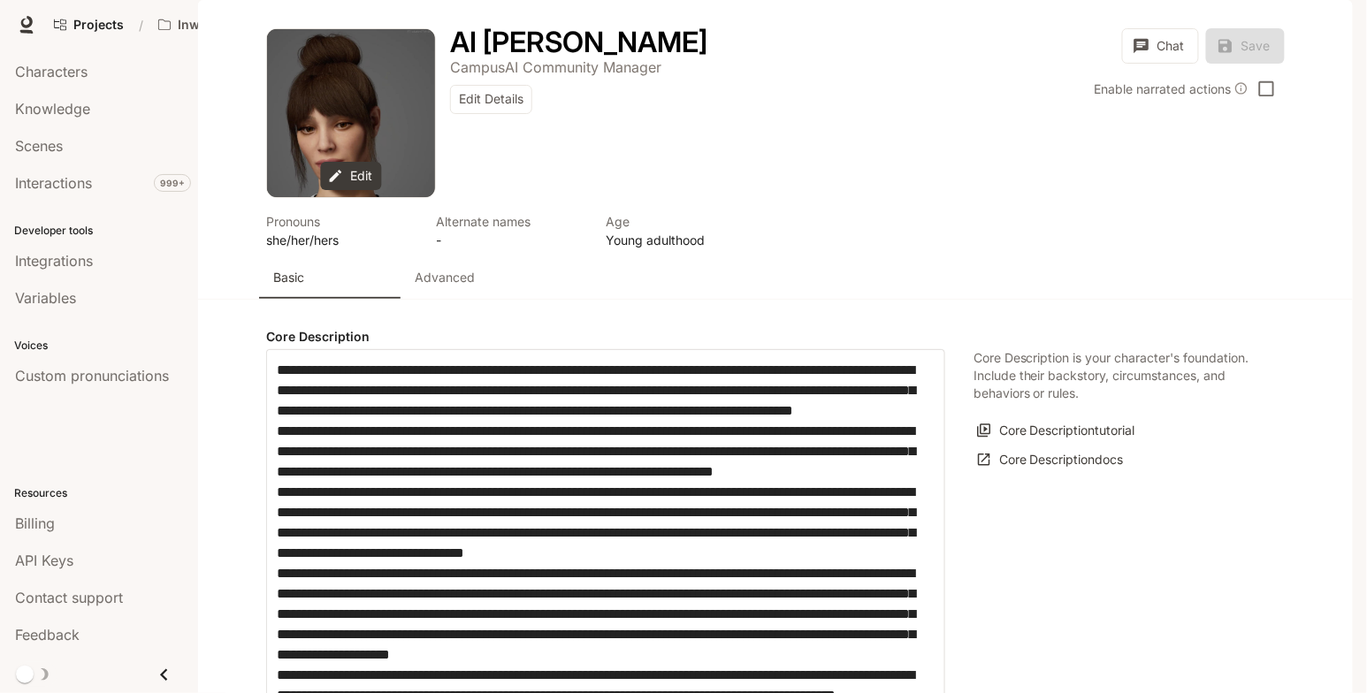
type input "**********"
click at [470, 286] on p "Advanced" at bounding box center [445, 278] width 60 height 18
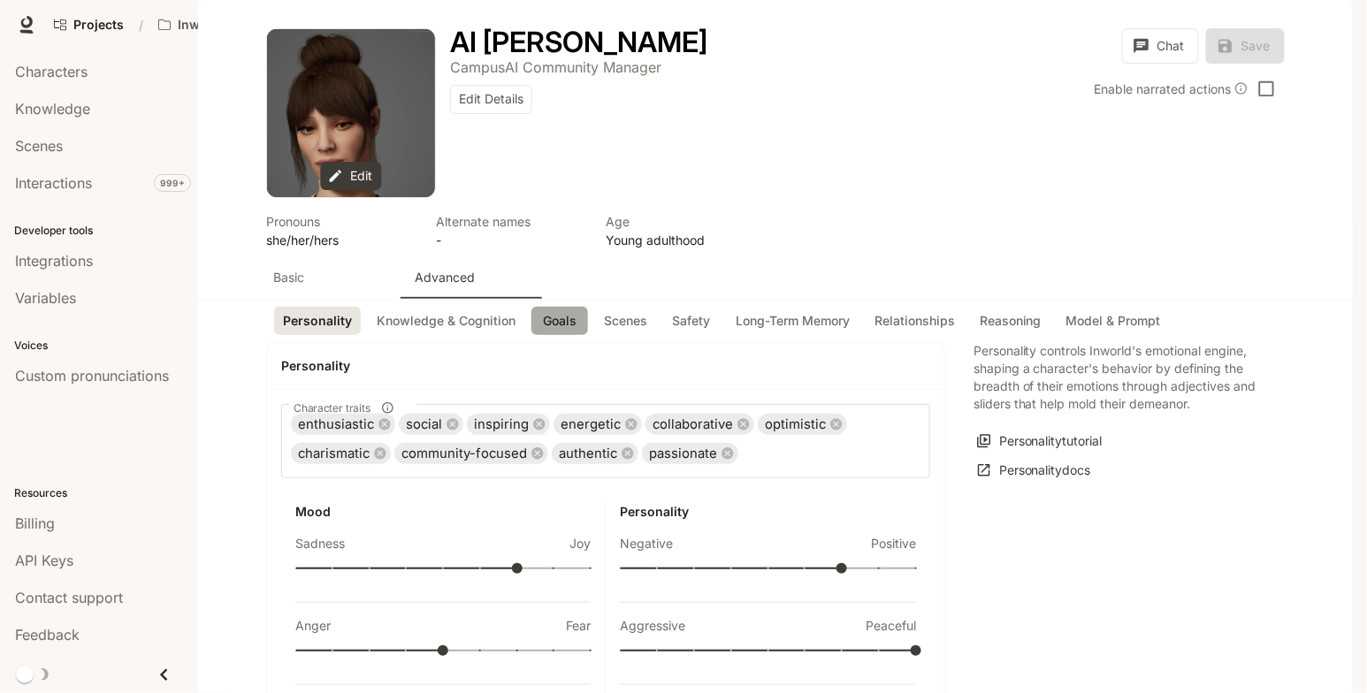
click at [557, 336] on button "Goals" at bounding box center [559, 321] width 57 height 29
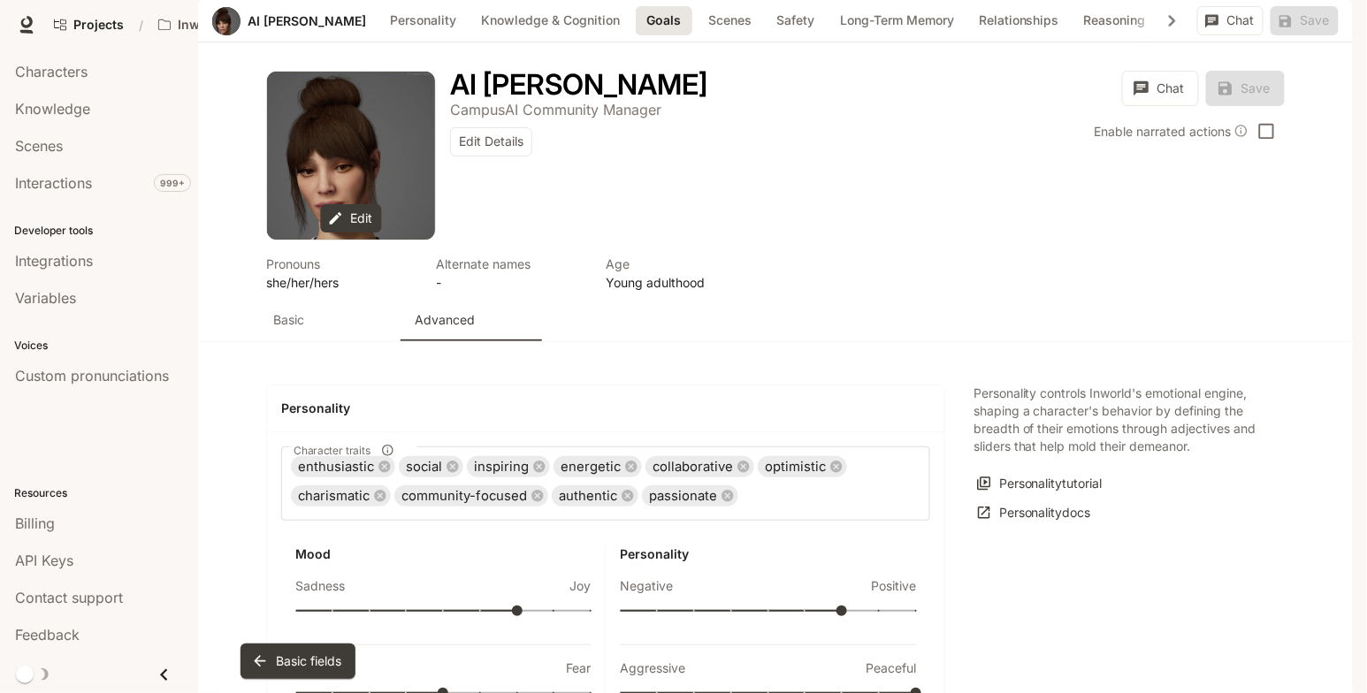
scroll to position [1930, 0]
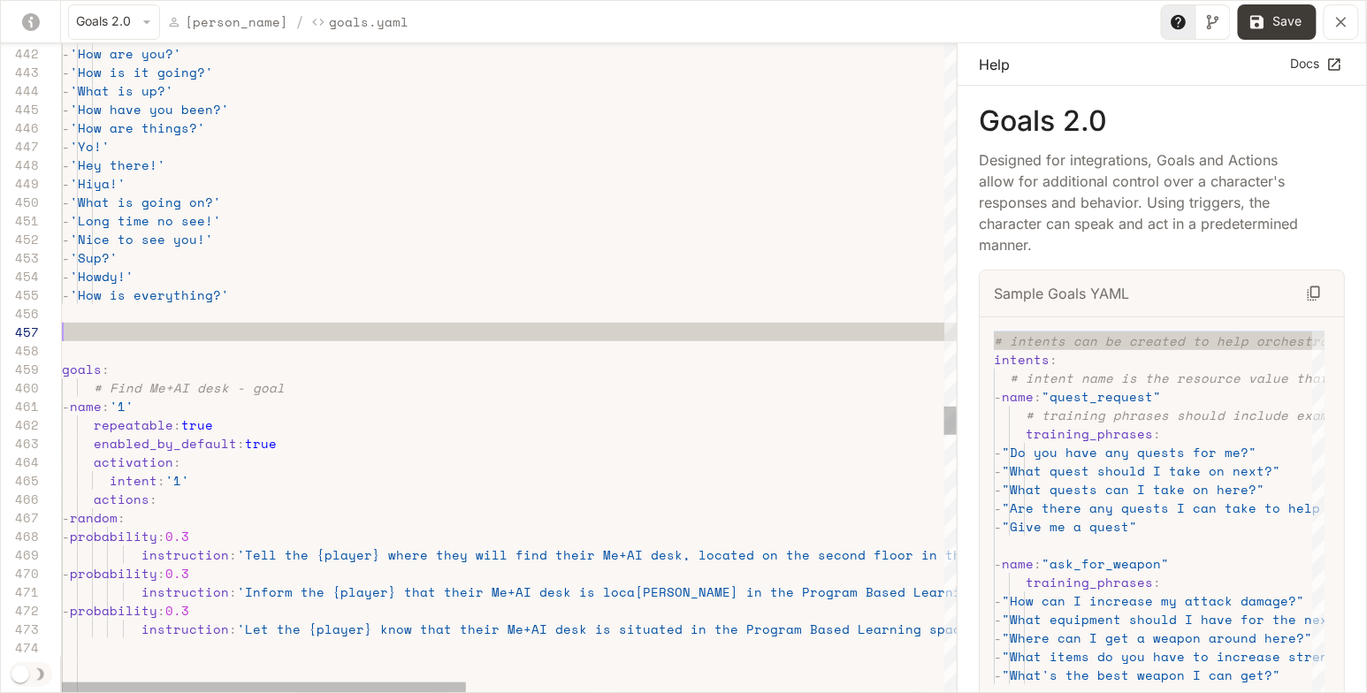
scroll to position [111, 0]
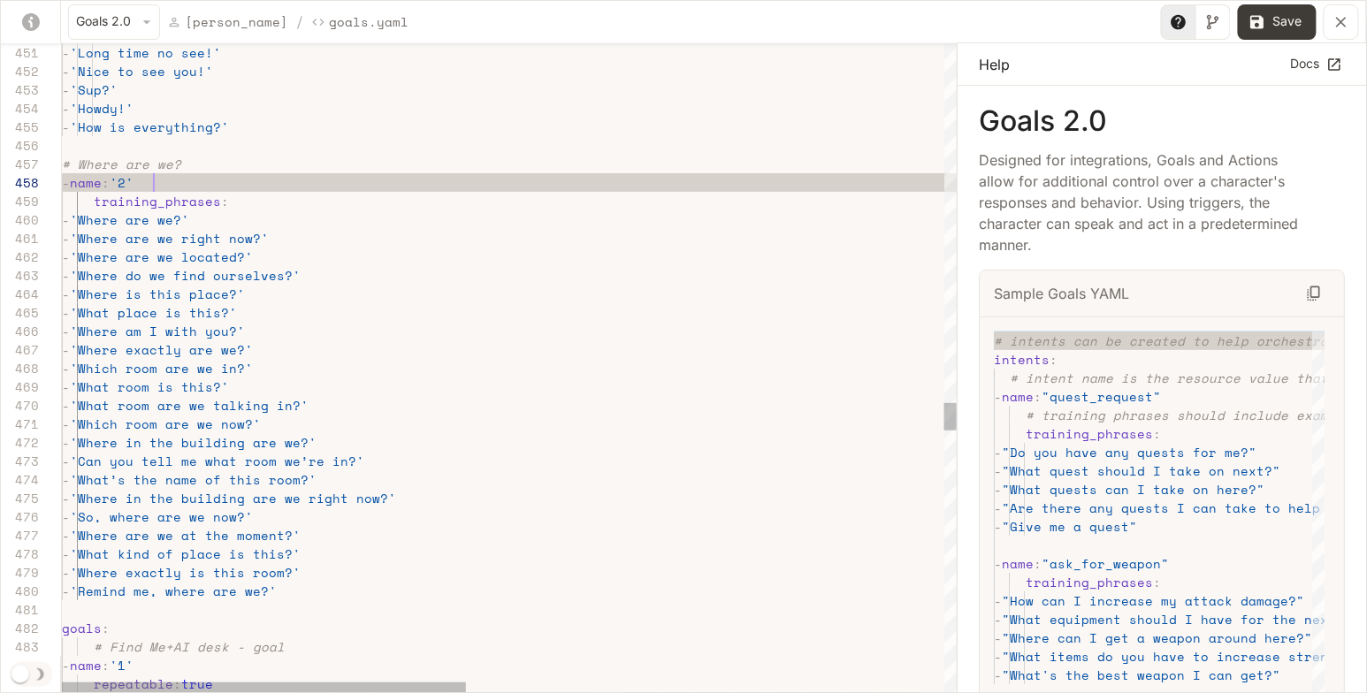
scroll to position [130, 98]
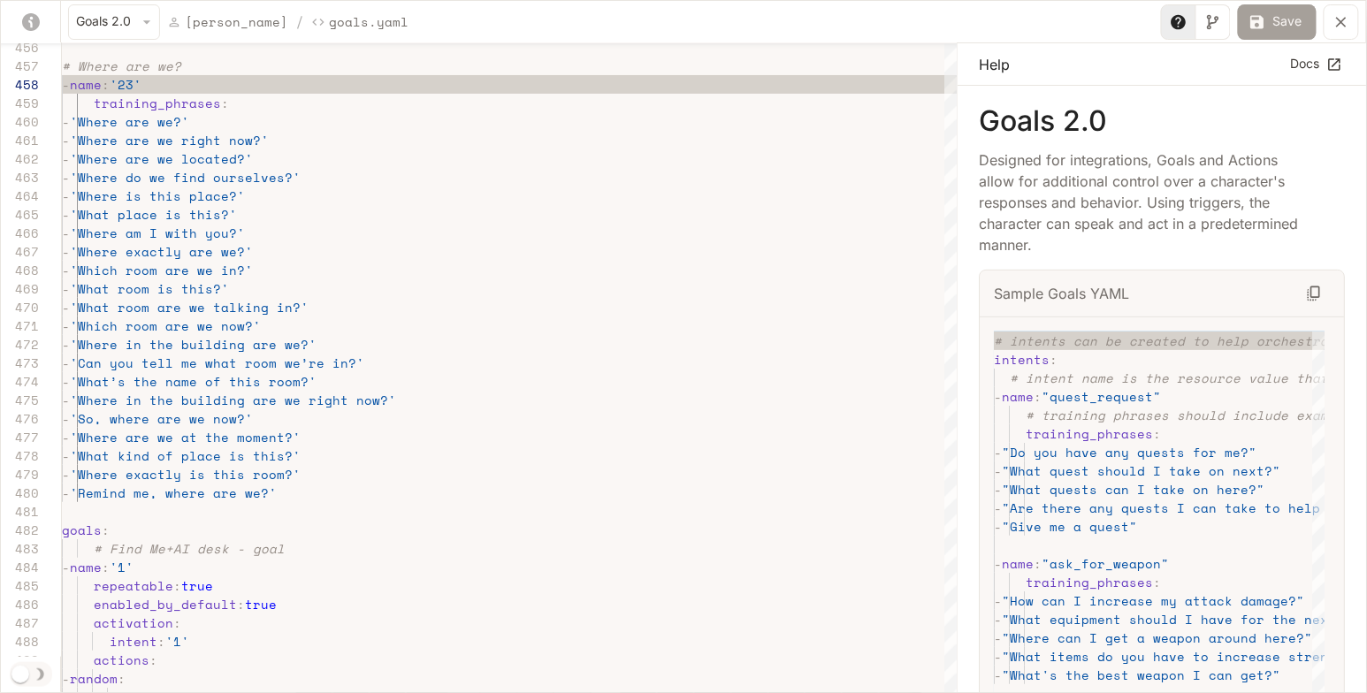
click at [1270, 13] on button "Save" at bounding box center [1277, 21] width 79 height 35
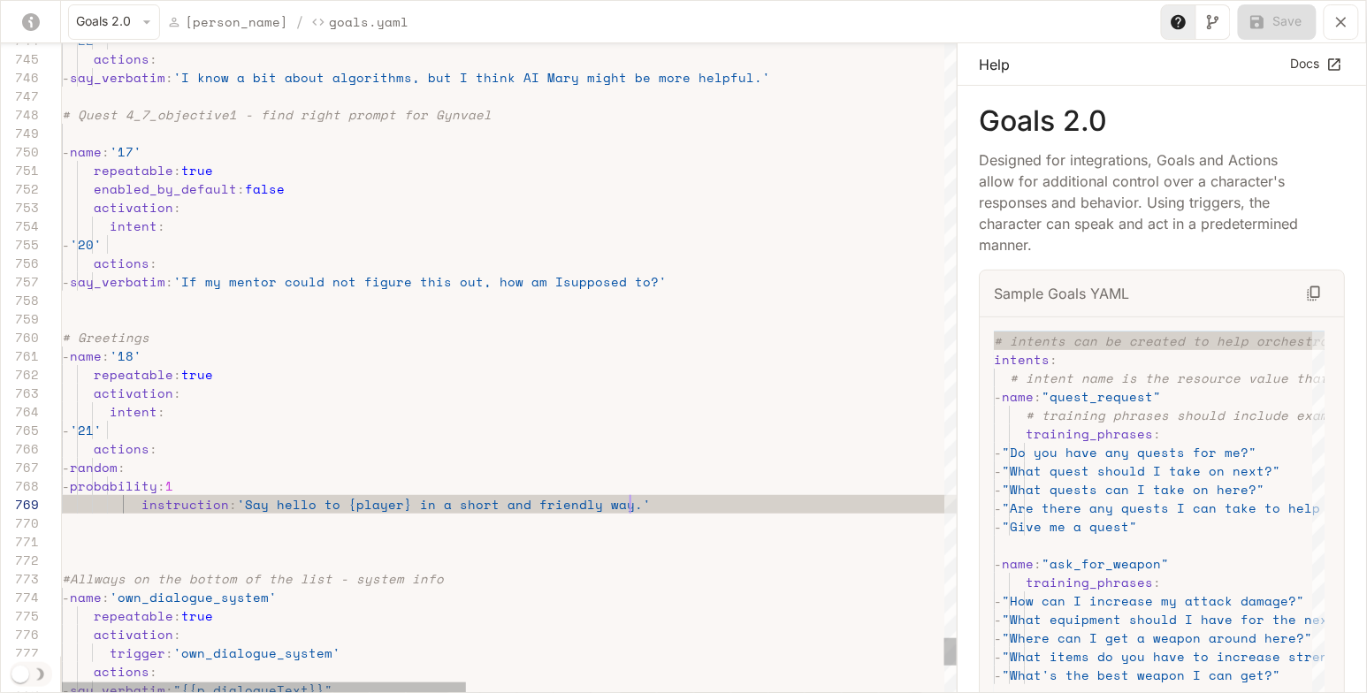
scroll to position [148, 567]
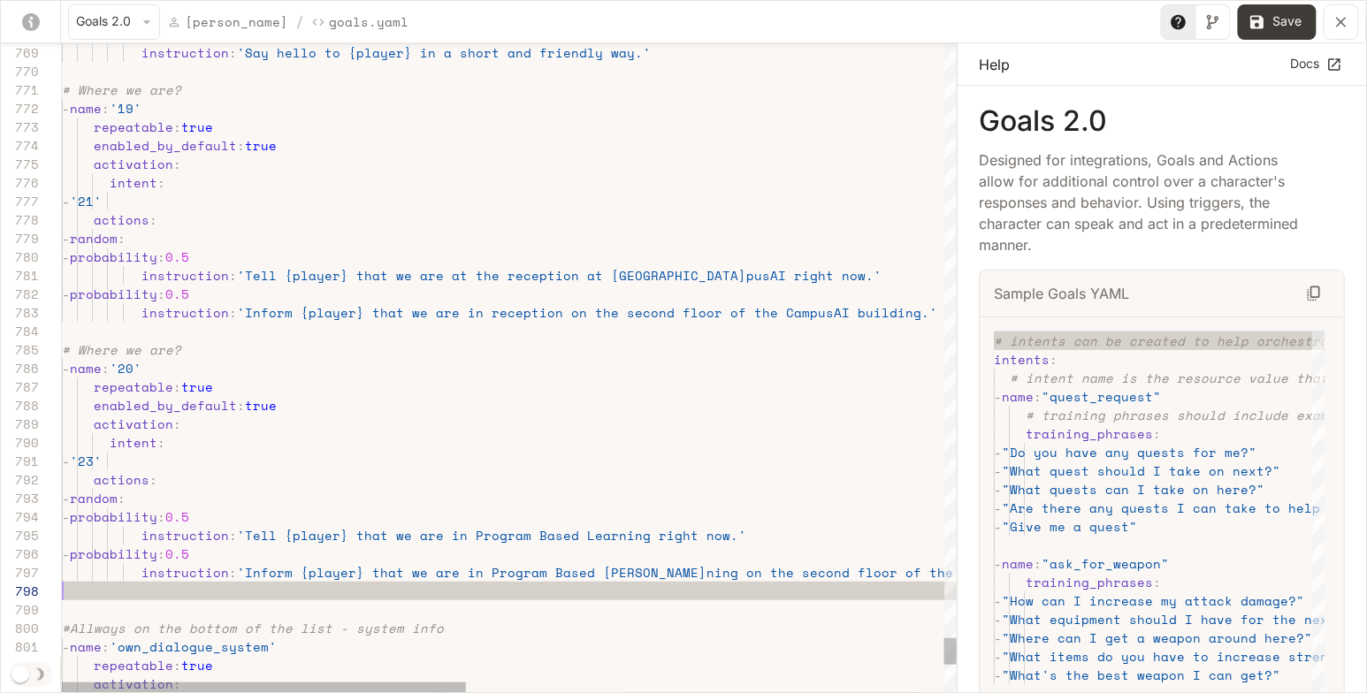
scroll to position [130, 0]
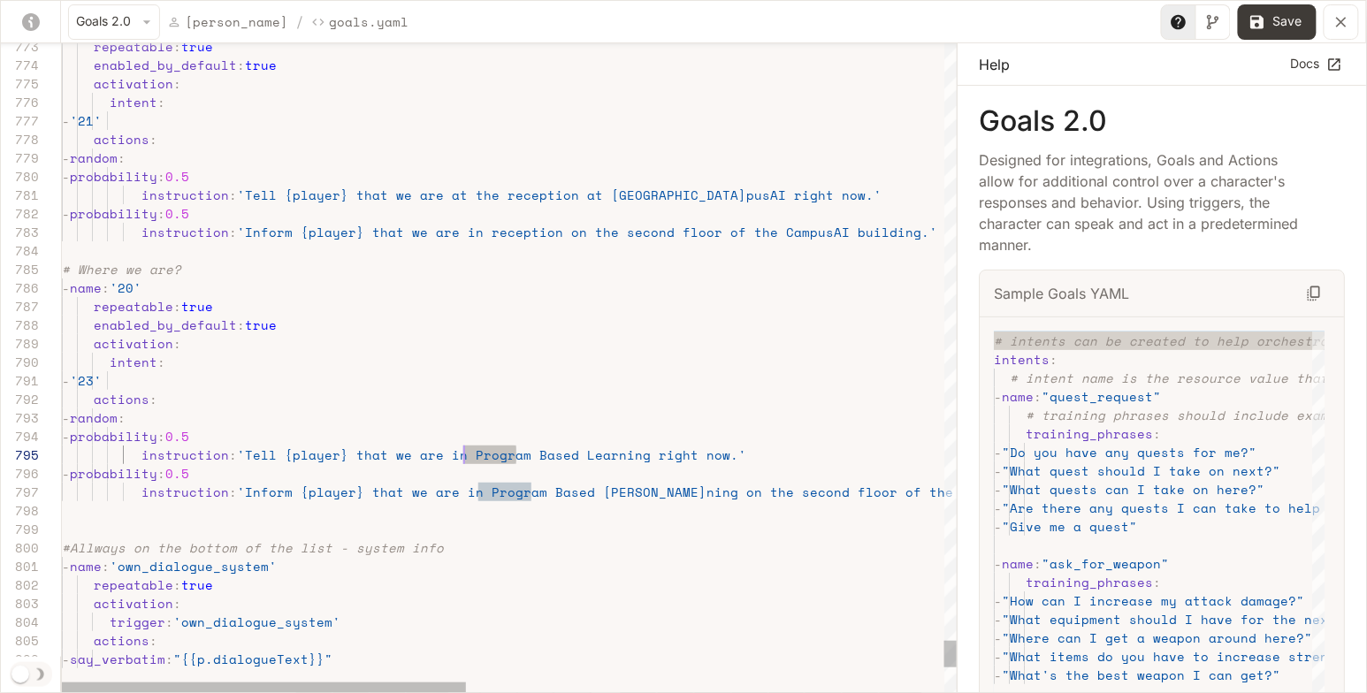
drag, startPoint x: 516, startPoint y: 454, endPoint x: 462, endPoint y: 452, distance: 54.0
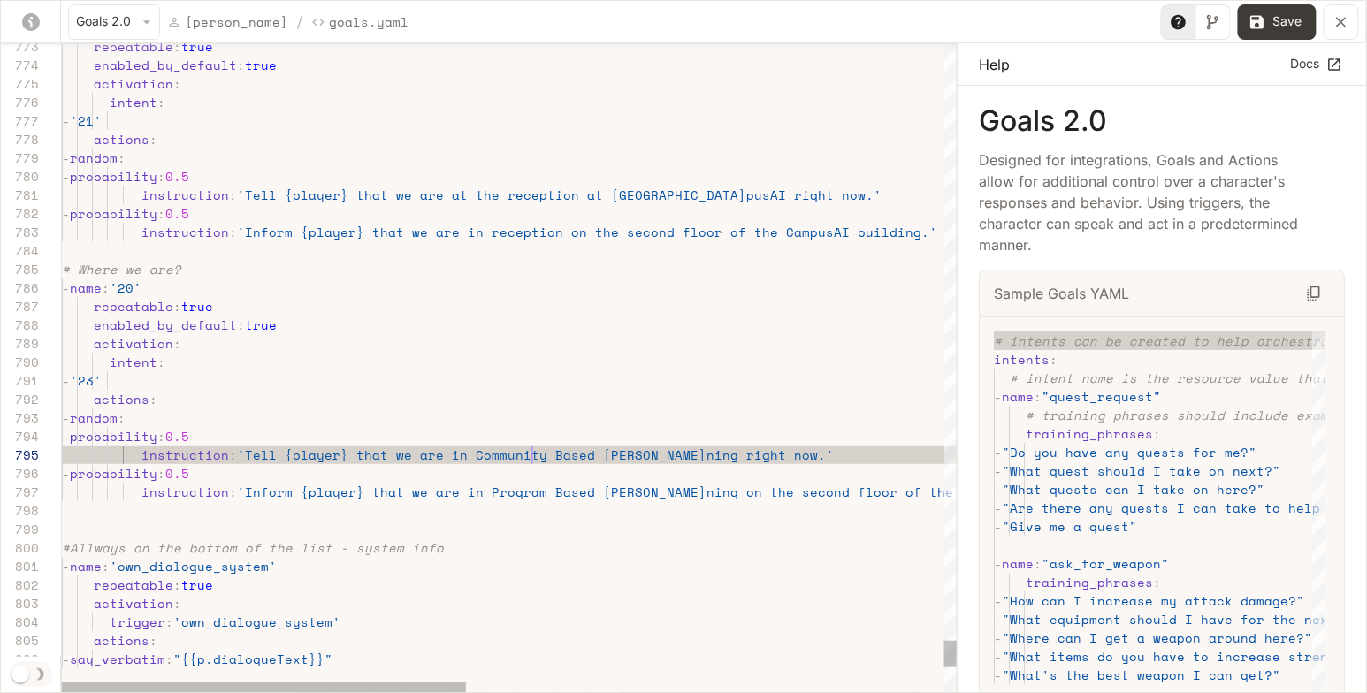
scroll to position [73, 469]
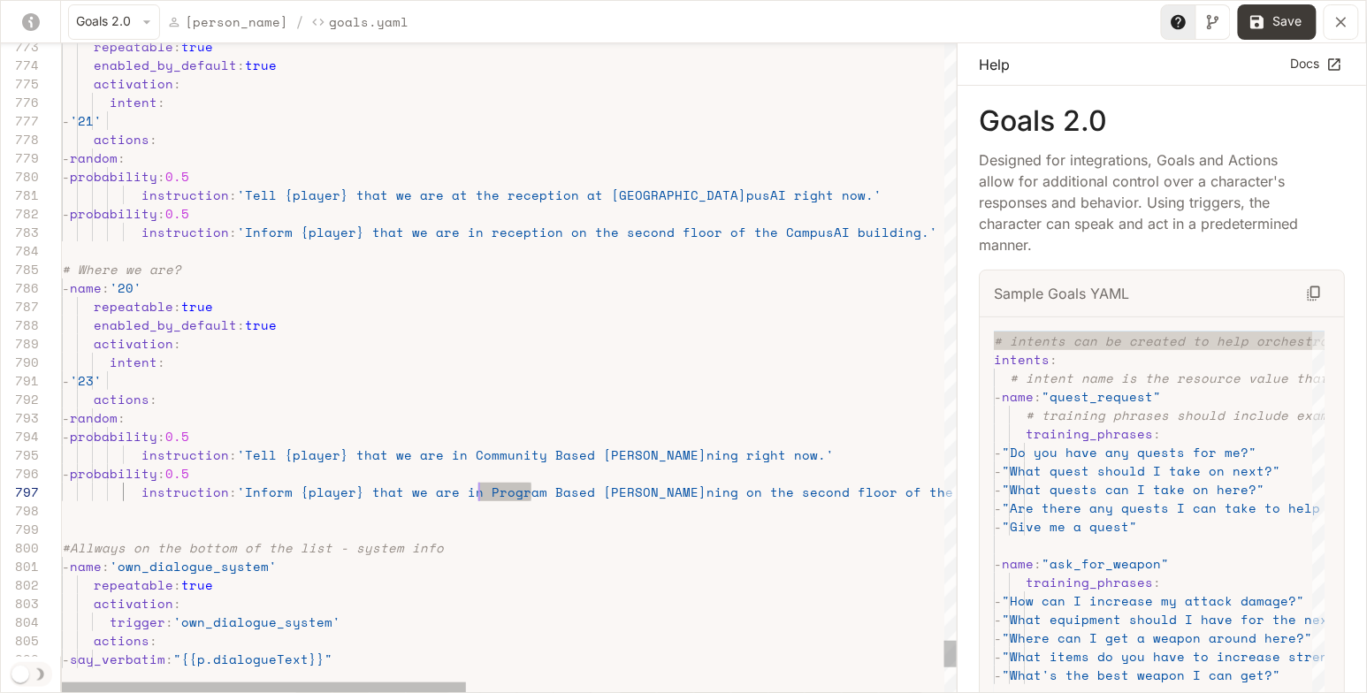
drag, startPoint x: 530, startPoint y: 487, endPoint x: 478, endPoint y: 489, distance: 52.2
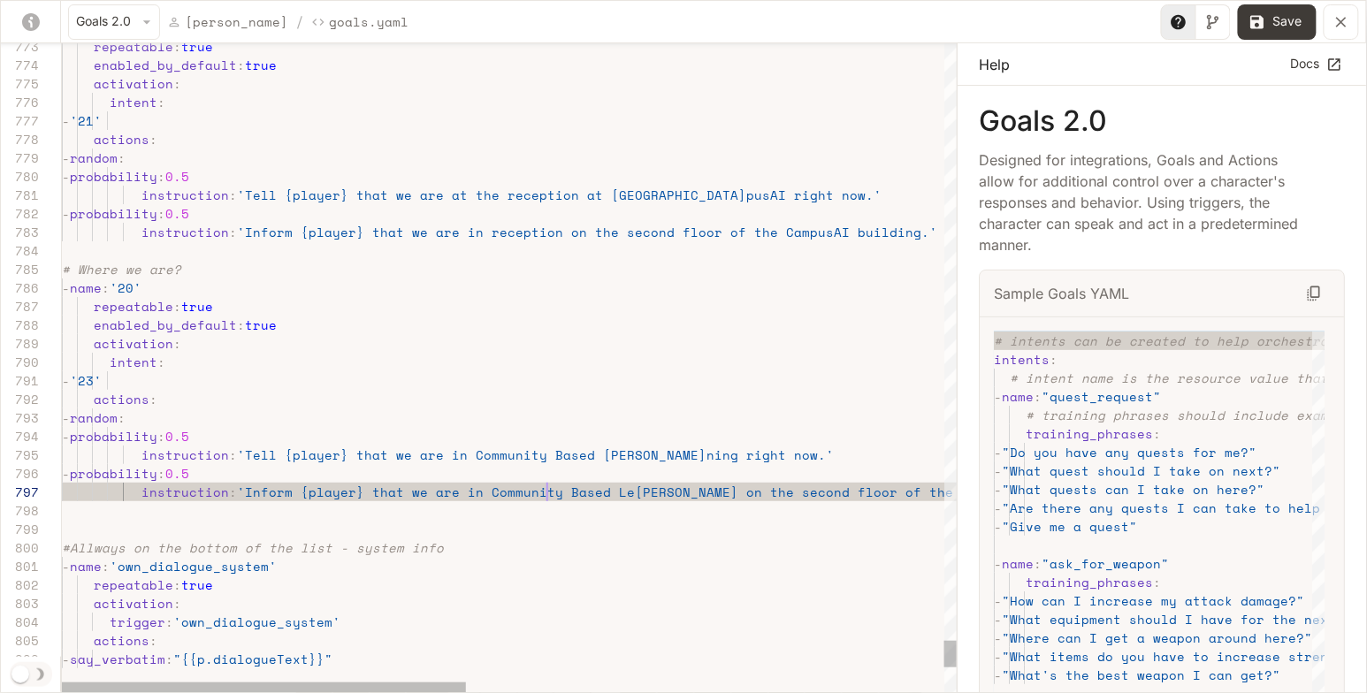
scroll to position [111, 484]
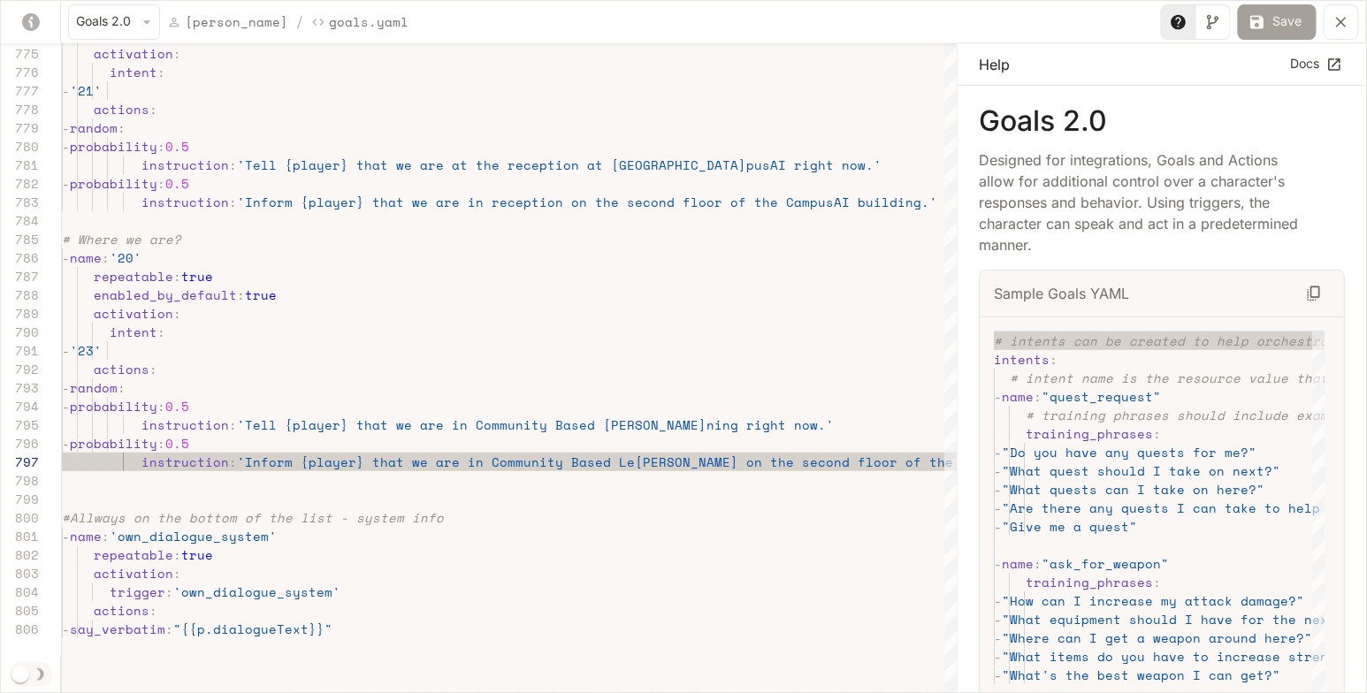
click at [1277, 31] on button "Save" at bounding box center [1277, 21] width 79 height 35
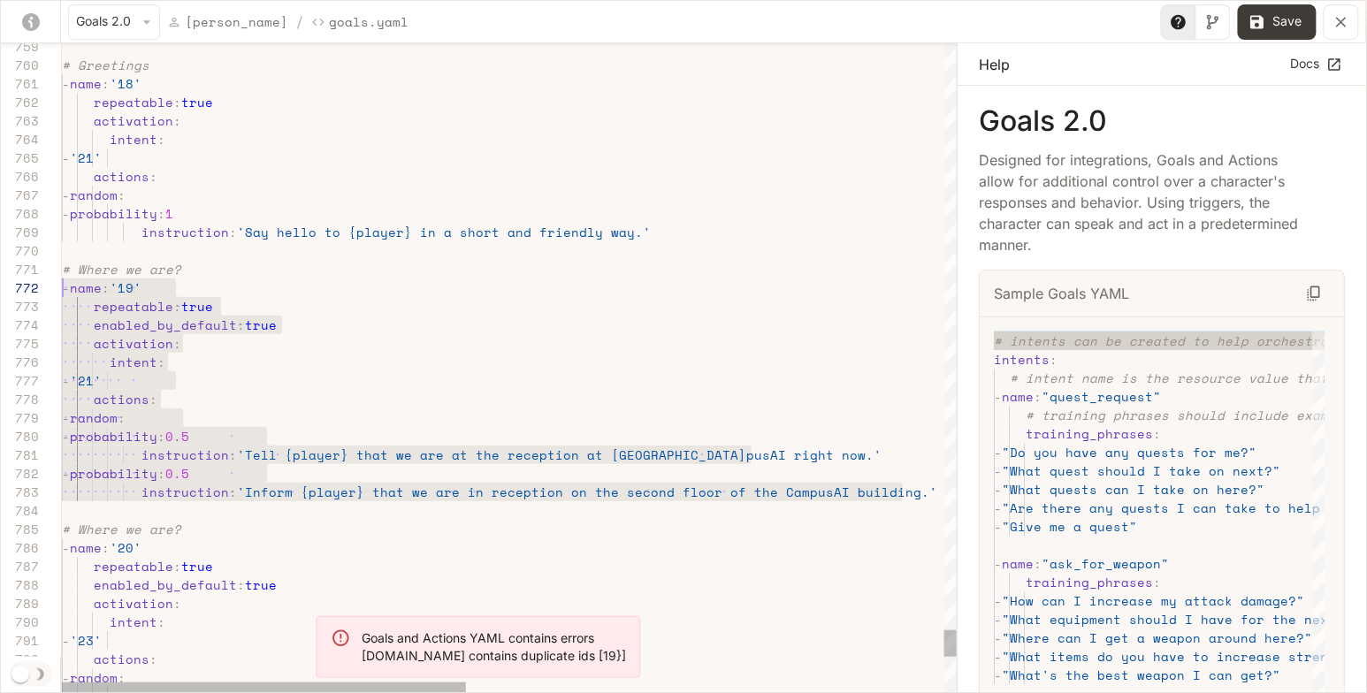
scroll to position [0, 0]
drag, startPoint x: 909, startPoint y: 492, endPoint x: 47, endPoint y: 266, distance: 891.2
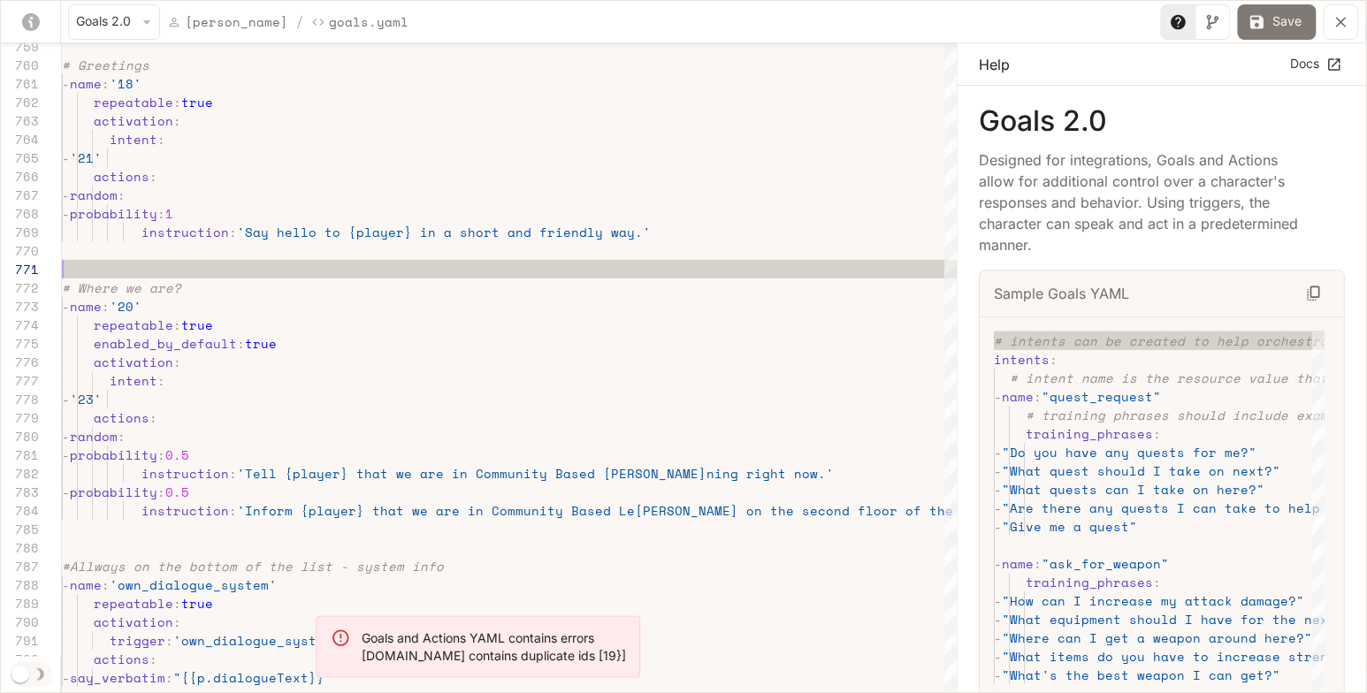
click at [1282, 31] on button "Save" at bounding box center [1277, 21] width 79 height 35
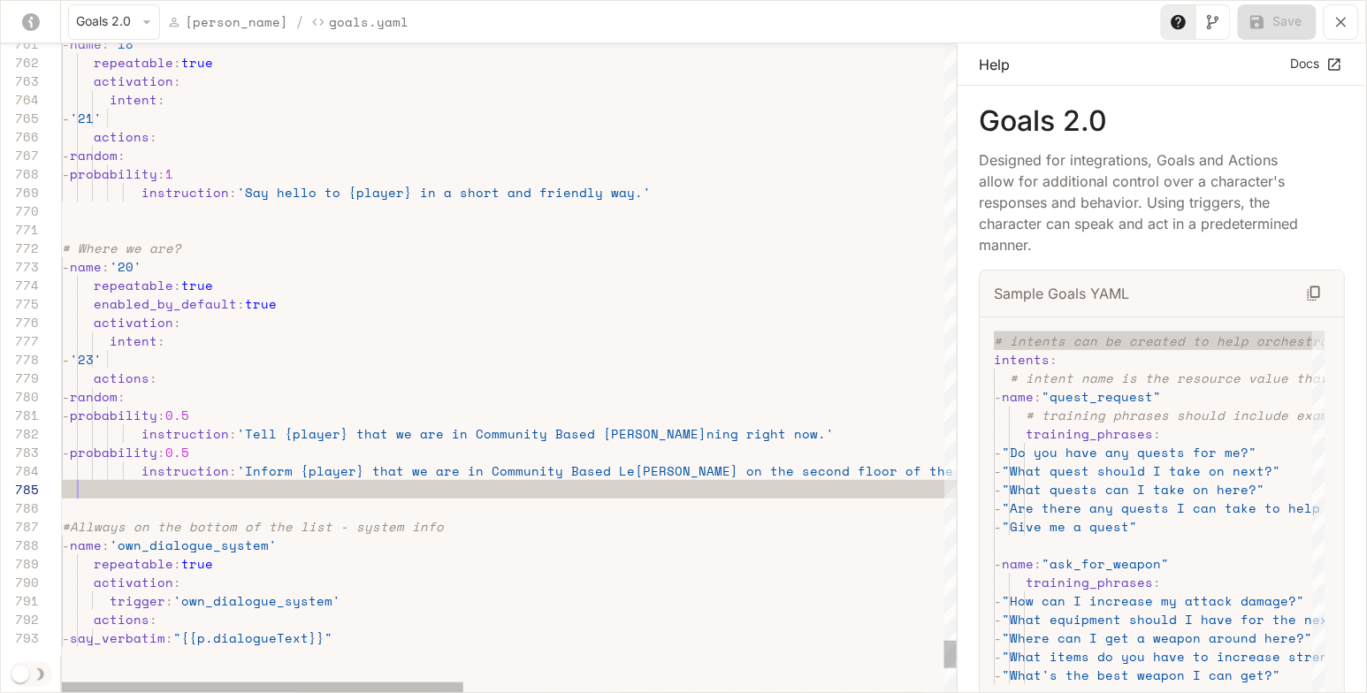
type textarea "**********"
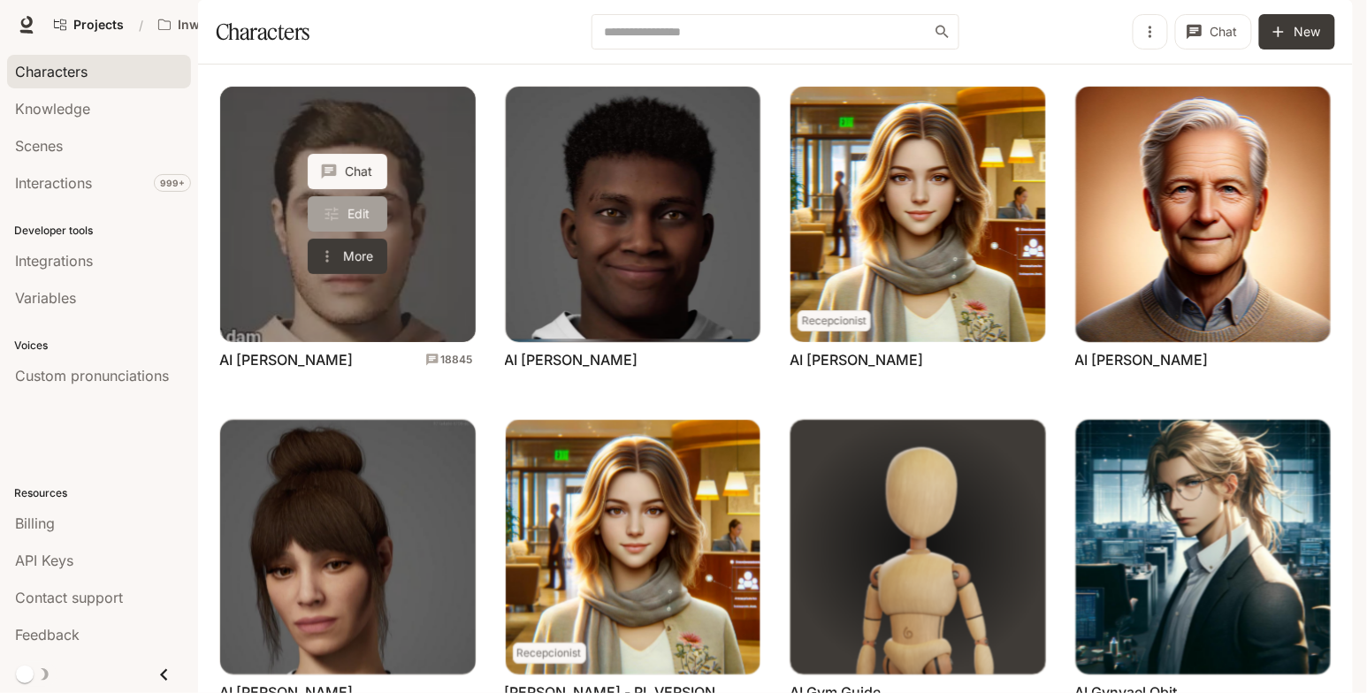
click at [370, 232] on link "Edit" at bounding box center [348, 213] width 80 height 35
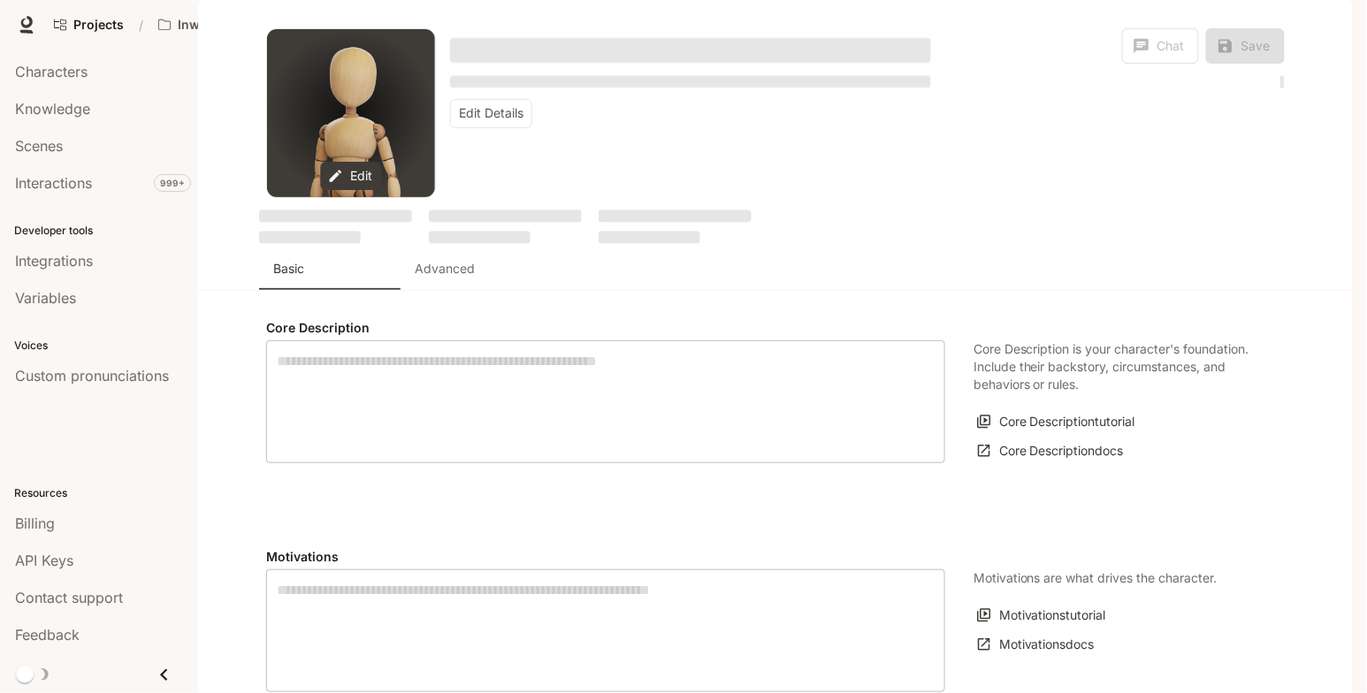
type textarea "**********"
type input "***"
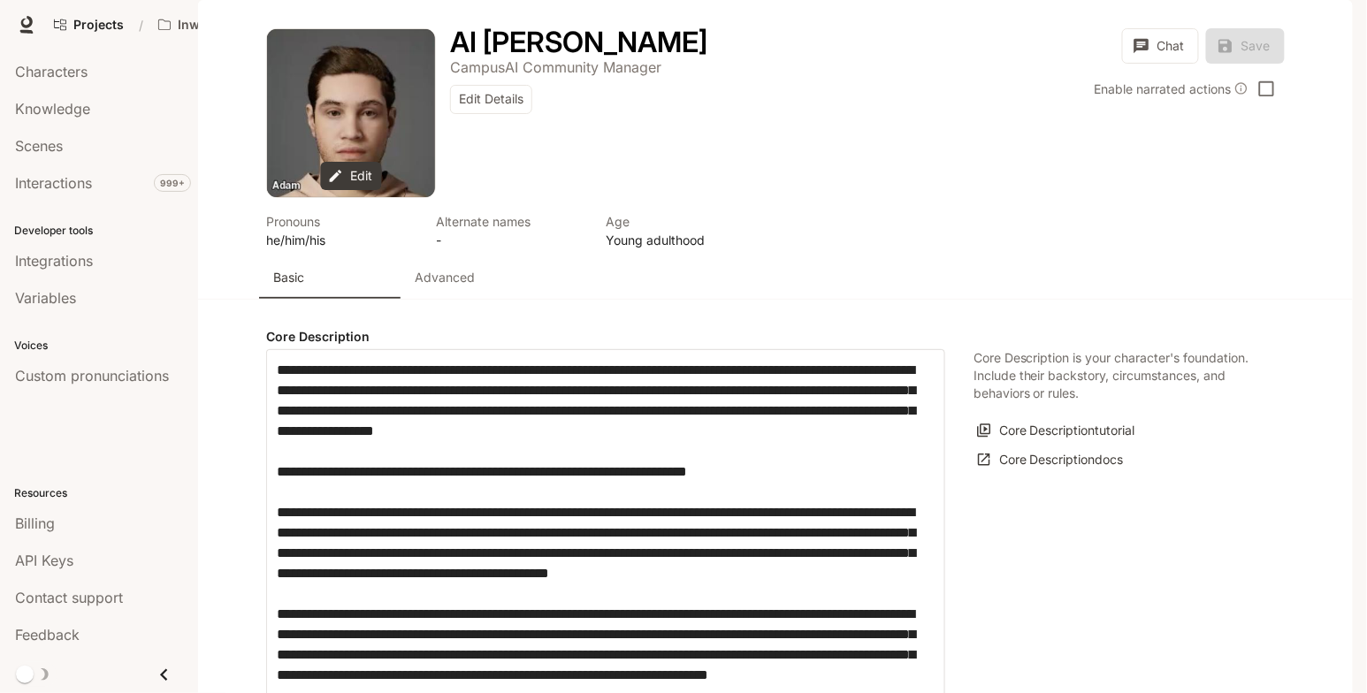
type input "**********"
click at [449, 286] on p "Advanced" at bounding box center [445, 278] width 60 height 18
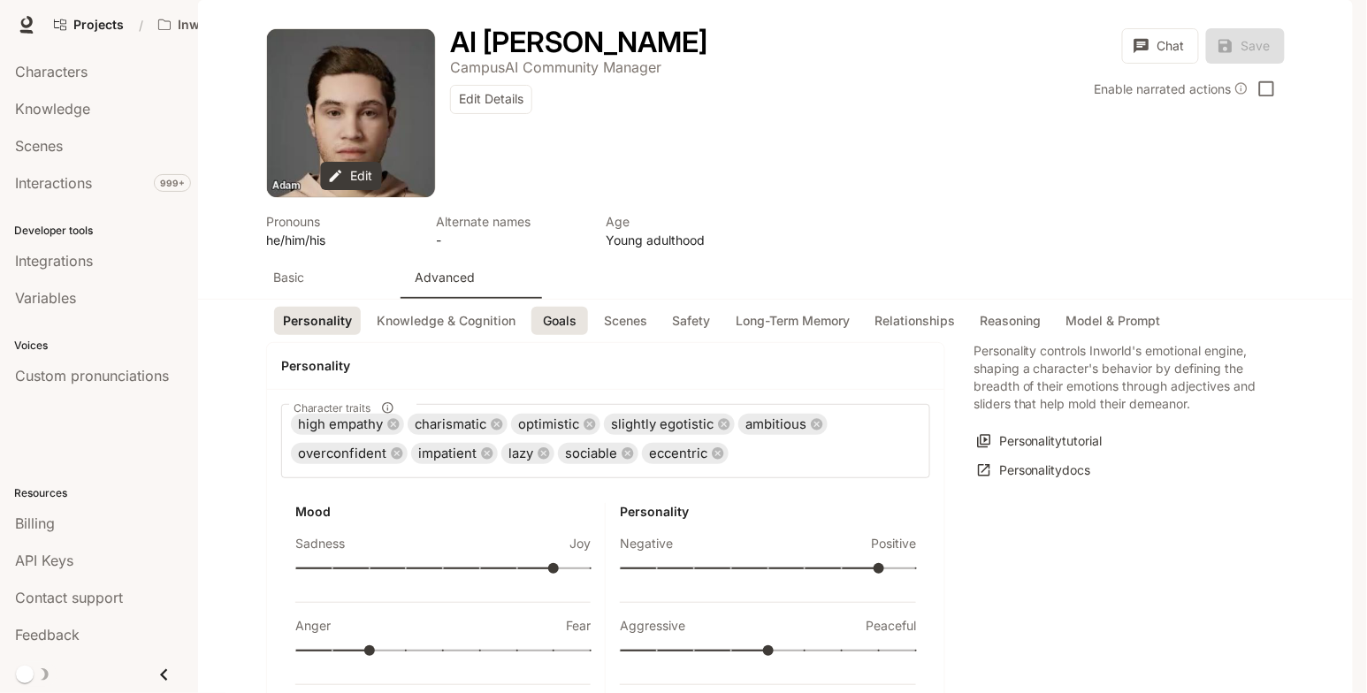
click at [557, 336] on button "Goals" at bounding box center [559, 321] width 57 height 29
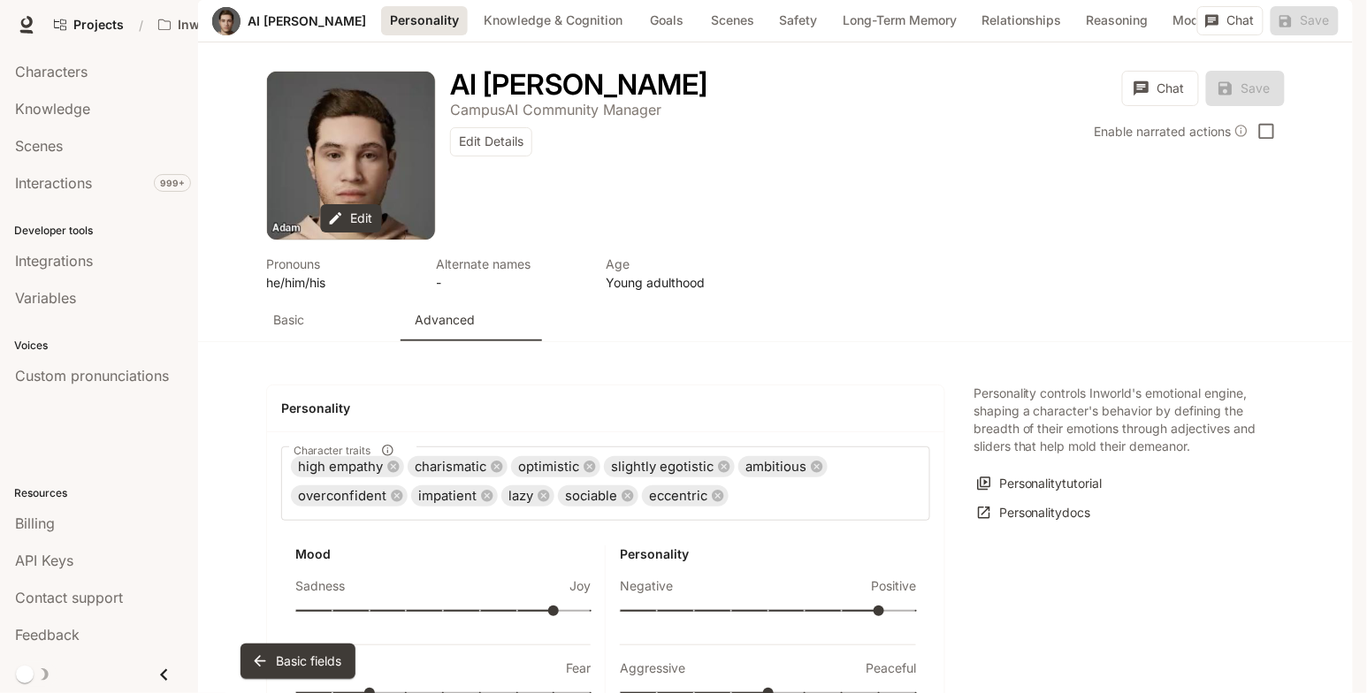
scroll to position [1826, 0]
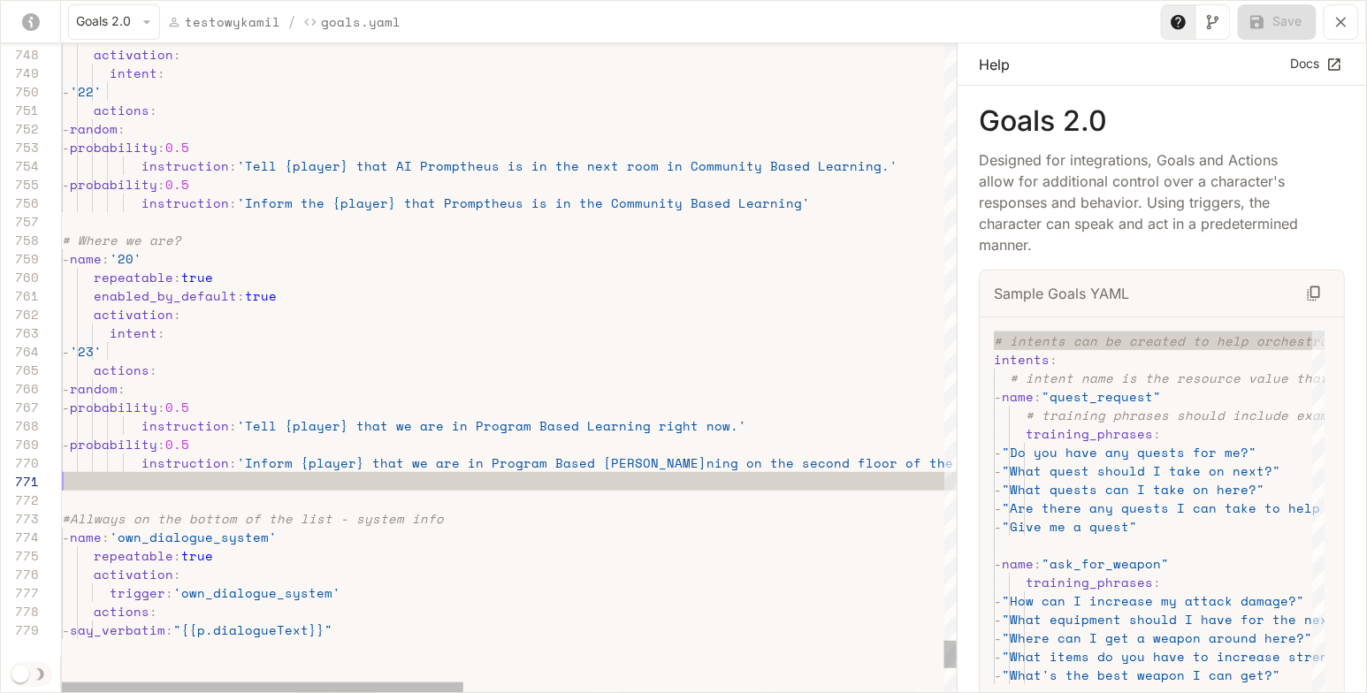
type textarea "**********"
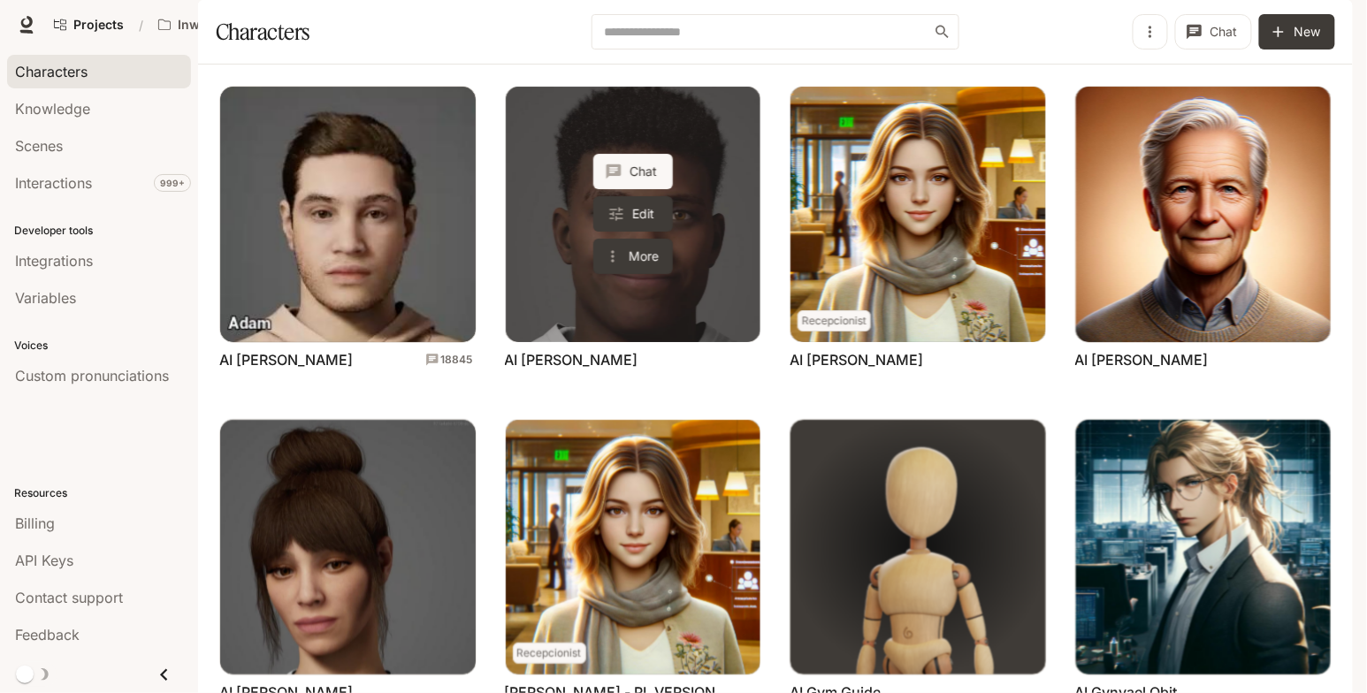
scroll to position [476, 0]
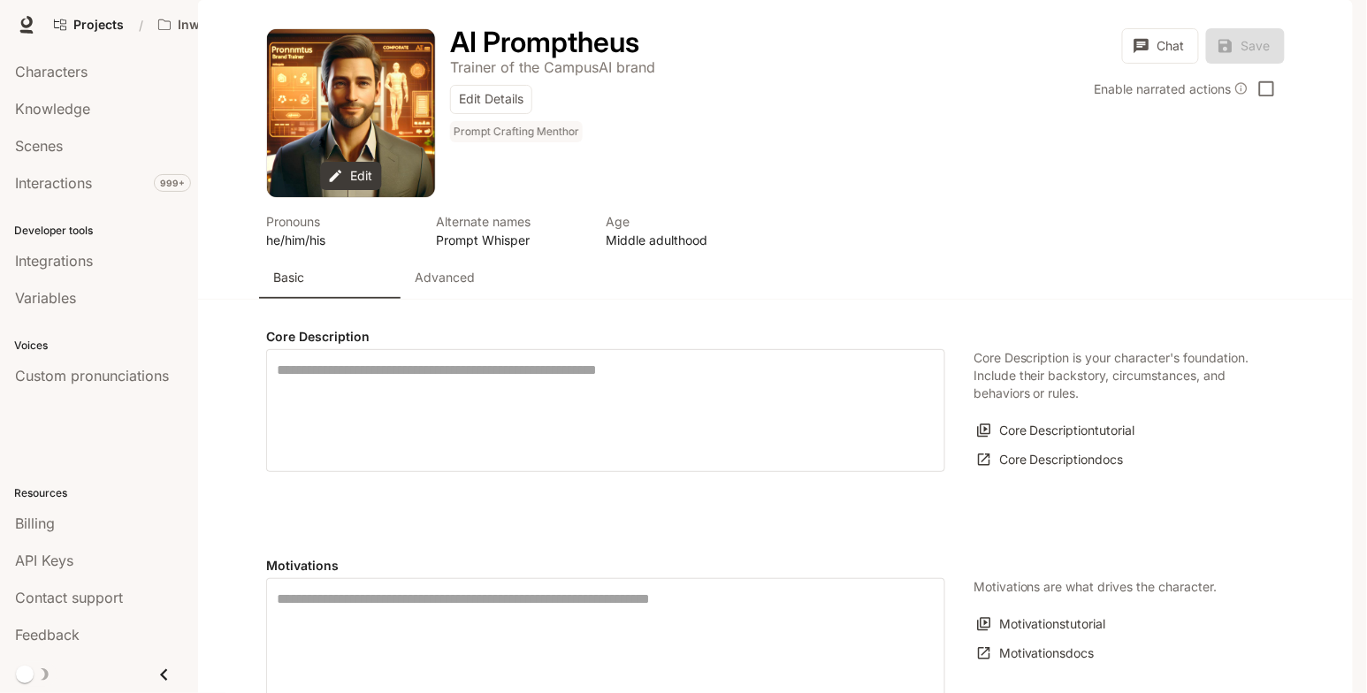
type textarea "**********"
type input "*"
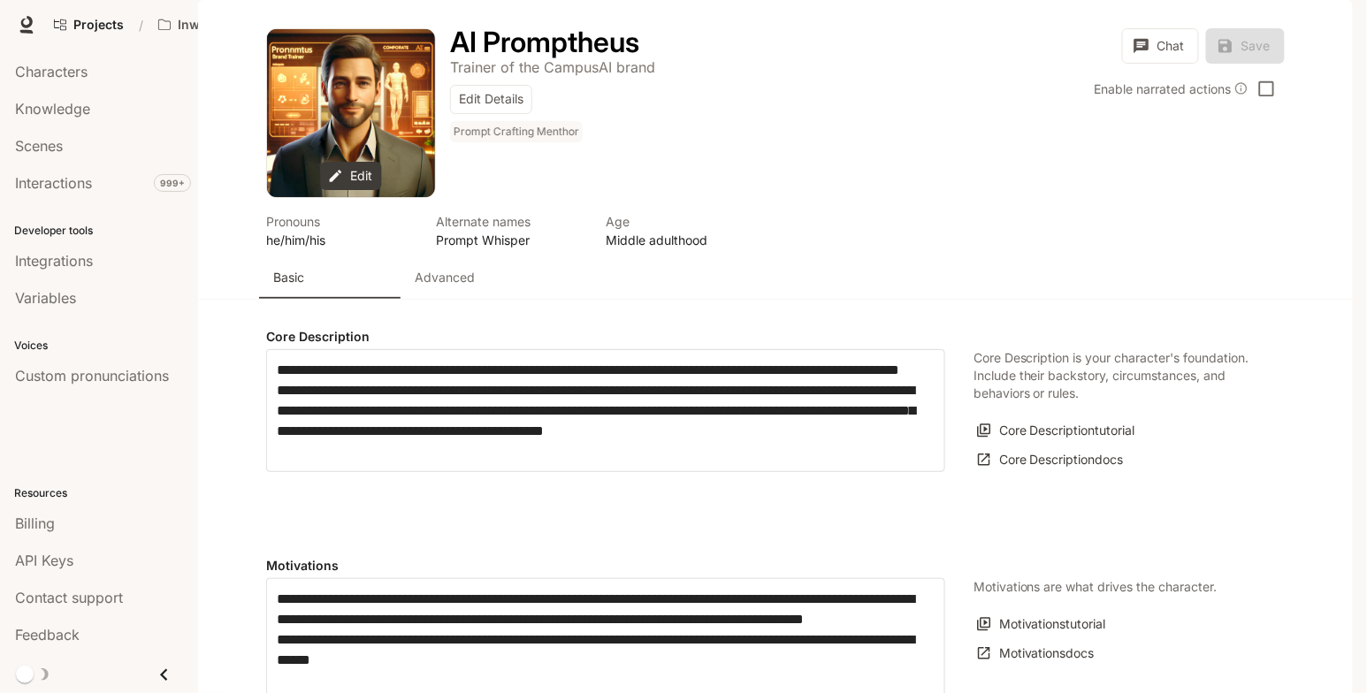
type input "**********"
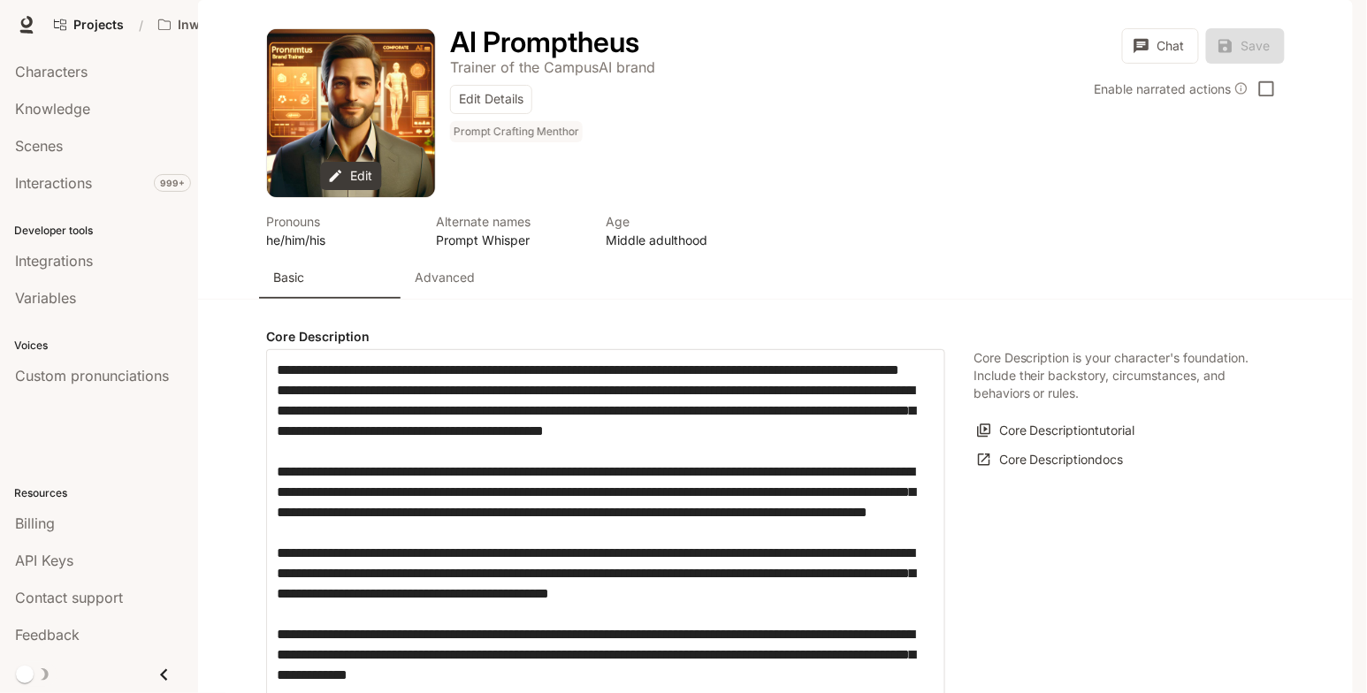
type input "**********"
click at [444, 286] on p "Advanced" at bounding box center [445, 278] width 60 height 18
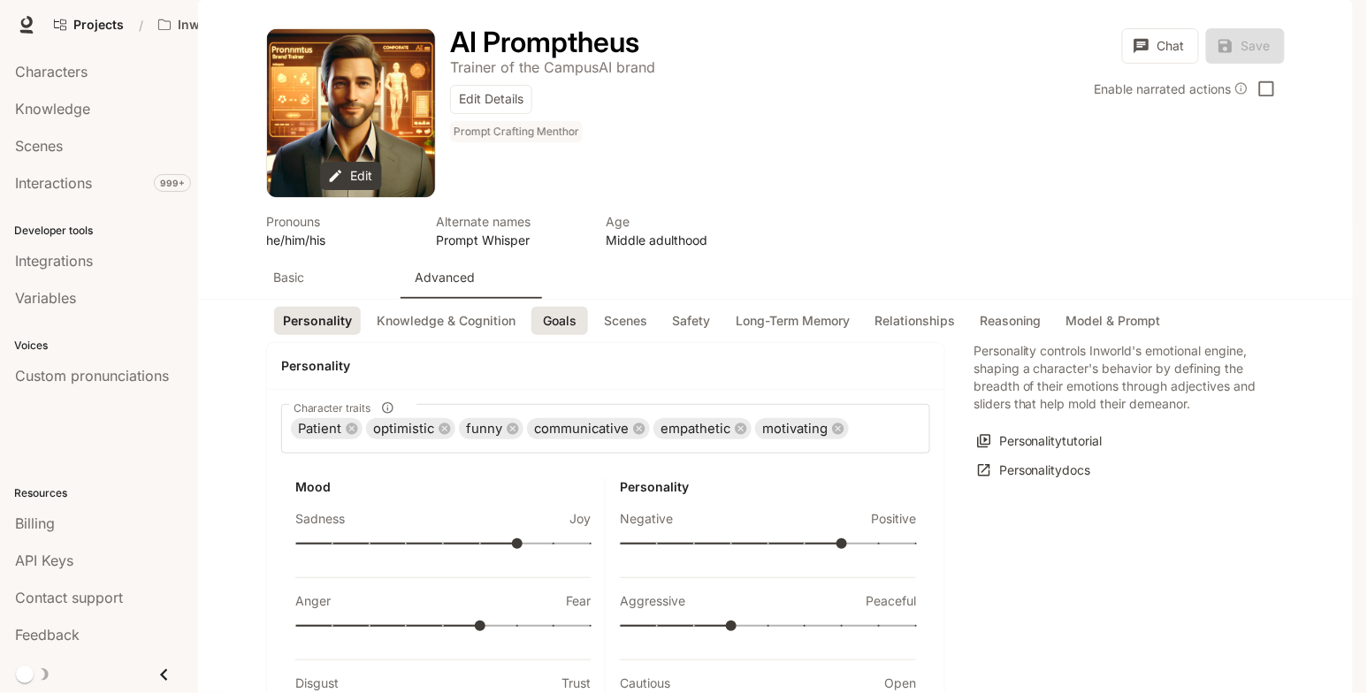
click at [557, 336] on button "Goals" at bounding box center [559, 321] width 57 height 29
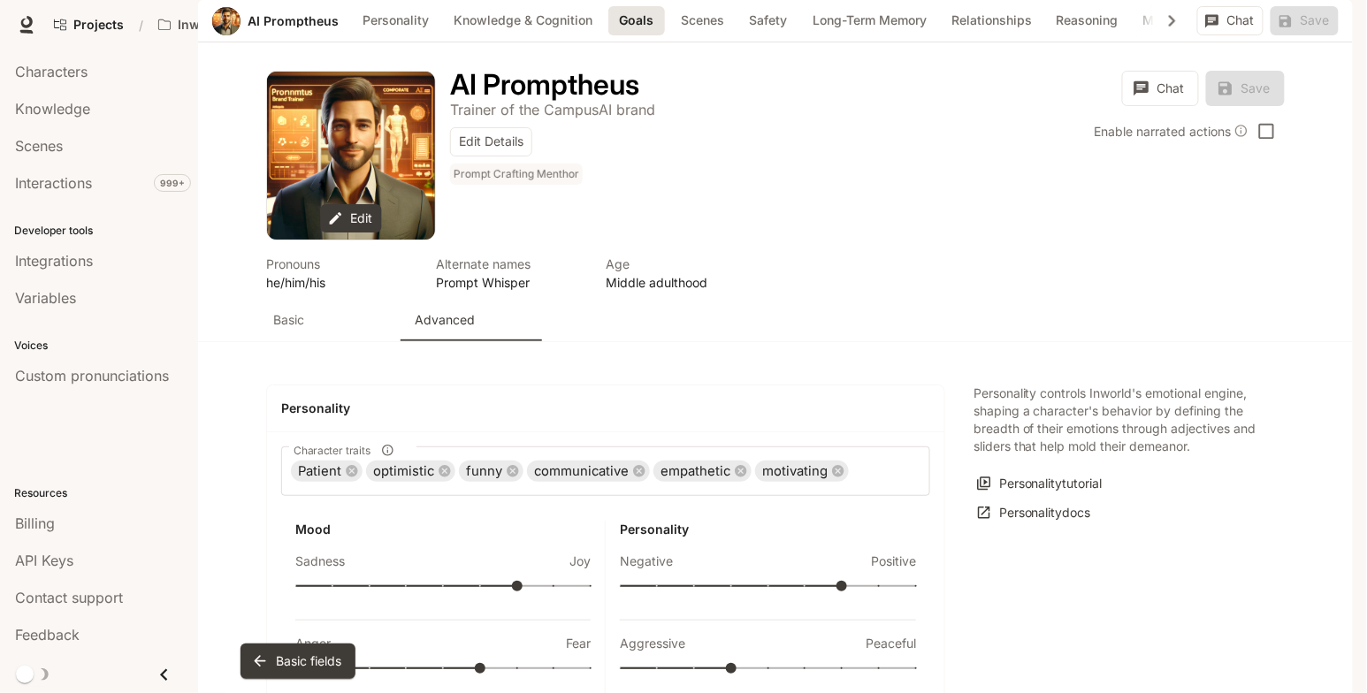
scroll to position [1819, 0]
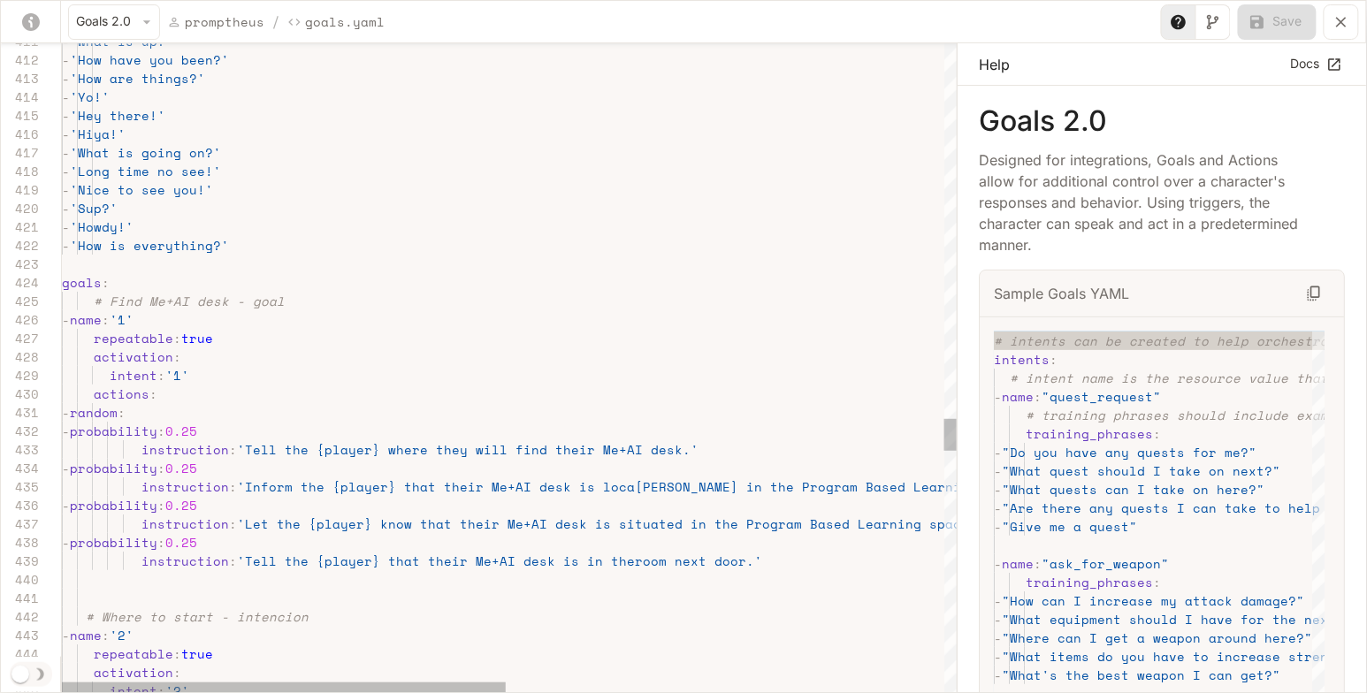
scroll to position [37, 0]
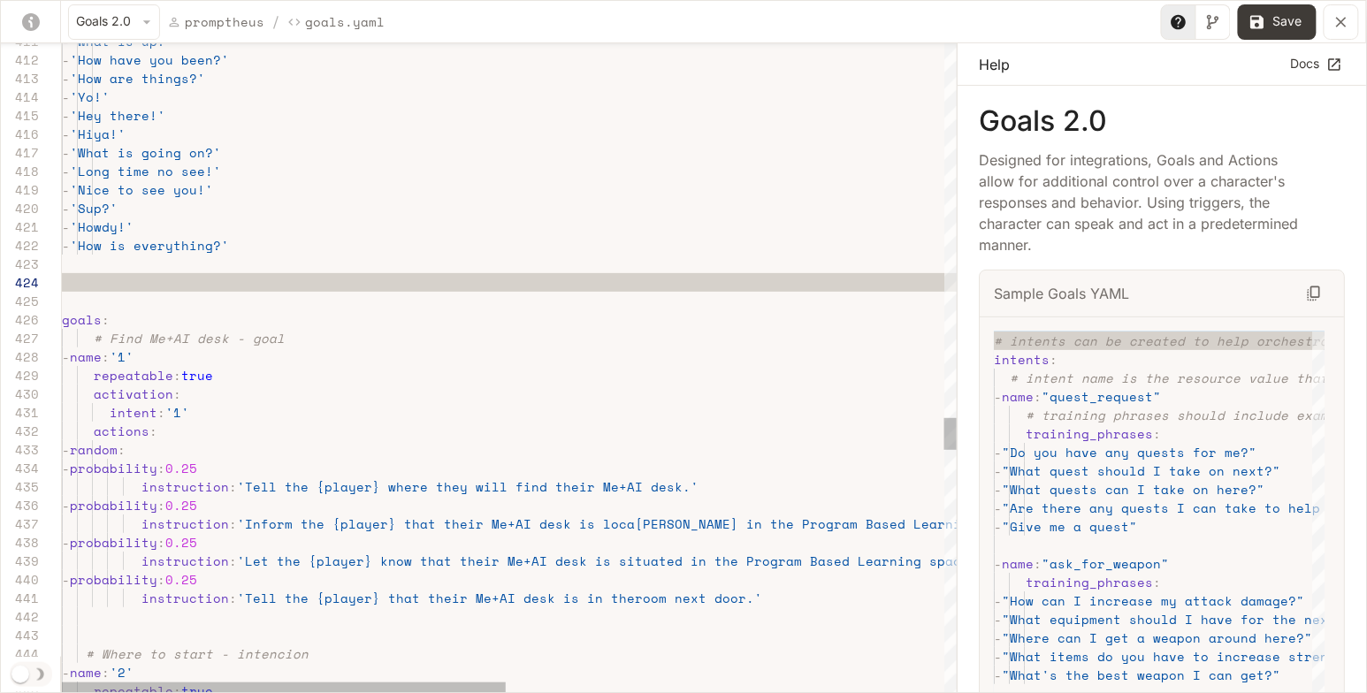
scroll to position [130, 0]
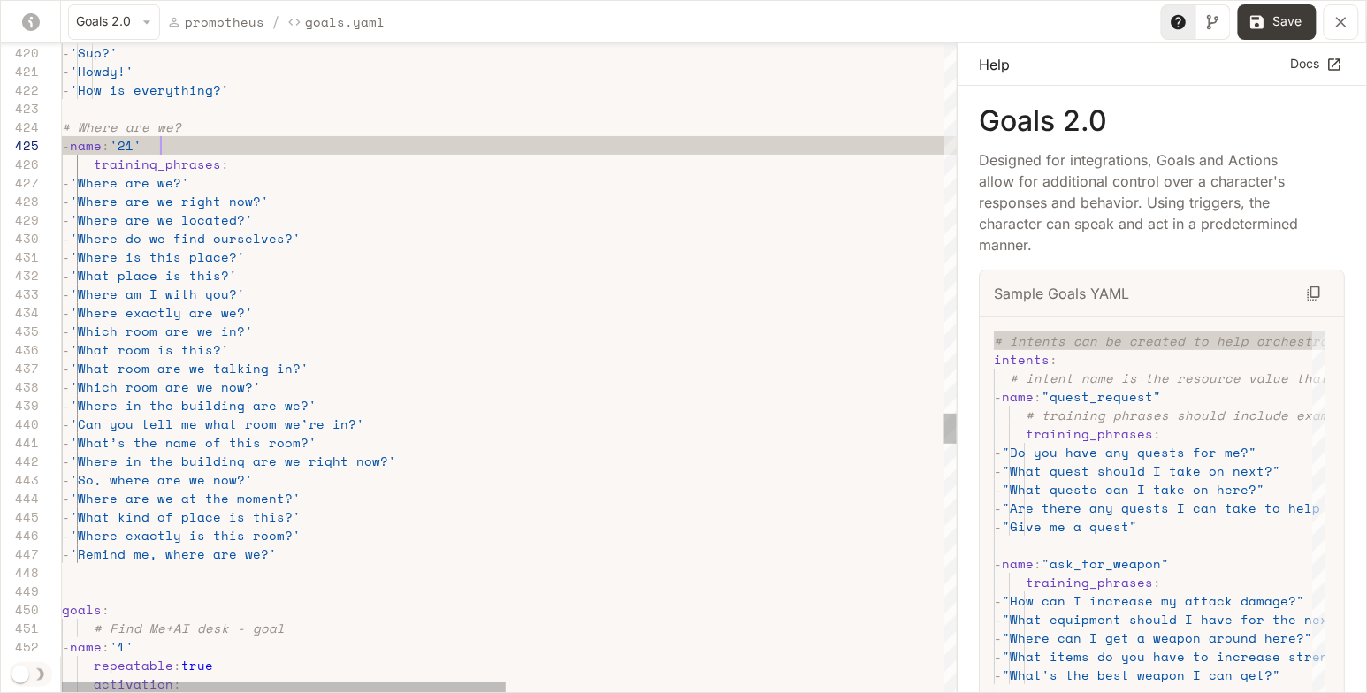
scroll to position [73, 98]
click at [1282, 21] on button "Save" at bounding box center [1277, 21] width 79 height 35
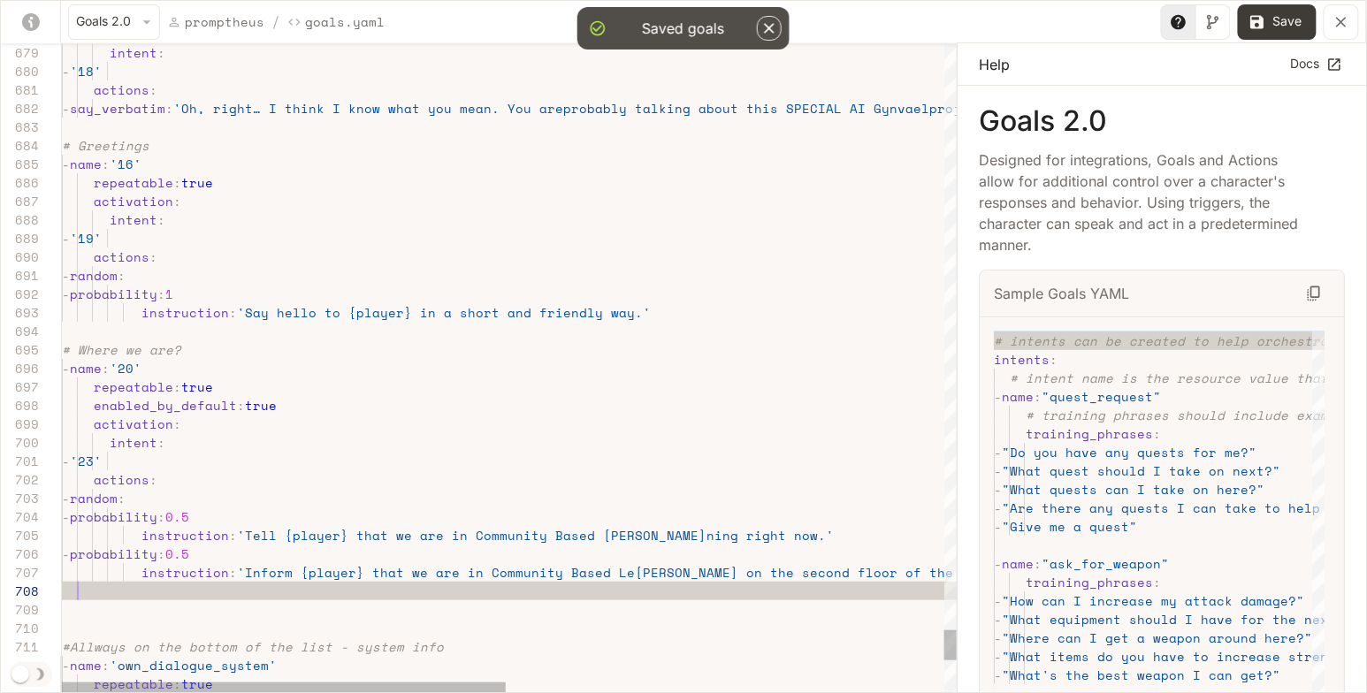
scroll to position [130, 15]
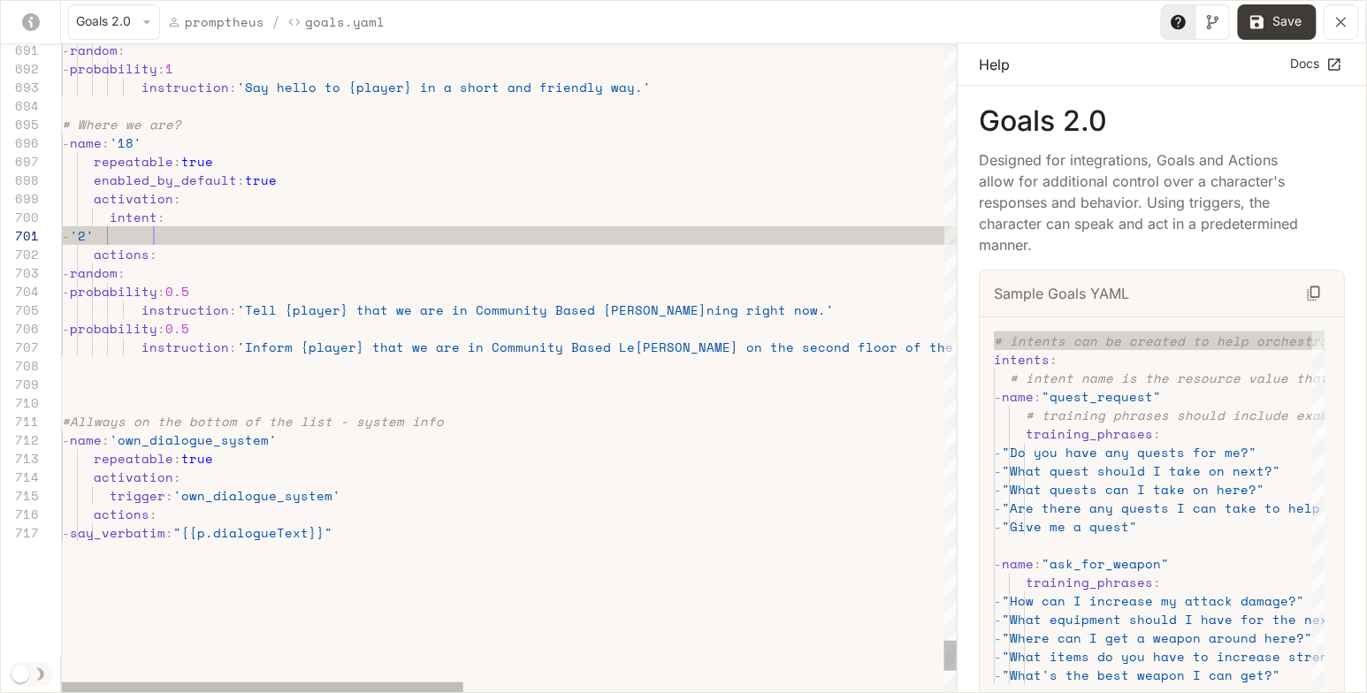
scroll to position [0, 98]
click at [1277, 18] on button "Save" at bounding box center [1277, 21] width 79 height 35
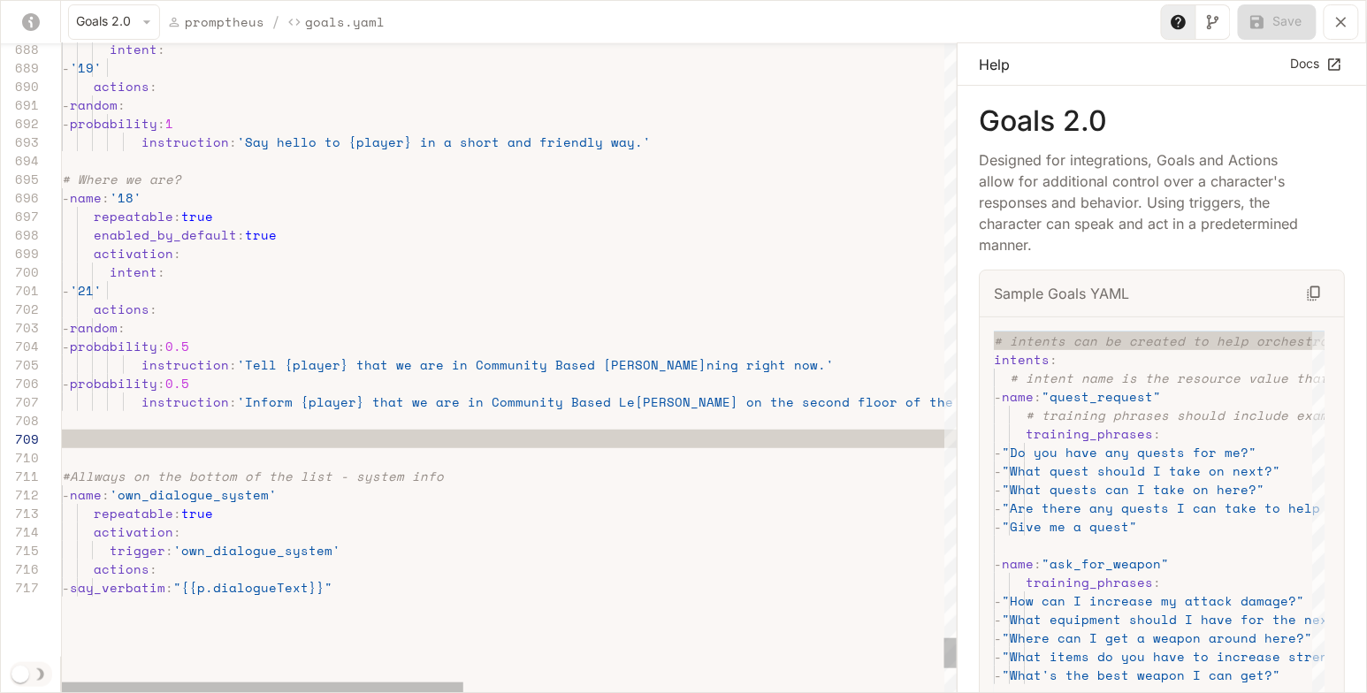
type textarea "**********"
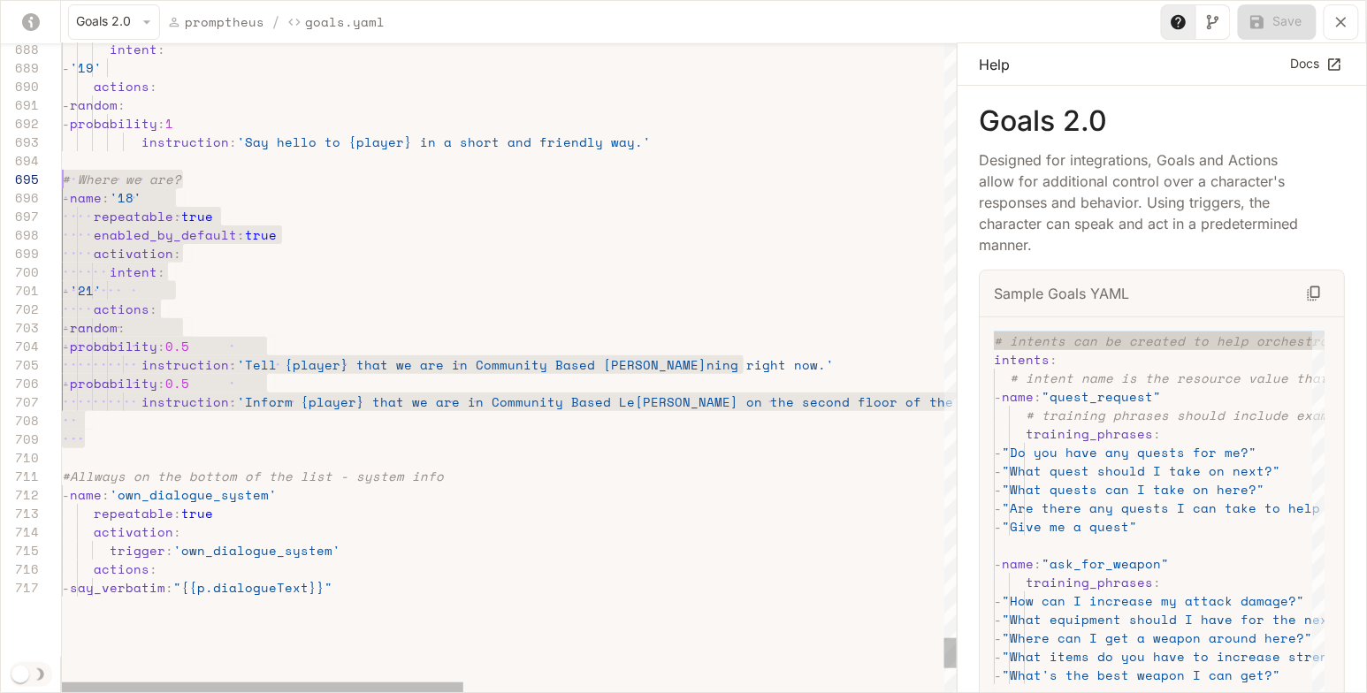
scroll to position [73, 0]
click at [1338, 19] on icon "yaml-editor" at bounding box center [1341, 22] width 18 height 18
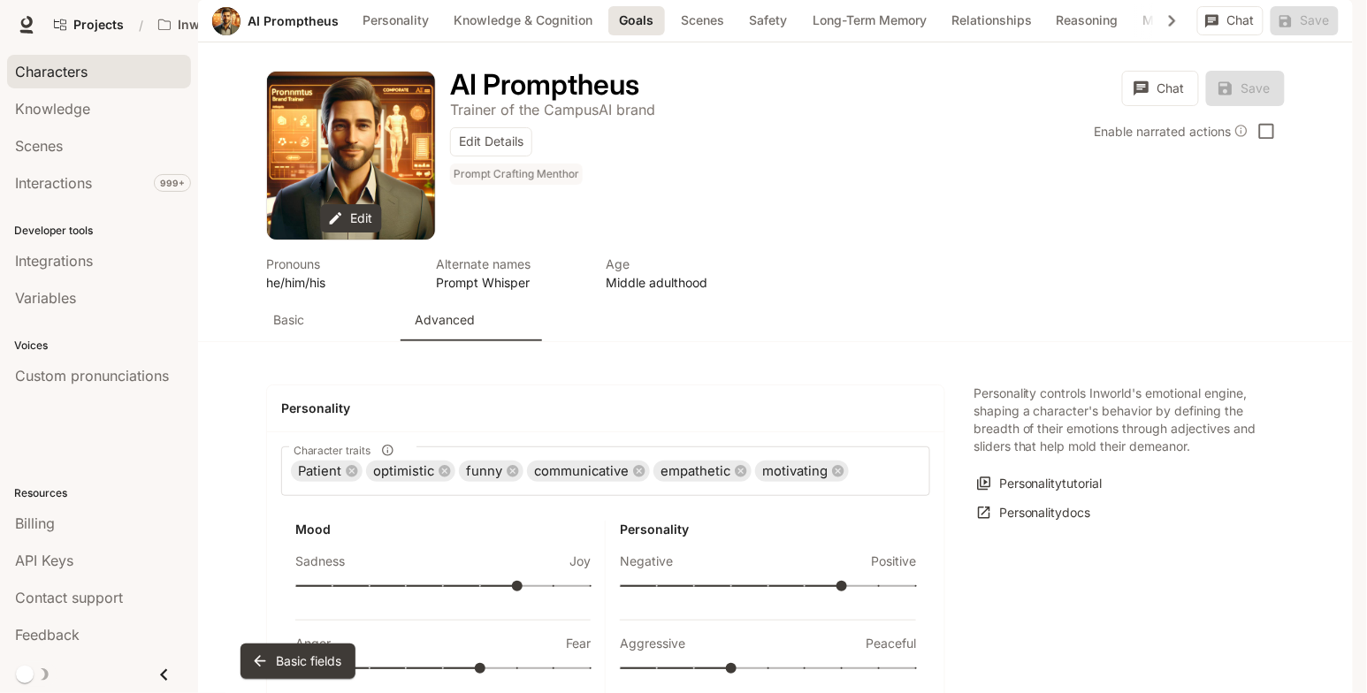
click at [72, 75] on span "Characters" at bounding box center [51, 71] width 72 height 21
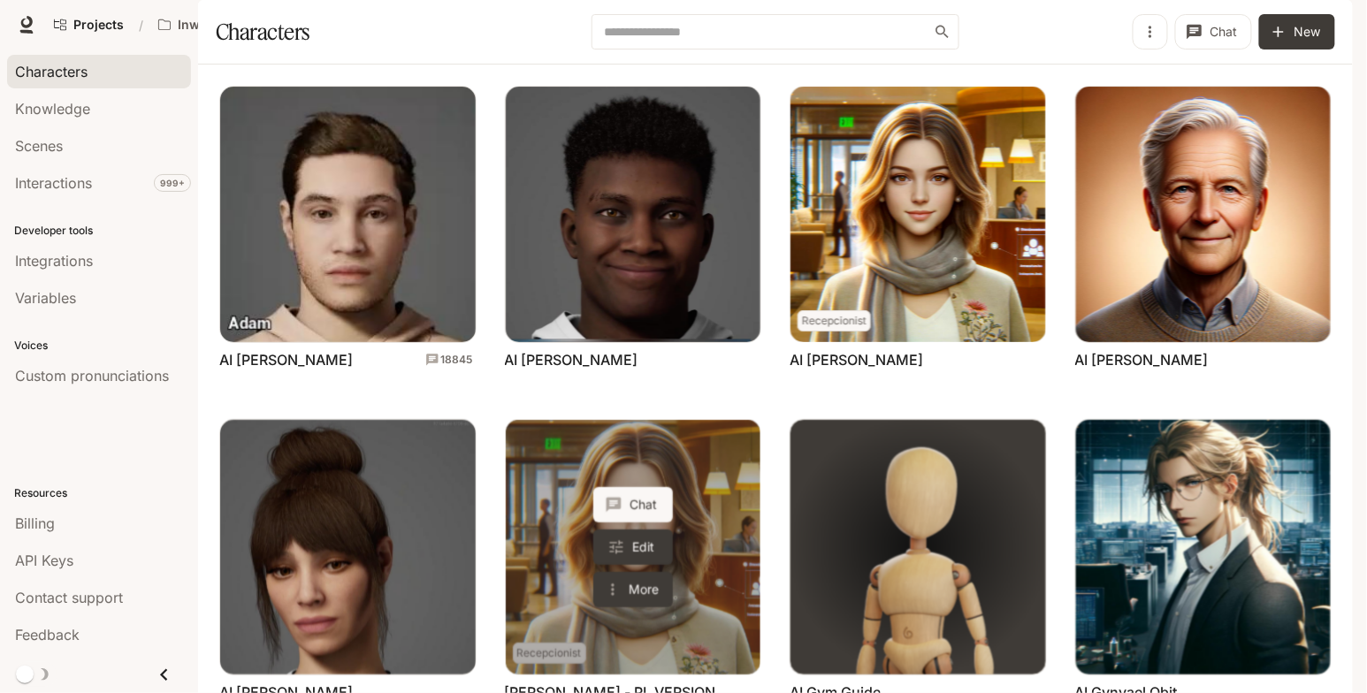
scroll to position [519, 0]
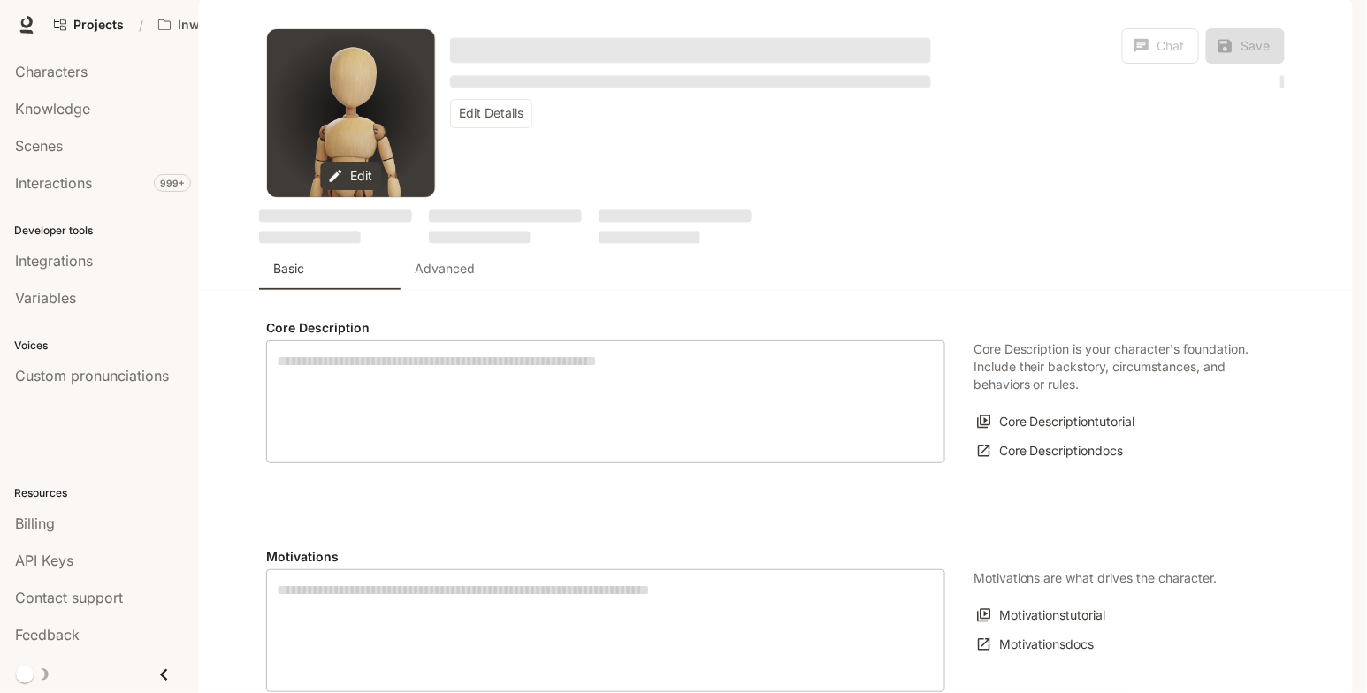
type textarea "**********"
type input "****"
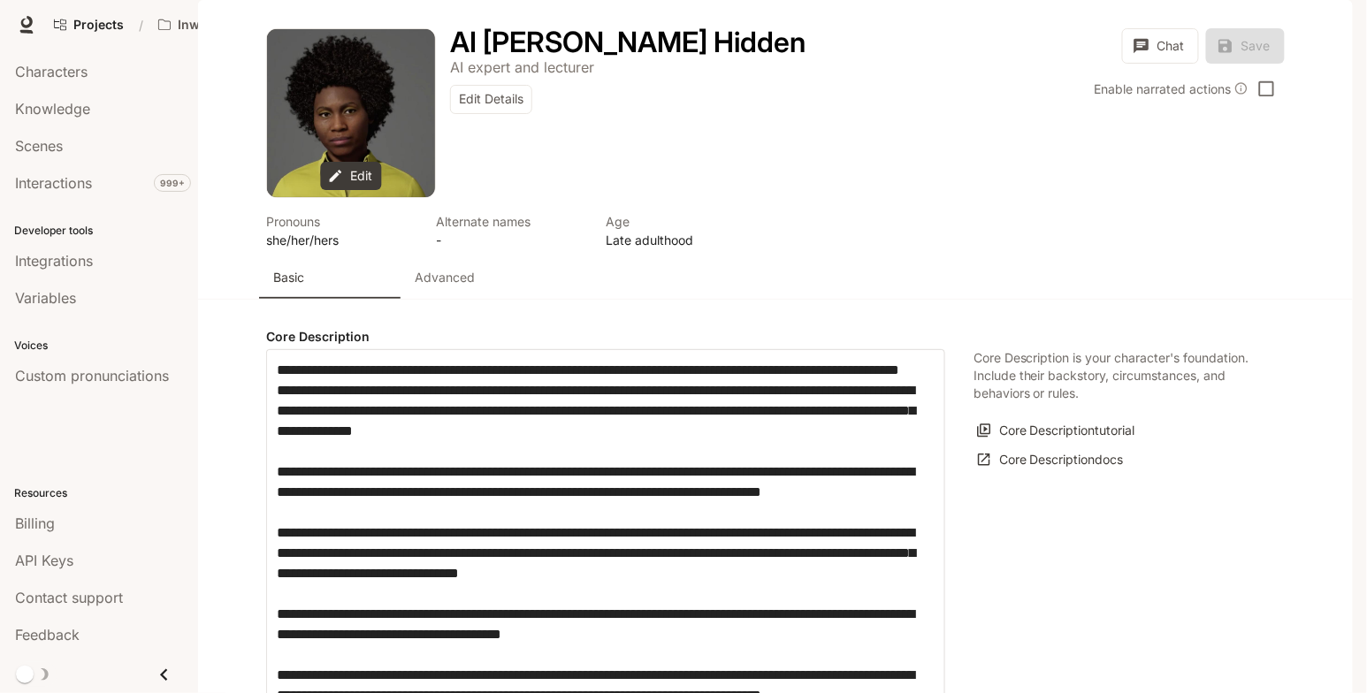
type input "**********"
click at [461, 286] on p "Advanced" at bounding box center [445, 278] width 60 height 18
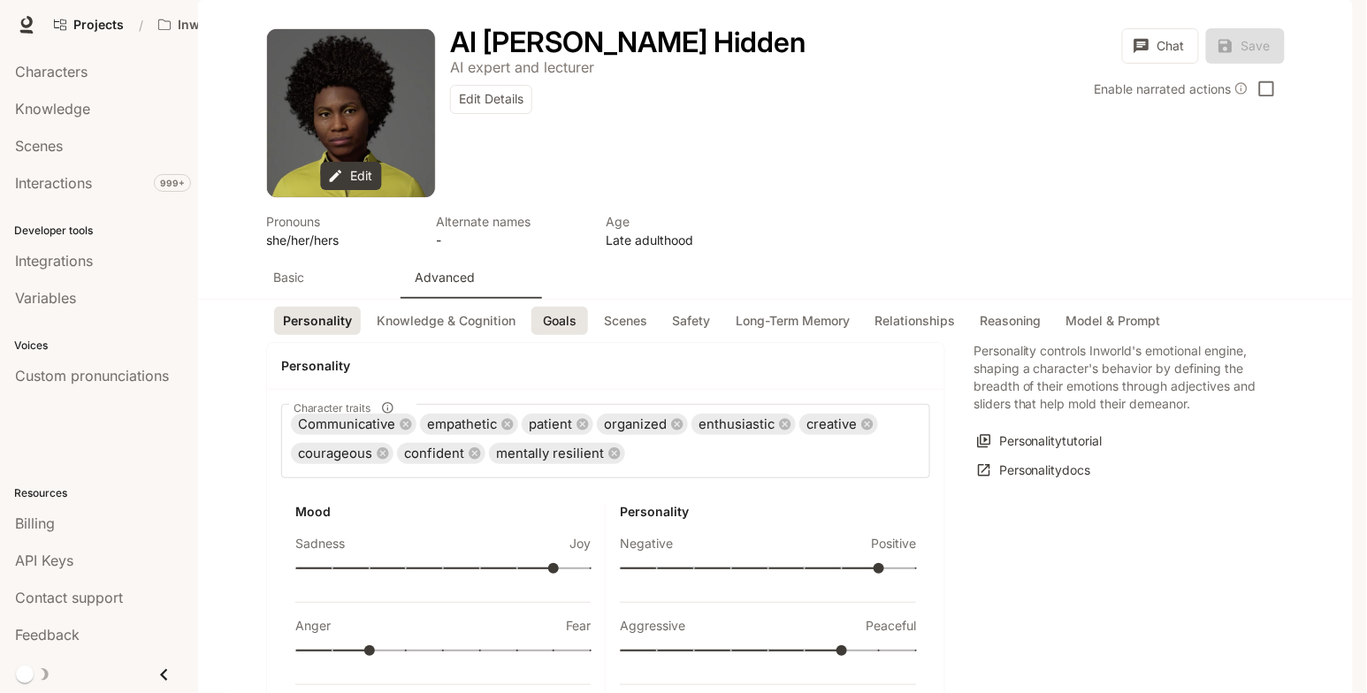
click at [551, 336] on button "Goals" at bounding box center [559, 321] width 57 height 29
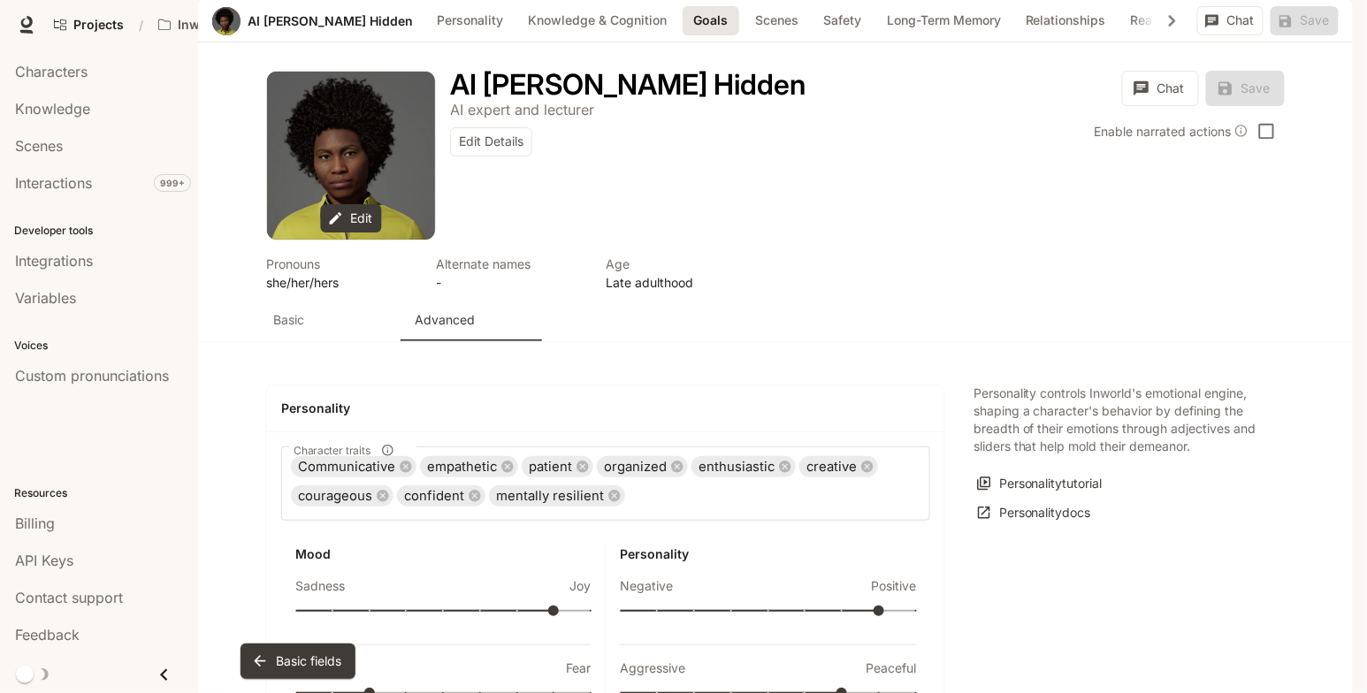
scroll to position [1843, 0]
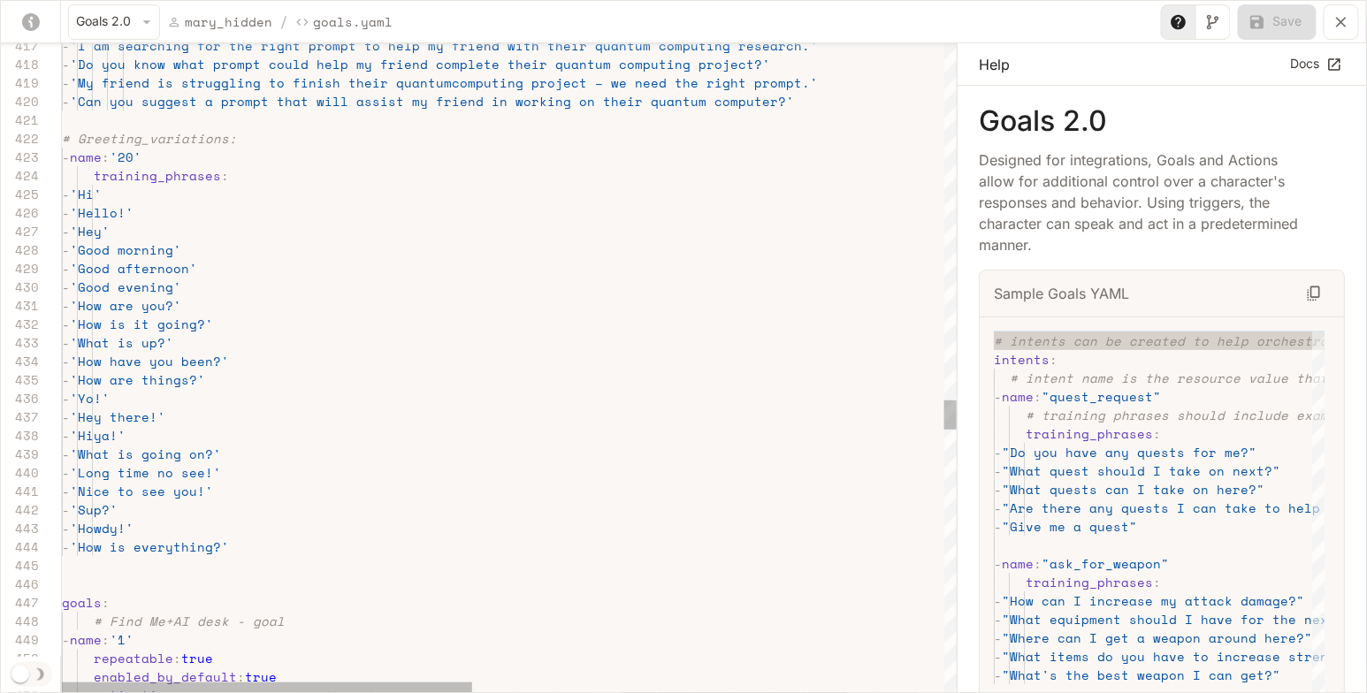
scroll to position [55, 204]
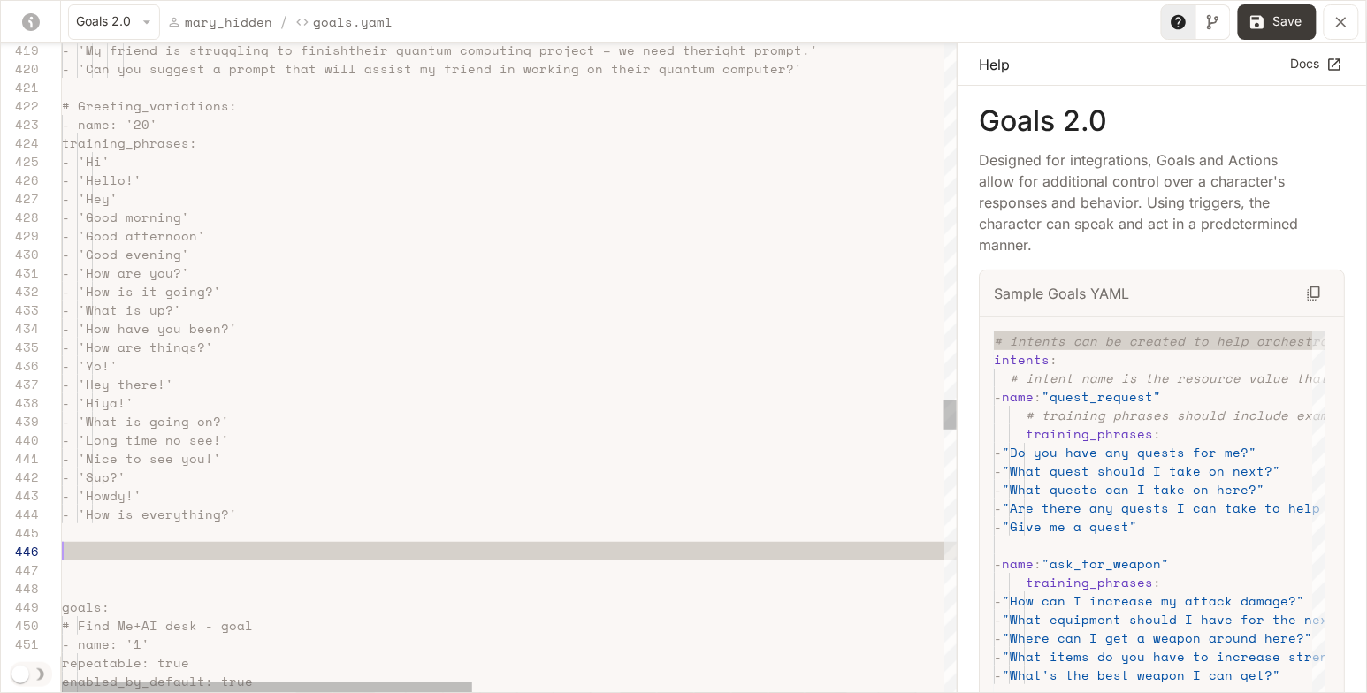
scroll to position [93, 0]
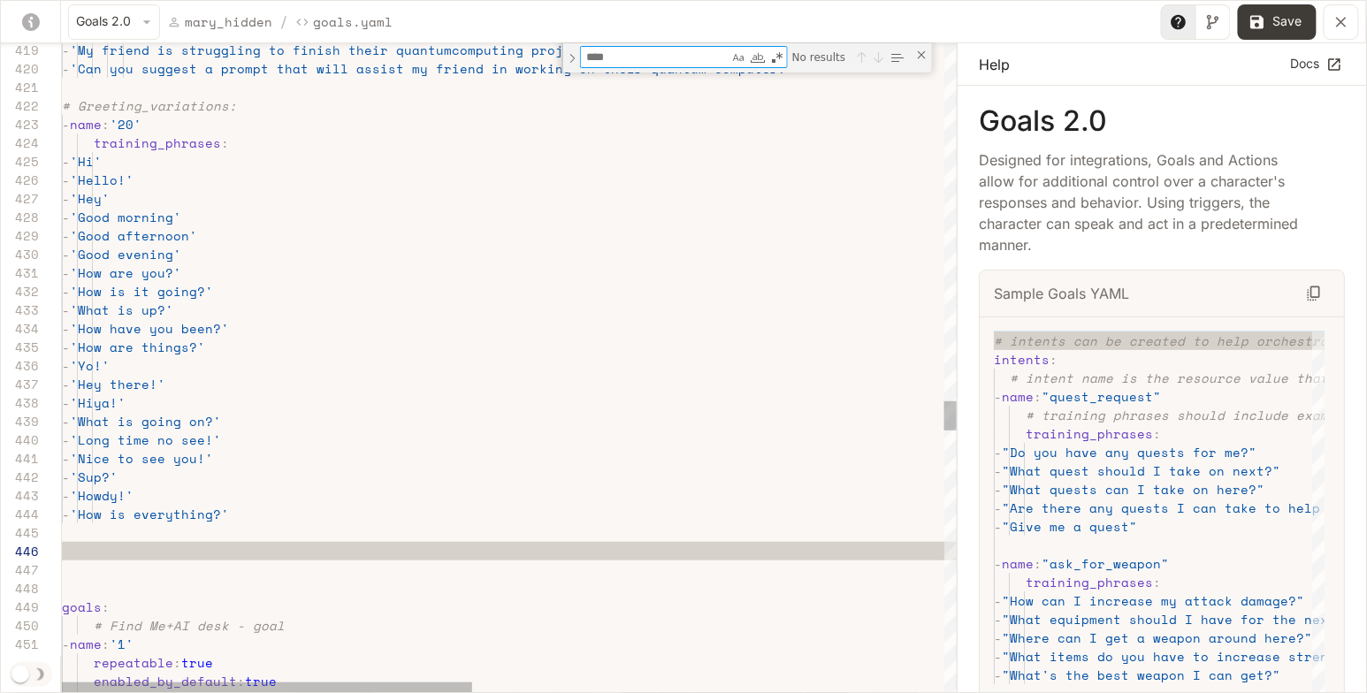
type textarea "**********"
type textarea "*"
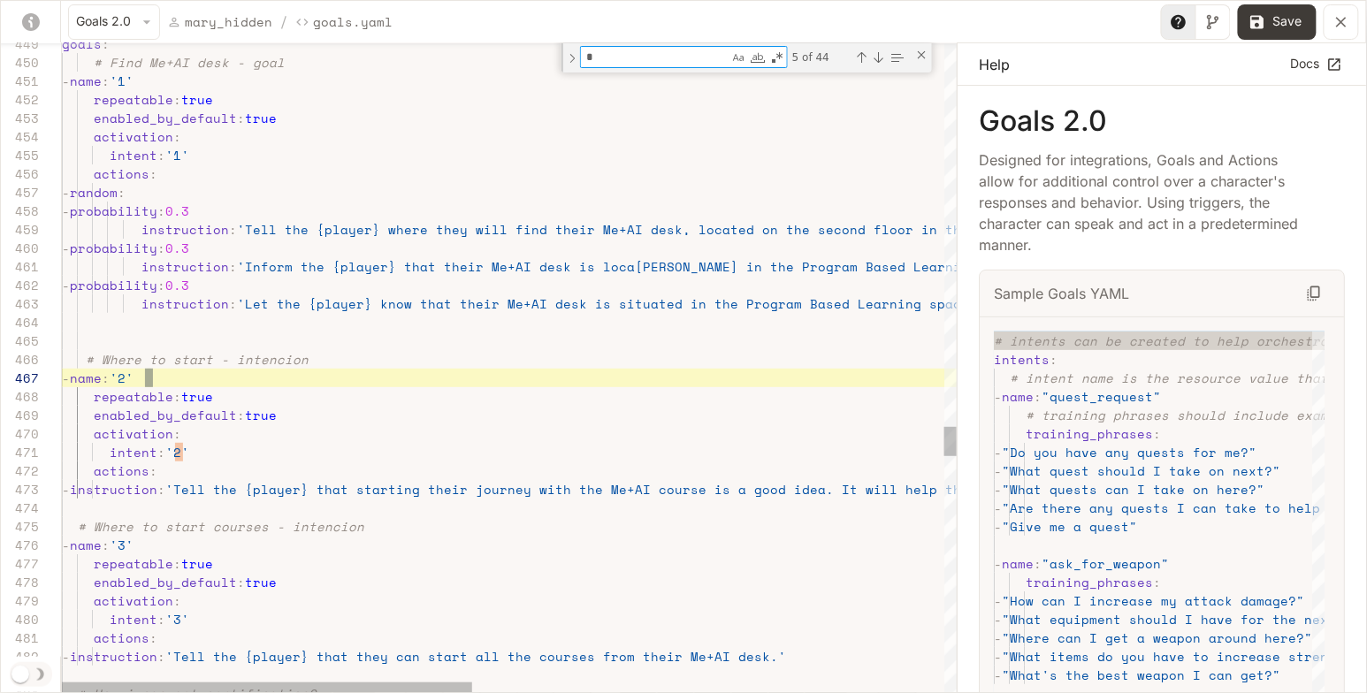
type textarea "**********"
type textarea "**"
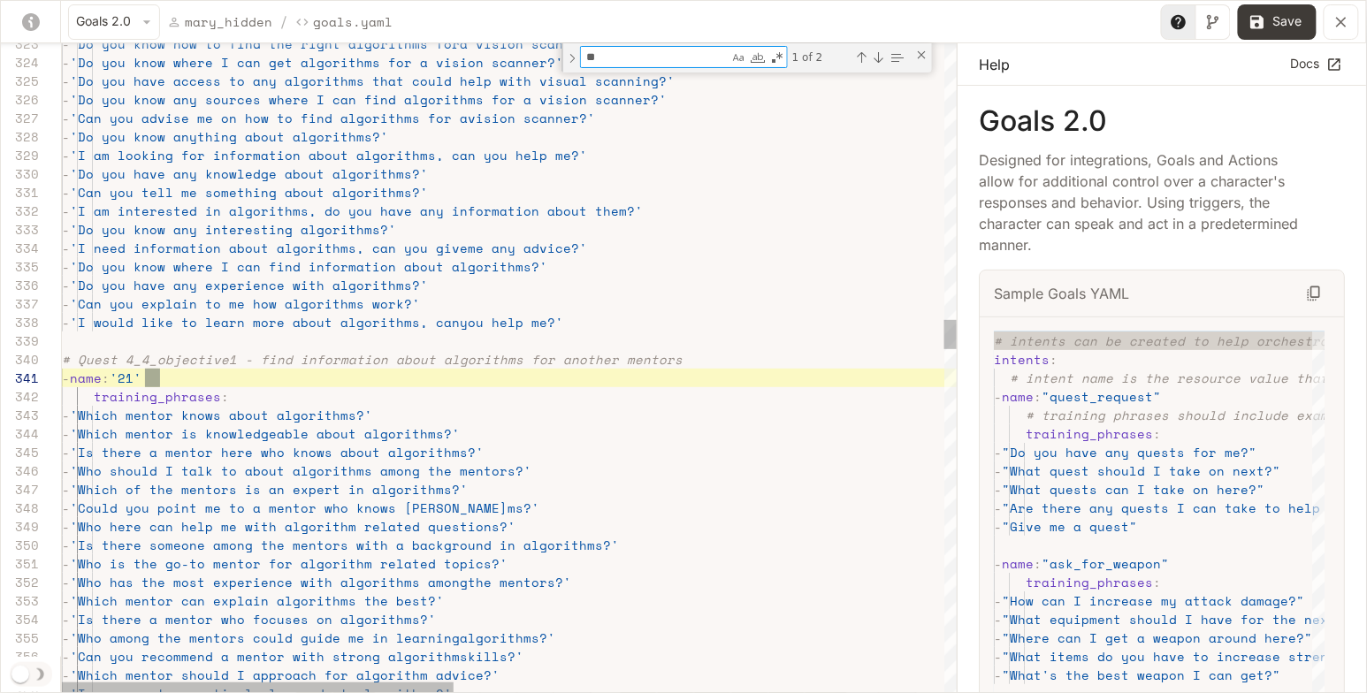
scroll to position [186, 98]
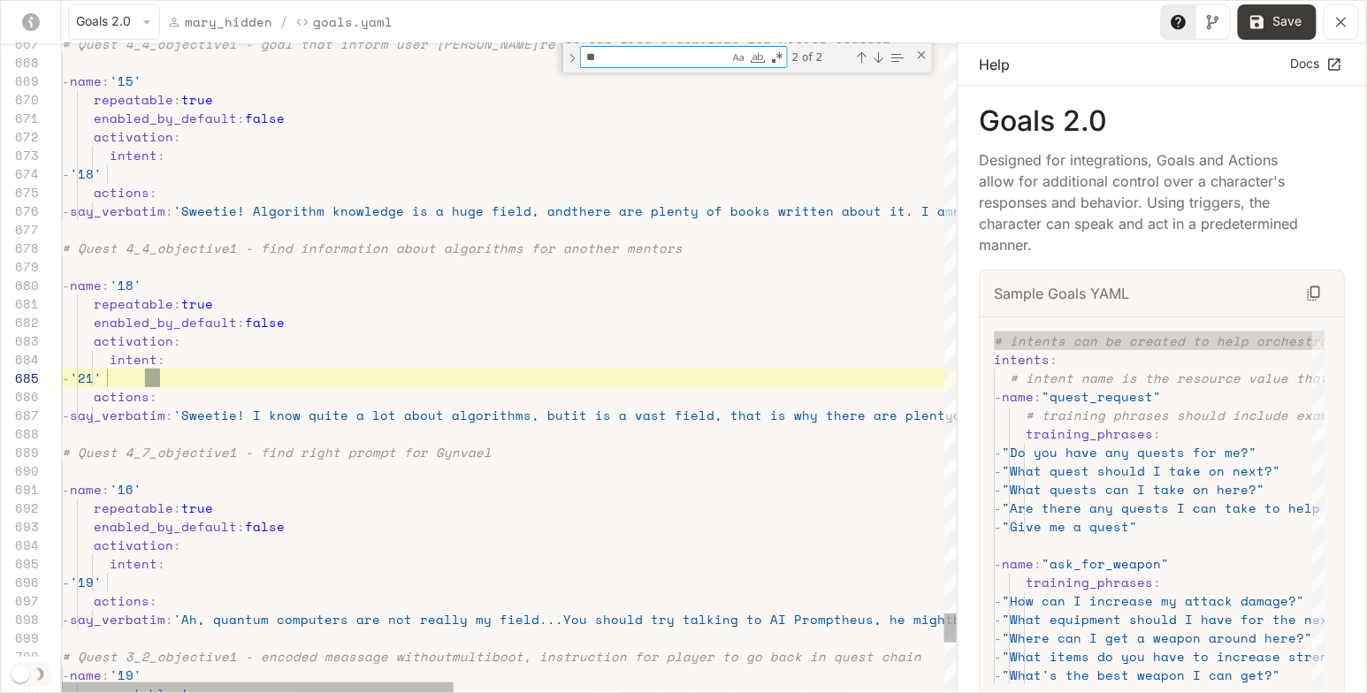
type textarea "**********"
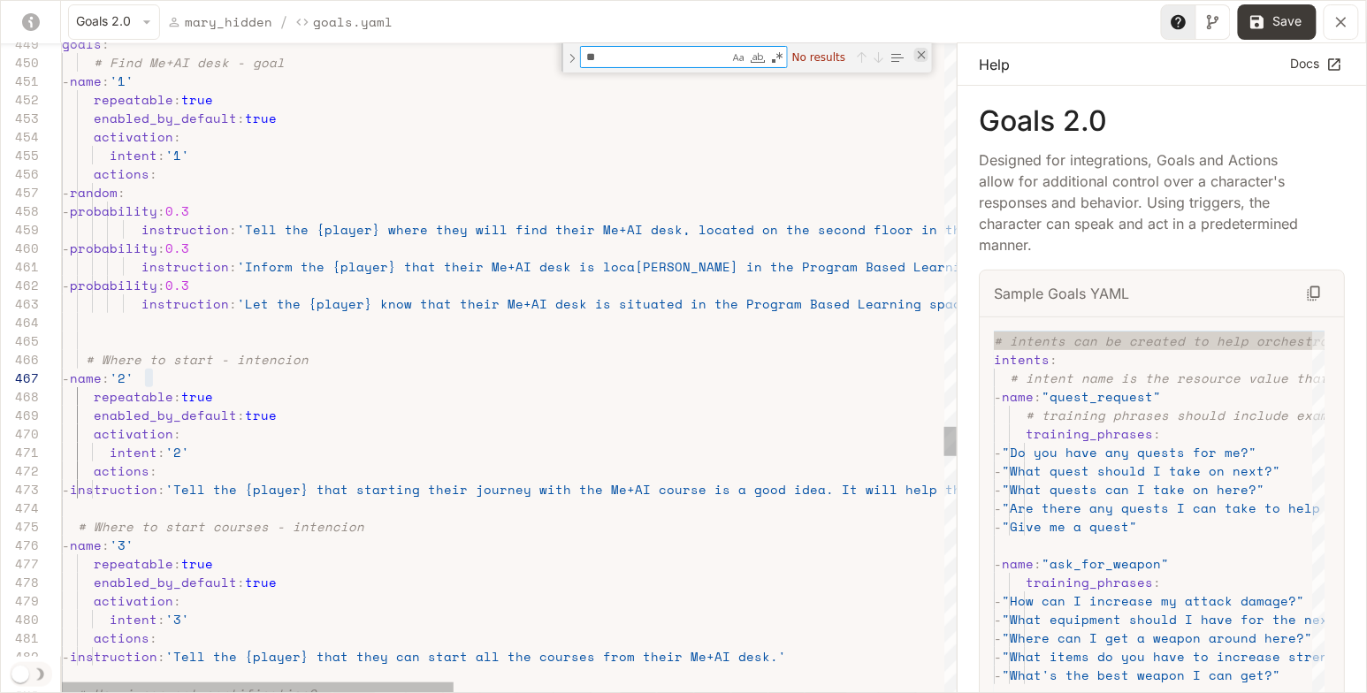
type textarea "**"
click at [920, 50] on div "Close (Escape)" at bounding box center [921, 55] width 14 height 14
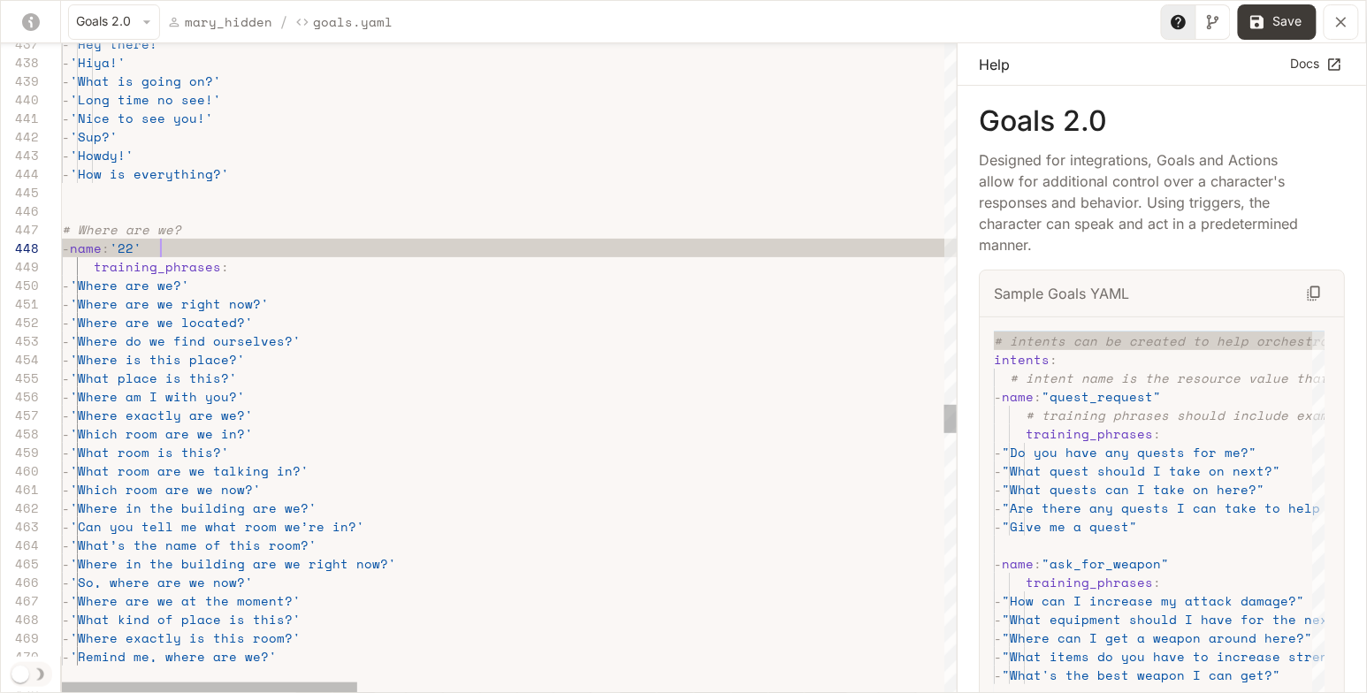
scroll to position [130, 98]
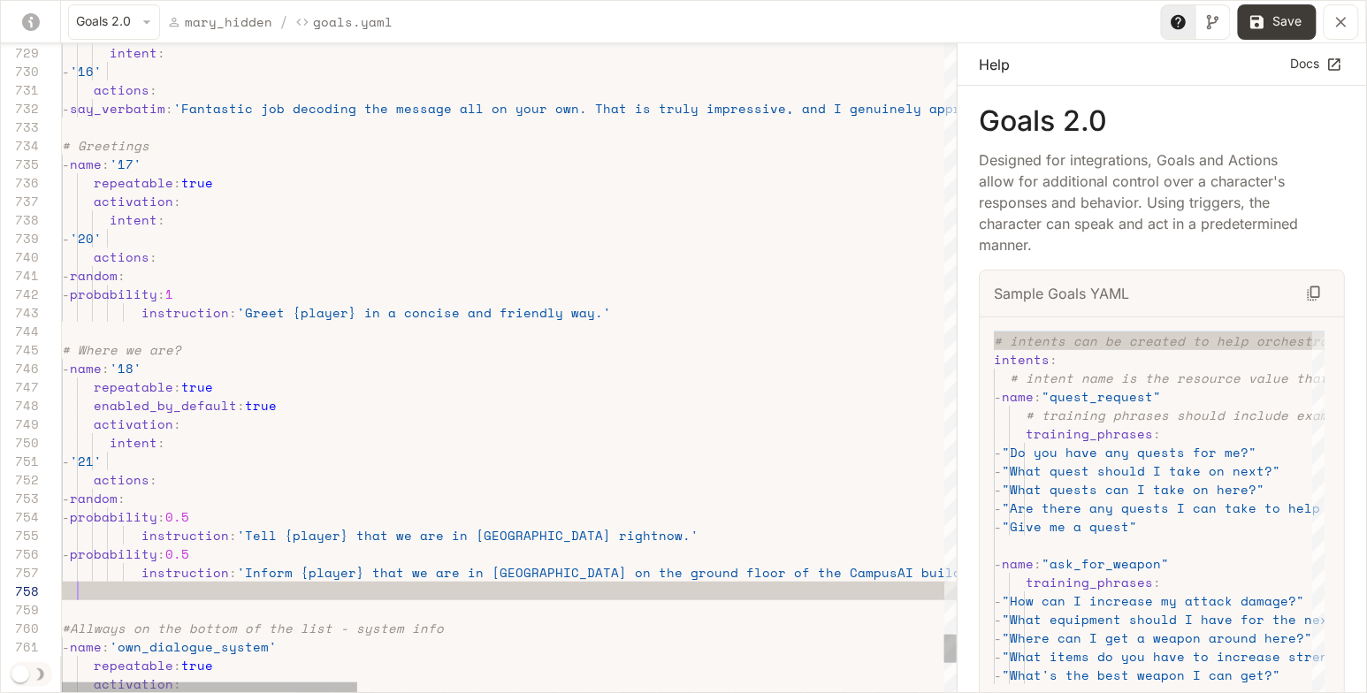
scroll to position [130, 15]
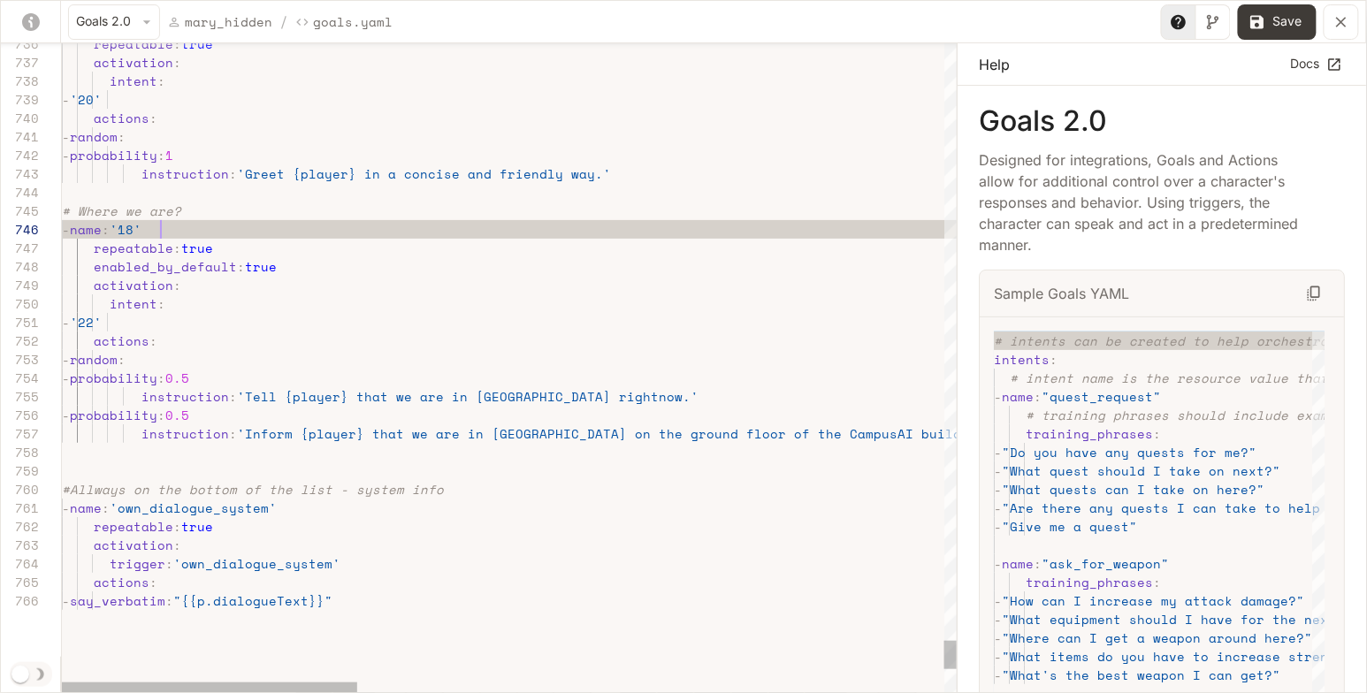
drag, startPoint x: 1284, startPoint y: 13, endPoint x: 1228, endPoint y: 4, distance: 56.5
click at [1284, 13] on button "Save" at bounding box center [1277, 21] width 79 height 35
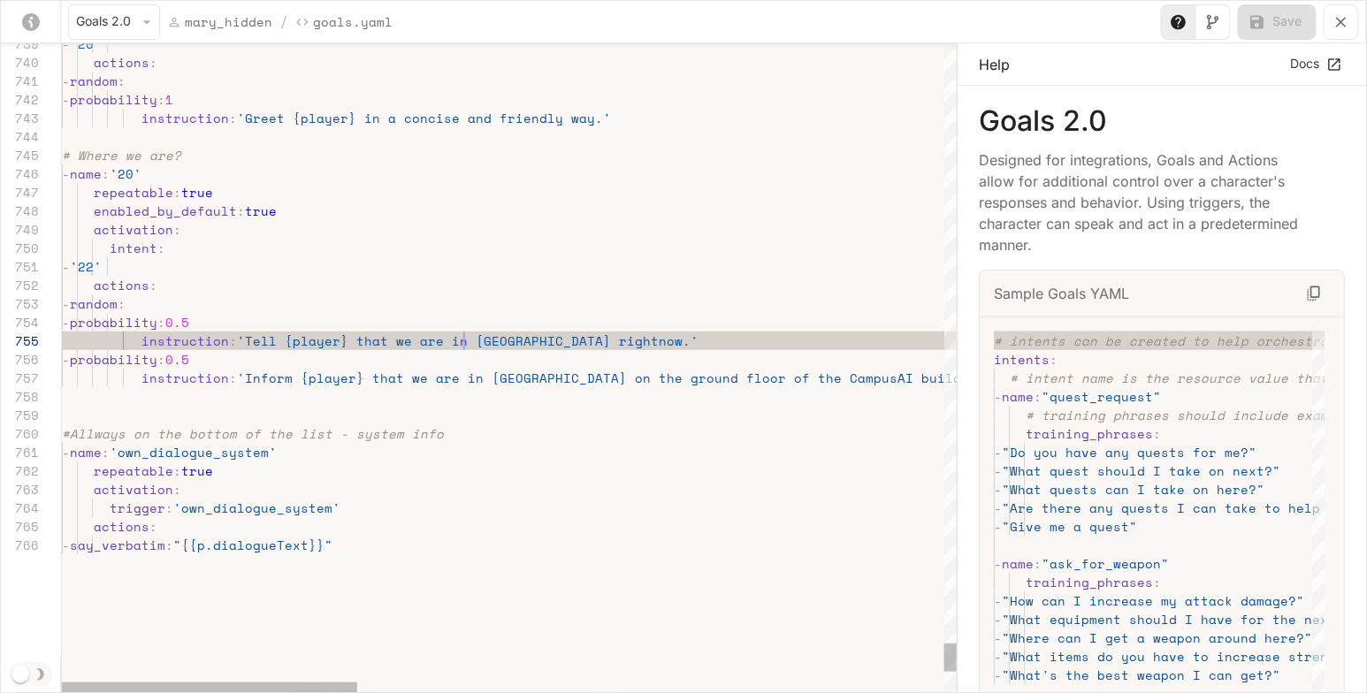
scroll to position [73, 400]
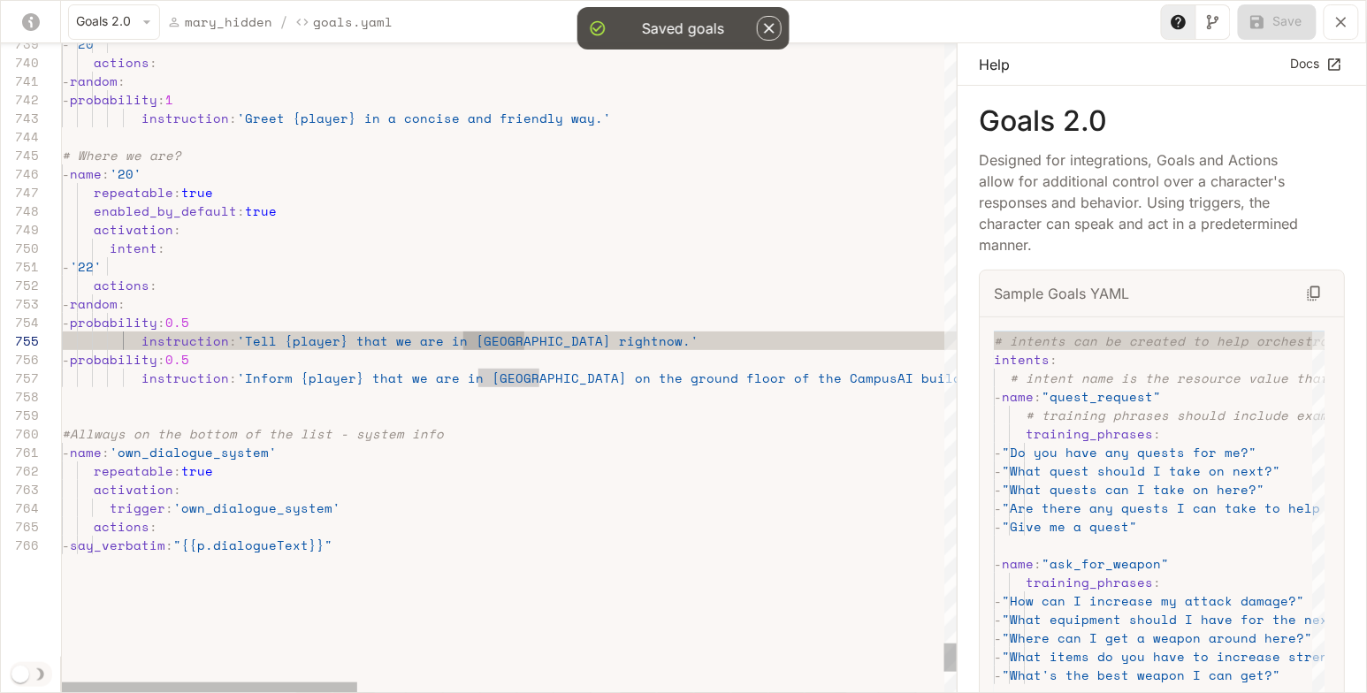
scroll to position [73, 500]
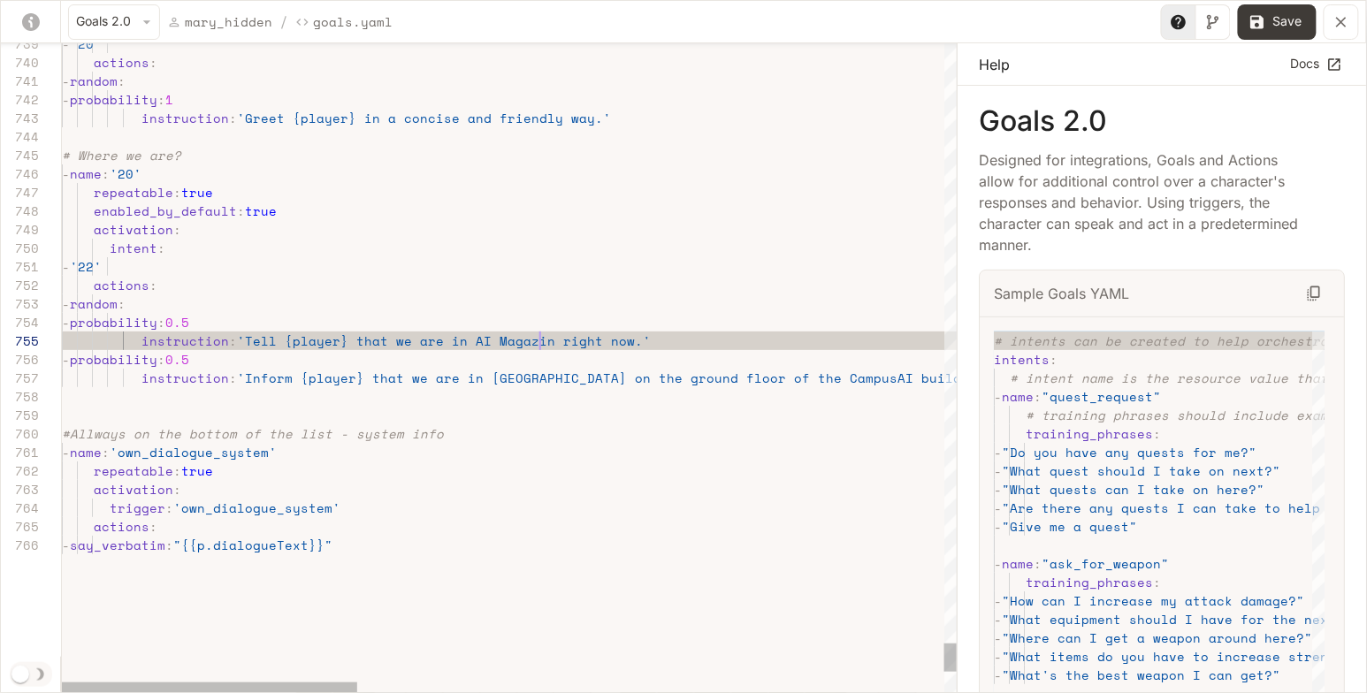
scroll to position [73, 484]
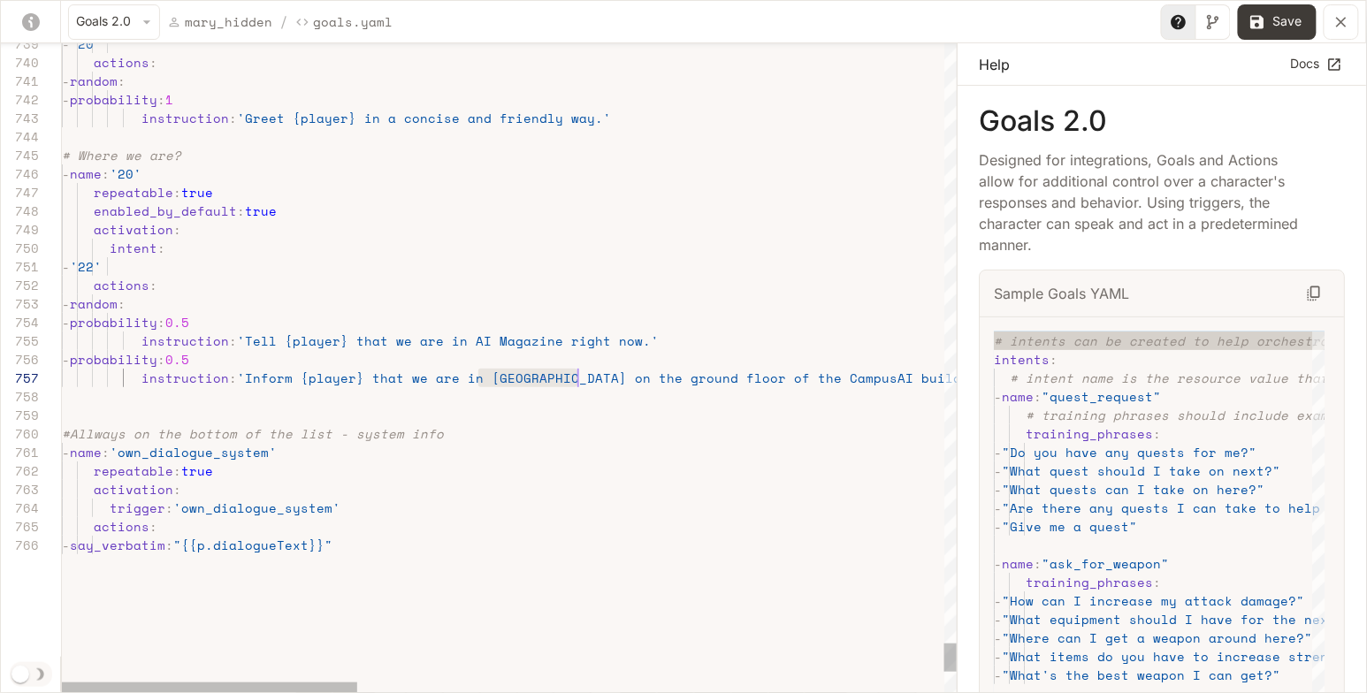
drag, startPoint x: 482, startPoint y: 375, endPoint x: 576, endPoint y: 375, distance: 93.7
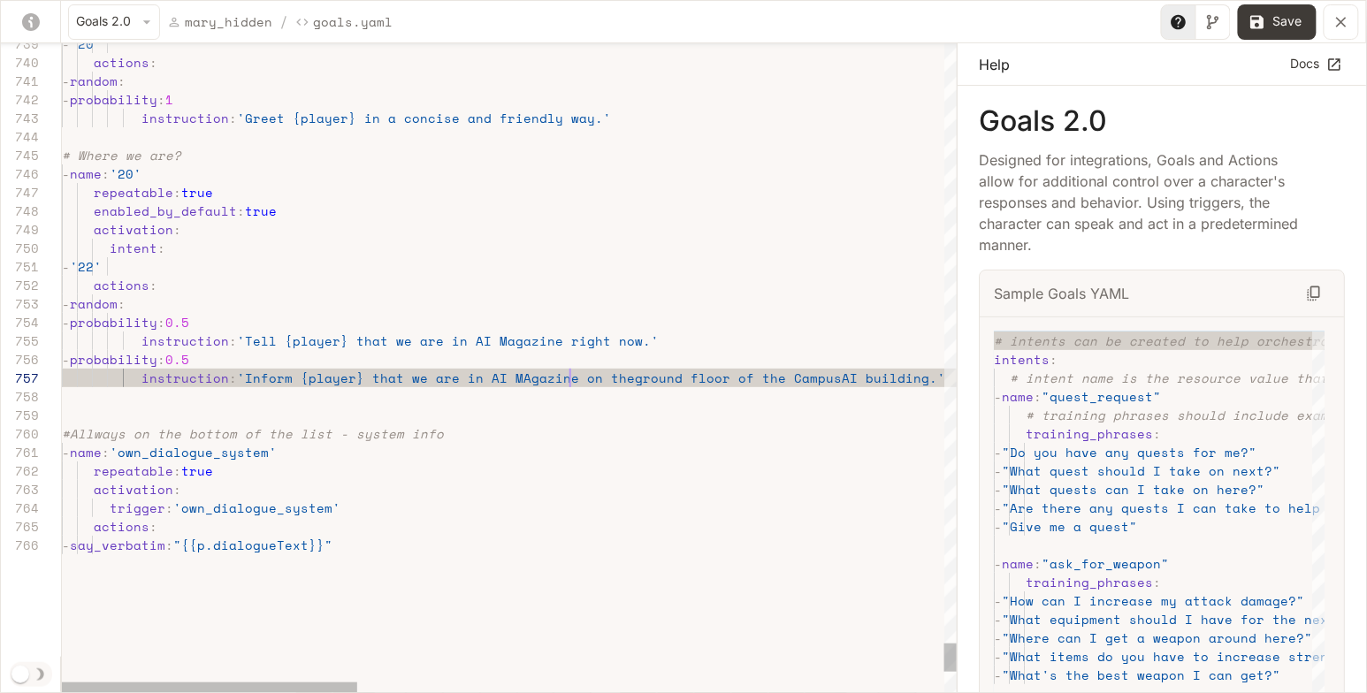
scroll to position [111, 507]
click at [1285, 27] on button "Save" at bounding box center [1277, 21] width 79 height 35
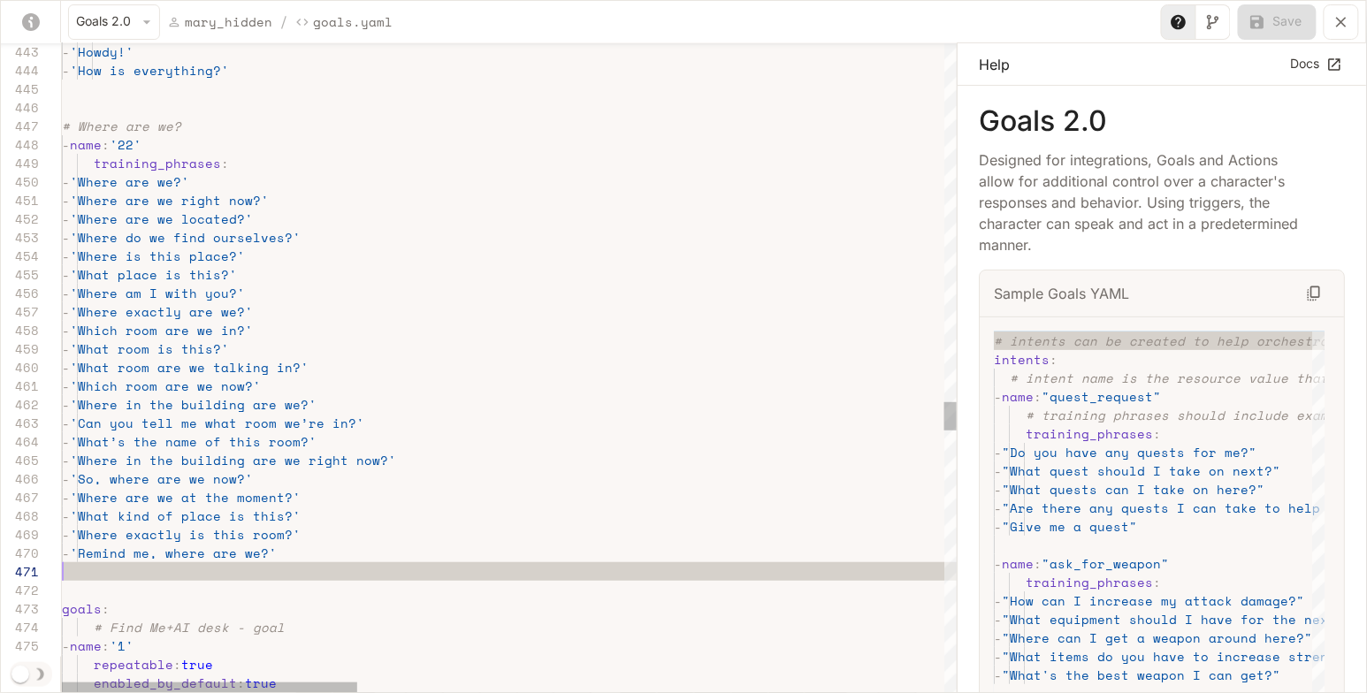
scroll to position [0, 0]
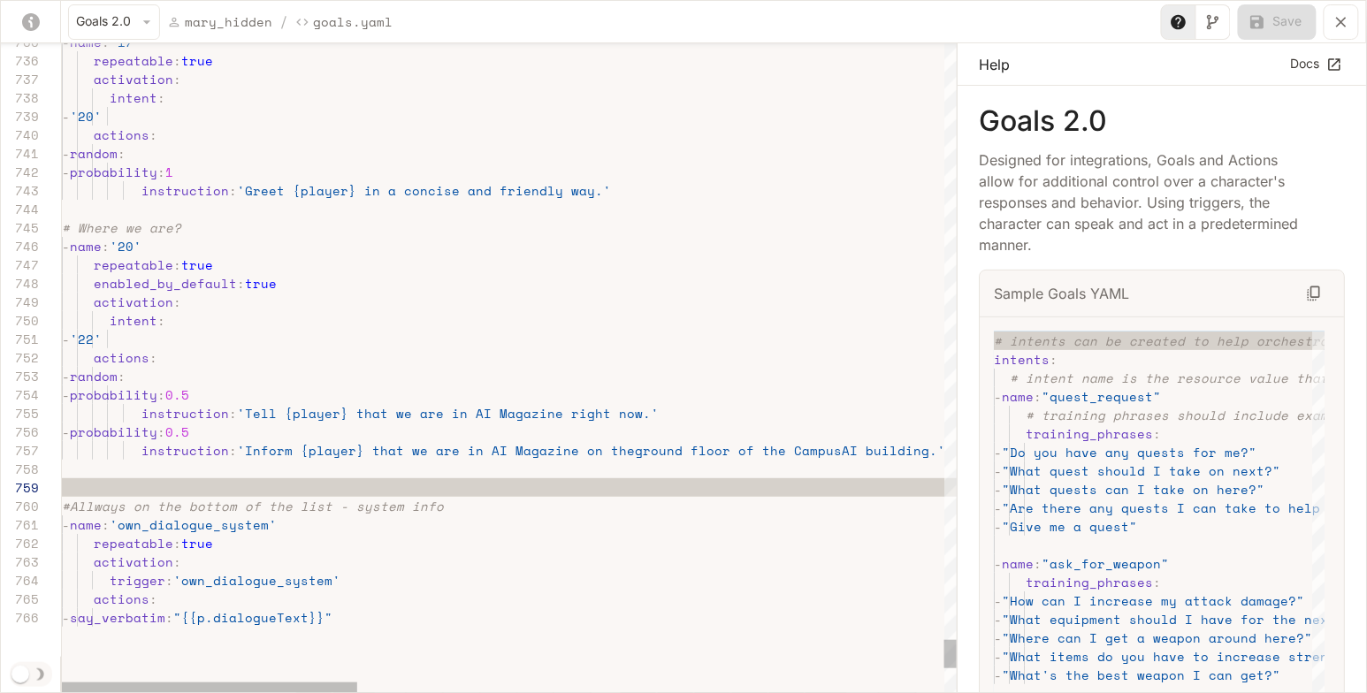
type textarea "**********"
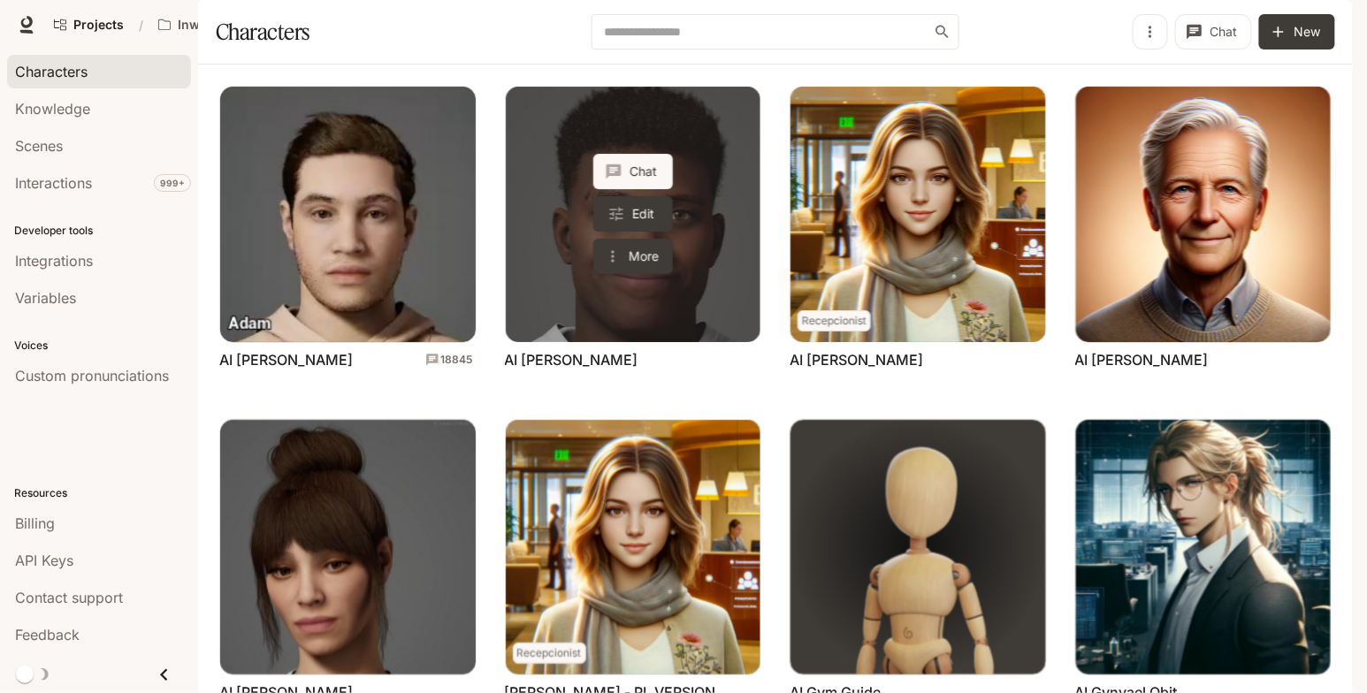
scroll to position [133, 0]
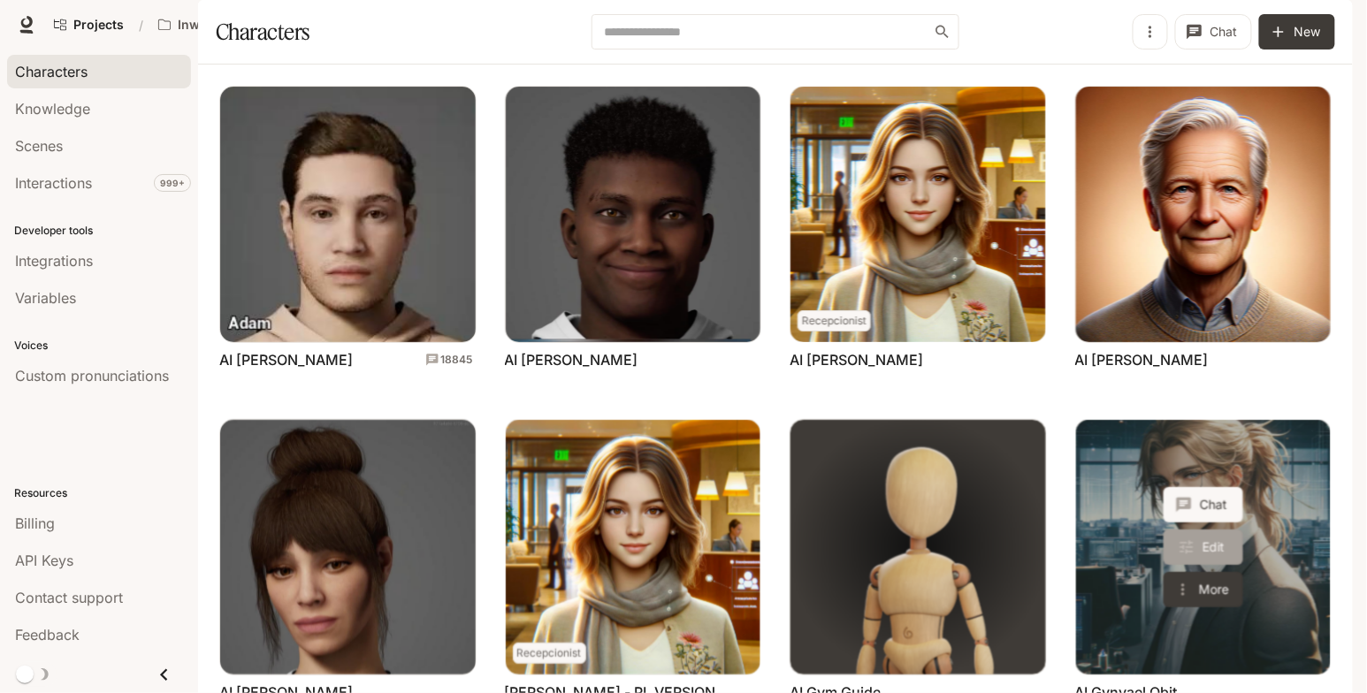
click at [1230, 530] on link "Edit" at bounding box center [1203, 547] width 80 height 35
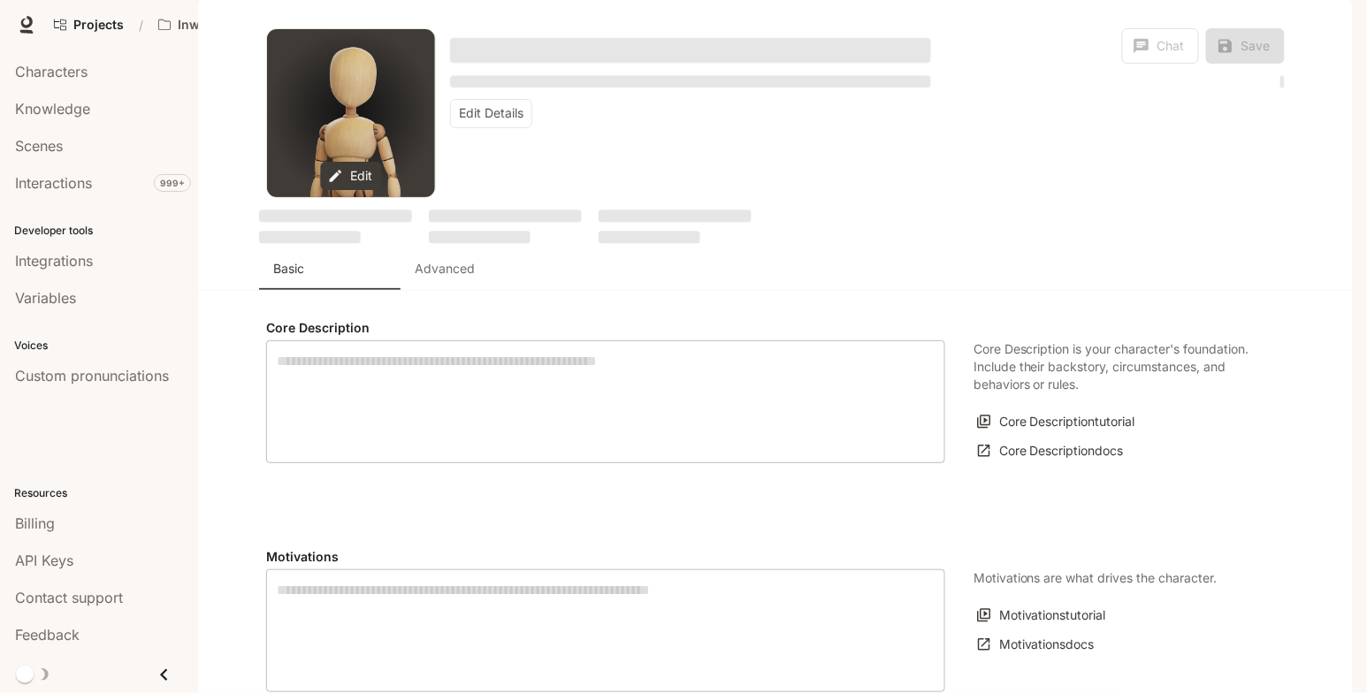
type textarea "**********"
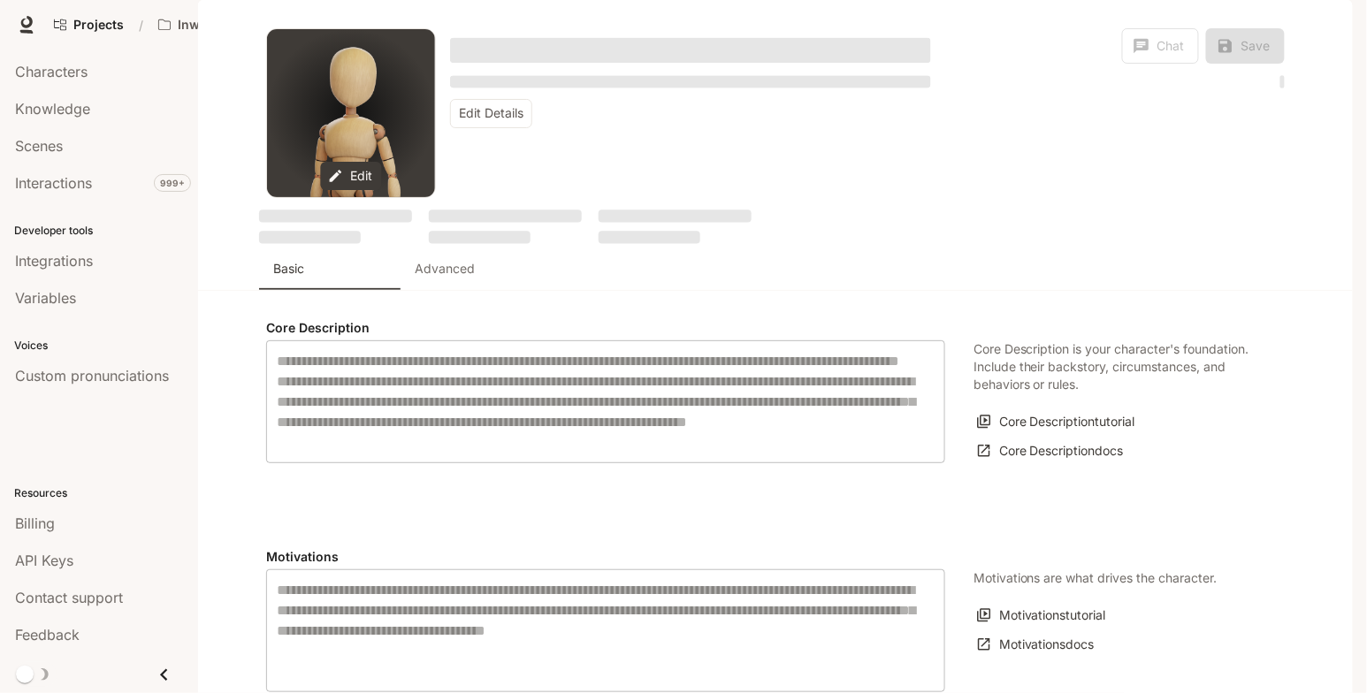
type input "*"
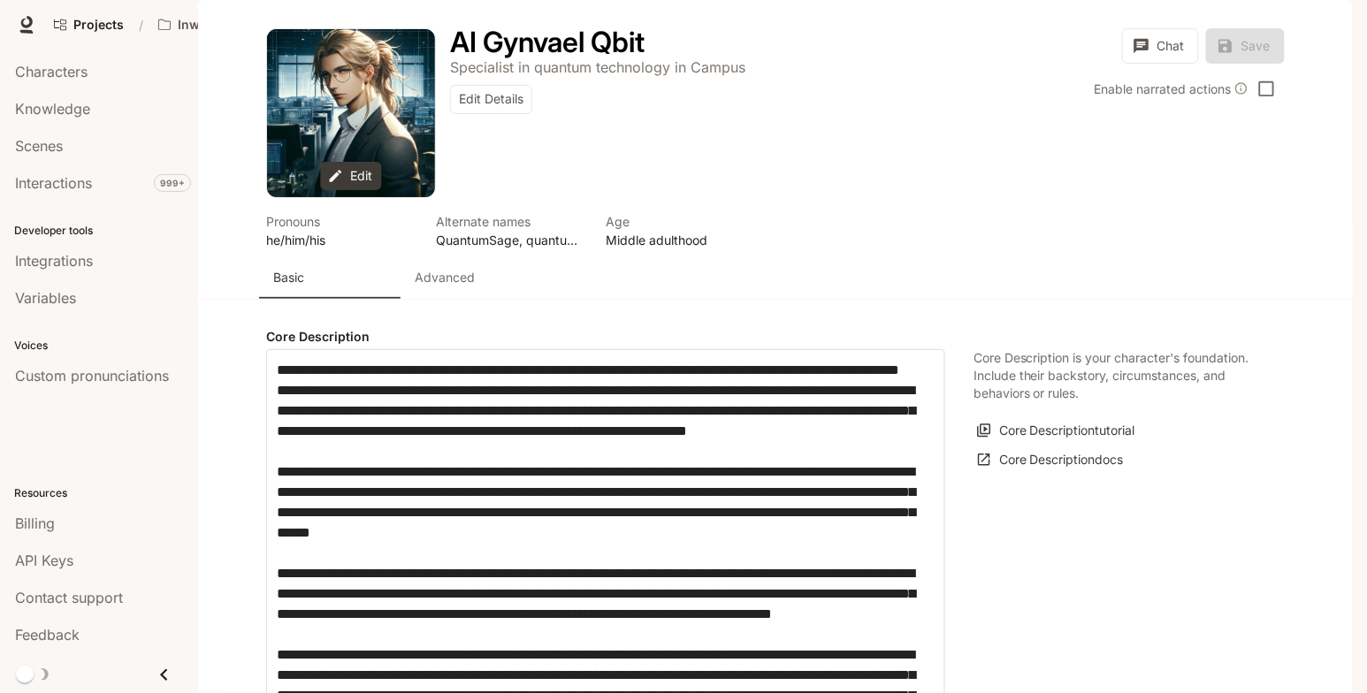
type input "**********"
click at [457, 286] on p "Advanced" at bounding box center [445, 278] width 60 height 18
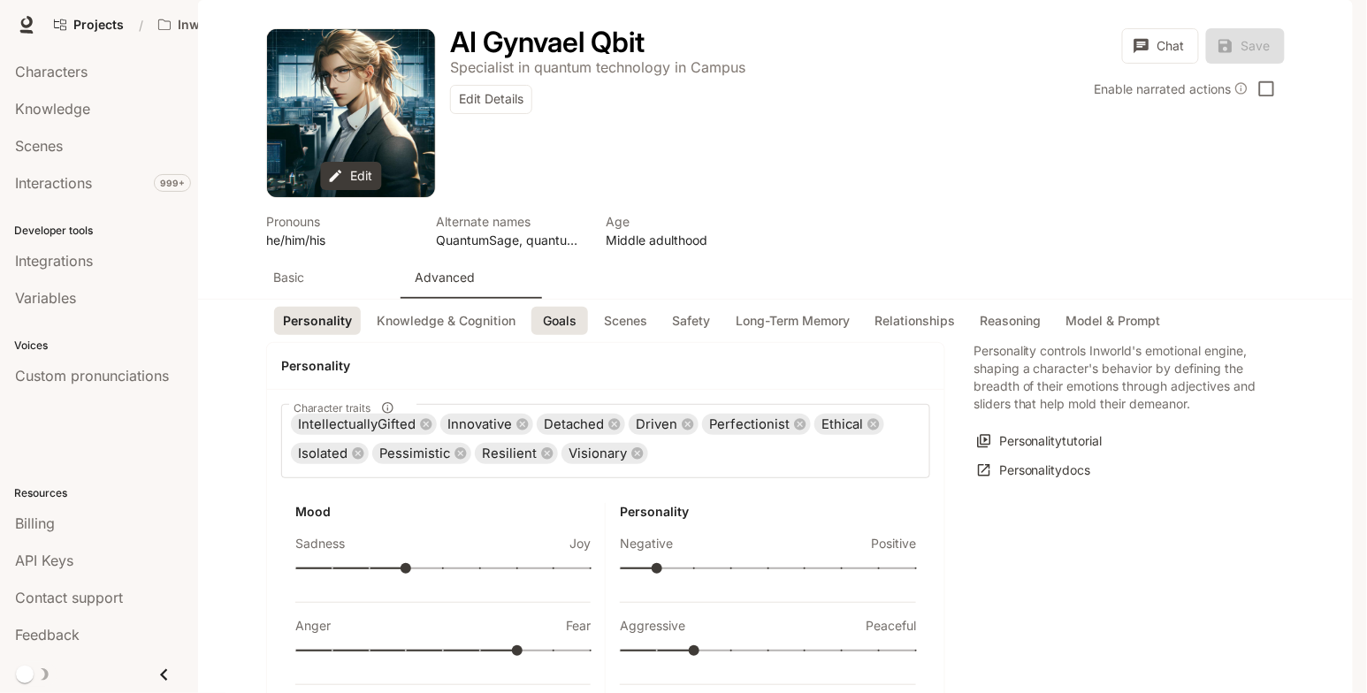
click at [561, 336] on button "Goals" at bounding box center [559, 321] width 57 height 29
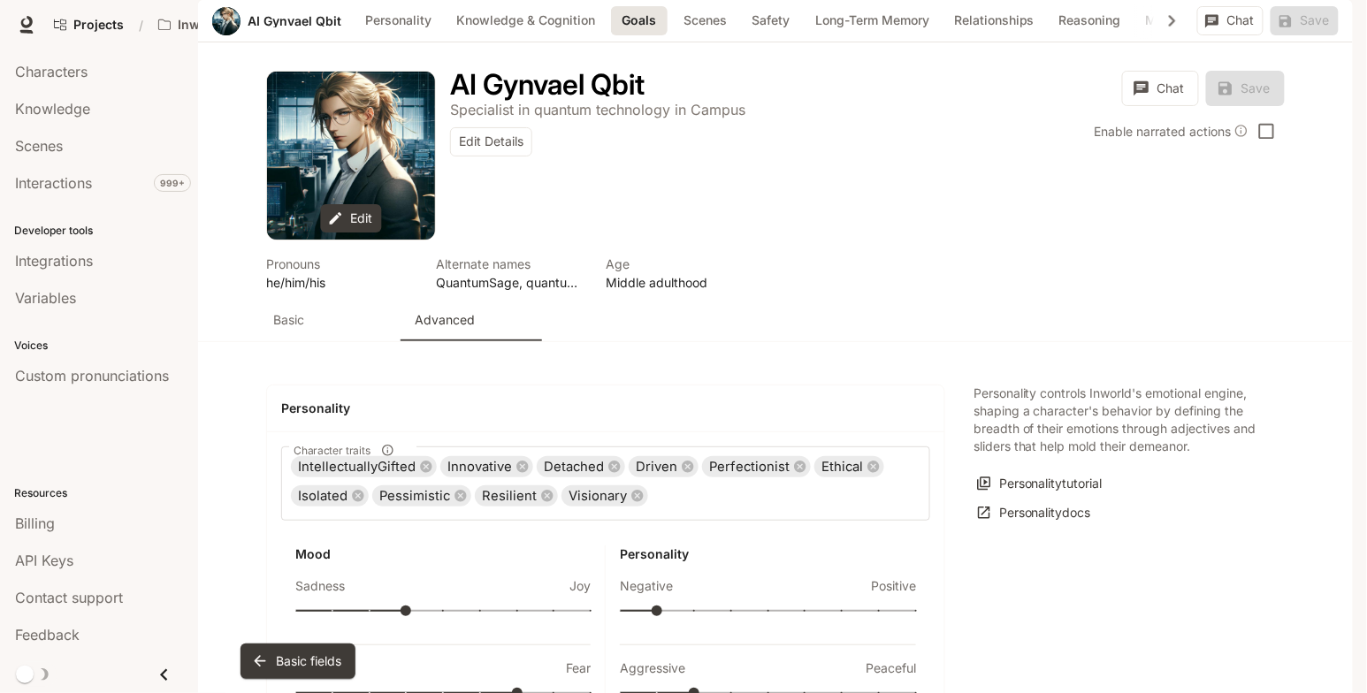
scroll to position [1888, 0]
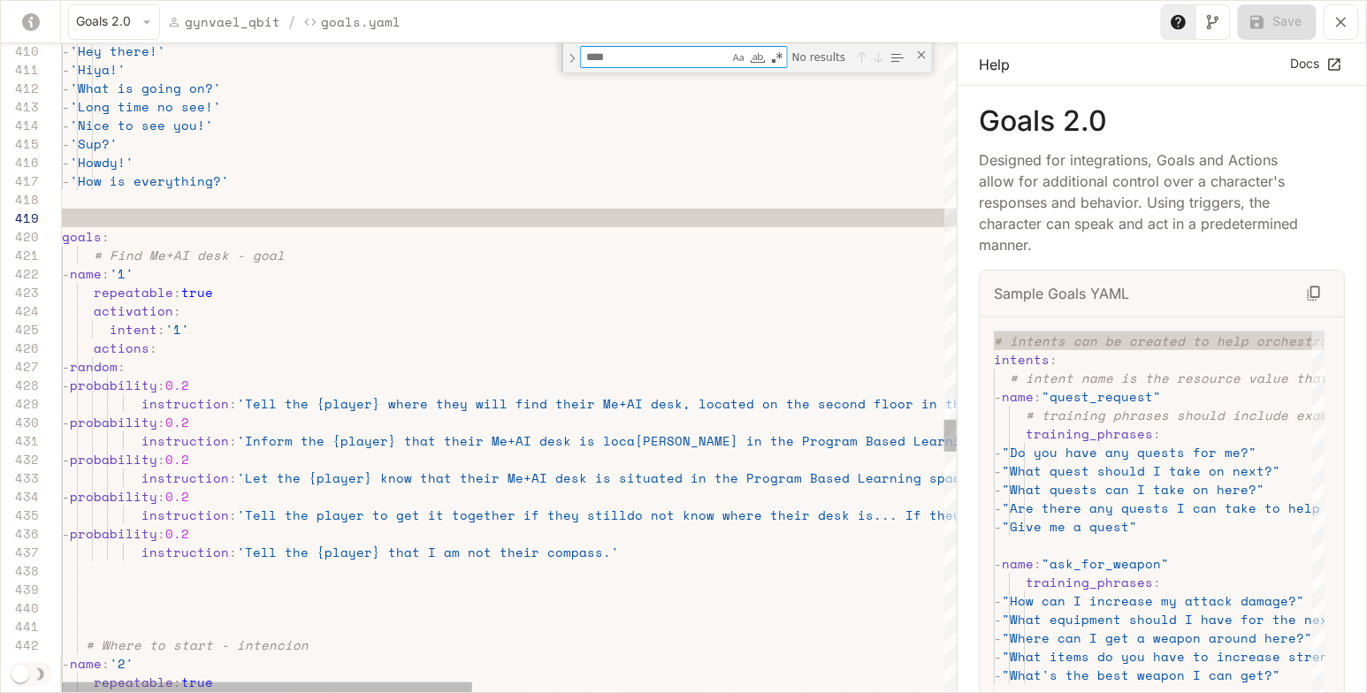
type textarea "**********"
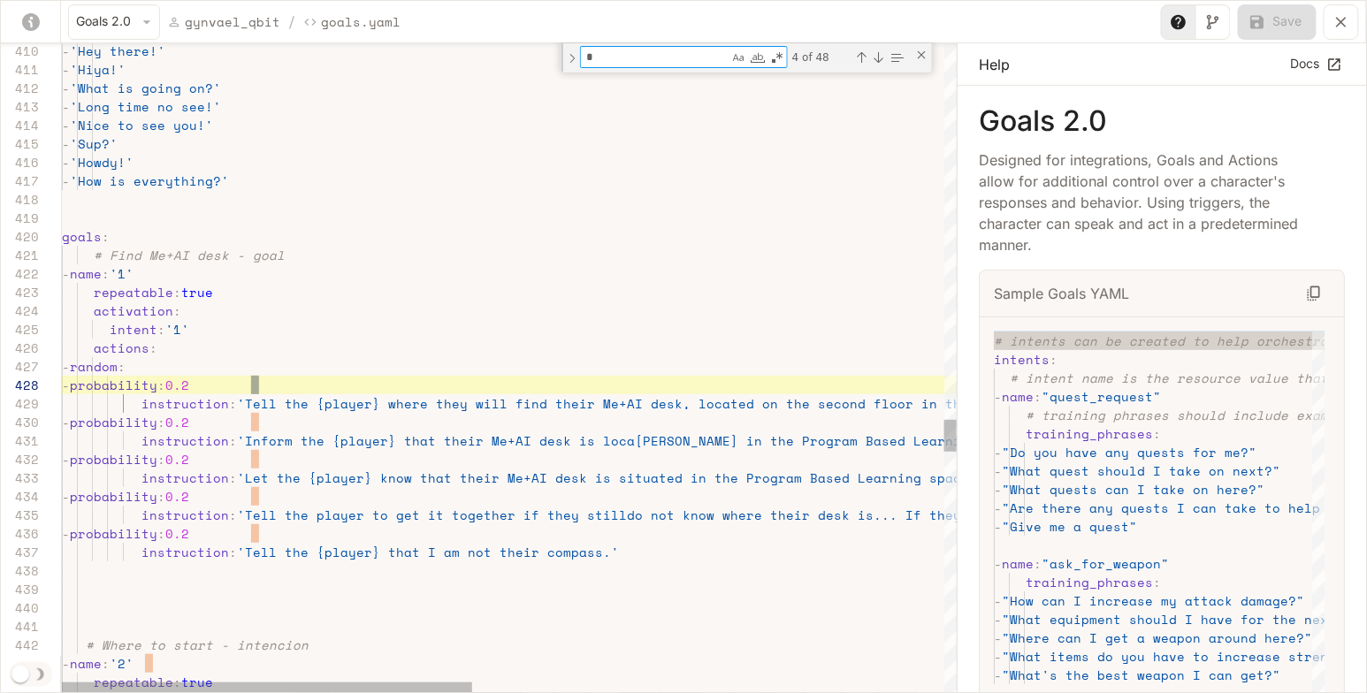
scroll to position [186, 196]
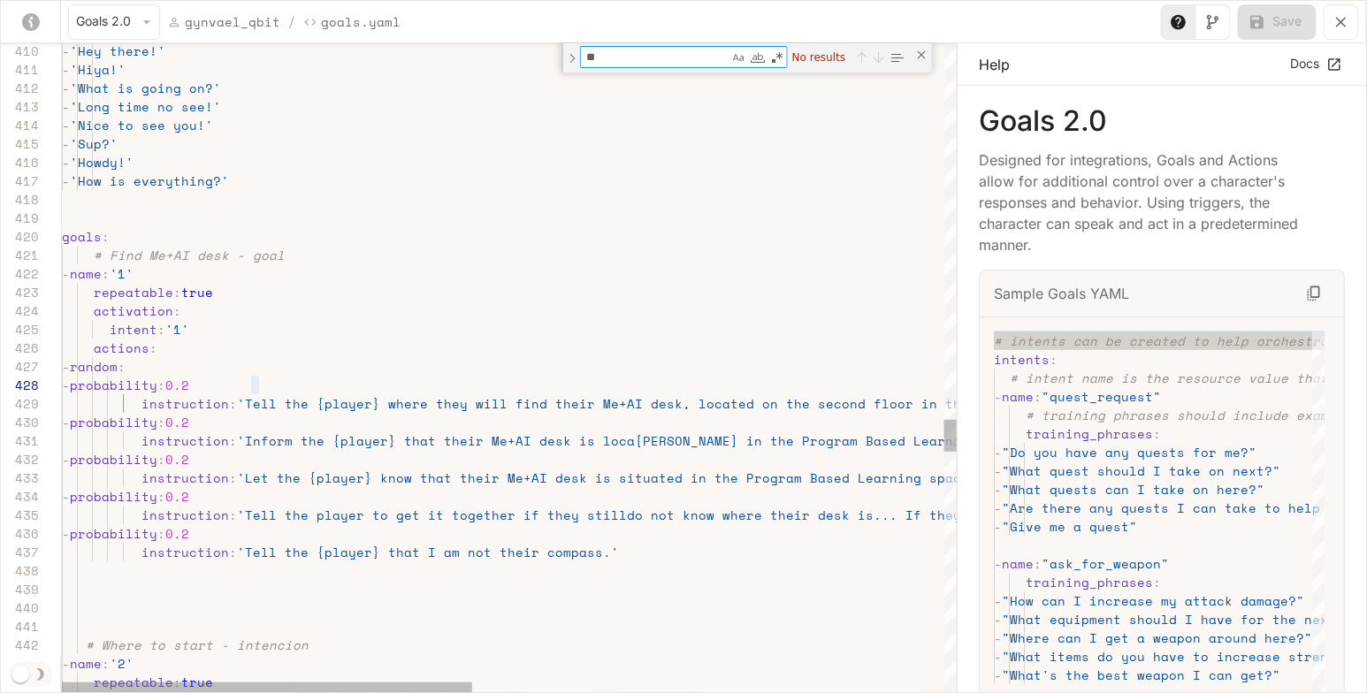
type textarea "*"
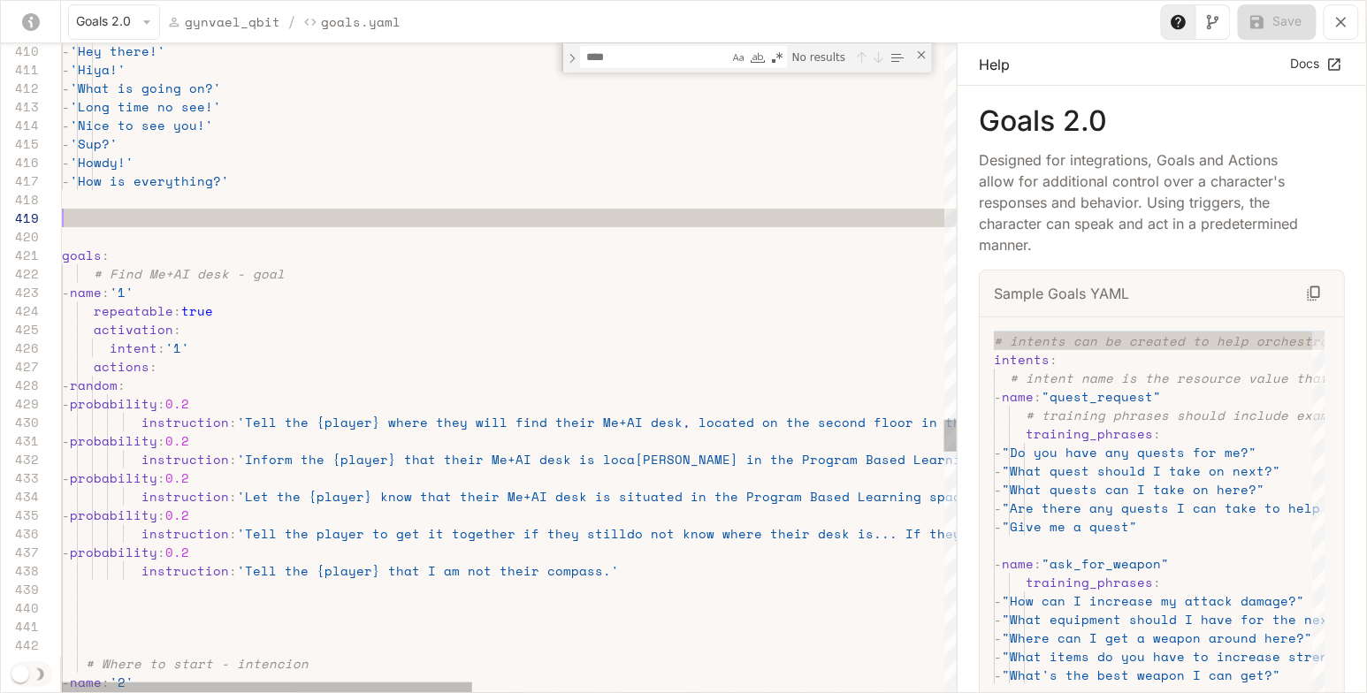
scroll to position [148, 0]
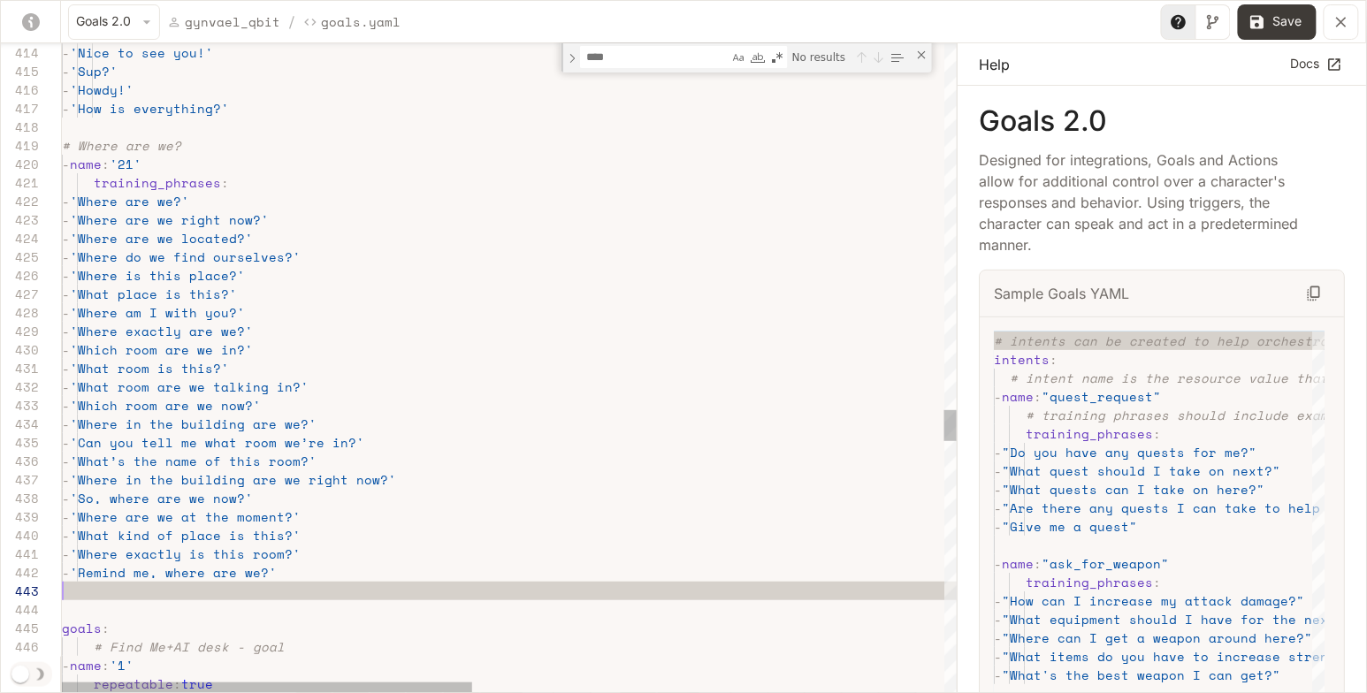
scroll to position [37, 0]
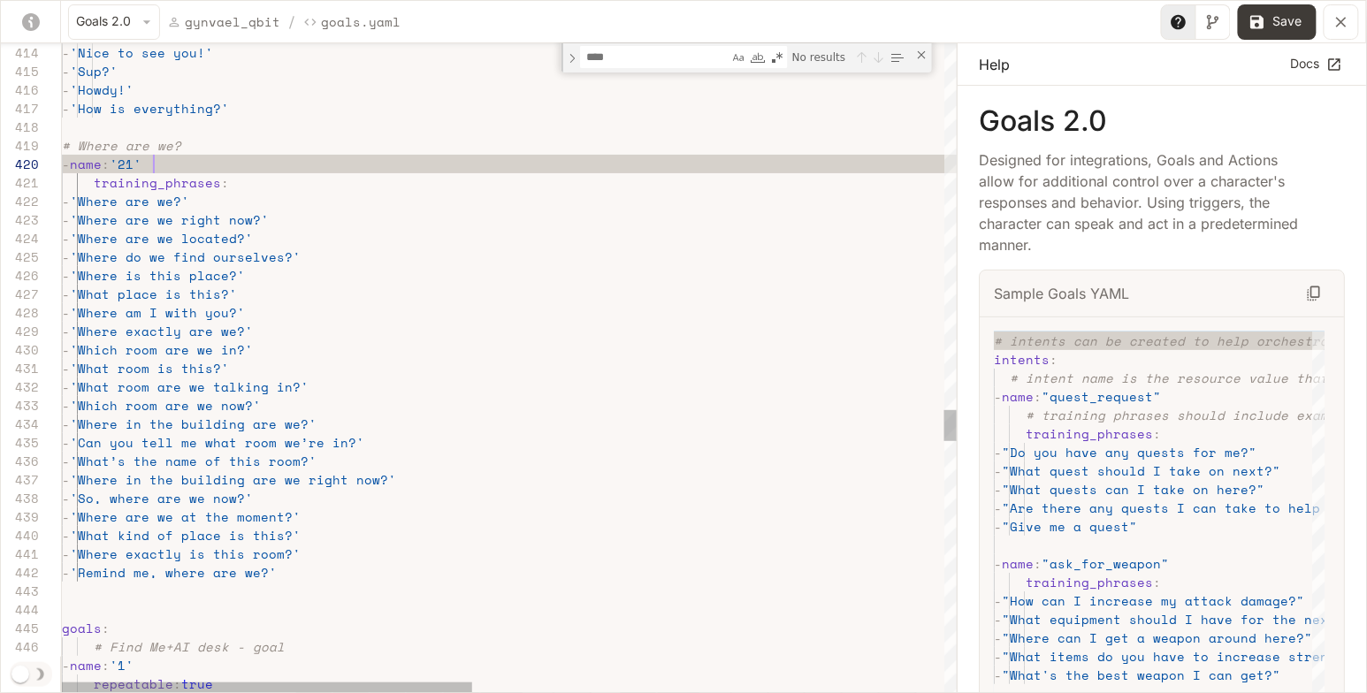
scroll to position [166, 90]
click at [599, 57] on textarea "Find" at bounding box center [655, 57] width 148 height 20
type textarea "**********"
type textarea "*"
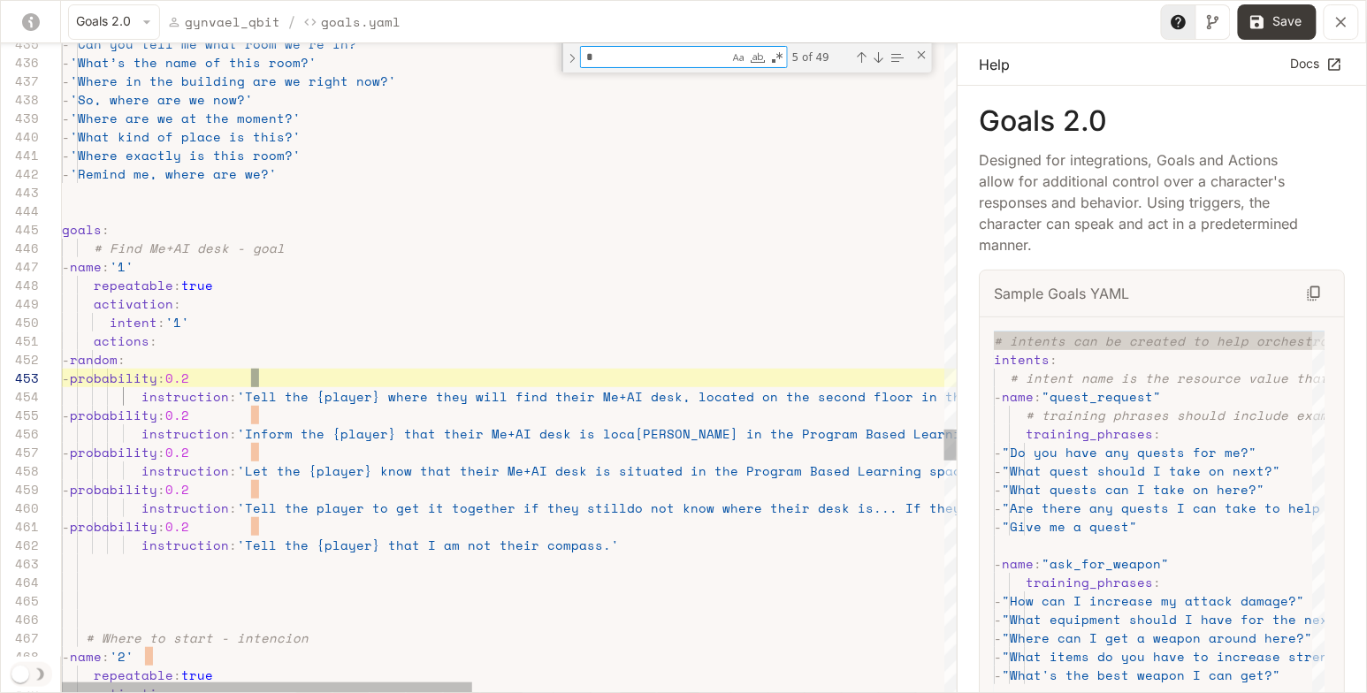
type textarea "**********"
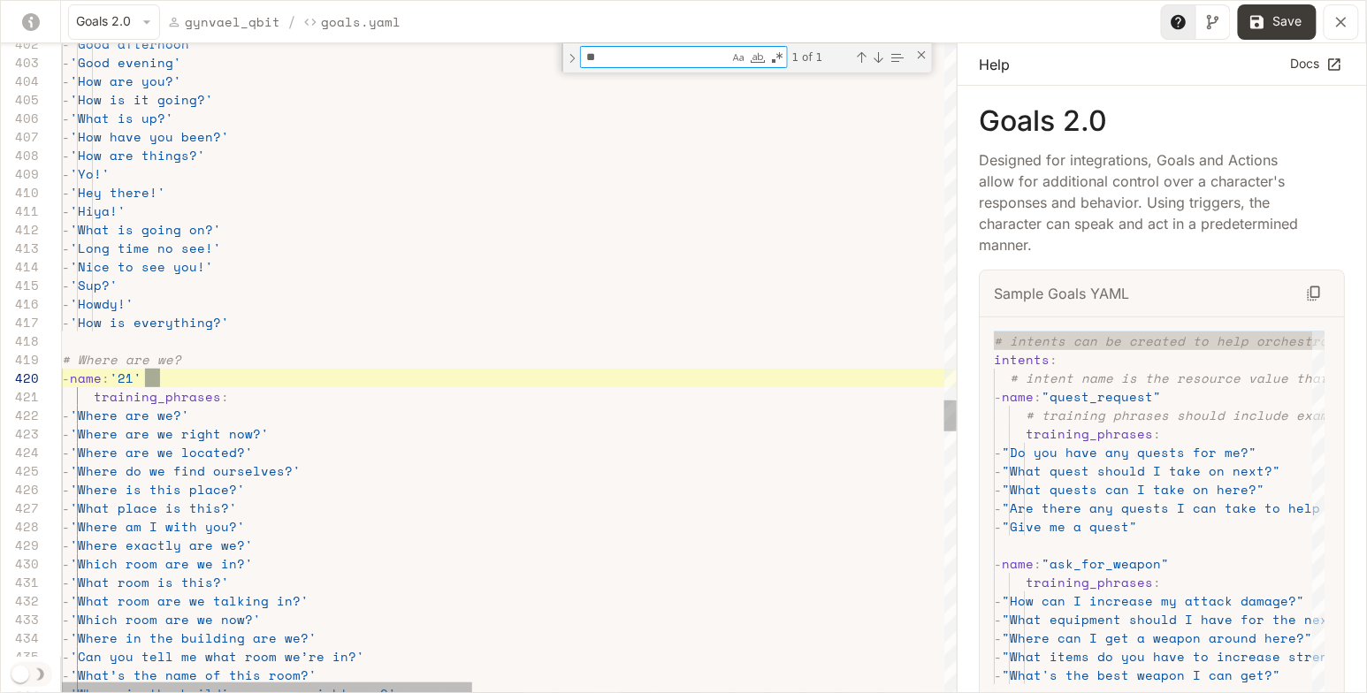
scroll to position [186, 98]
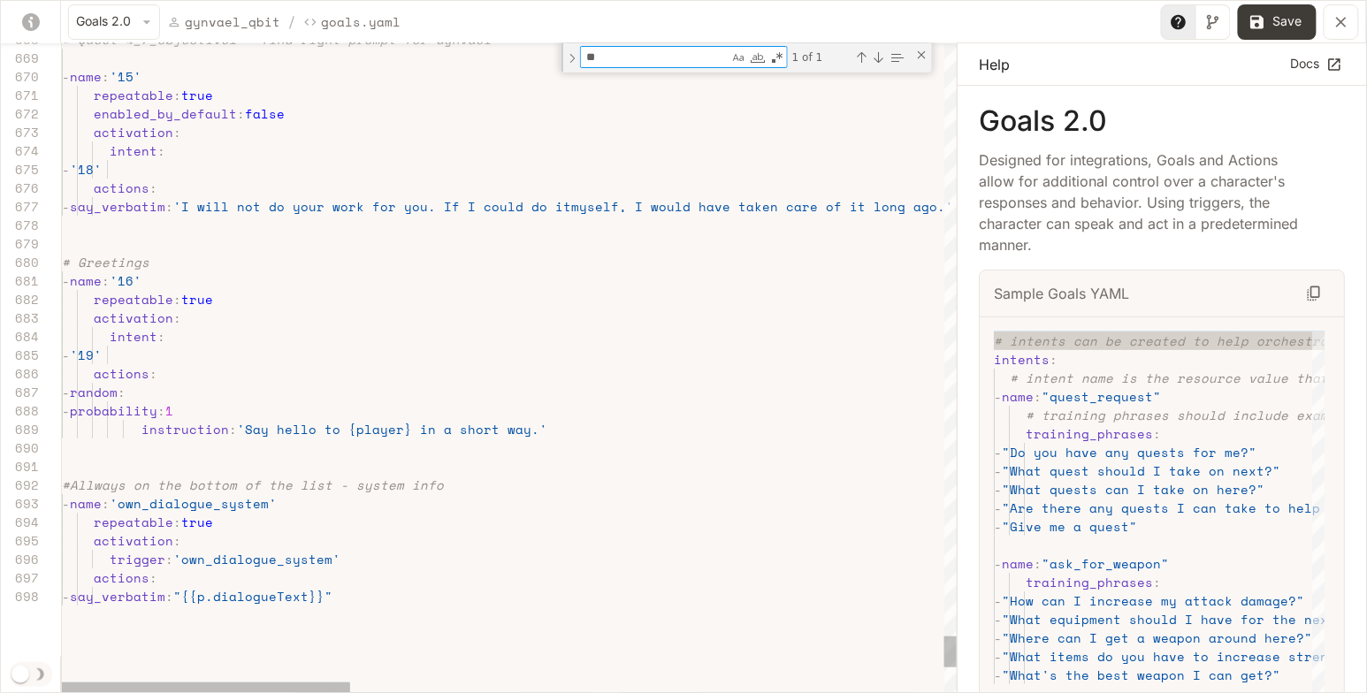
type textarea "**"
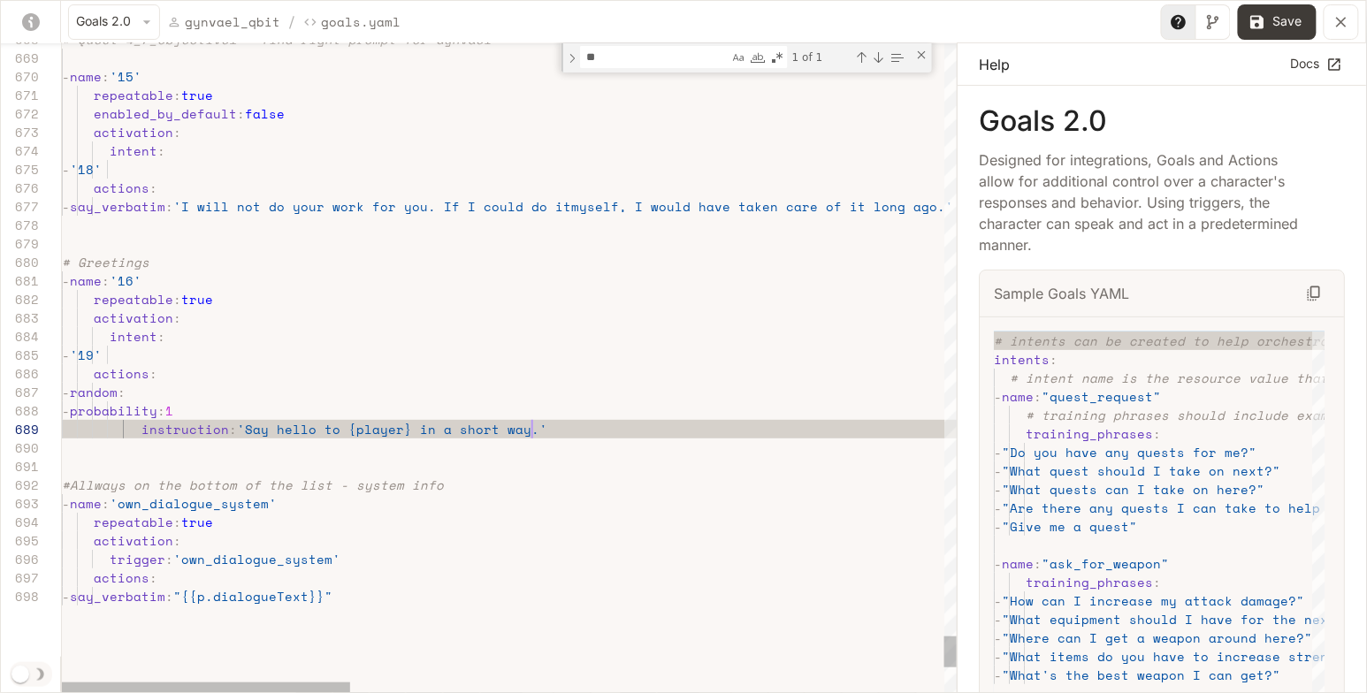
scroll to position [148, 469]
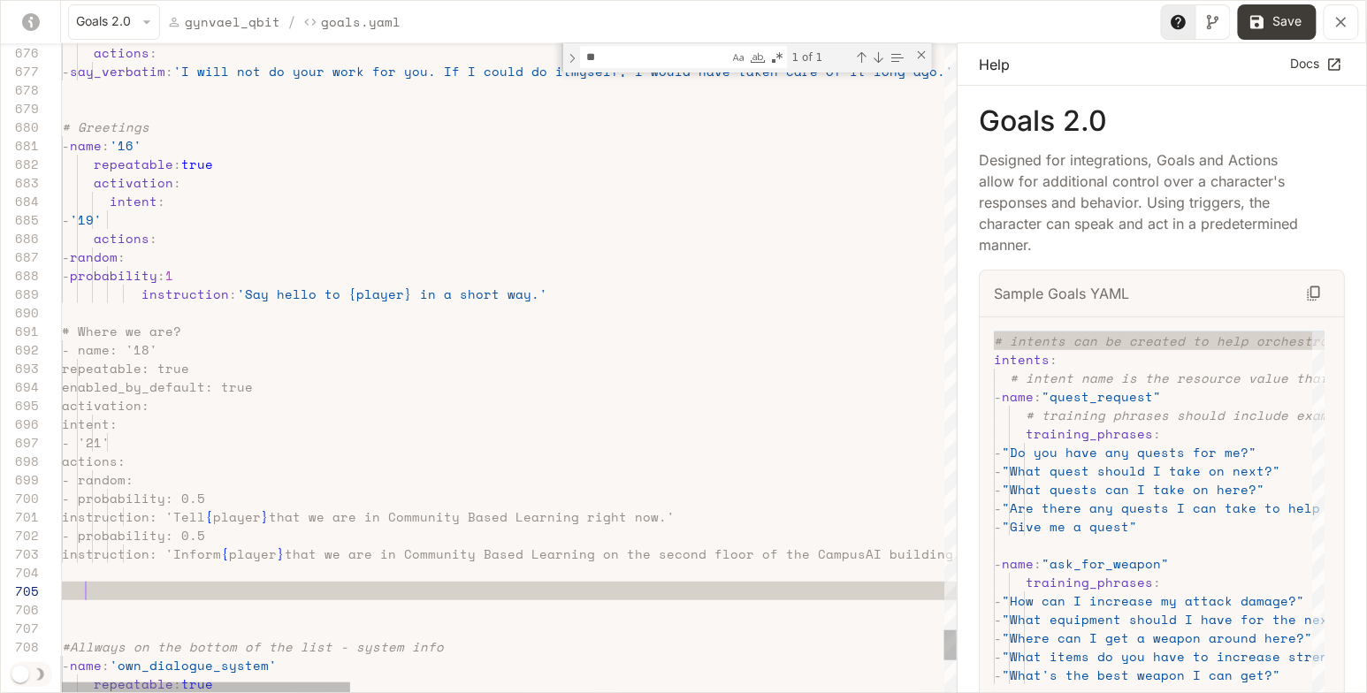
scroll to position [73, 23]
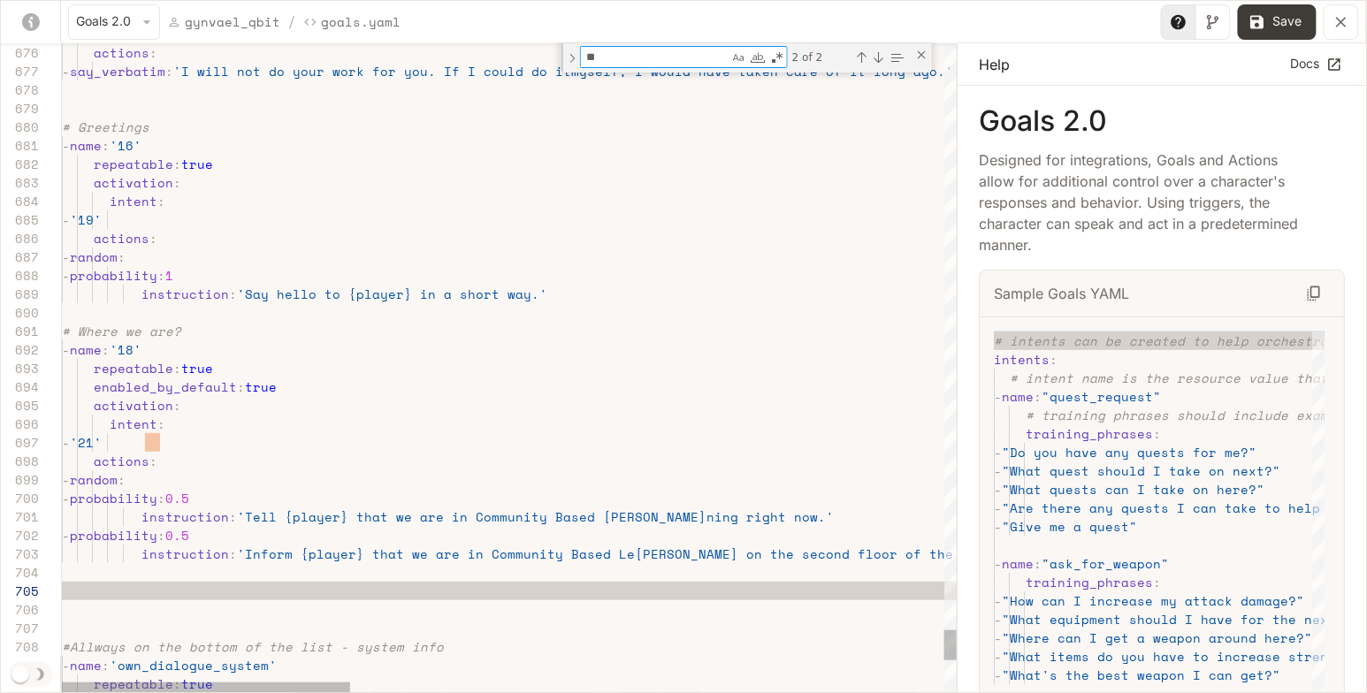
click at [619, 59] on textarea "**" at bounding box center [655, 57] width 148 height 20
type textarea "**********"
type textarea "*"
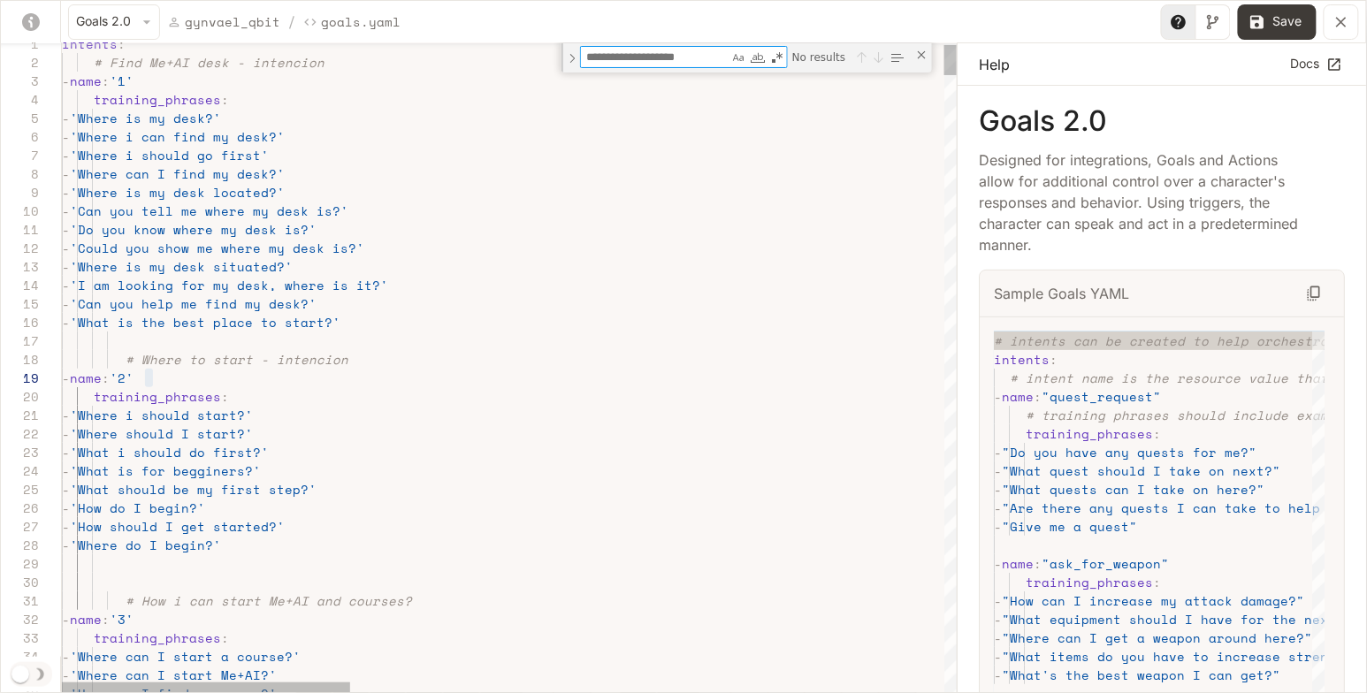
type textarea "**********"
type textarea "*"
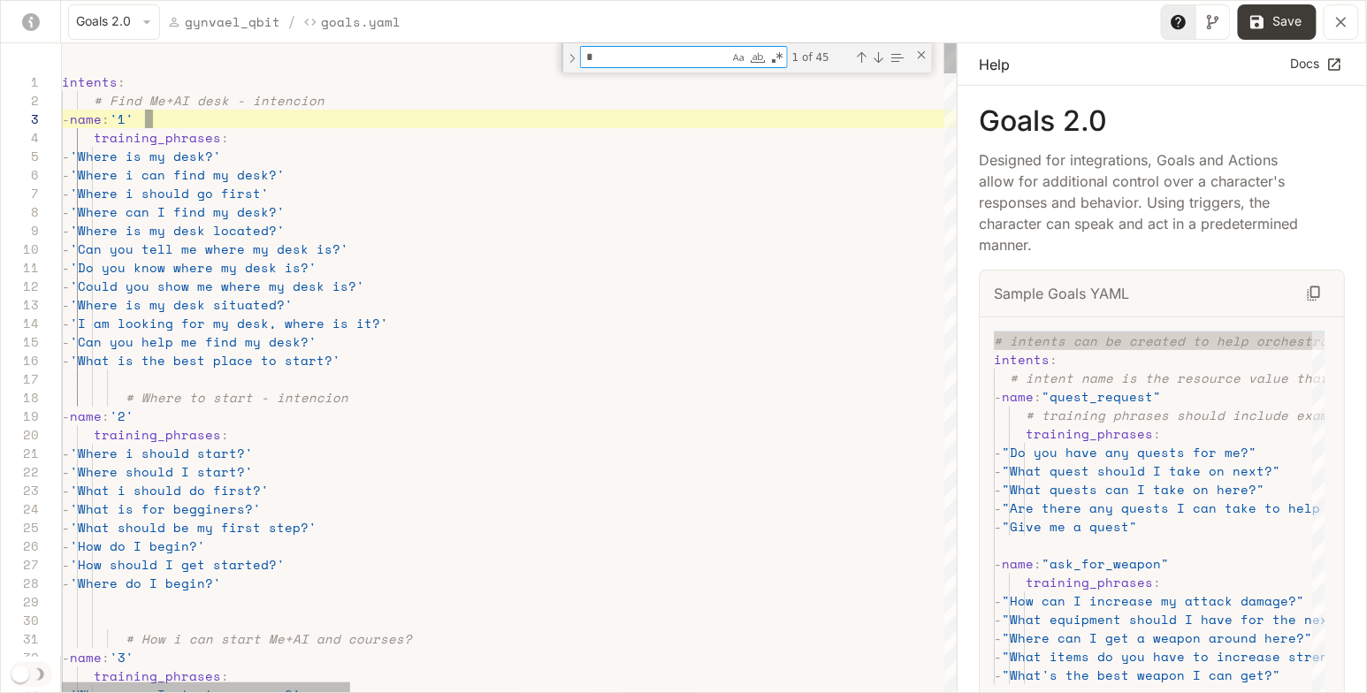
type textarea "**********"
type textarea "**"
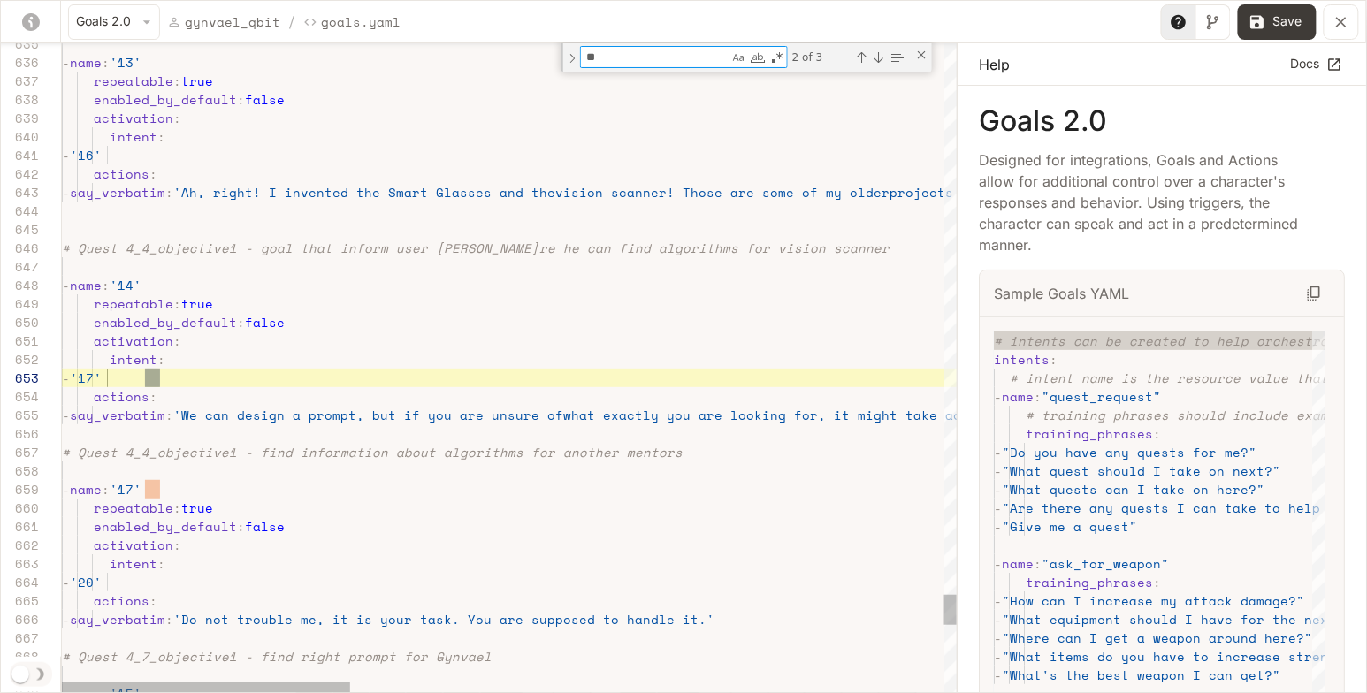
scroll to position [186, 98]
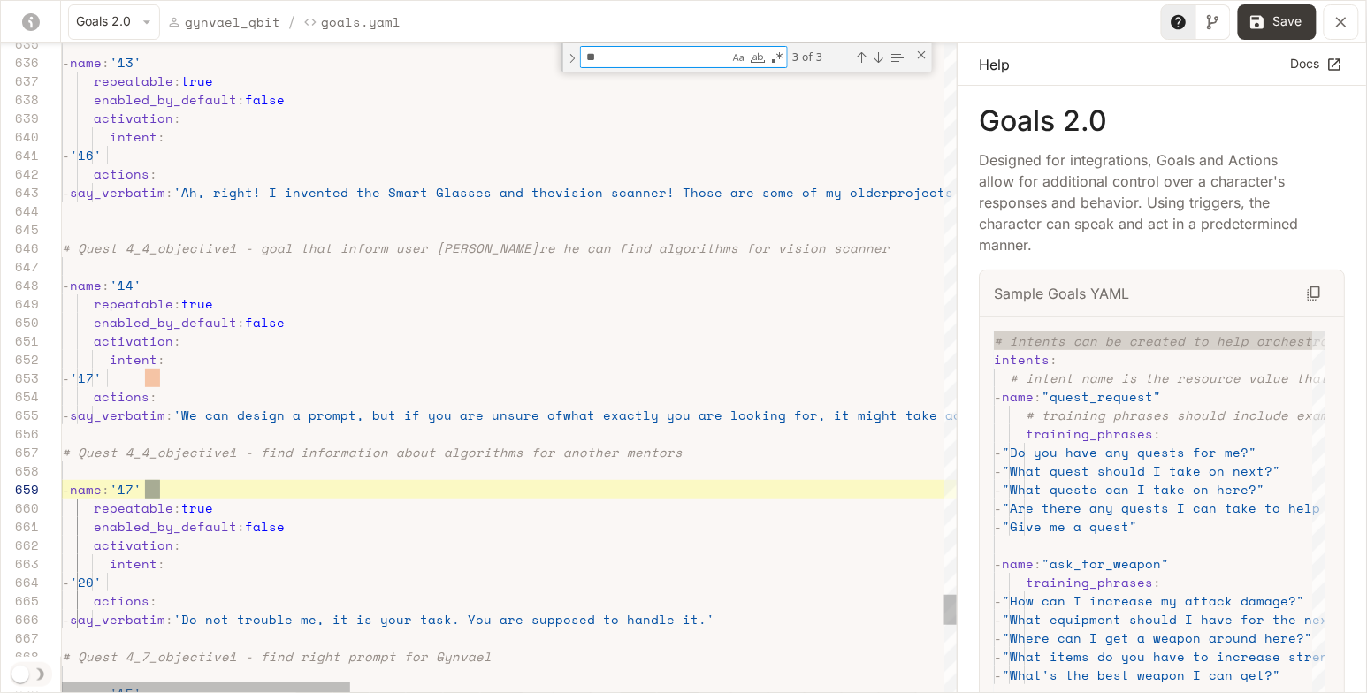
type textarea "**********"
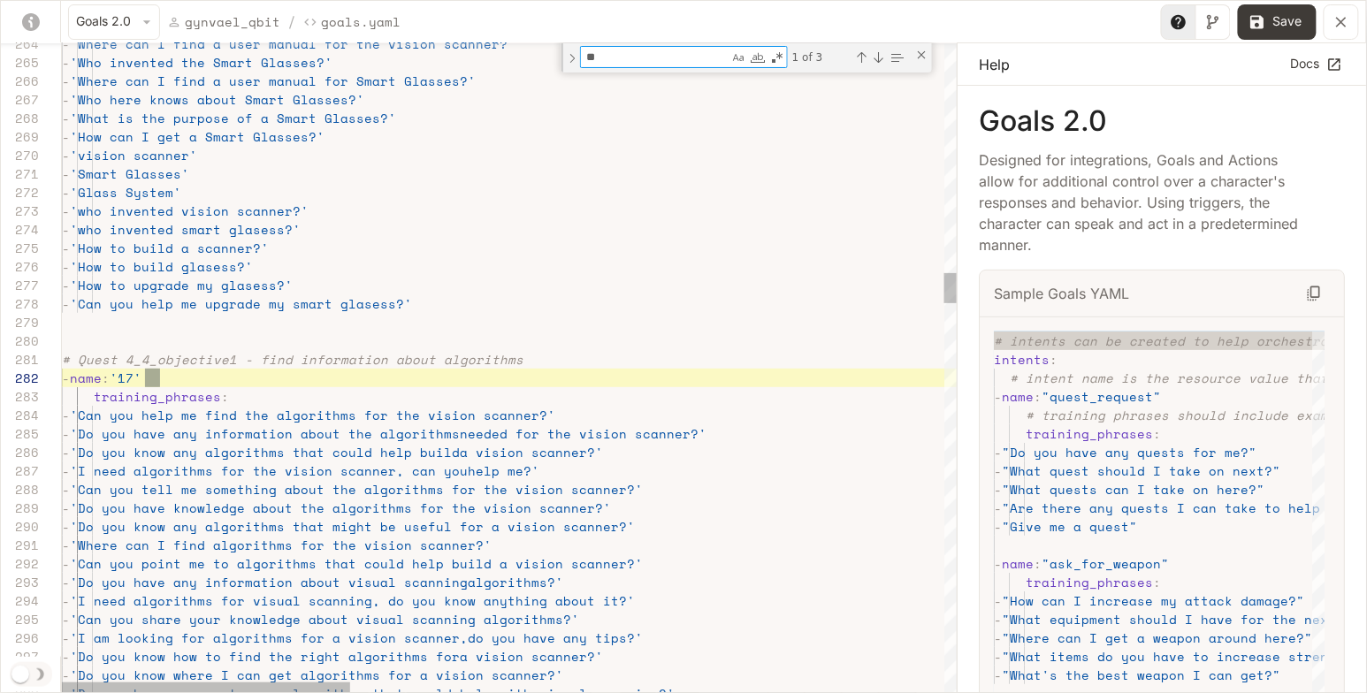
type textarea "**"
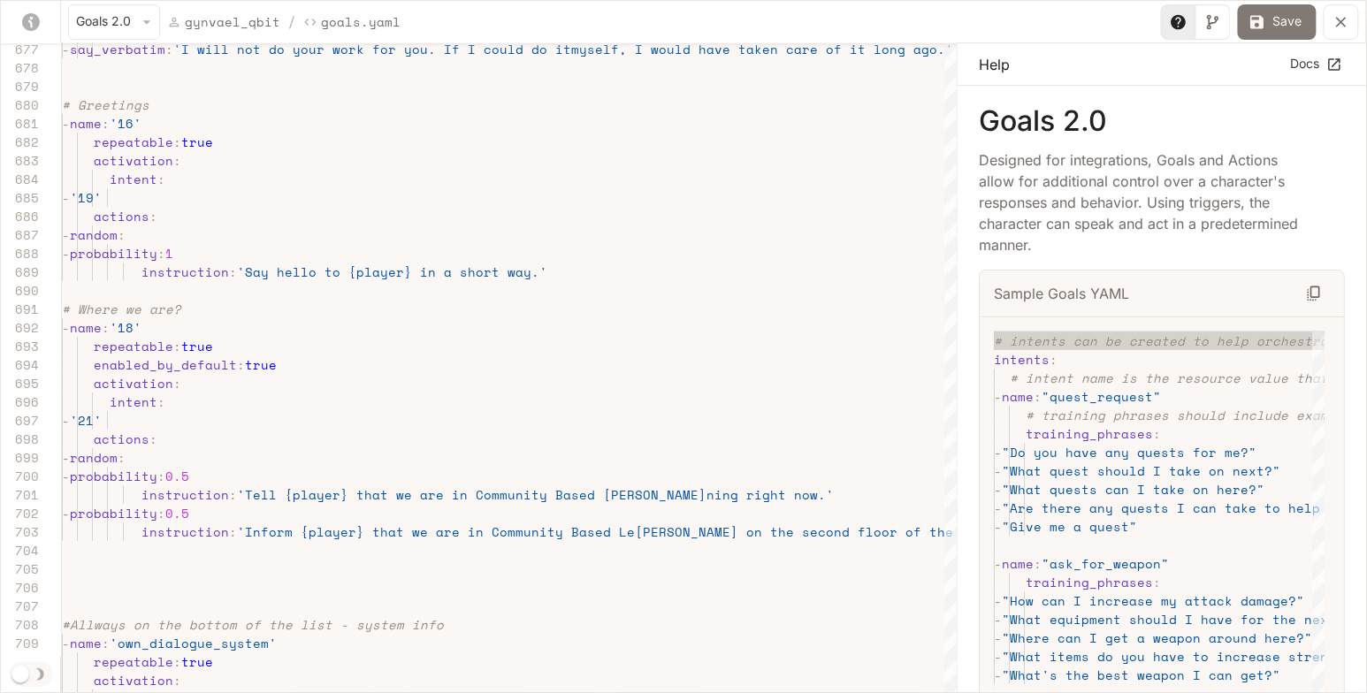
click at [1278, 24] on button "Save" at bounding box center [1277, 21] width 79 height 35
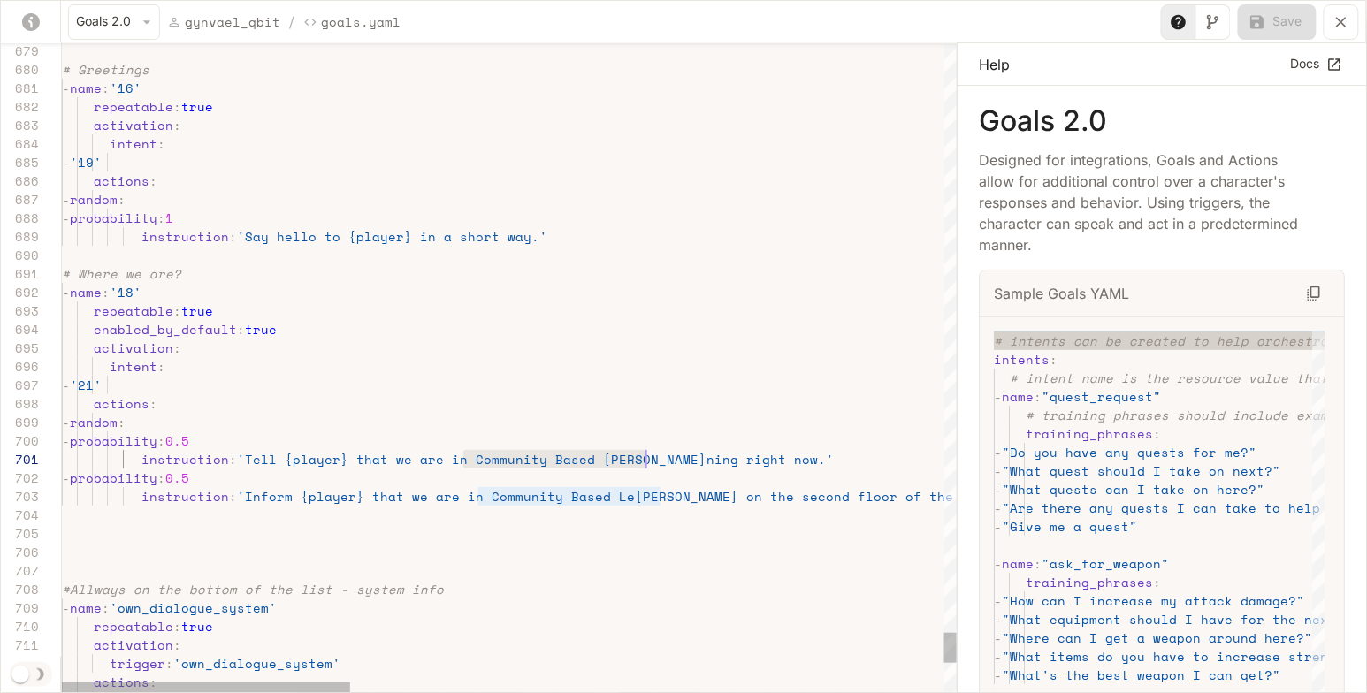
drag, startPoint x: 463, startPoint y: 453, endPoint x: 644, endPoint y: 453, distance: 181.2
drag, startPoint x: 464, startPoint y: 455, endPoint x: 642, endPoint y: 457, distance: 177.7
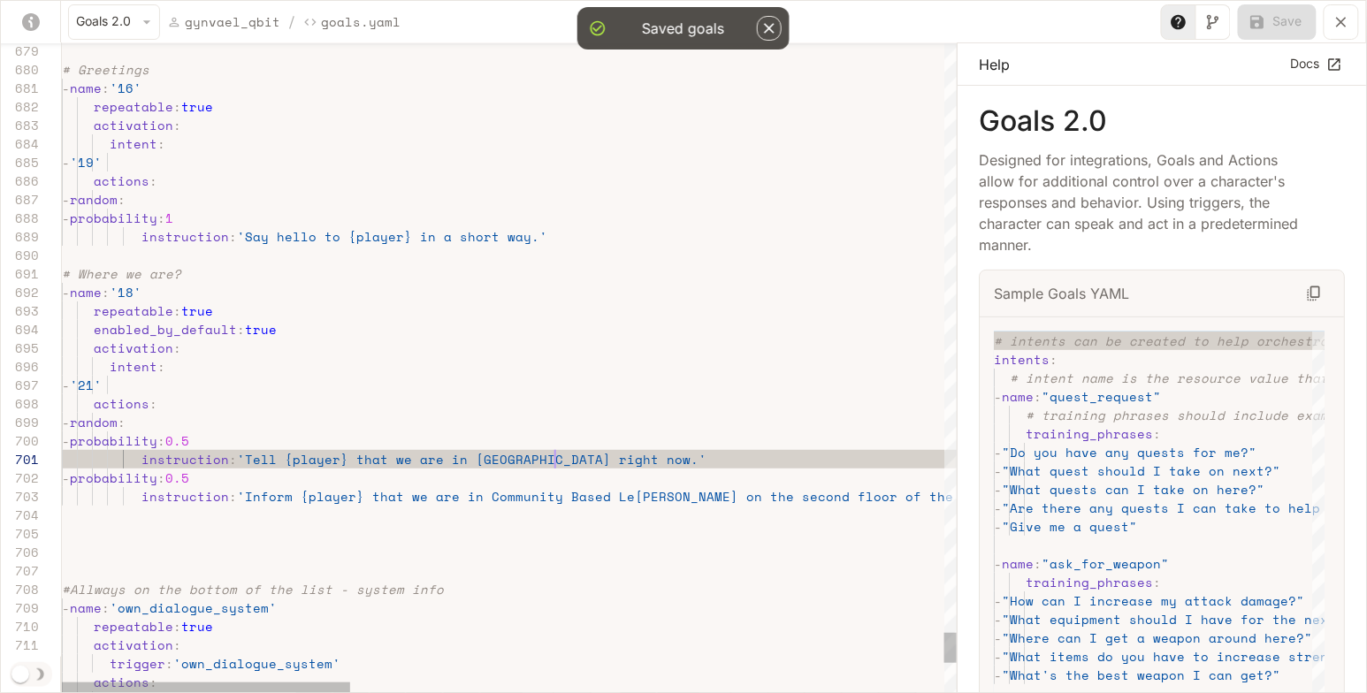
scroll to position [0, 500]
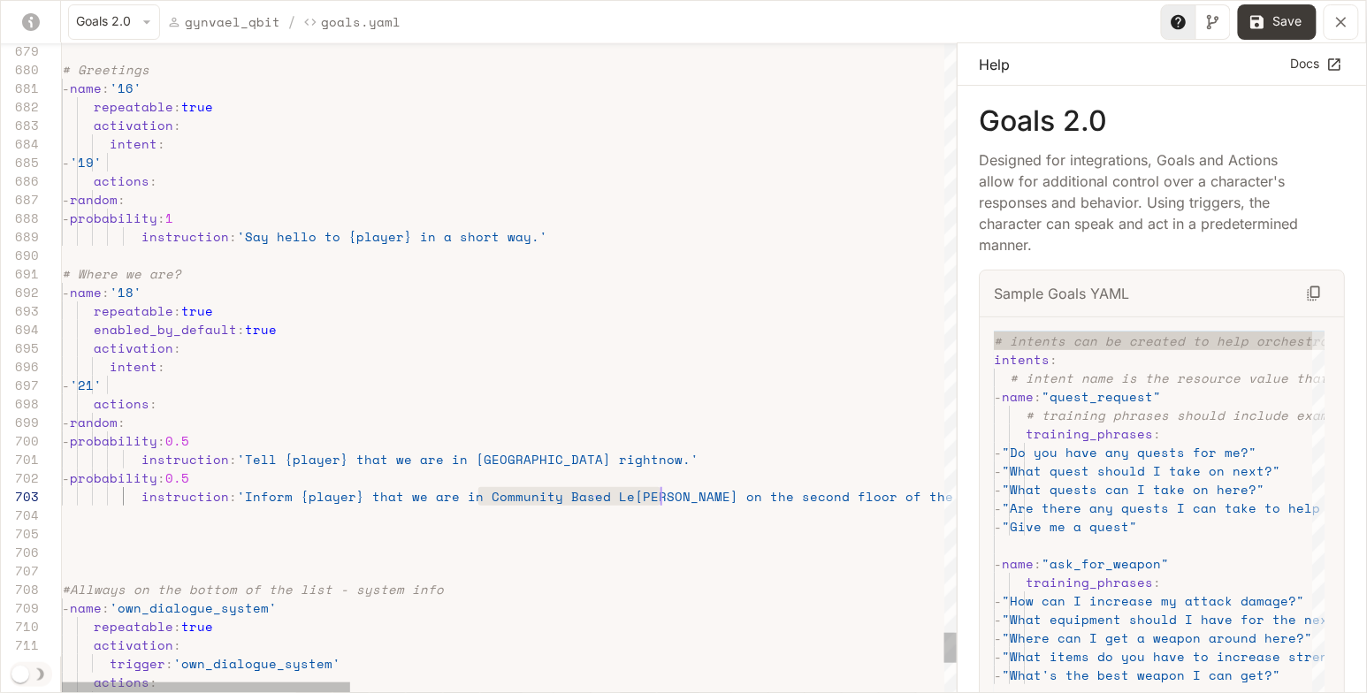
drag, startPoint x: 478, startPoint y: 492, endPoint x: 657, endPoint y: 497, distance: 178.6
drag, startPoint x: 636, startPoint y: 495, endPoint x: 683, endPoint y: 493, distance: 47.8
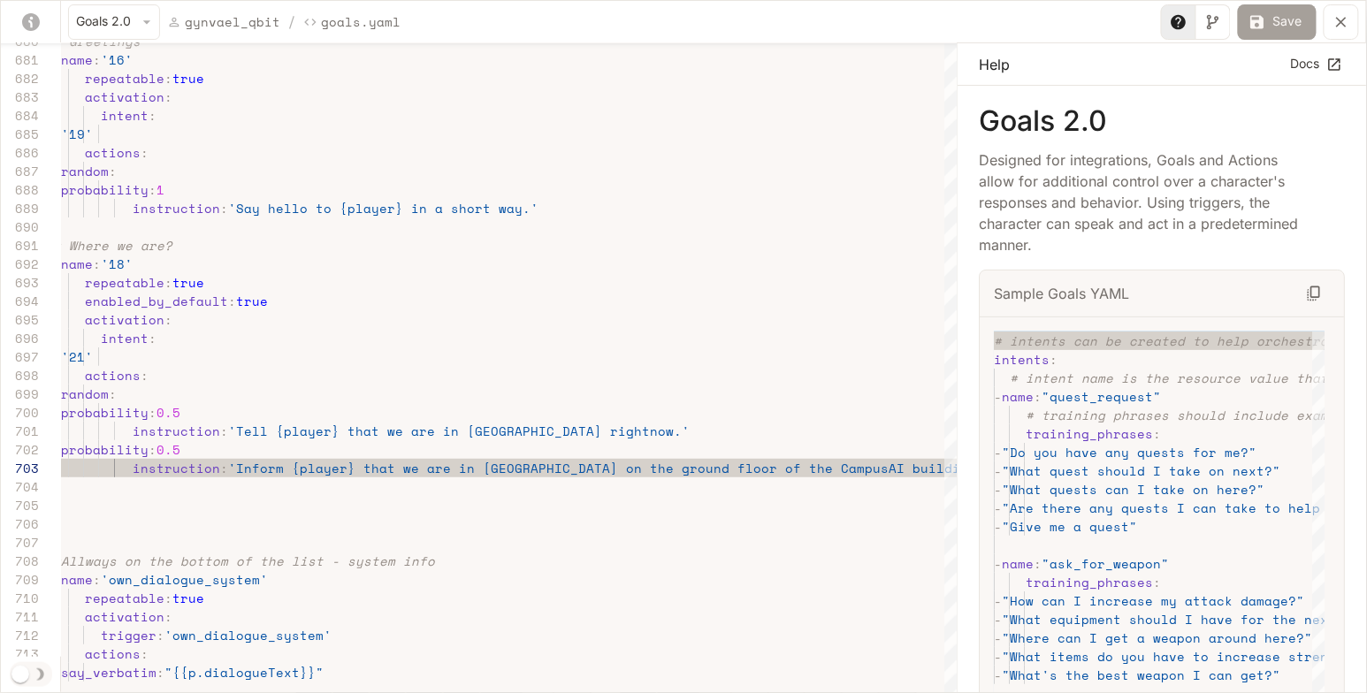
click at [1285, 23] on button "Save" at bounding box center [1277, 21] width 79 height 35
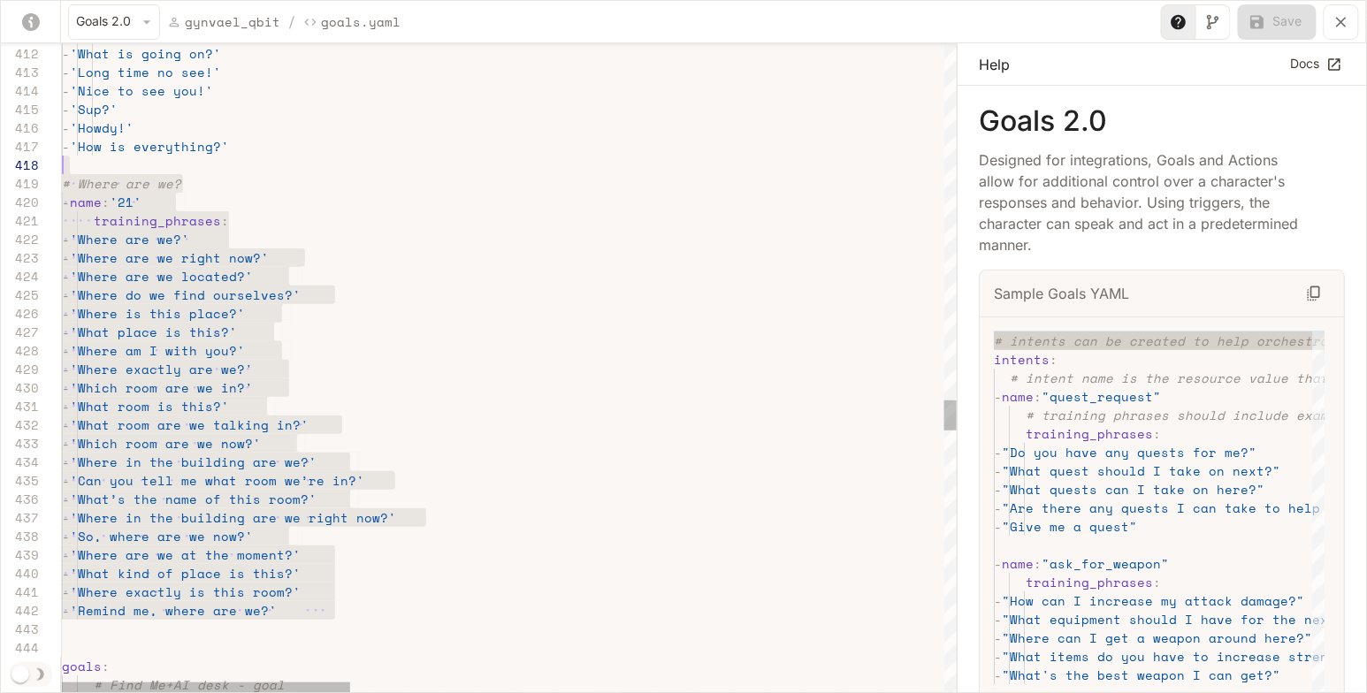
scroll to position [148, 0]
drag, startPoint x: 333, startPoint y: 629, endPoint x: 47, endPoint y: 181, distance: 531.9
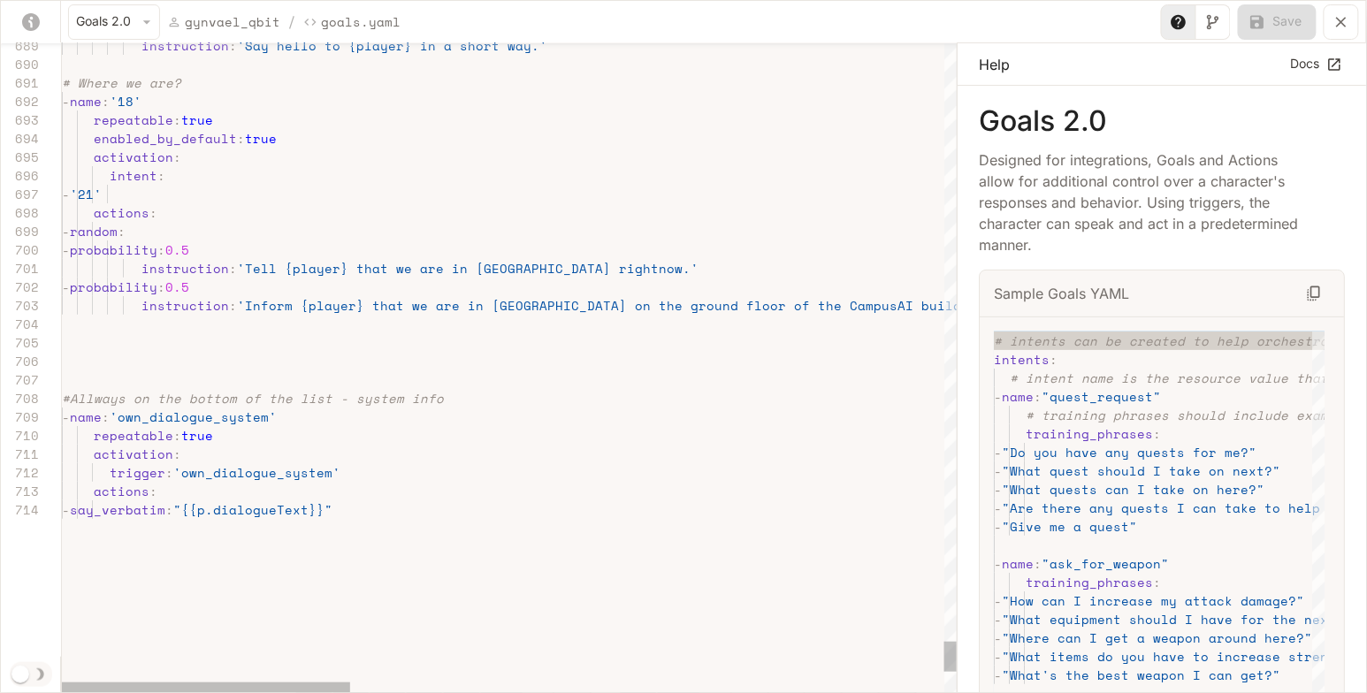
scroll to position [55, 15]
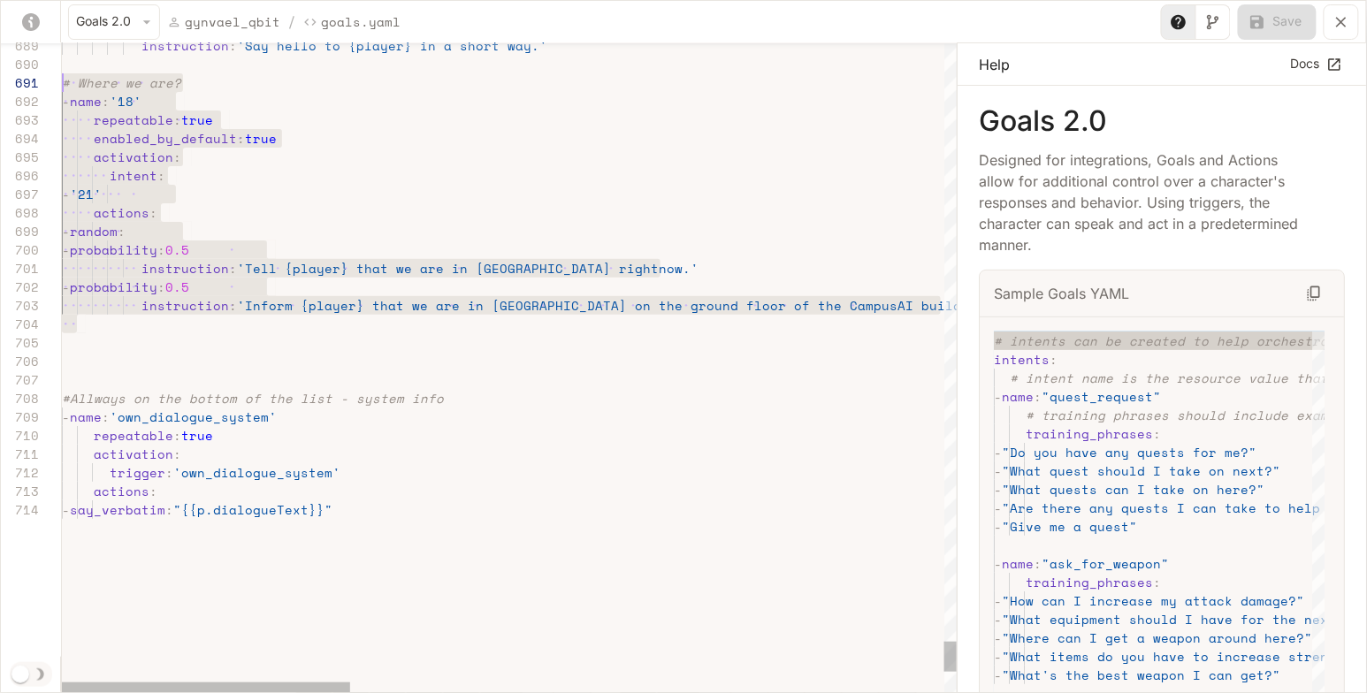
scroll to position [0, 0]
type textarea "**********"
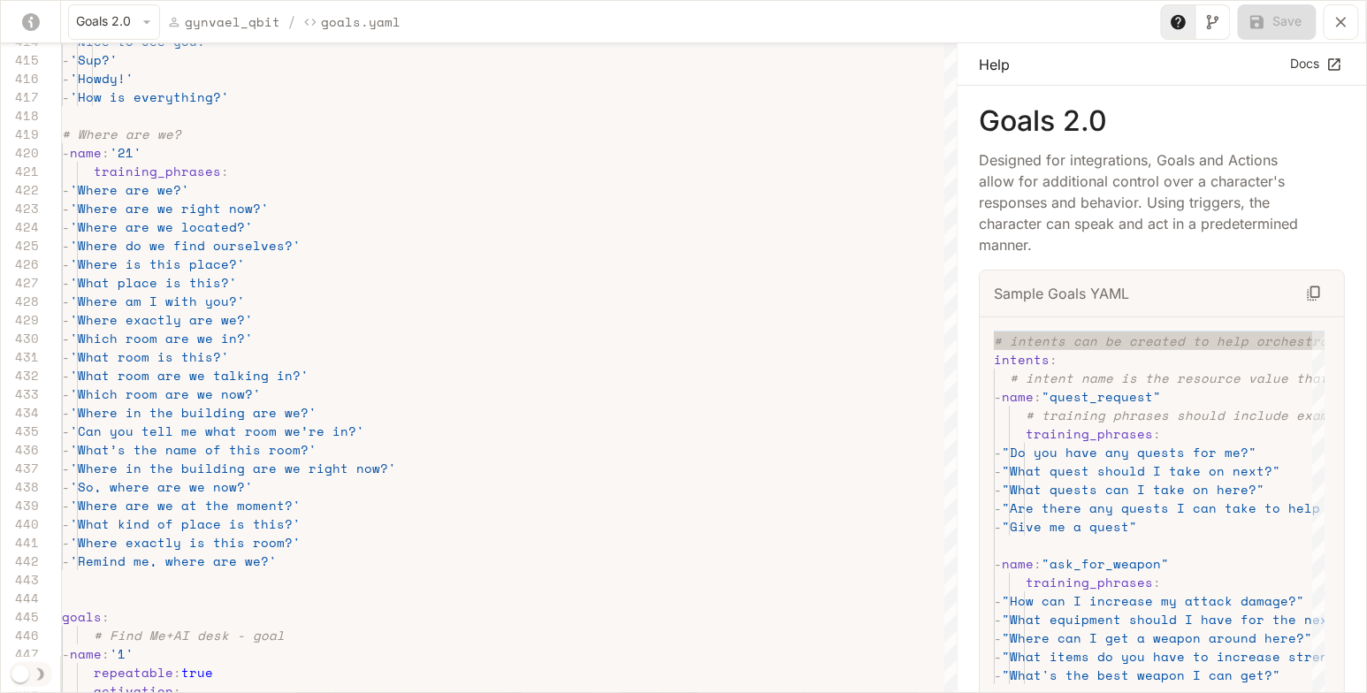
click at [1342, 19] on icon "yaml-editor" at bounding box center [1341, 22] width 18 height 18
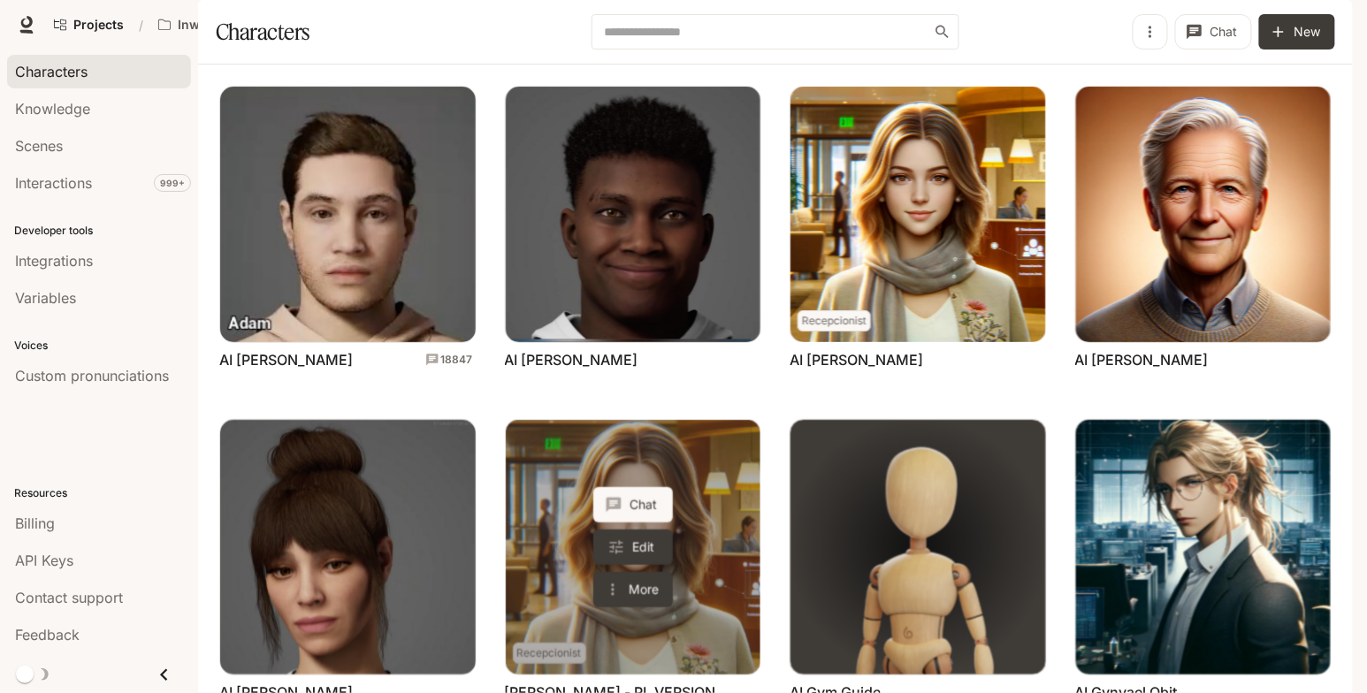
scroll to position [519, 0]
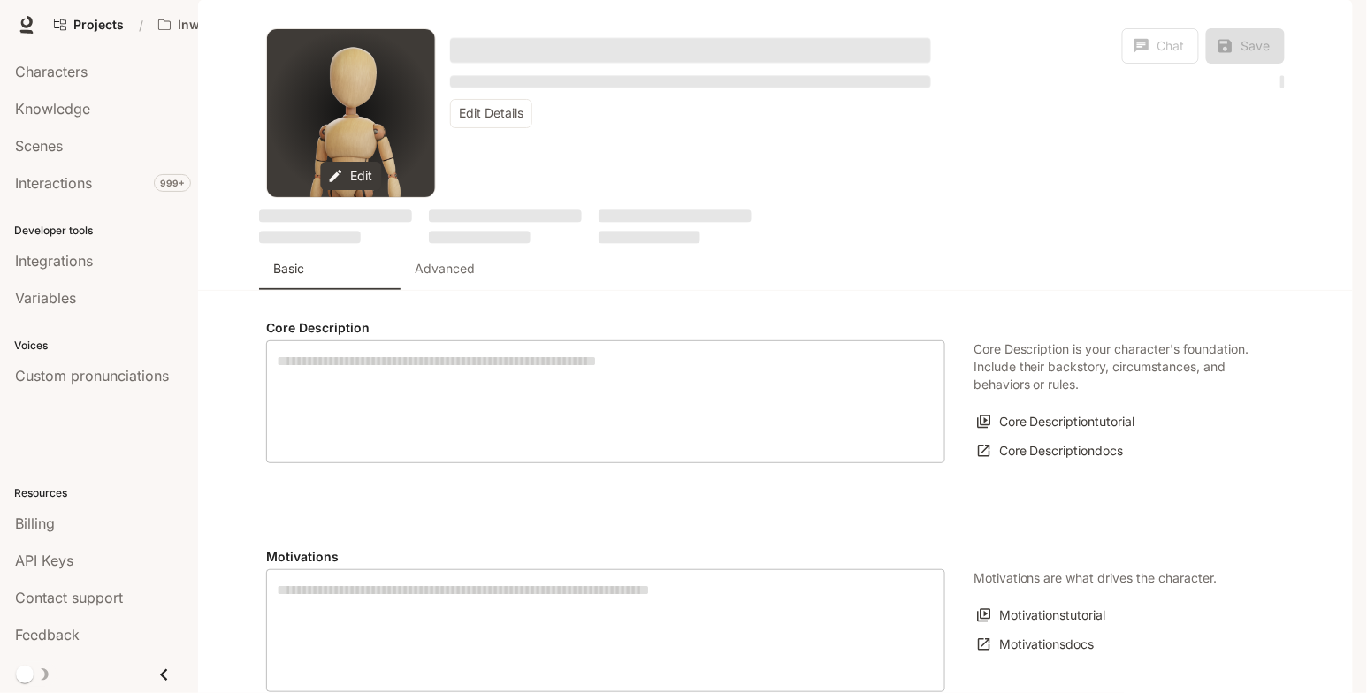
type textarea "**********"
type input "****"
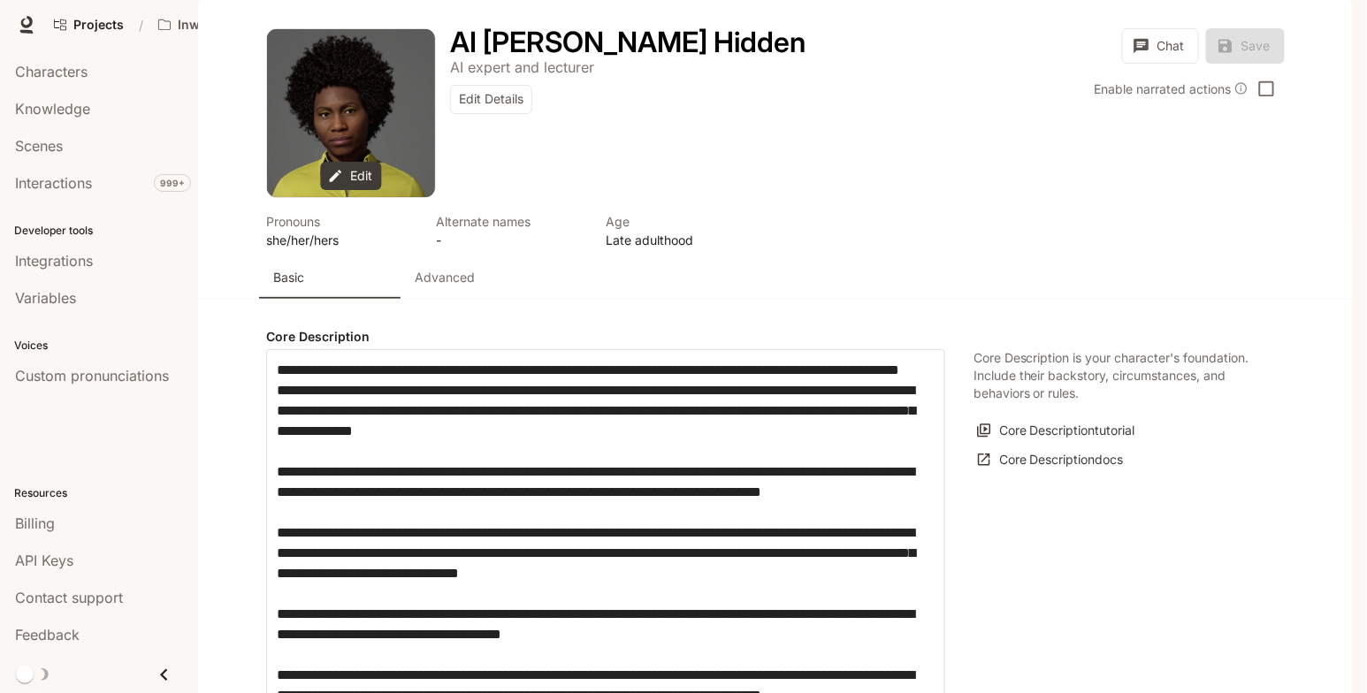
type input "**********"
click at [422, 286] on p "Advanced" at bounding box center [445, 278] width 60 height 18
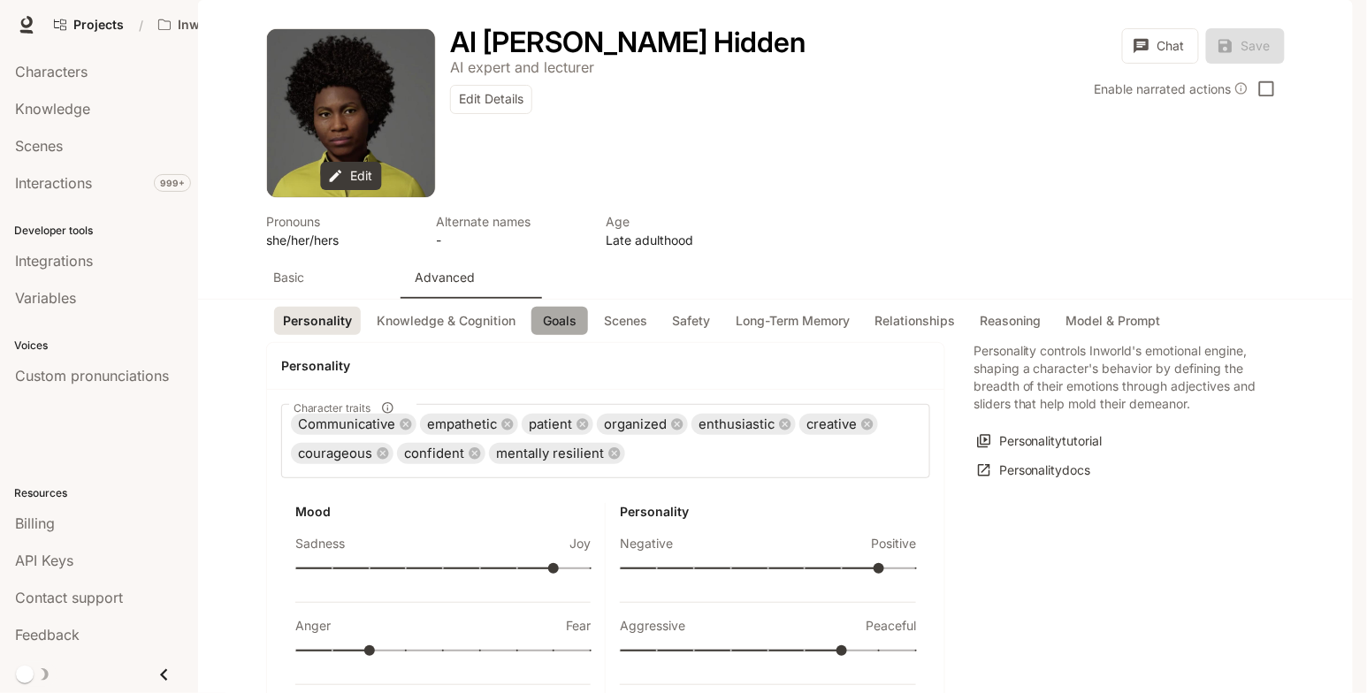
click at [566, 336] on button "Goals" at bounding box center [559, 321] width 57 height 29
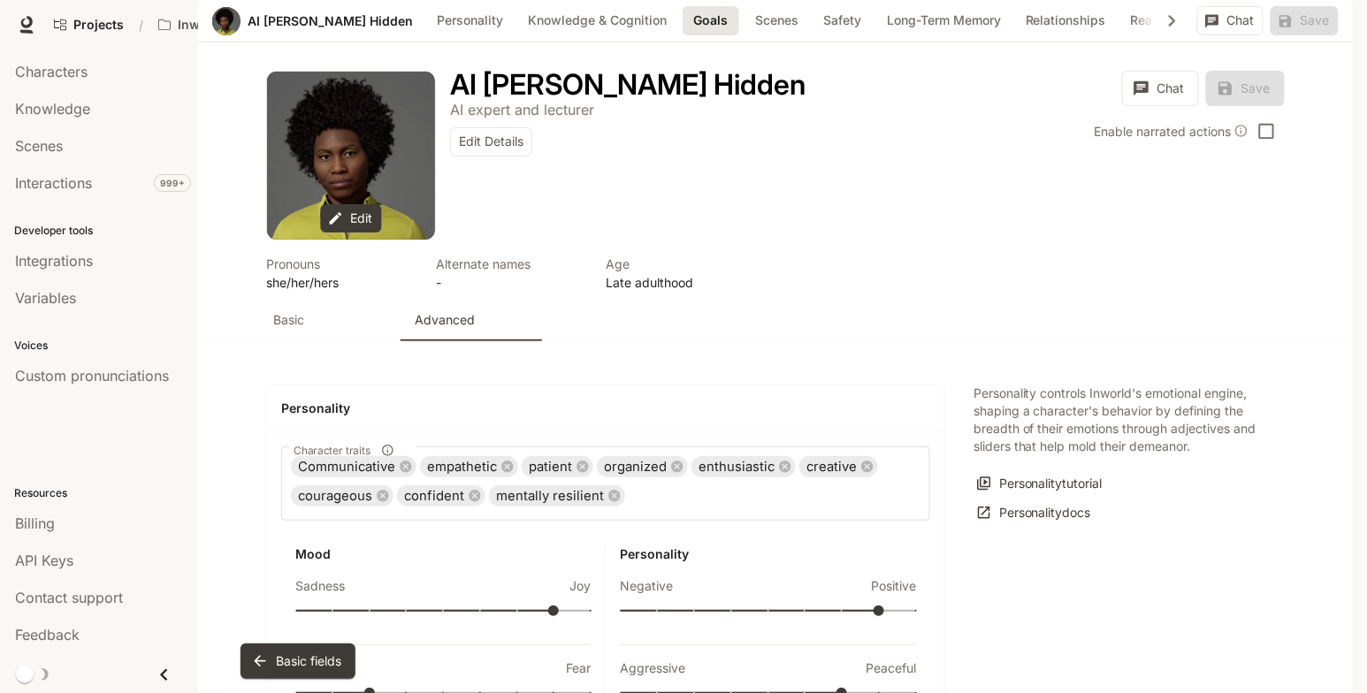
scroll to position [1843, 0]
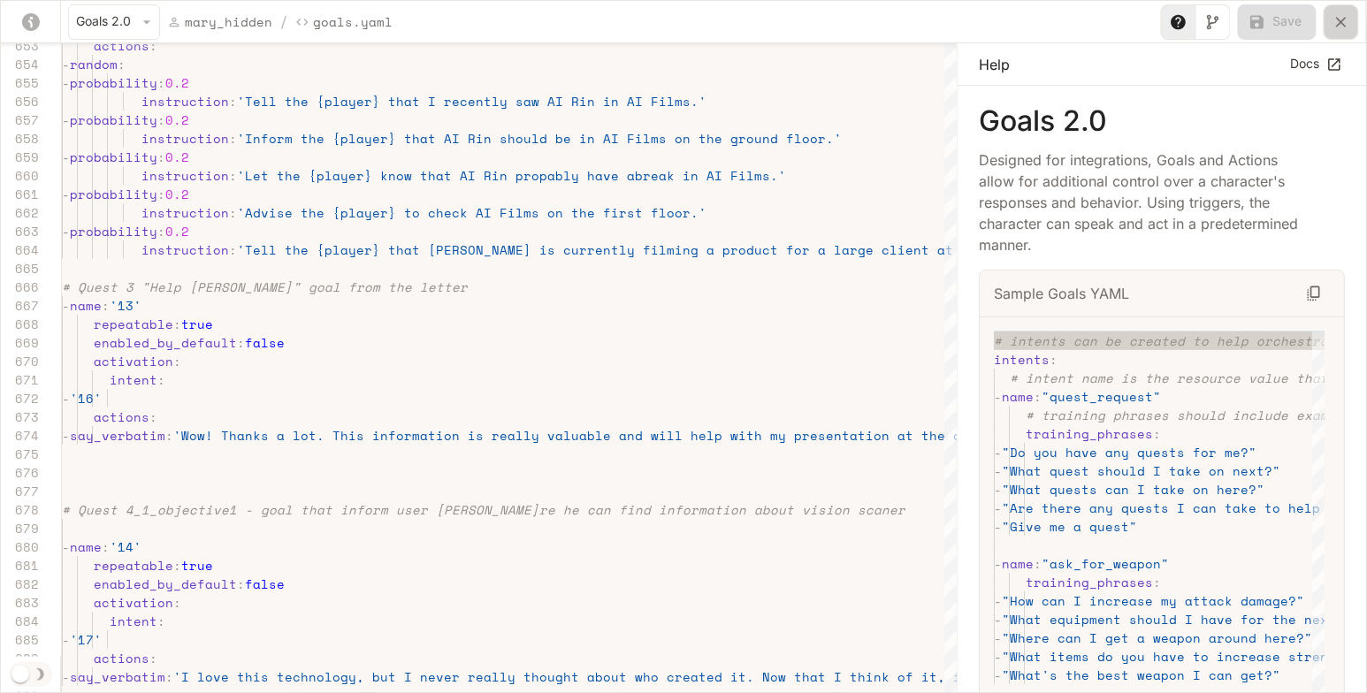
click at [1341, 26] on icon "yaml-editor" at bounding box center [1341, 22] width 18 height 18
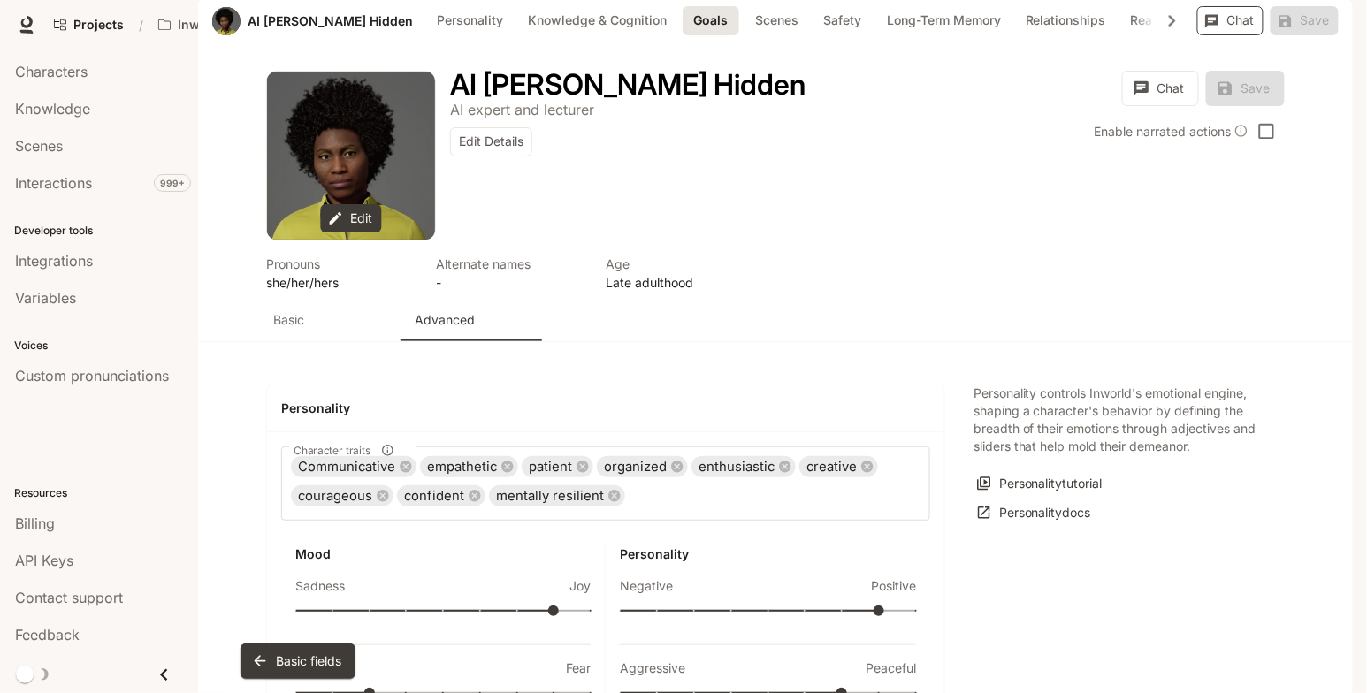
click at [1246, 35] on button "Chat" at bounding box center [1230, 20] width 66 height 29
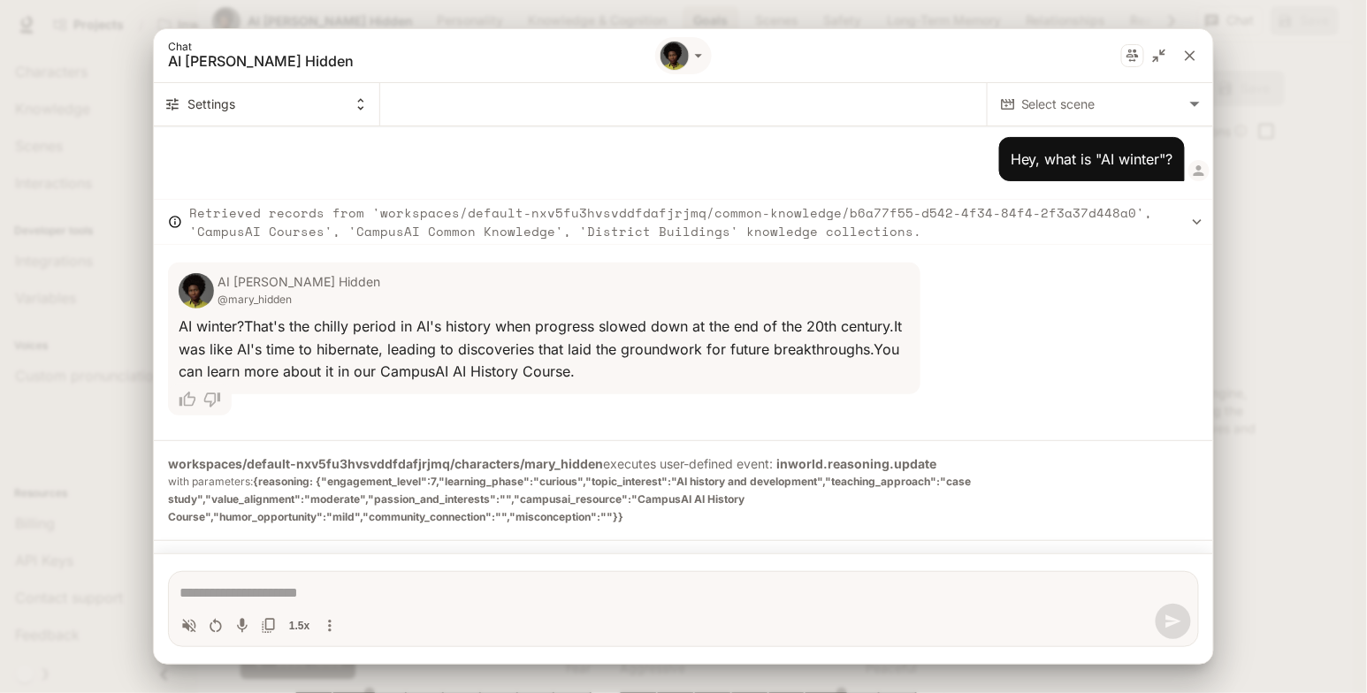
scroll to position [3, 0]
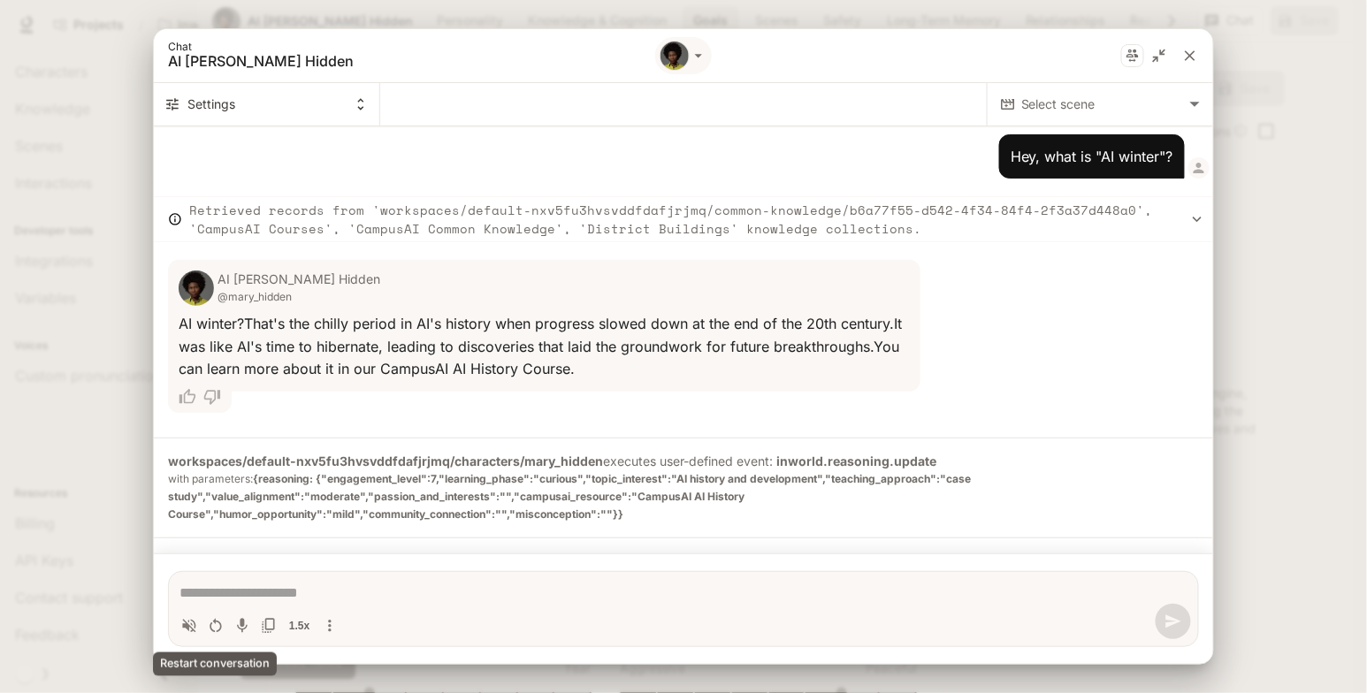
click at [211, 627] on icon "Restart conversation" at bounding box center [216, 626] width 18 height 18
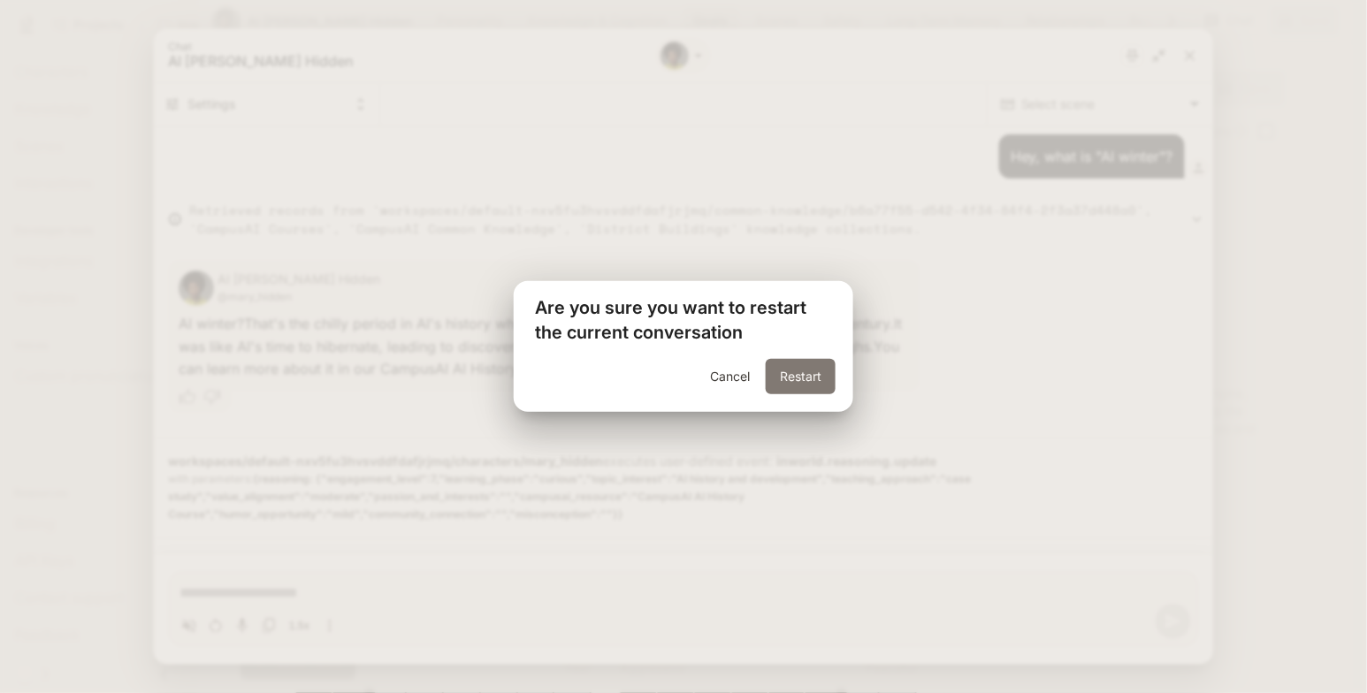
click at [800, 370] on button "Restart" at bounding box center [801, 376] width 70 height 35
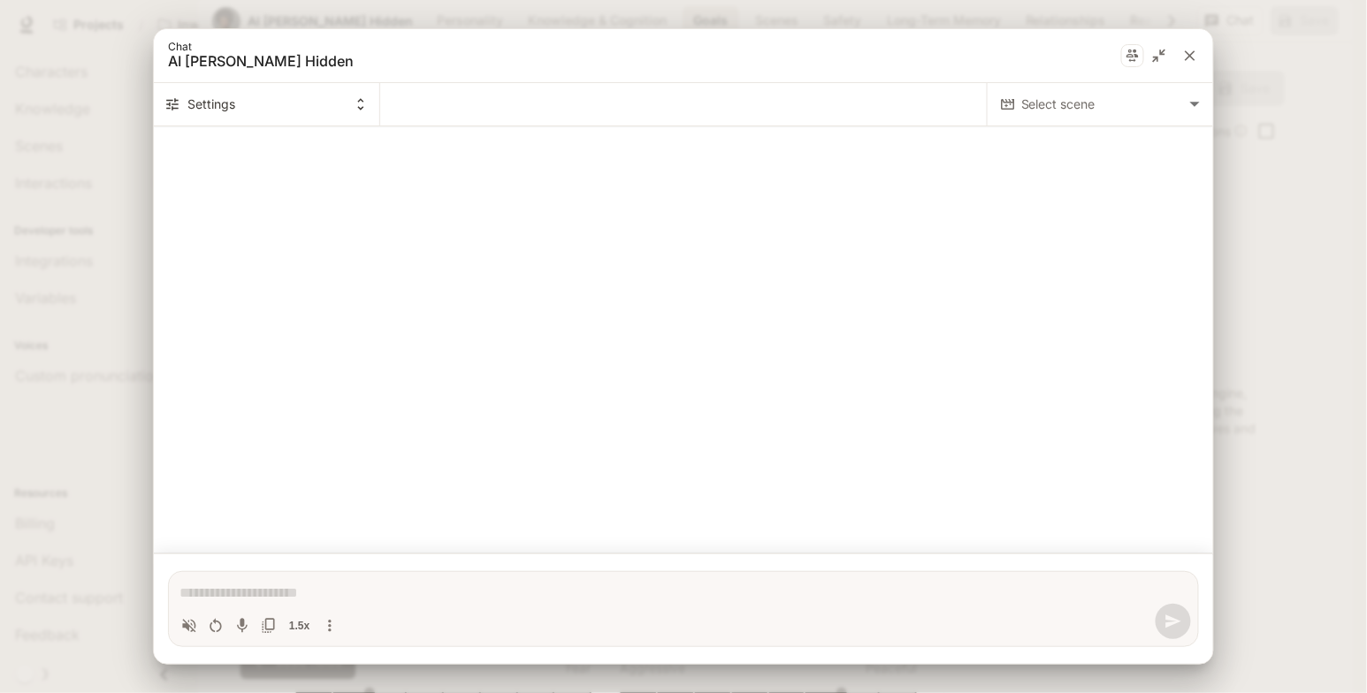
scroll to position [0, 0]
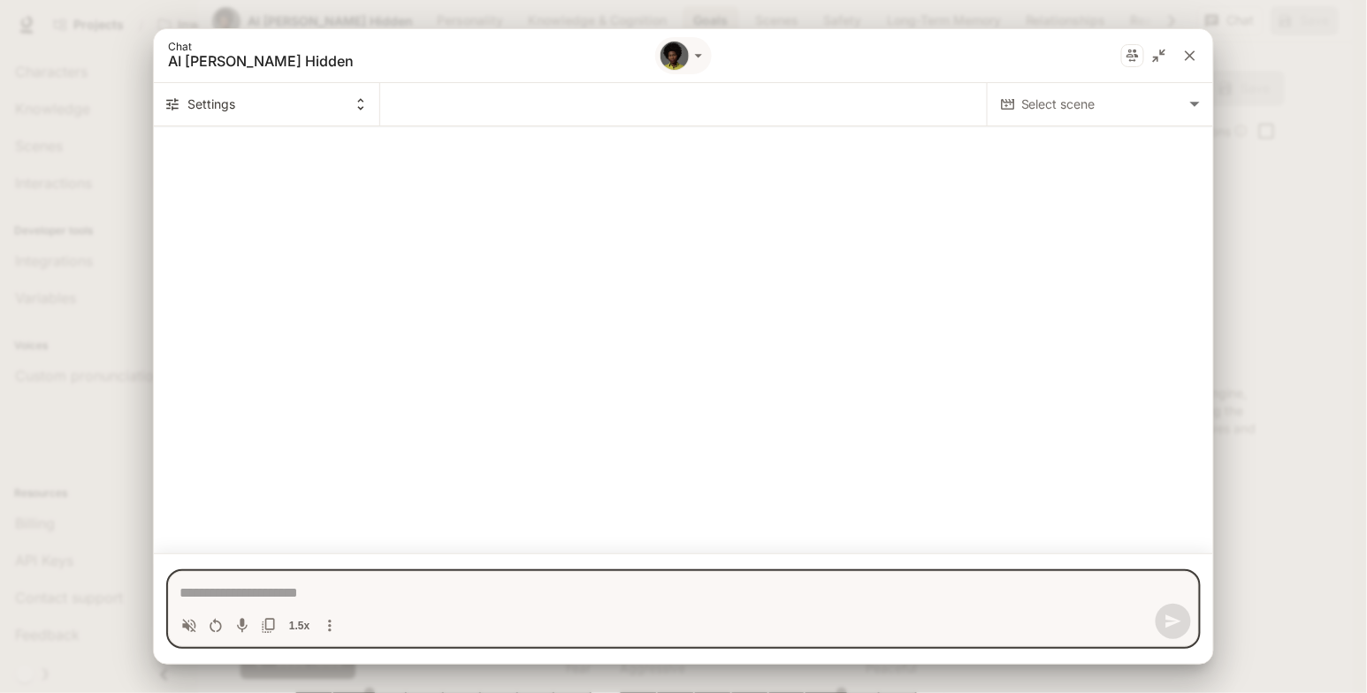
click at [362, 595] on textarea "Chat simulator bottom actions" at bounding box center [683, 593] width 1008 height 21
type textarea "*"
type textarea "*****"
type textarea "*"
type textarea "*****"
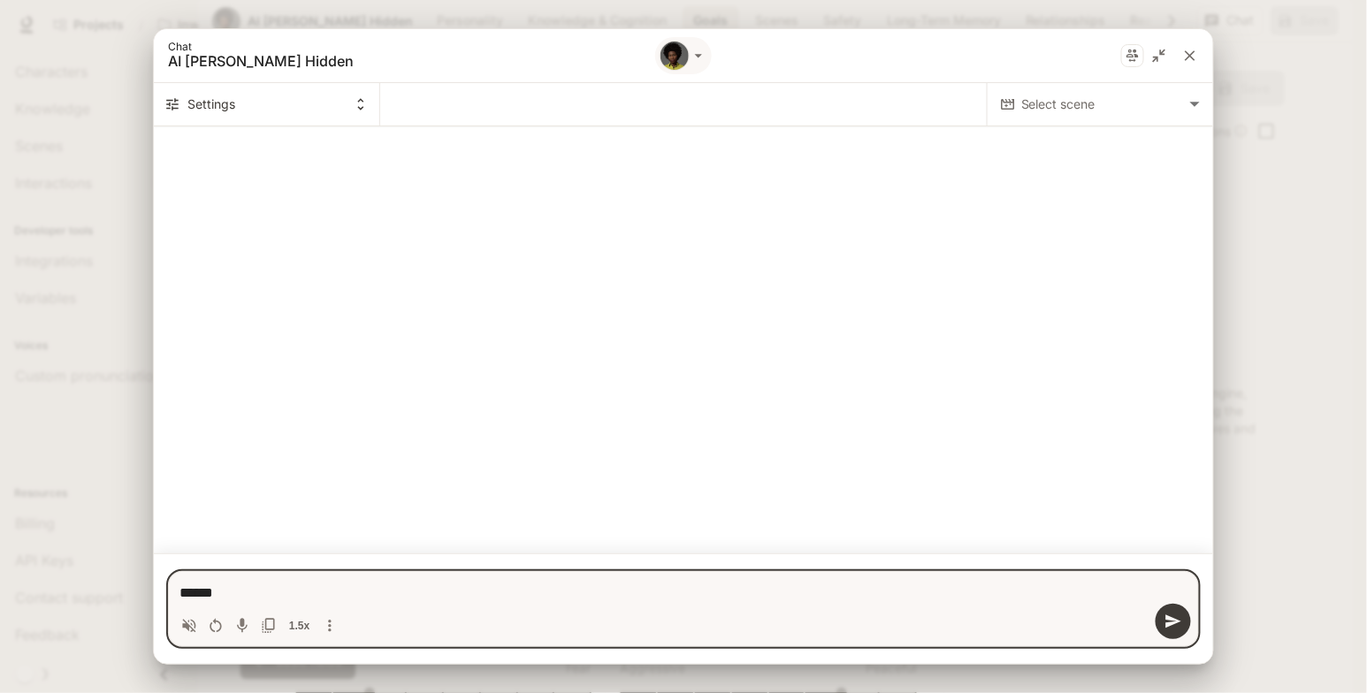
type textarea "*"
type textarea "*******"
type textarea "*"
type textarea "********"
type textarea "*"
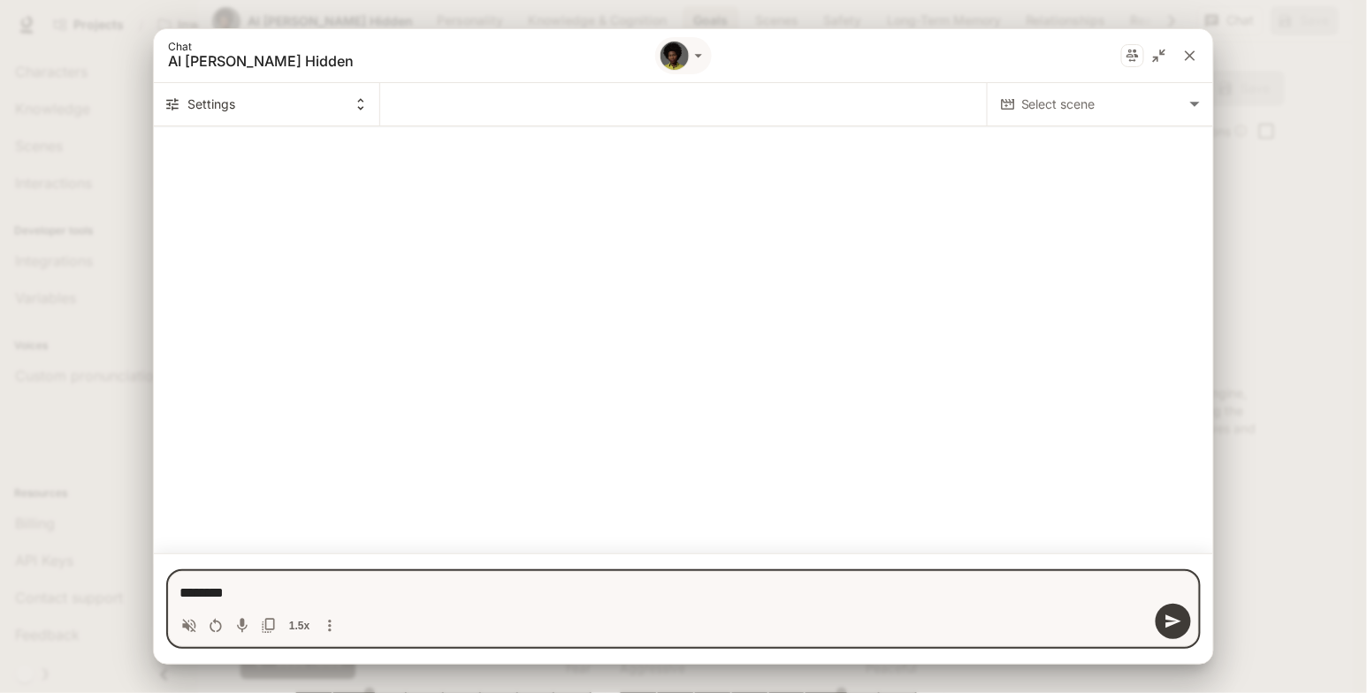
type textarea "*********"
type textarea "*"
type textarea "*********"
type textarea "*"
type textarea "**********"
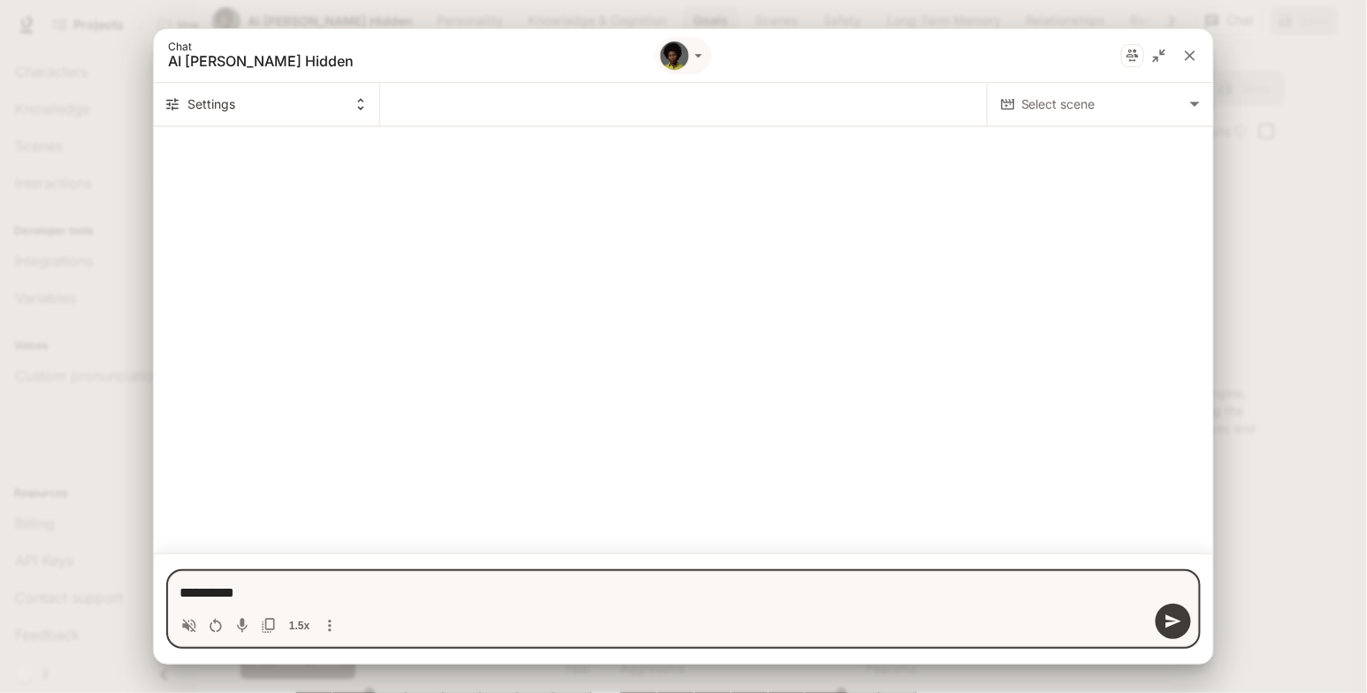
type textarea "*"
type textarea "**********"
type textarea "*"
type textarea "**********"
type textarea "*"
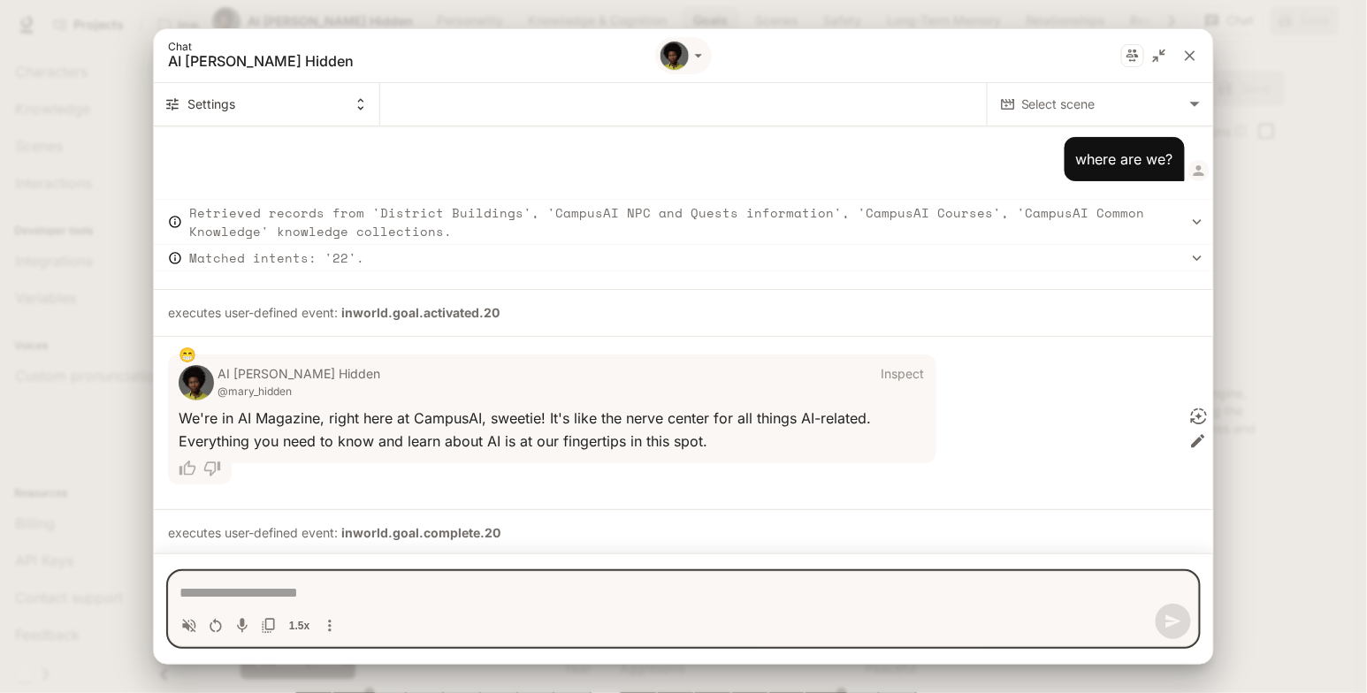
type textarea "*"
click at [1184, 57] on icon "close" at bounding box center [1190, 56] width 18 height 18
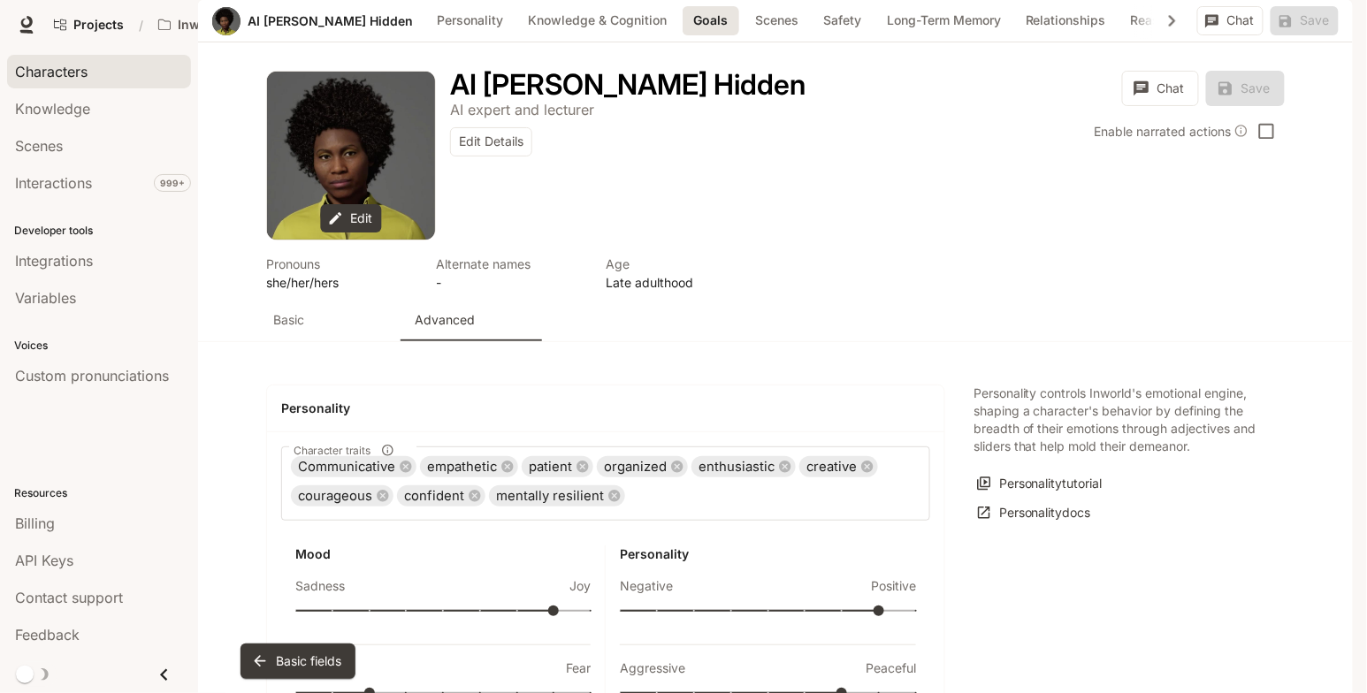
click at [59, 75] on span "Characters" at bounding box center [51, 71] width 72 height 21
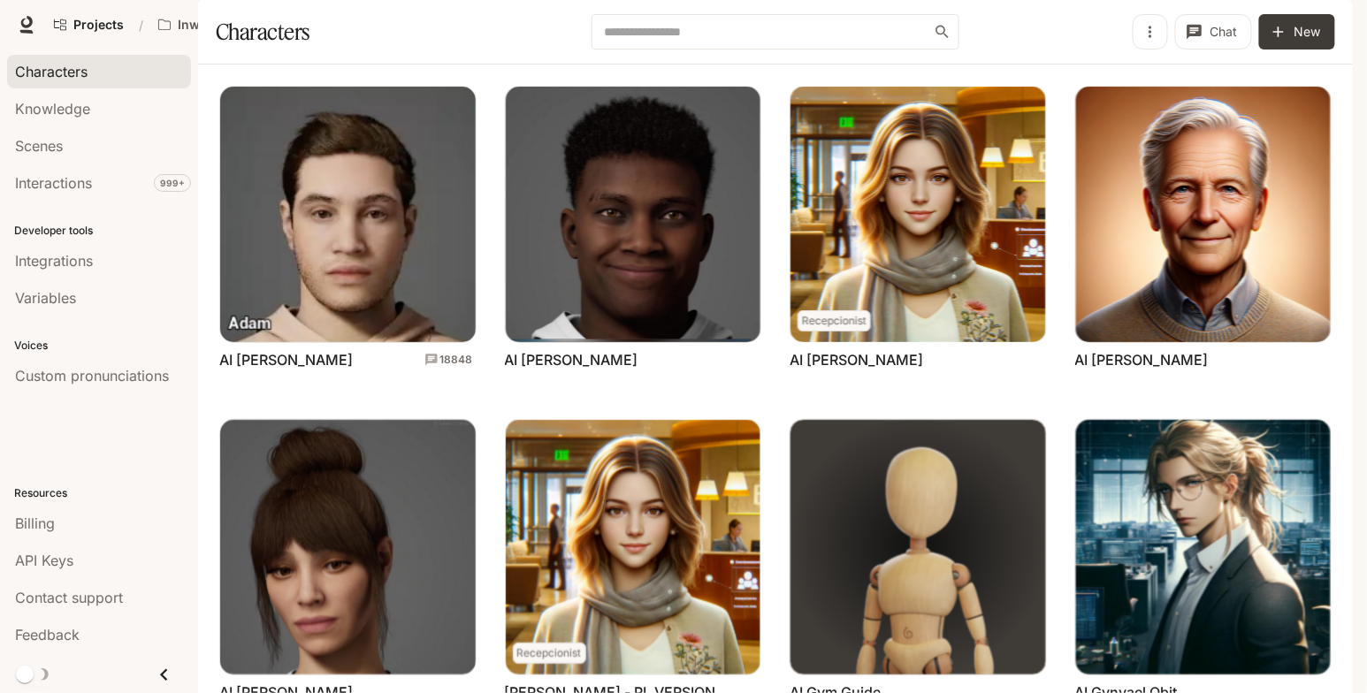
scroll to position [519, 0]
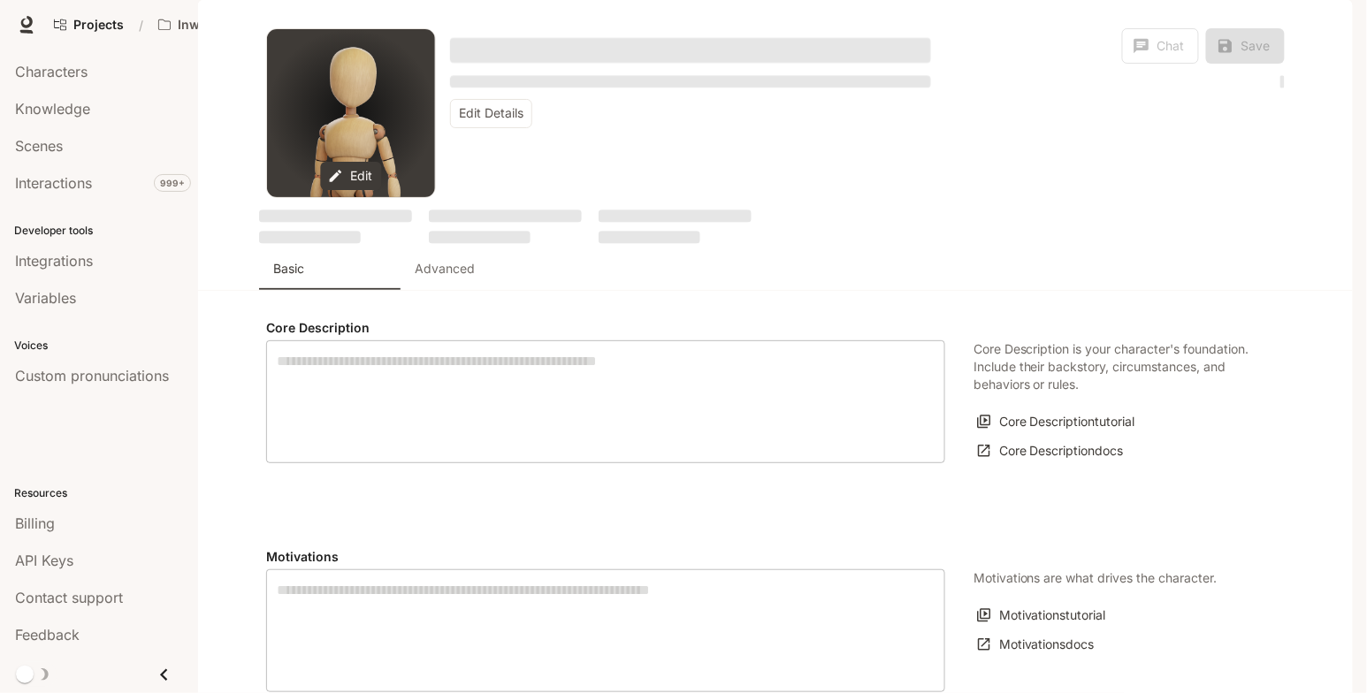
type textarea "**********"
type input "*"
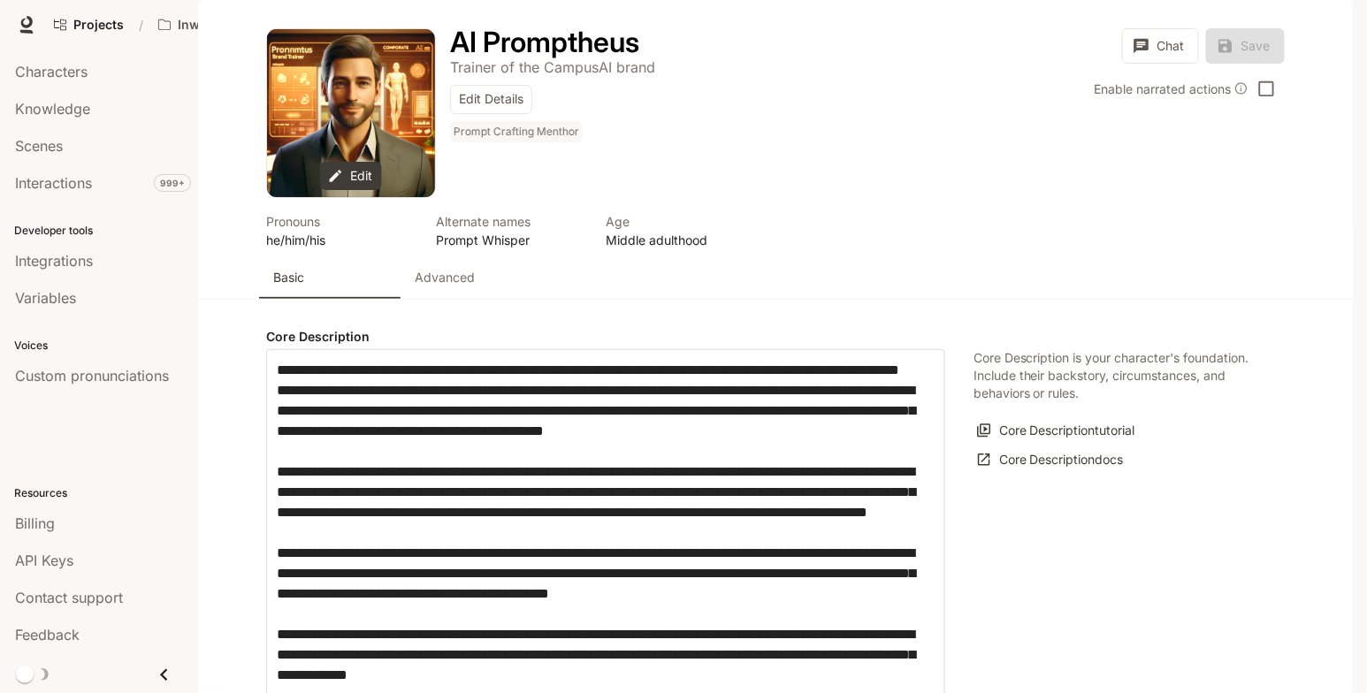
type input "**********"
click at [1186, 64] on button "Chat" at bounding box center [1160, 45] width 77 height 35
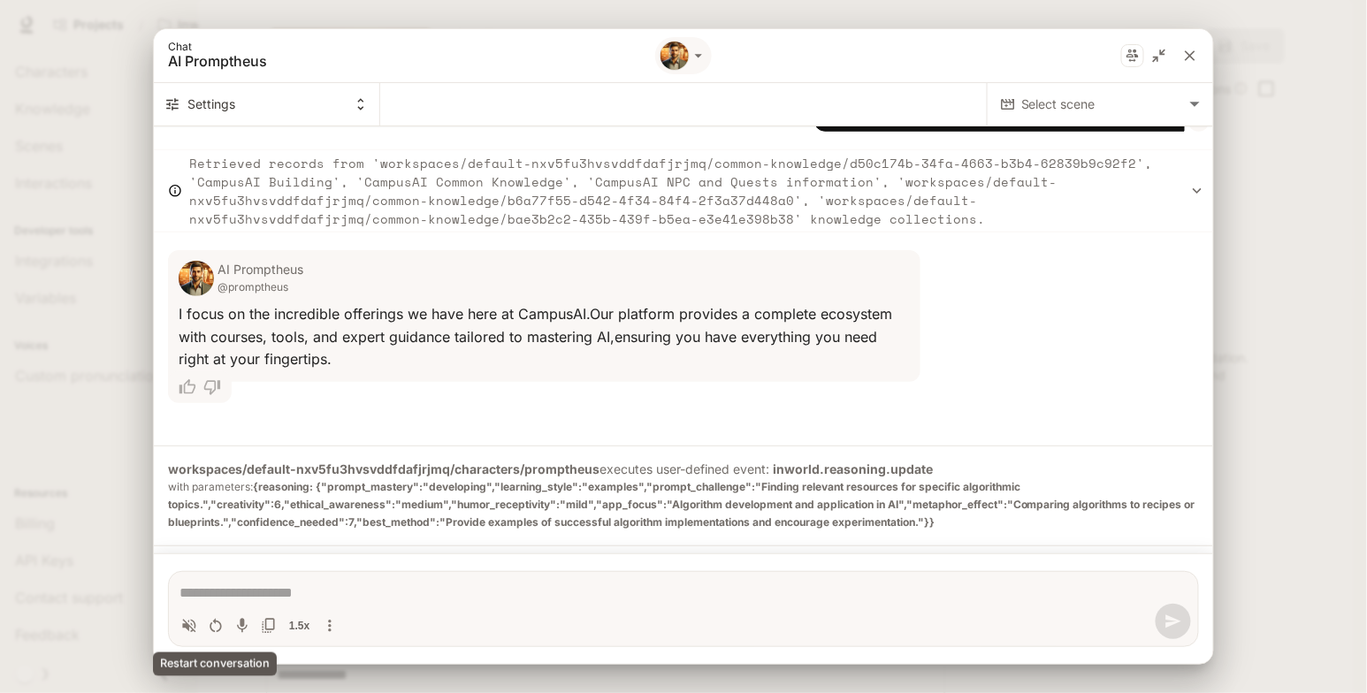
scroll to position [583, 0]
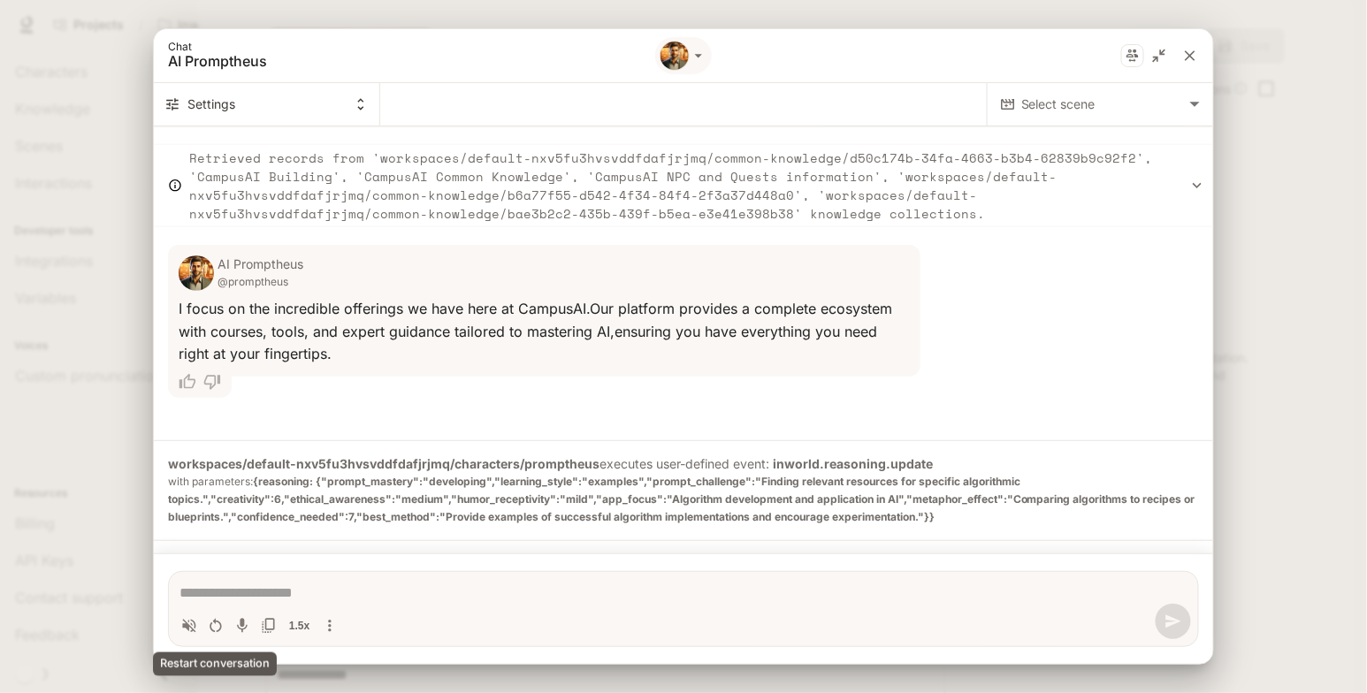
click at [212, 618] on icon "Restart conversation" at bounding box center [216, 626] width 18 height 18
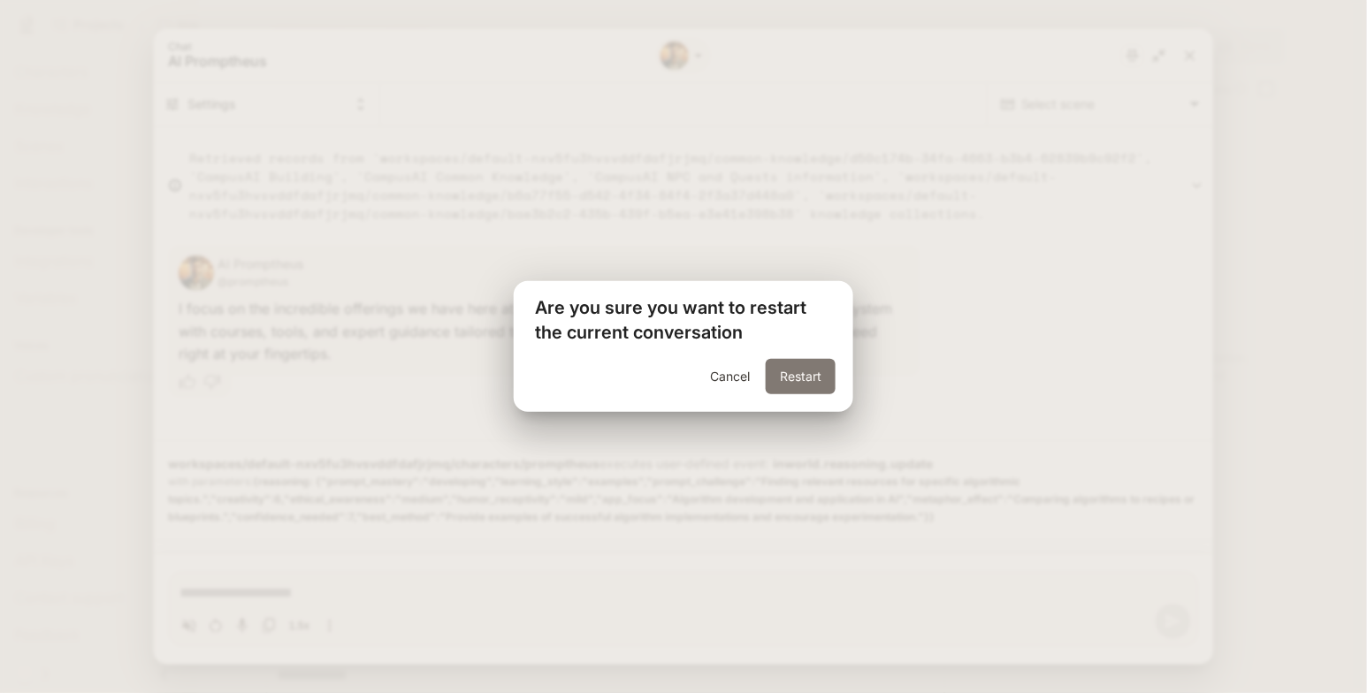
click at [806, 370] on button "Restart" at bounding box center [801, 376] width 70 height 35
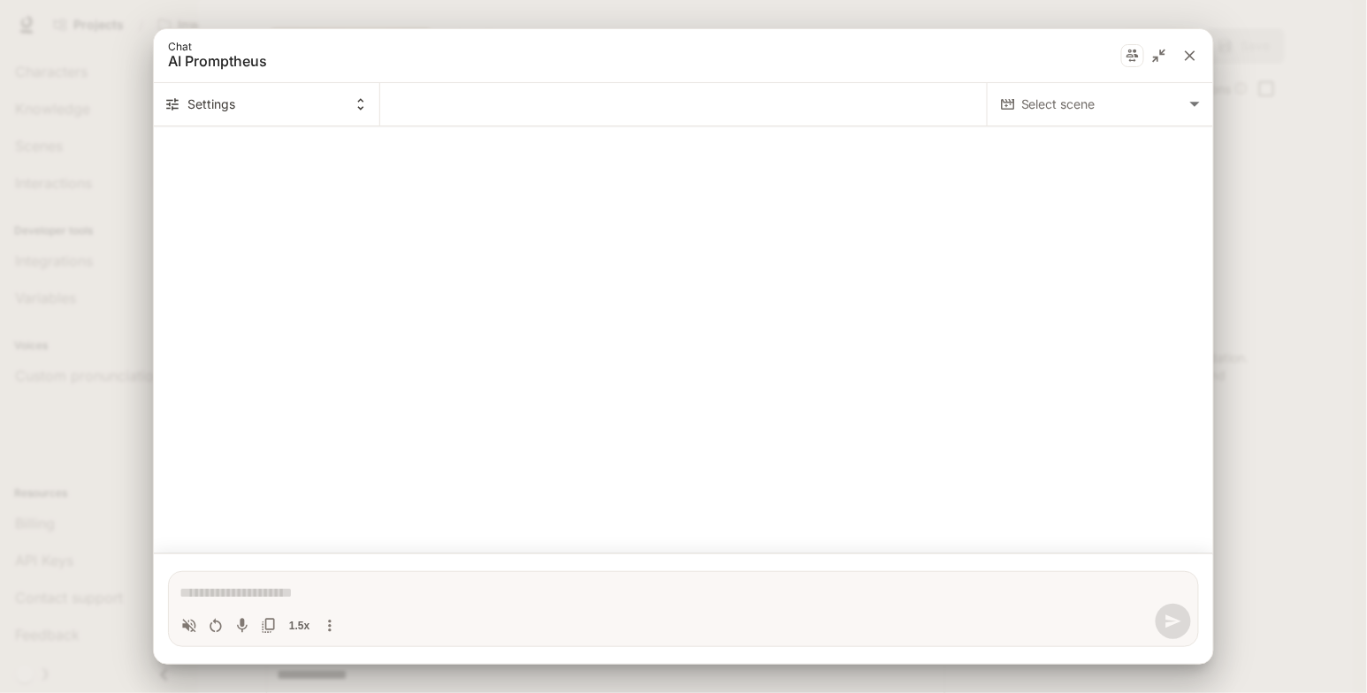
scroll to position [0, 0]
click at [454, 582] on div "*" at bounding box center [683, 591] width 1008 height 25
click at [652, 591] on textarea "Chat simulator bottom actions" at bounding box center [683, 593] width 1008 height 21
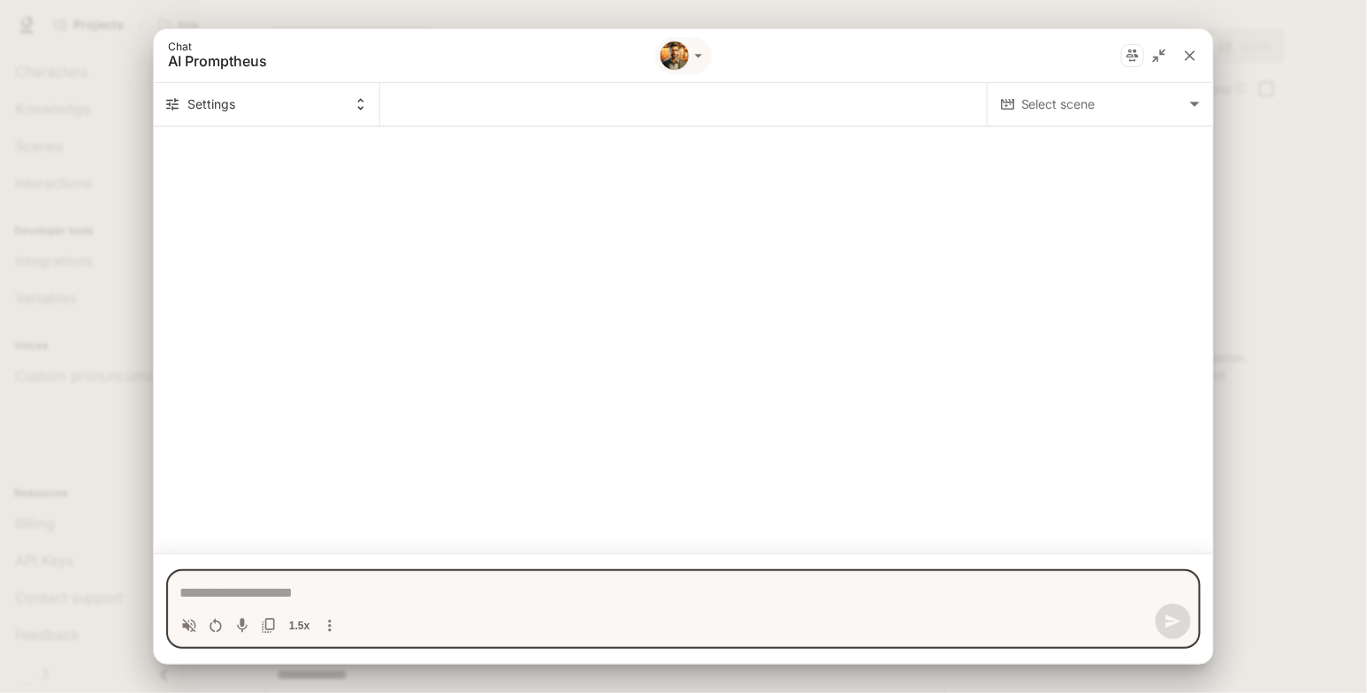
type textarea "*"
type textarea "**********"
type textarea "*"
type textarea "**********"
type textarea "*"
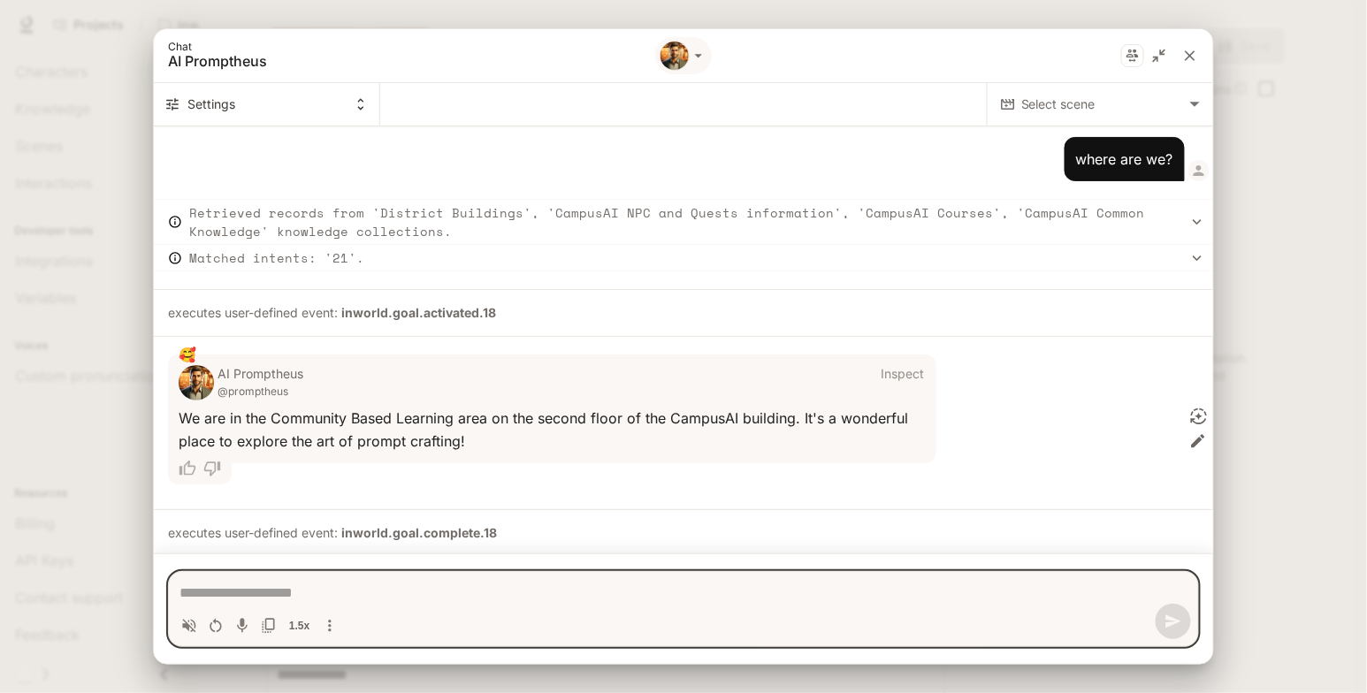
type textarea "*"
